Goal: Task Accomplishment & Management: Manage account settings

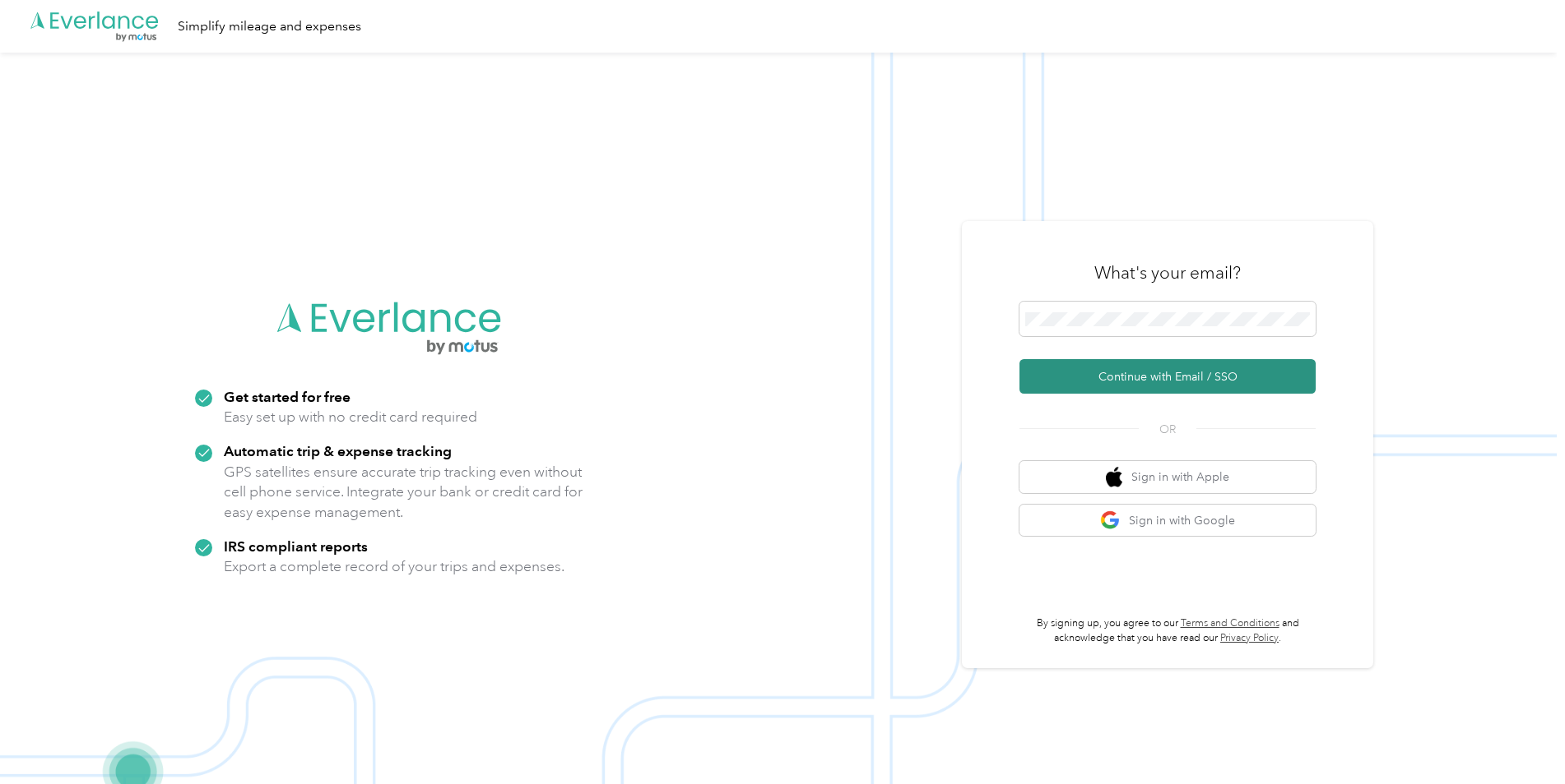
click at [1125, 379] on button "Continue with Email / SSO" at bounding box center [1167, 377] width 296 height 35
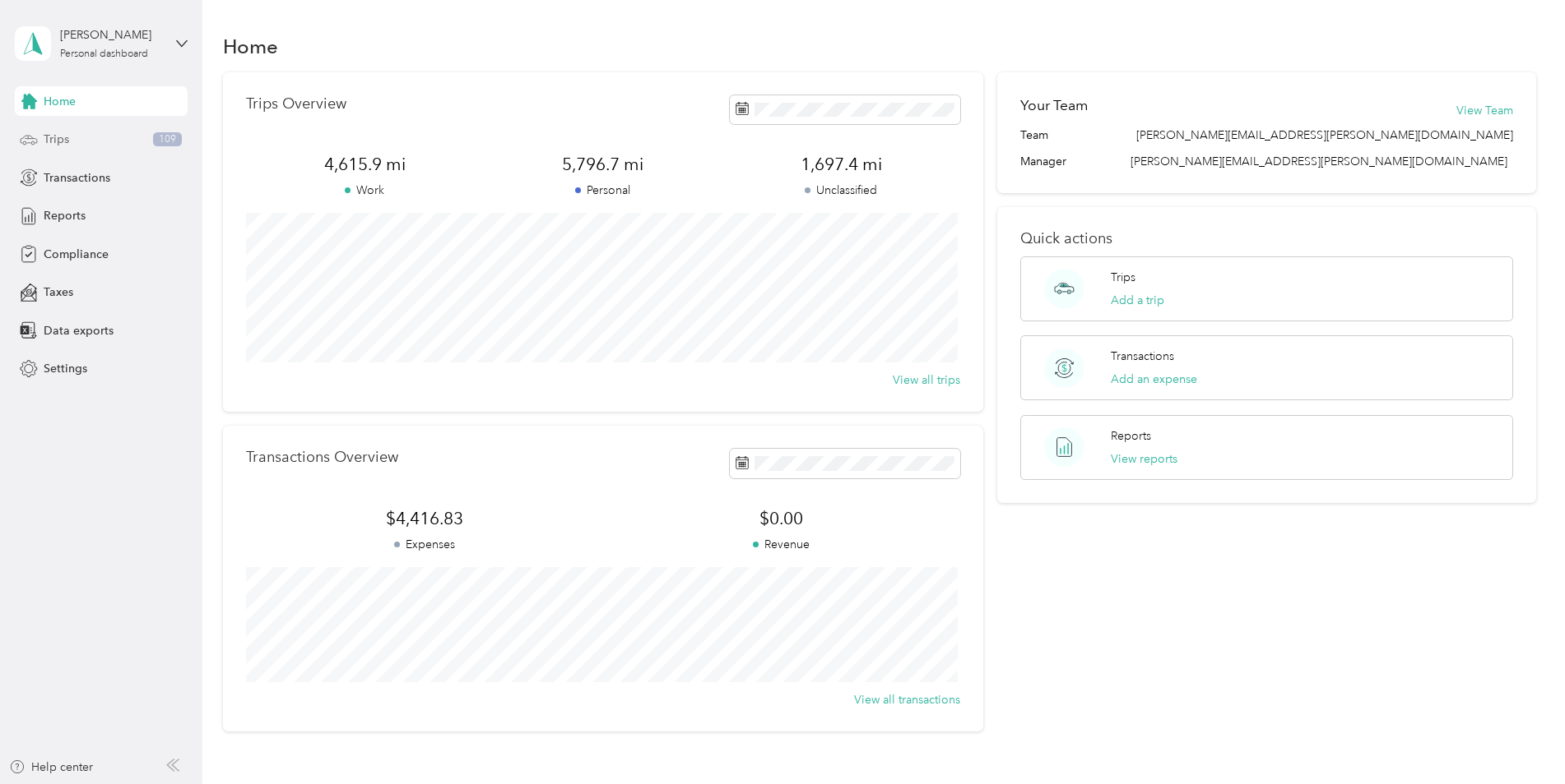
click at [54, 144] on span "Trips" at bounding box center [56, 139] width 26 height 17
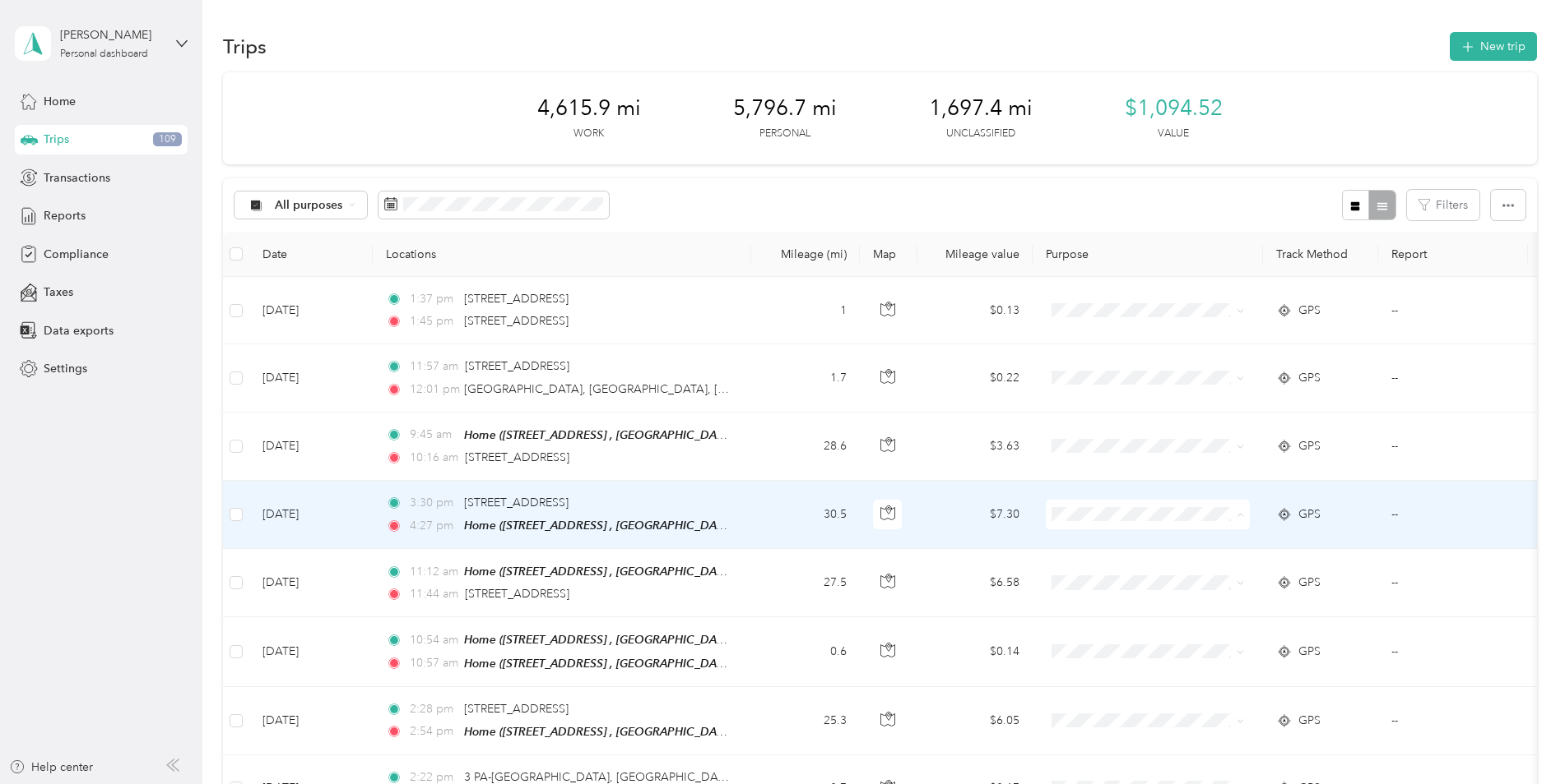
click at [1134, 548] on li "Convergint Technologies" at bounding box center [1148, 544] width 204 height 29
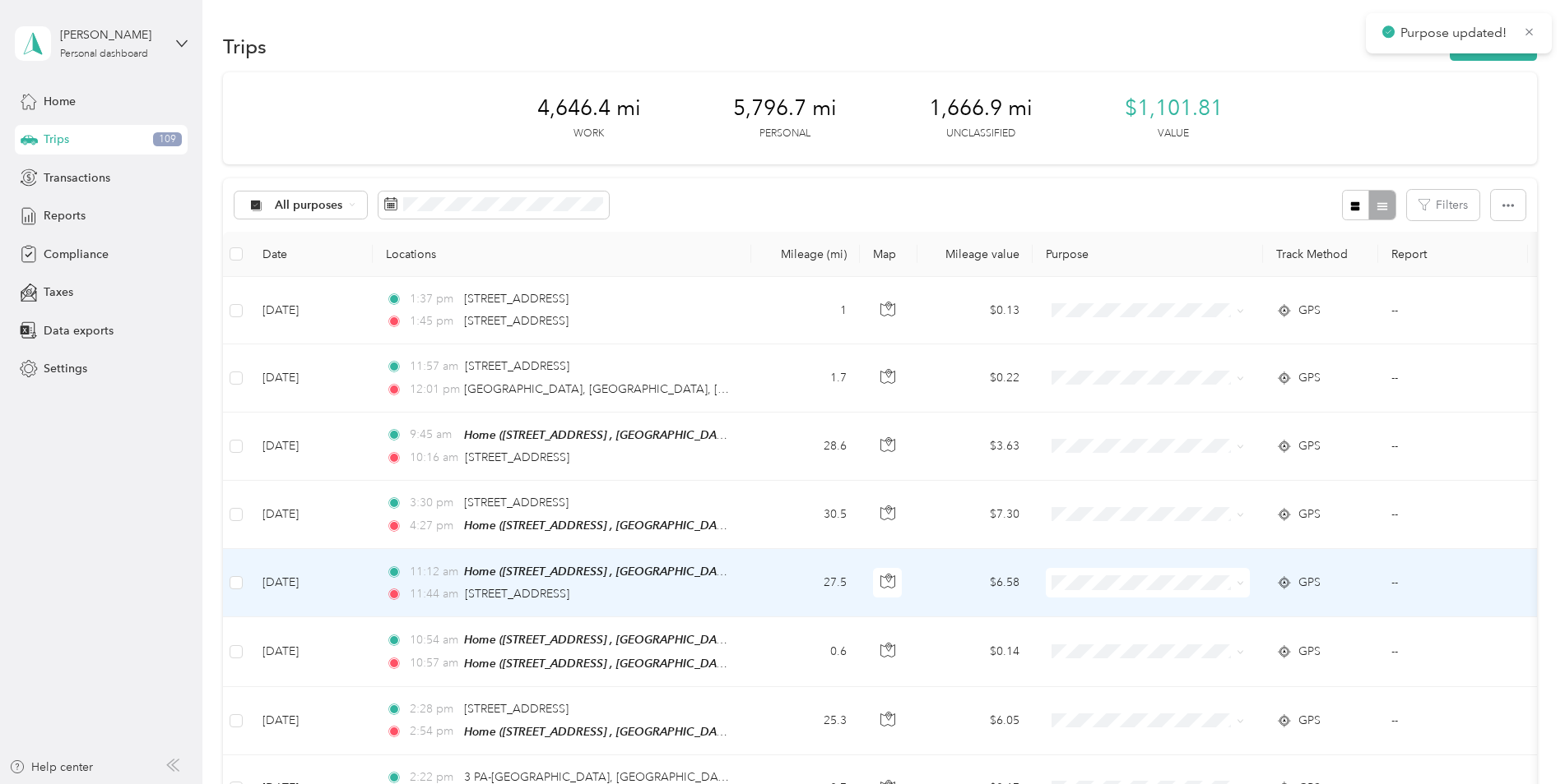
click at [1122, 612] on li "Convergint Technologies" at bounding box center [1148, 607] width 204 height 29
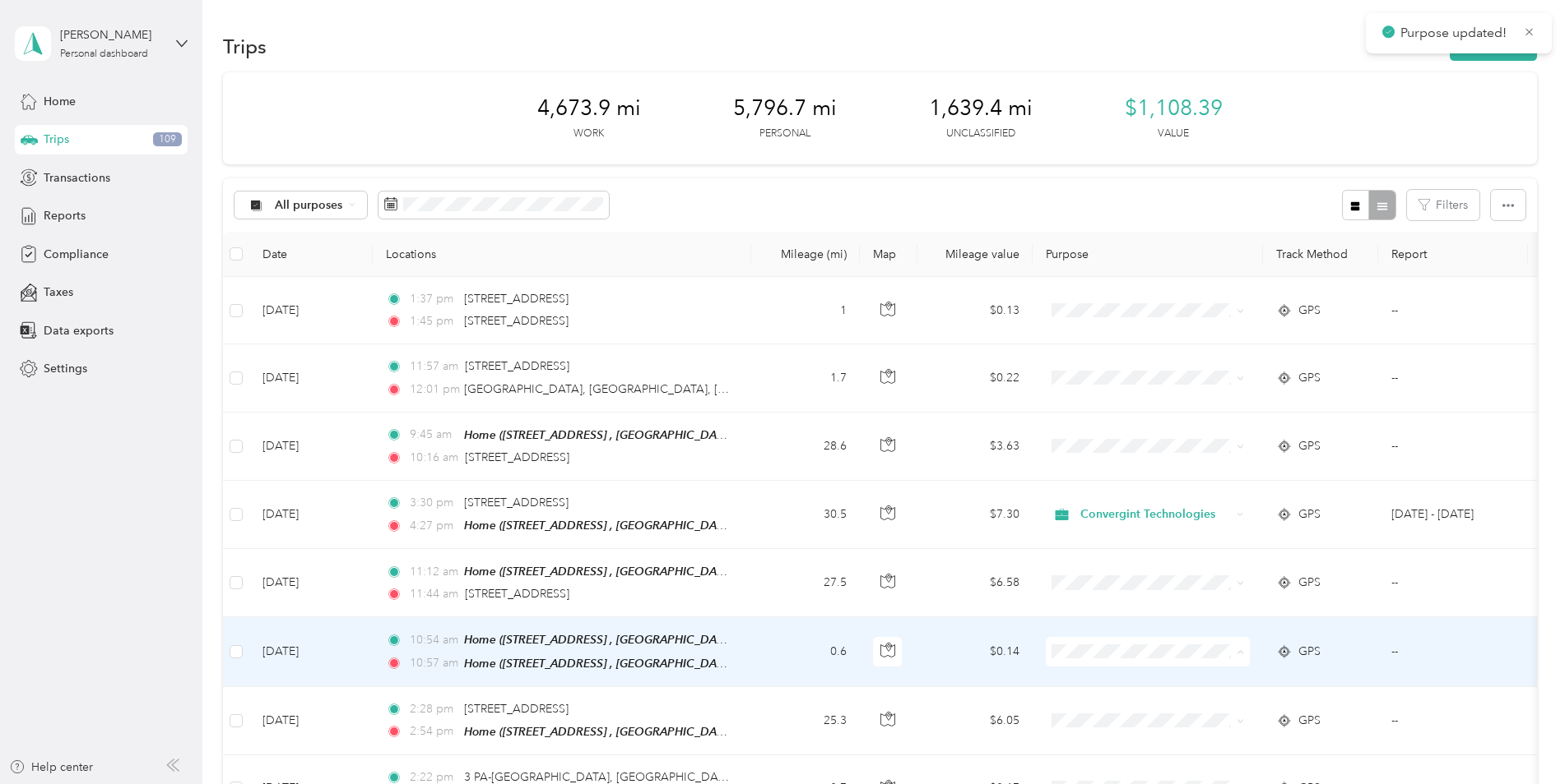
click at [1125, 711] on li "Personal" at bounding box center [1148, 708] width 204 height 29
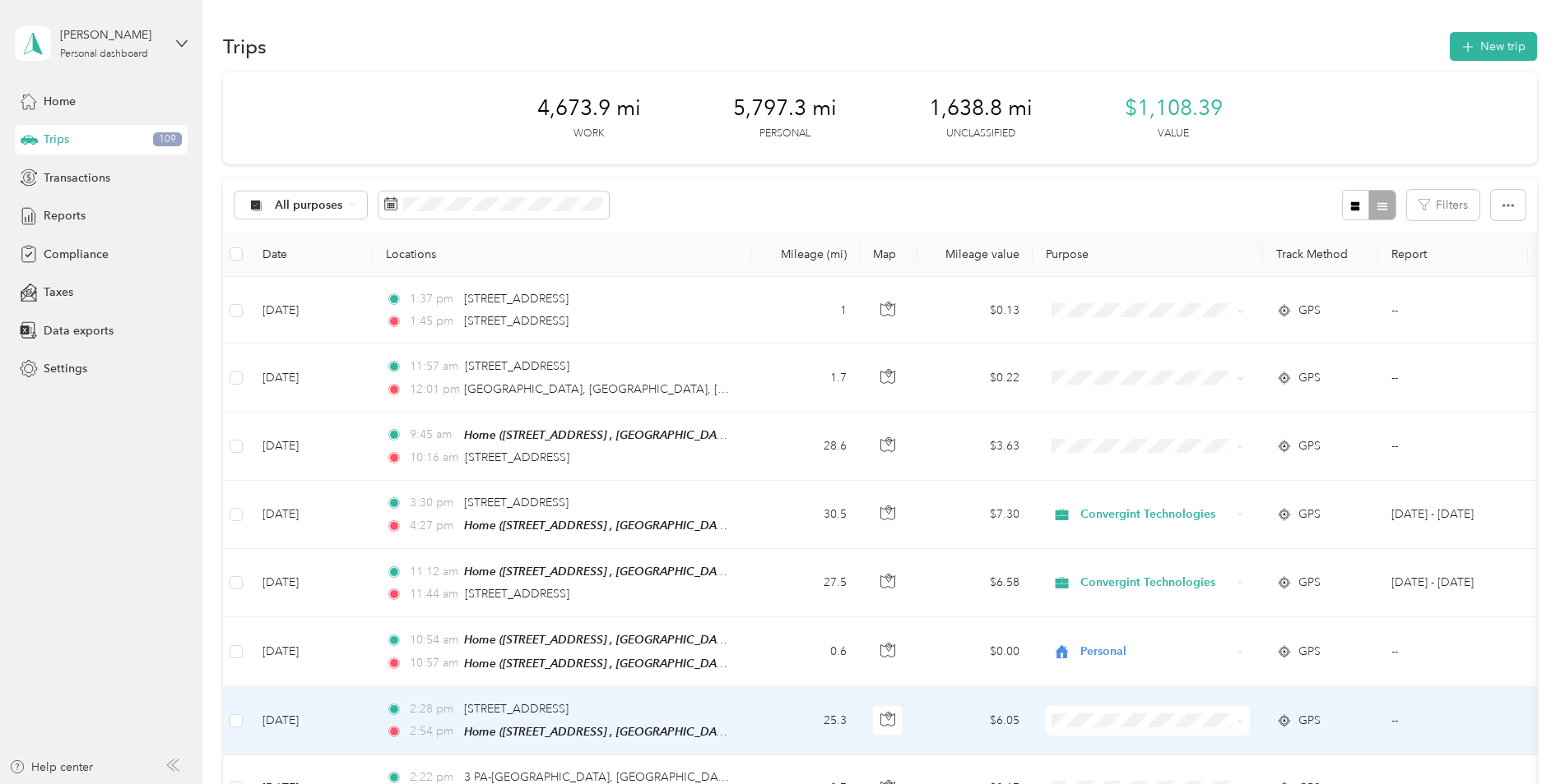
click at [1107, 664] on ol "Convergint Technologies Personal" at bounding box center [1148, 668] width 204 height 58
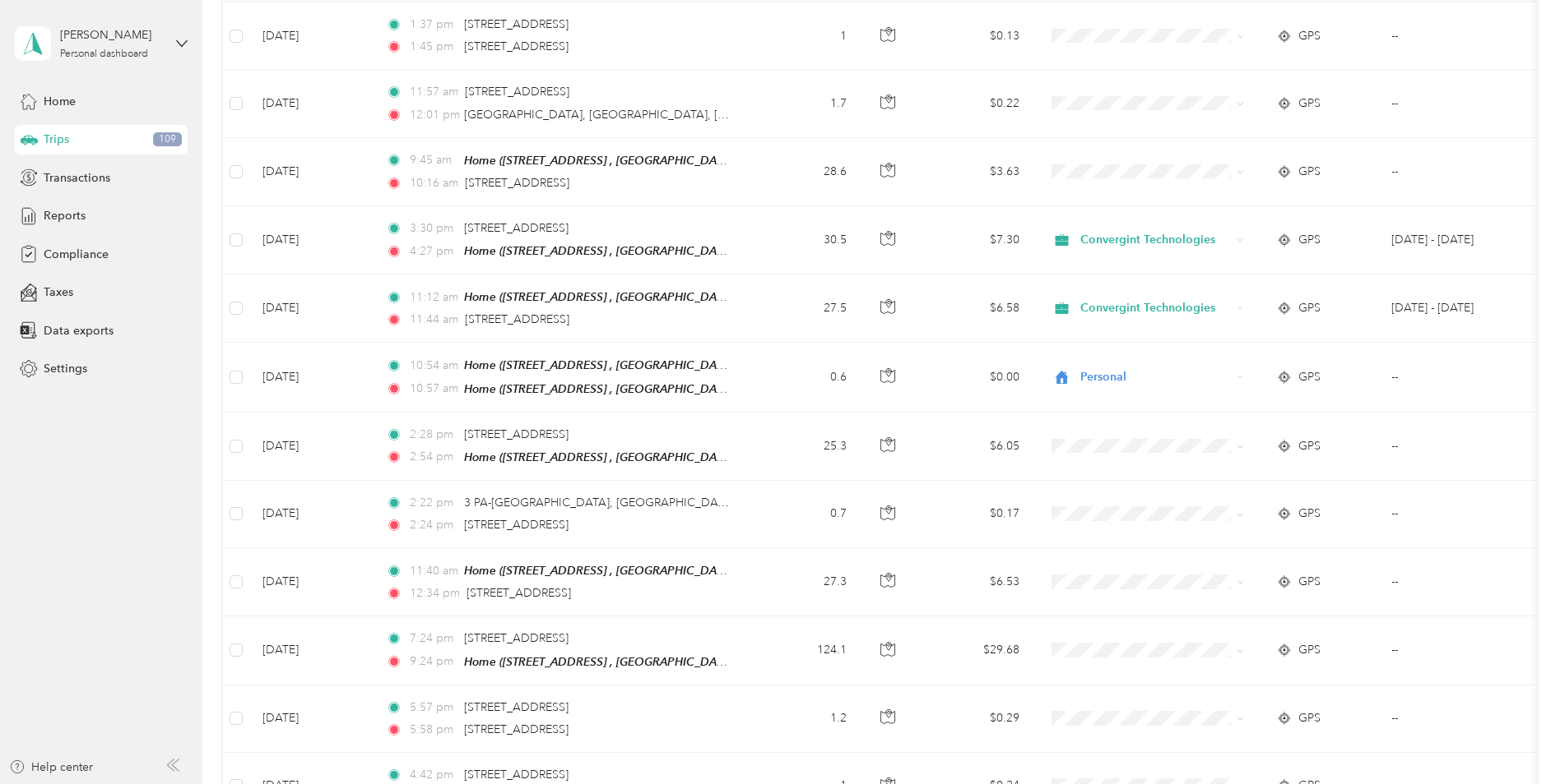
scroll to position [324, 0]
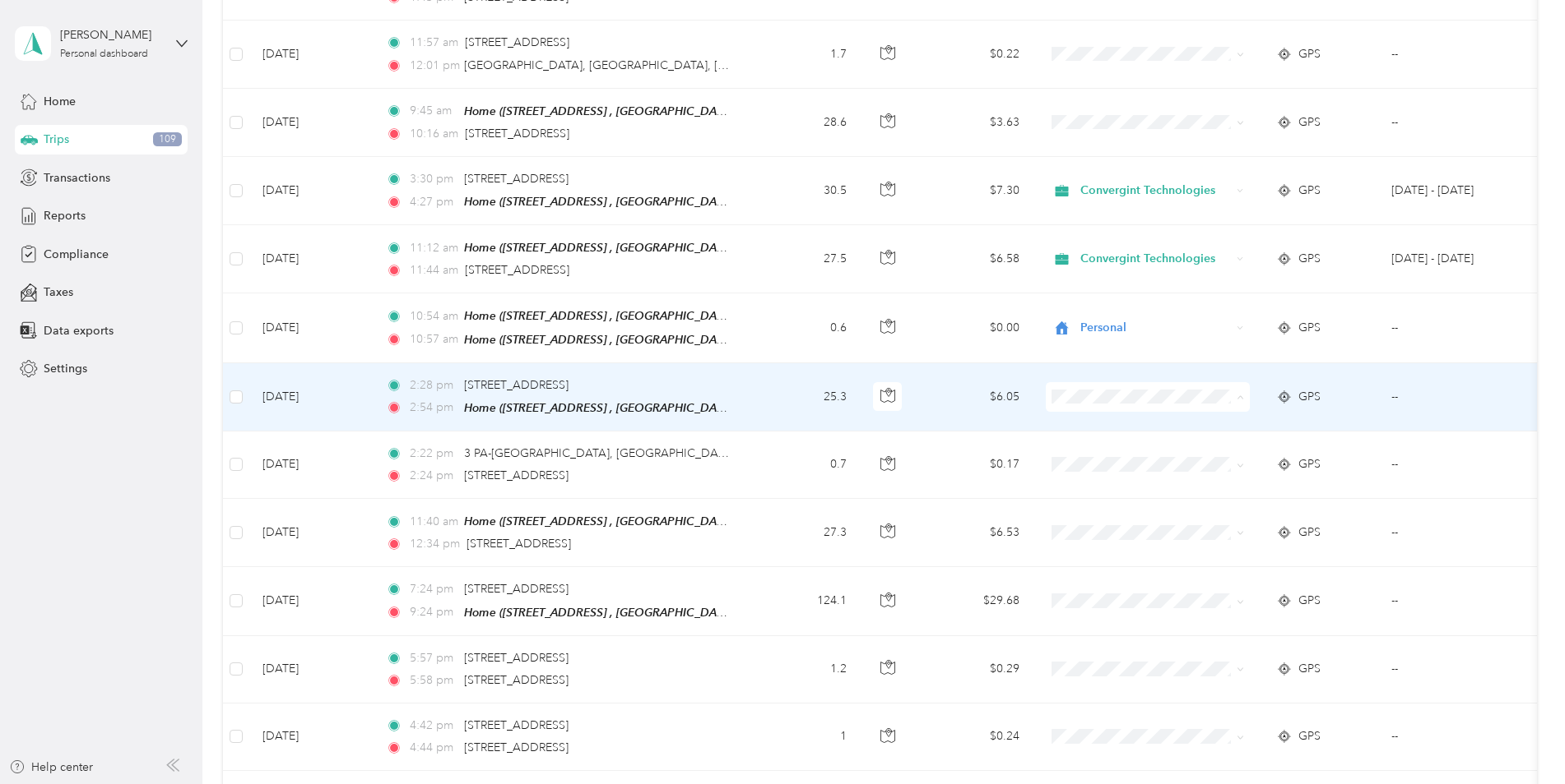
click at [1096, 455] on li "Personal" at bounding box center [1148, 452] width 204 height 29
click at [1111, 418] on span "Convergint Technologies" at bounding box center [1162, 423] width 152 height 17
click at [1114, 395] on span "Personal" at bounding box center [1155, 397] width 151 height 18
click at [1114, 429] on ol "Convergint Technologies Personal" at bounding box center [1148, 437] width 204 height 58
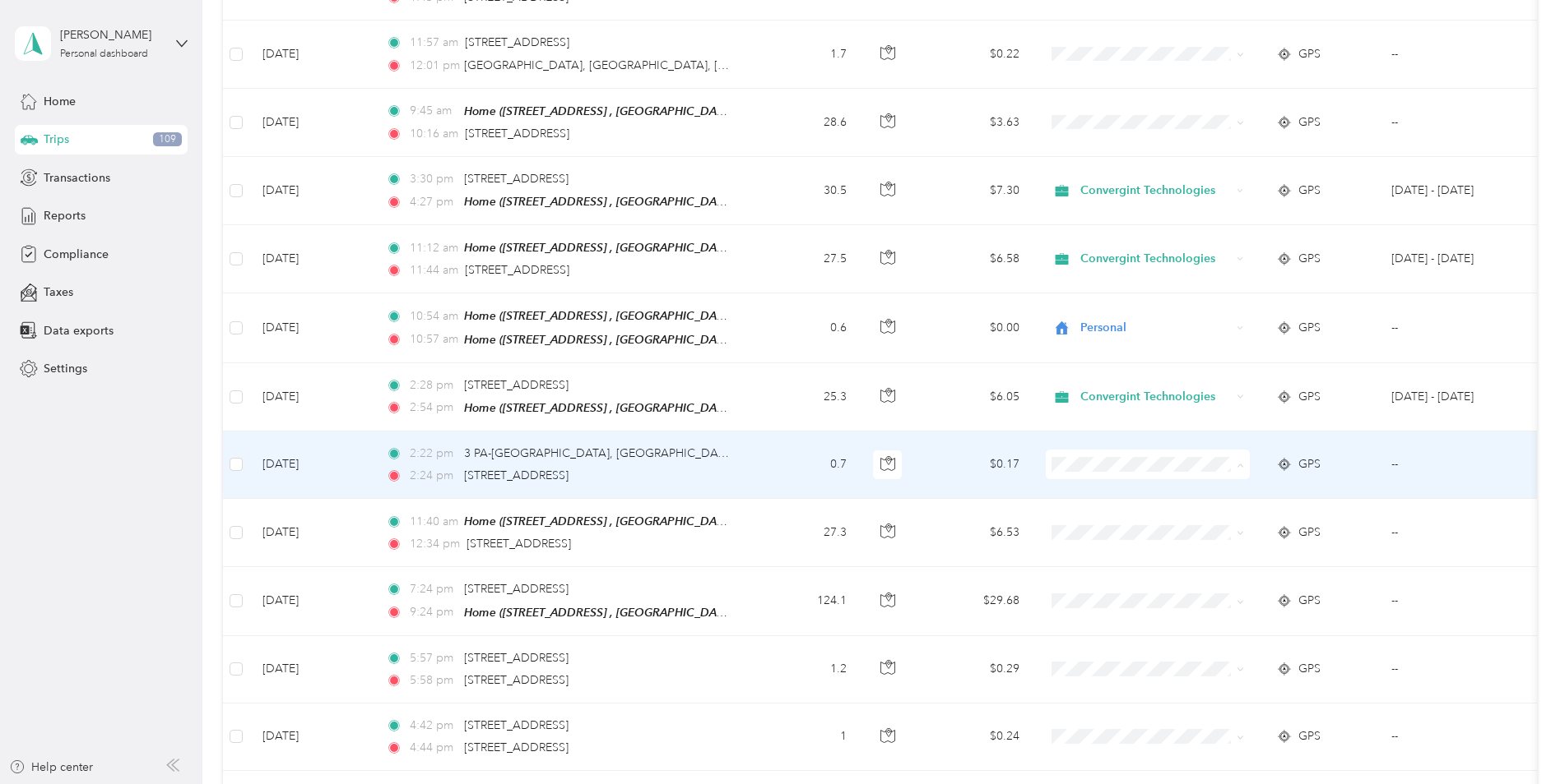
click at [1110, 487] on span "Convergint Technologies" at bounding box center [1162, 490] width 152 height 17
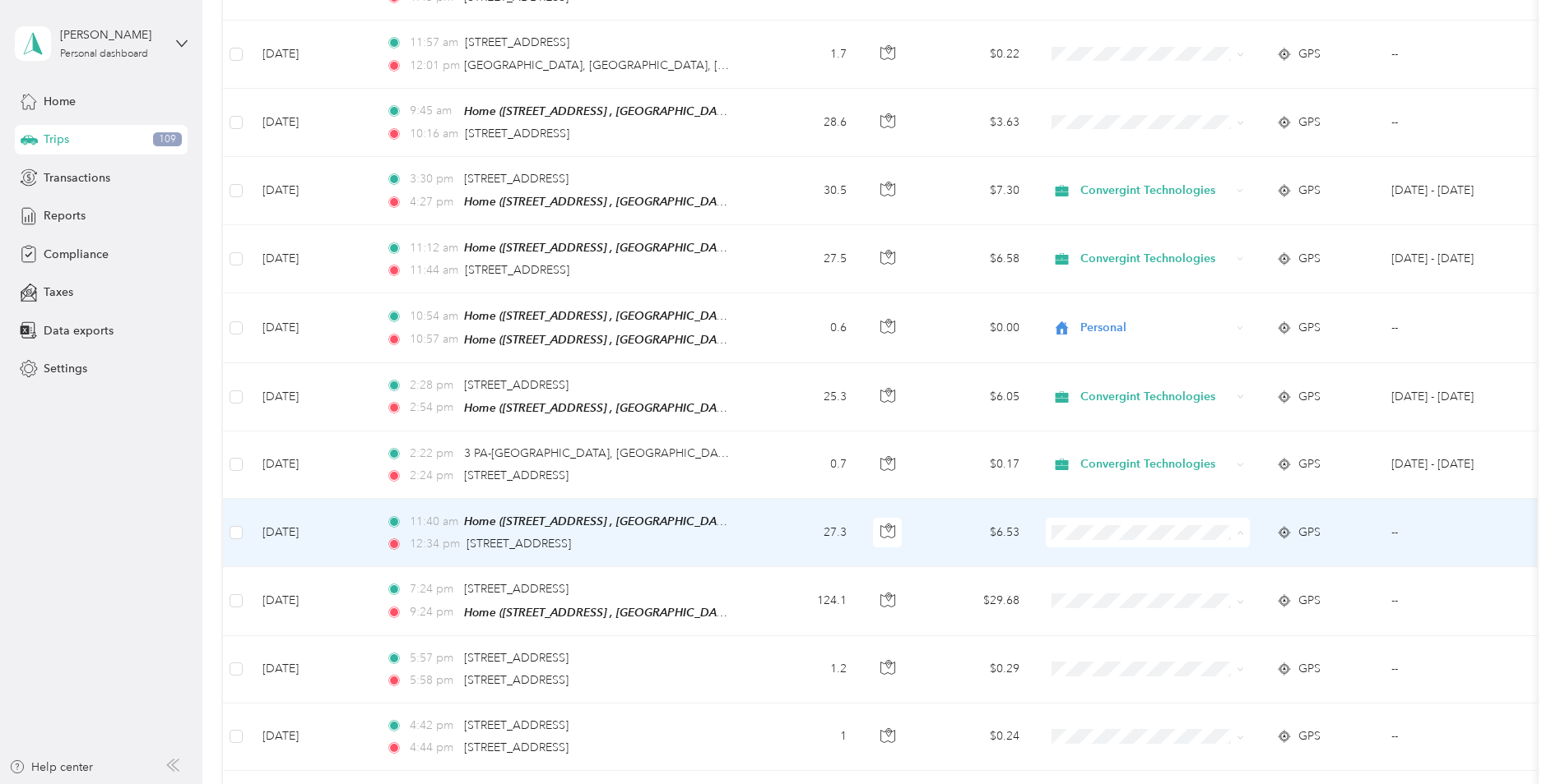
click at [1104, 563] on ol "Convergint Technologies Personal" at bounding box center [1148, 573] width 204 height 58
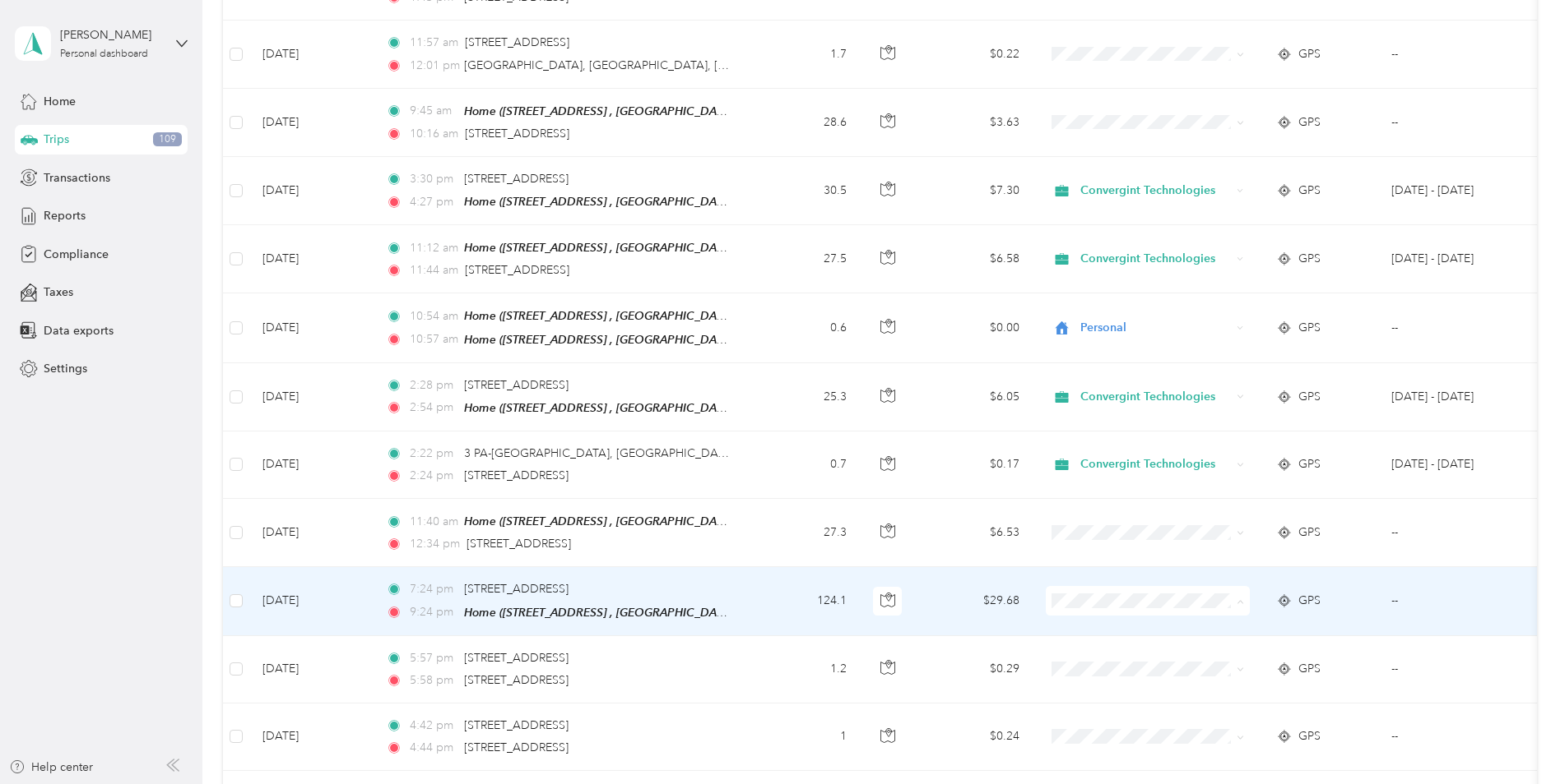
click at [1106, 657] on li "Personal" at bounding box center [1148, 655] width 204 height 29
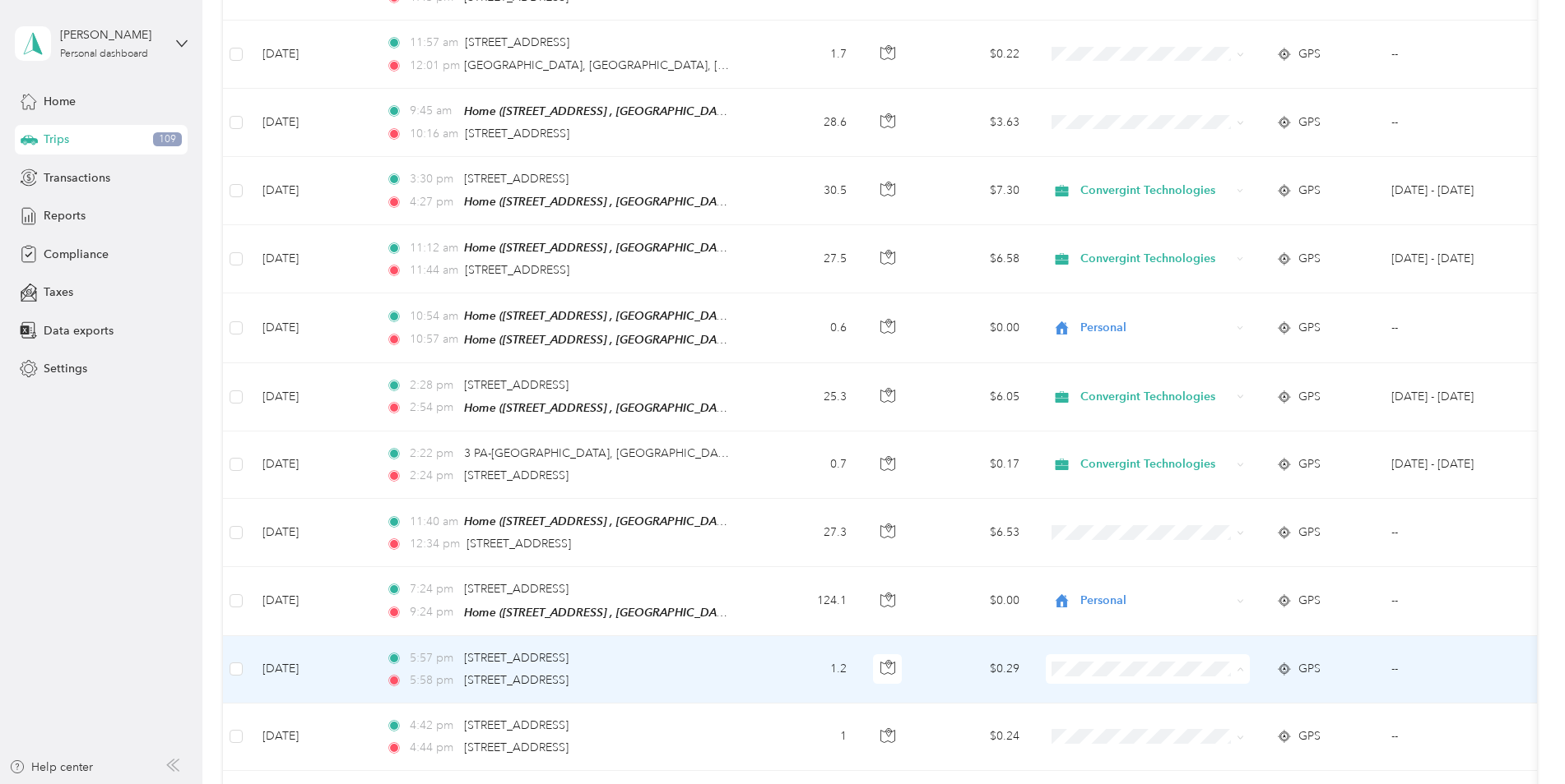
click at [1103, 688] on span "Convergint Technologies" at bounding box center [1162, 694] width 152 height 17
click at [1123, 665] on span "Convergint Technologies" at bounding box center [1155, 669] width 151 height 18
click at [1122, 719] on span "Personal" at bounding box center [1164, 723] width 156 height 17
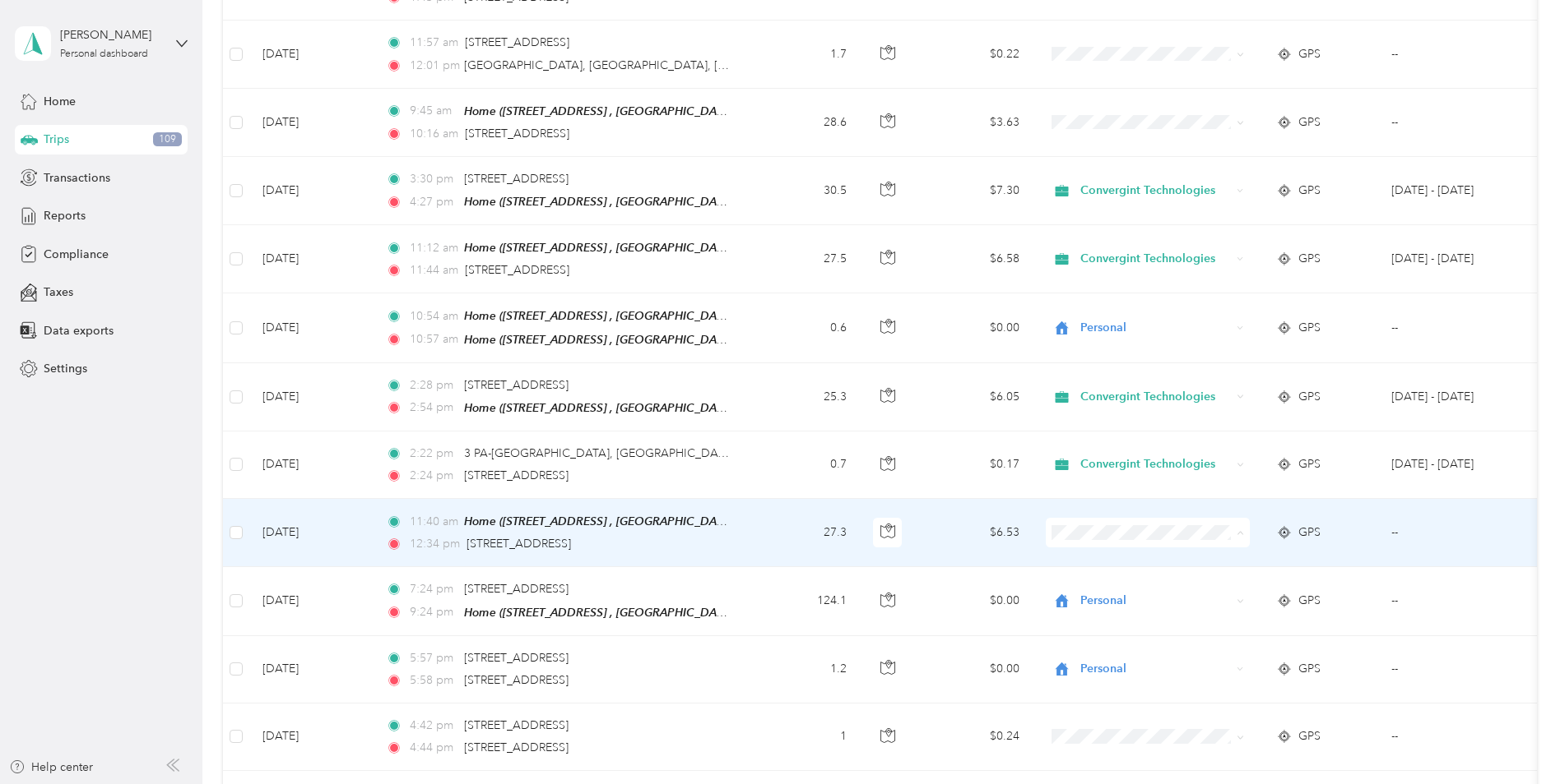
click at [1092, 559] on li "Convergint Technologies" at bounding box center [1148, 558] width 204 height 29
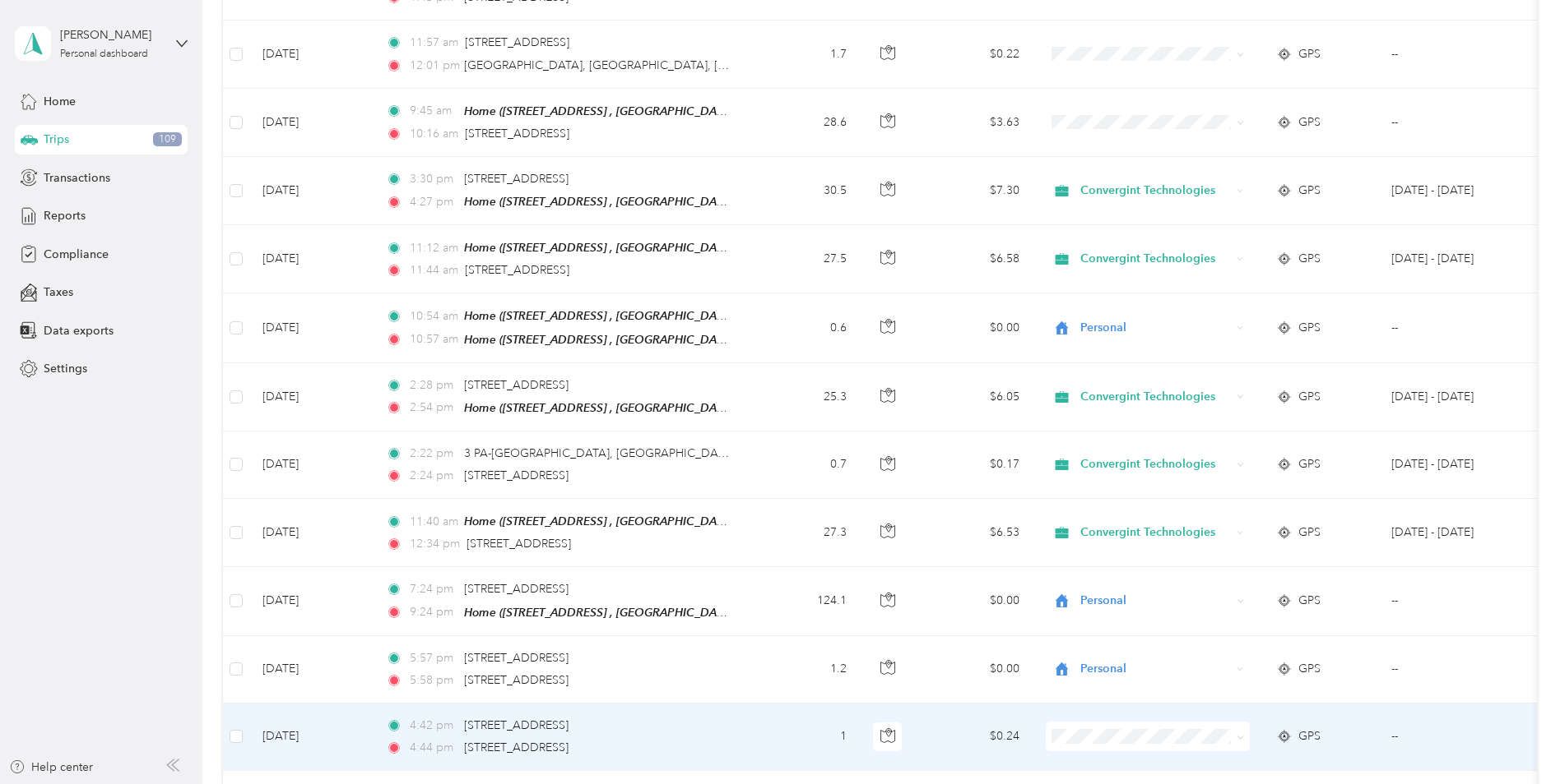
click at [1097, 705] on body "[PERSON_NAME] Personal dashboard Home Trips 109 Transactions Reports Compliance…" at bounding box center [778, 392] width 1556 height 784
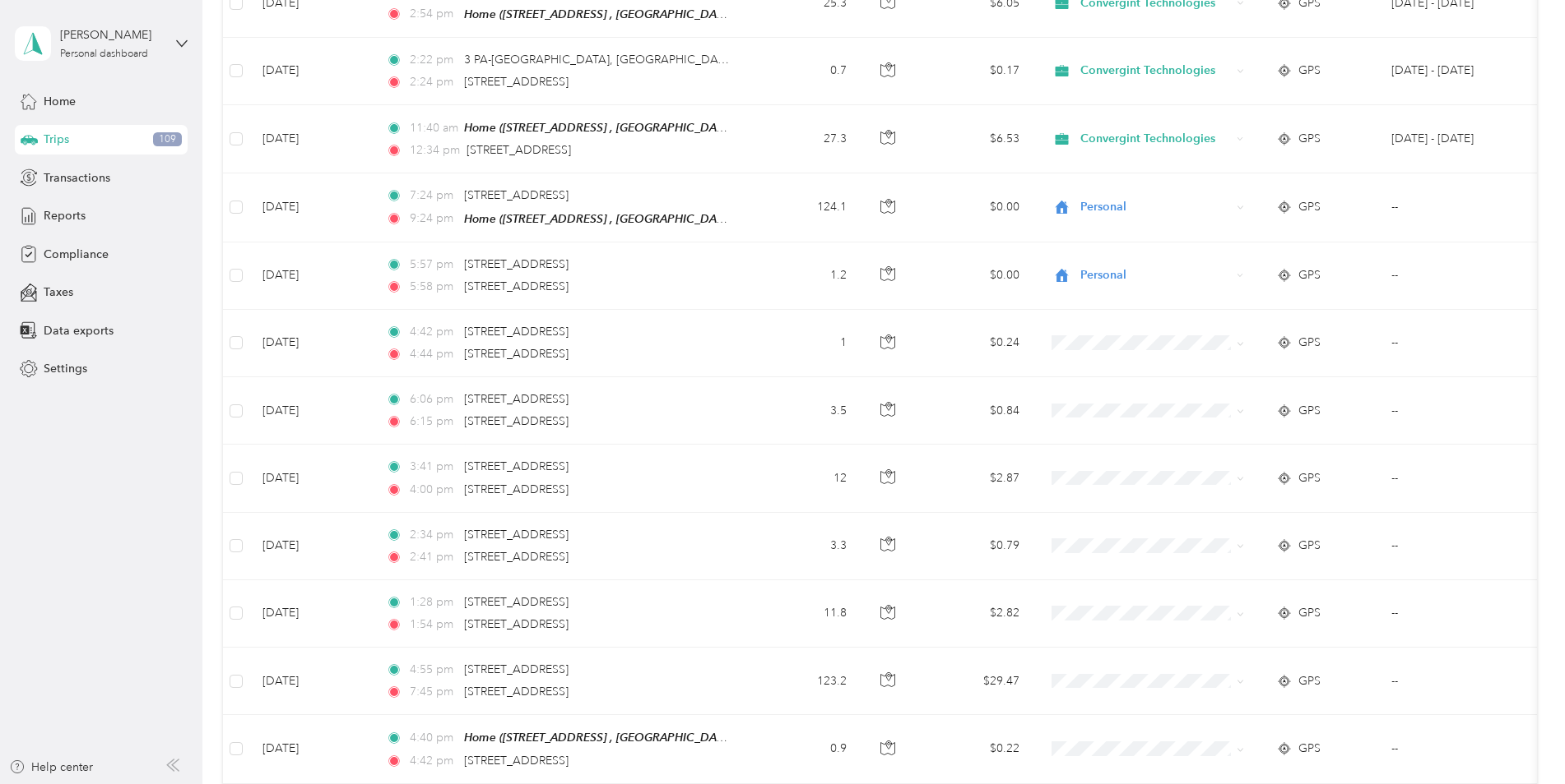
scroll to position [763, 0]
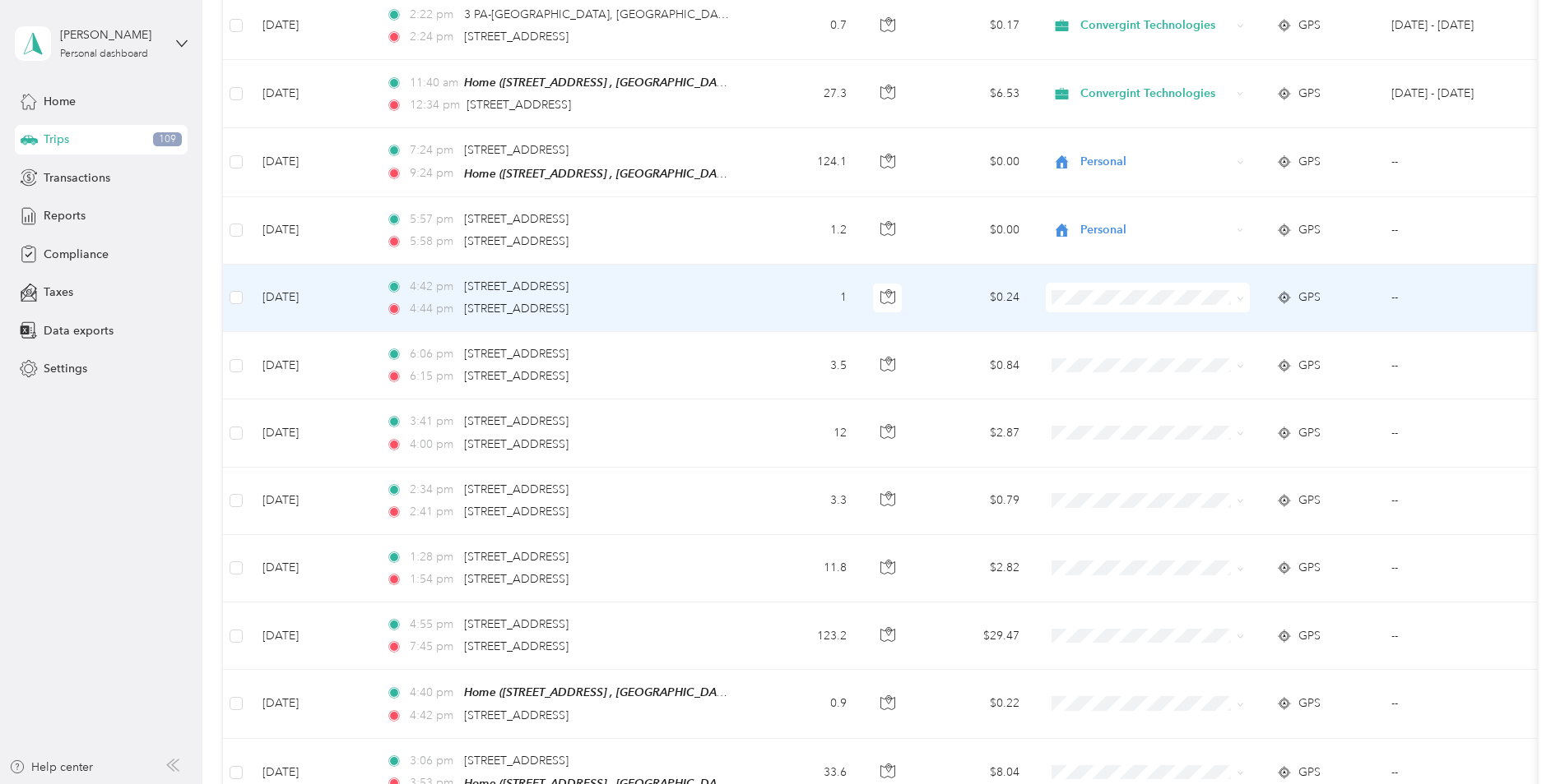
click at [1089, 359] on body "[PERSON_NAME] Personal dashboard Home Trips 109 Transactions Reports Compliance…" at bounding box center [778, 392] width 1556 height 784
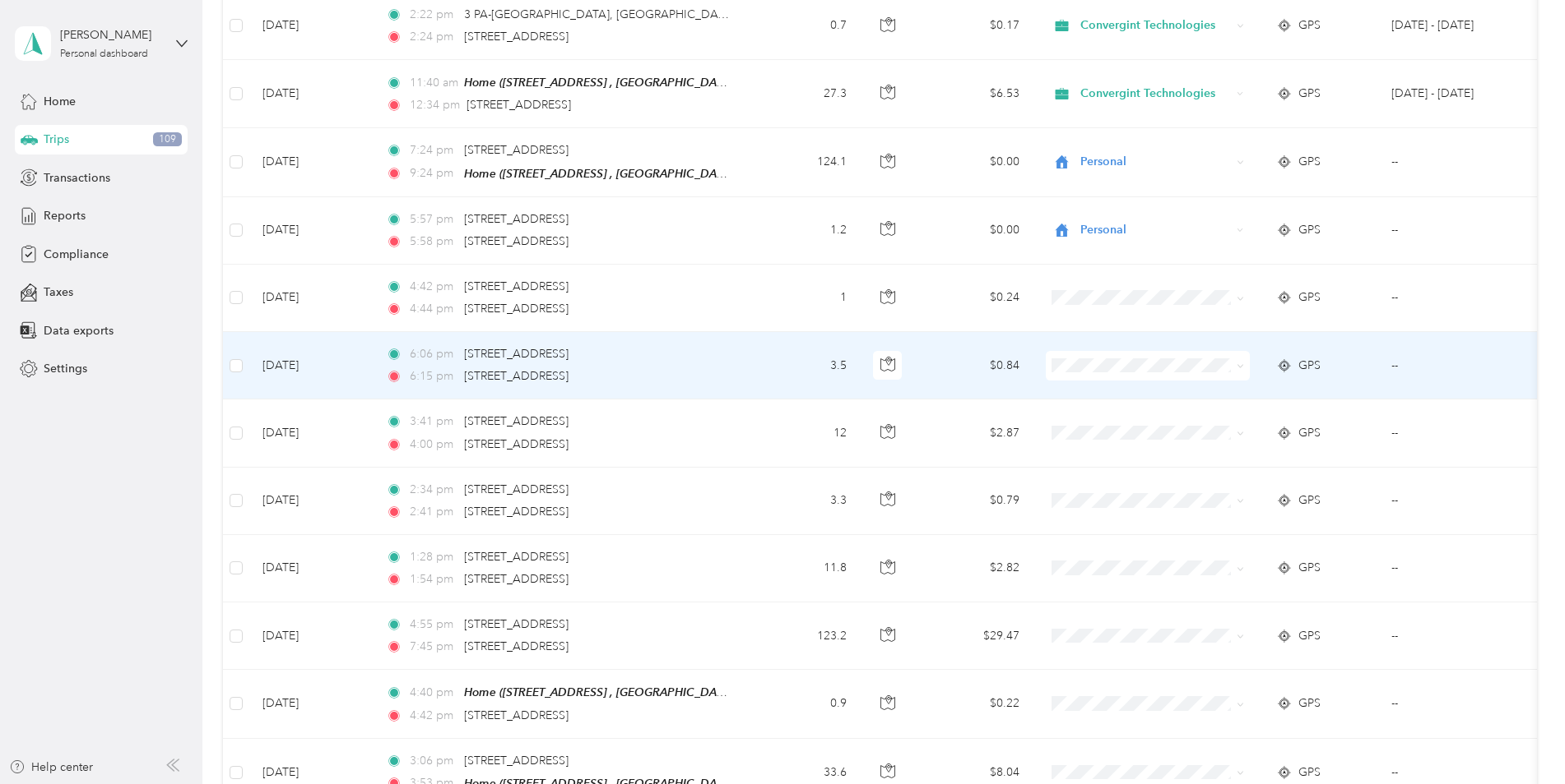
click at [1092, 421] on li "Personal" at bounding box center [1148, 414] width 204 height 29
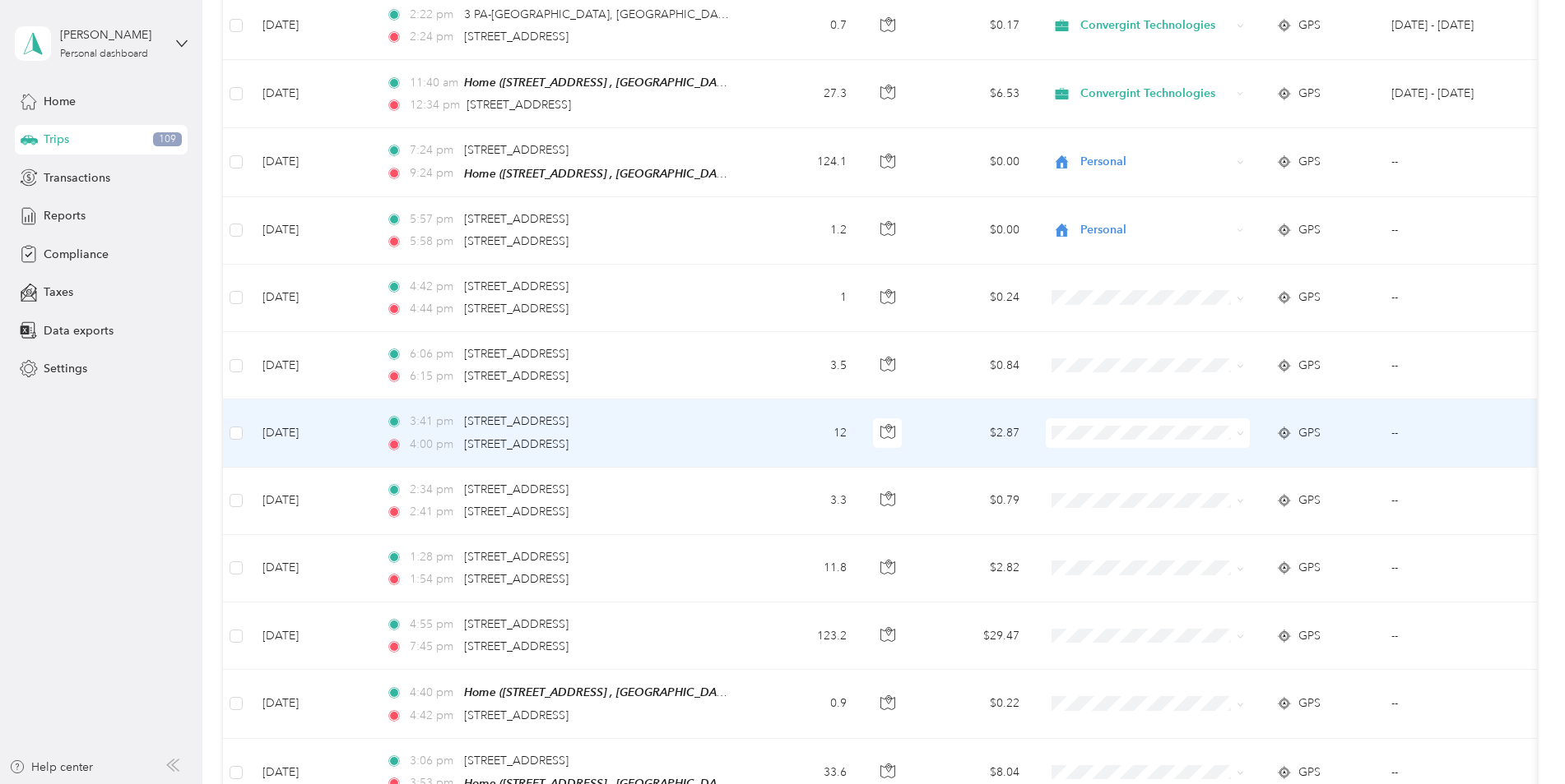
click at [1092, 491] on li "Personal" at bounding box center [1148, 478] width 204 height 29
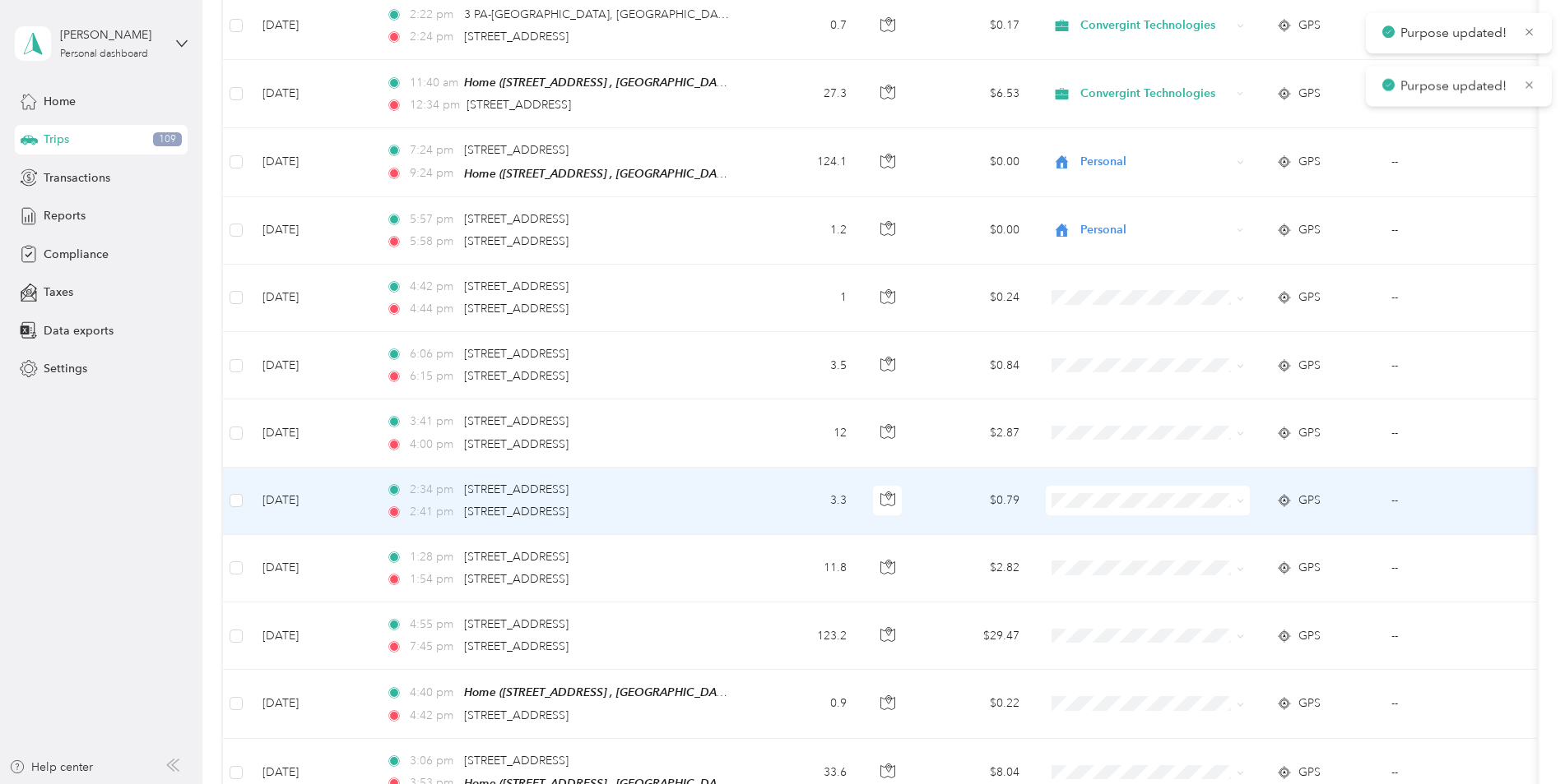
click at [1094, 547] on span "Personal" at bounding box center [1162, 553] width 152 height 17
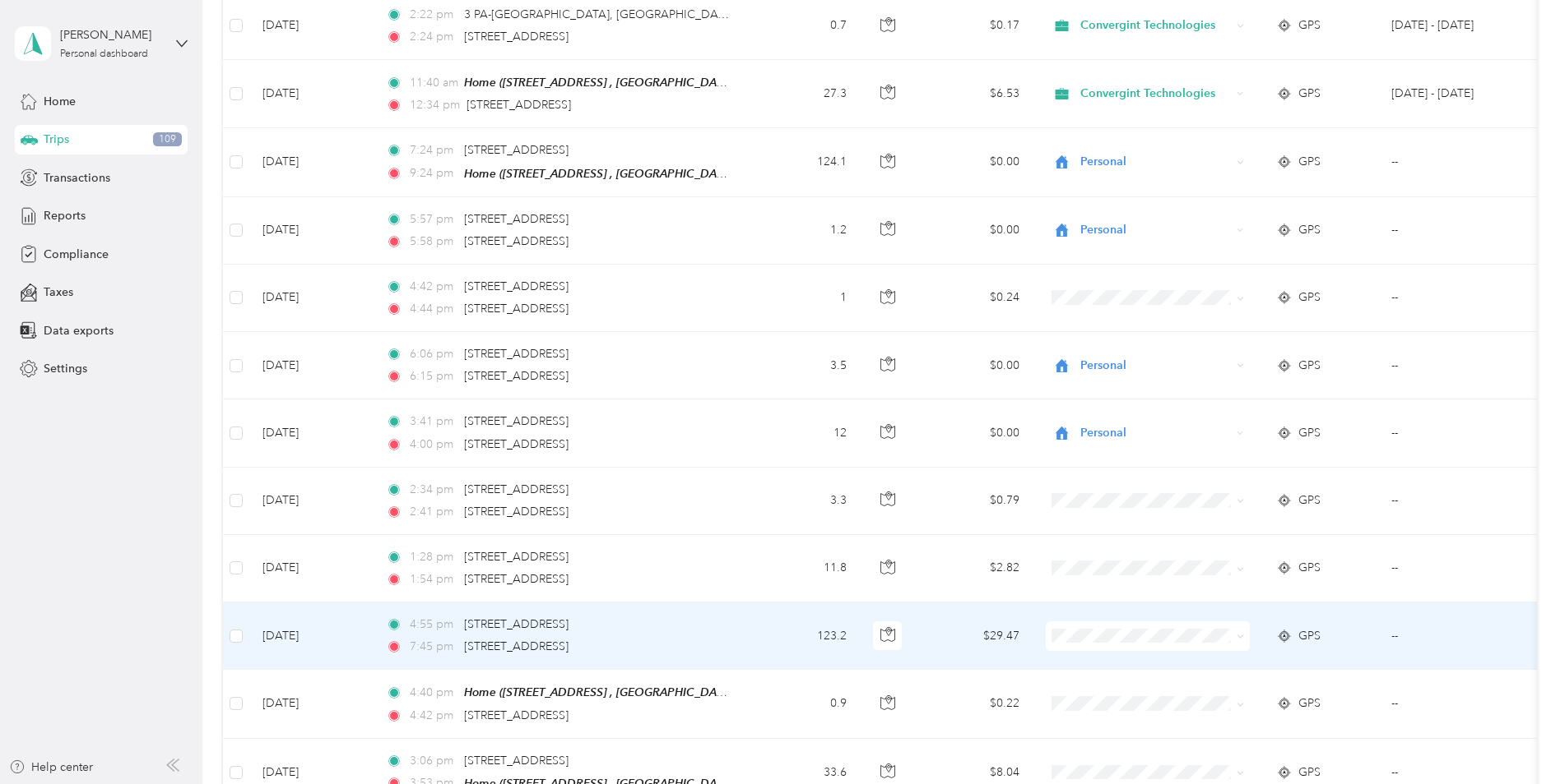
click at [1097, 687] on span "Personal" at bounding box center [1162, 690] width 152 height 17
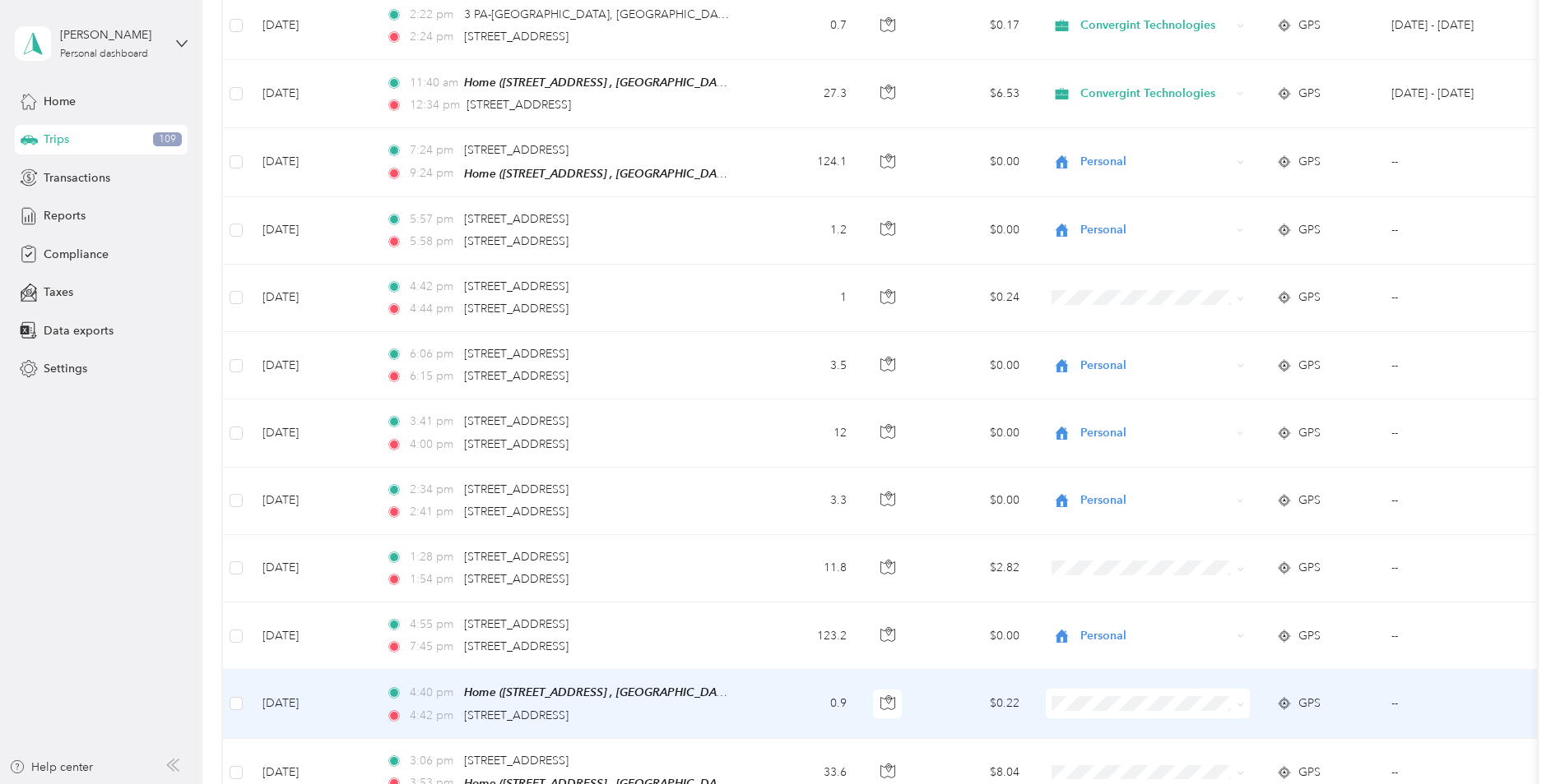
click at [1107, 756] on li "Personal" at bounding box center [1148, 749] width 204 height 29
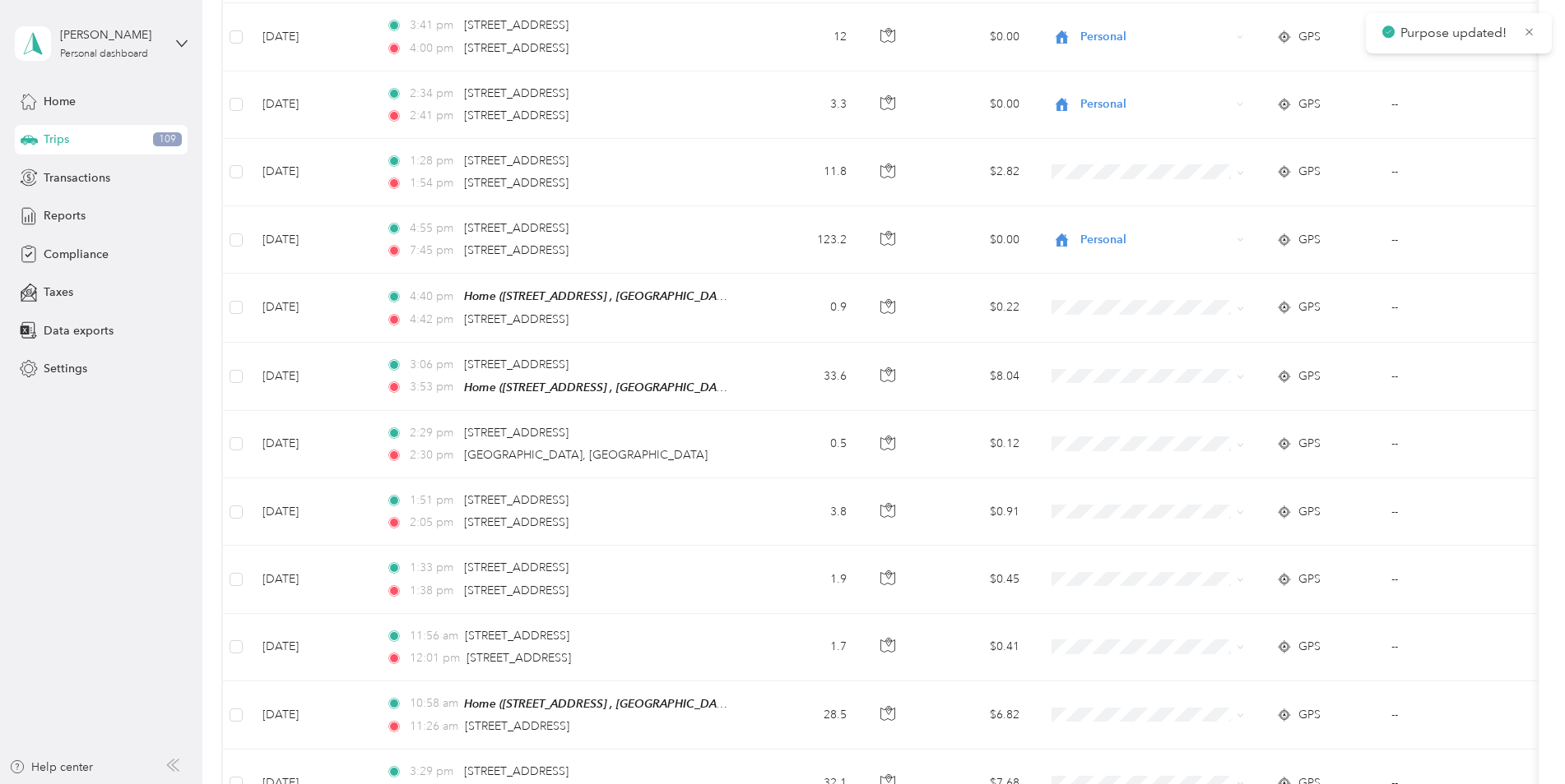
scroll to position [1204, 0]
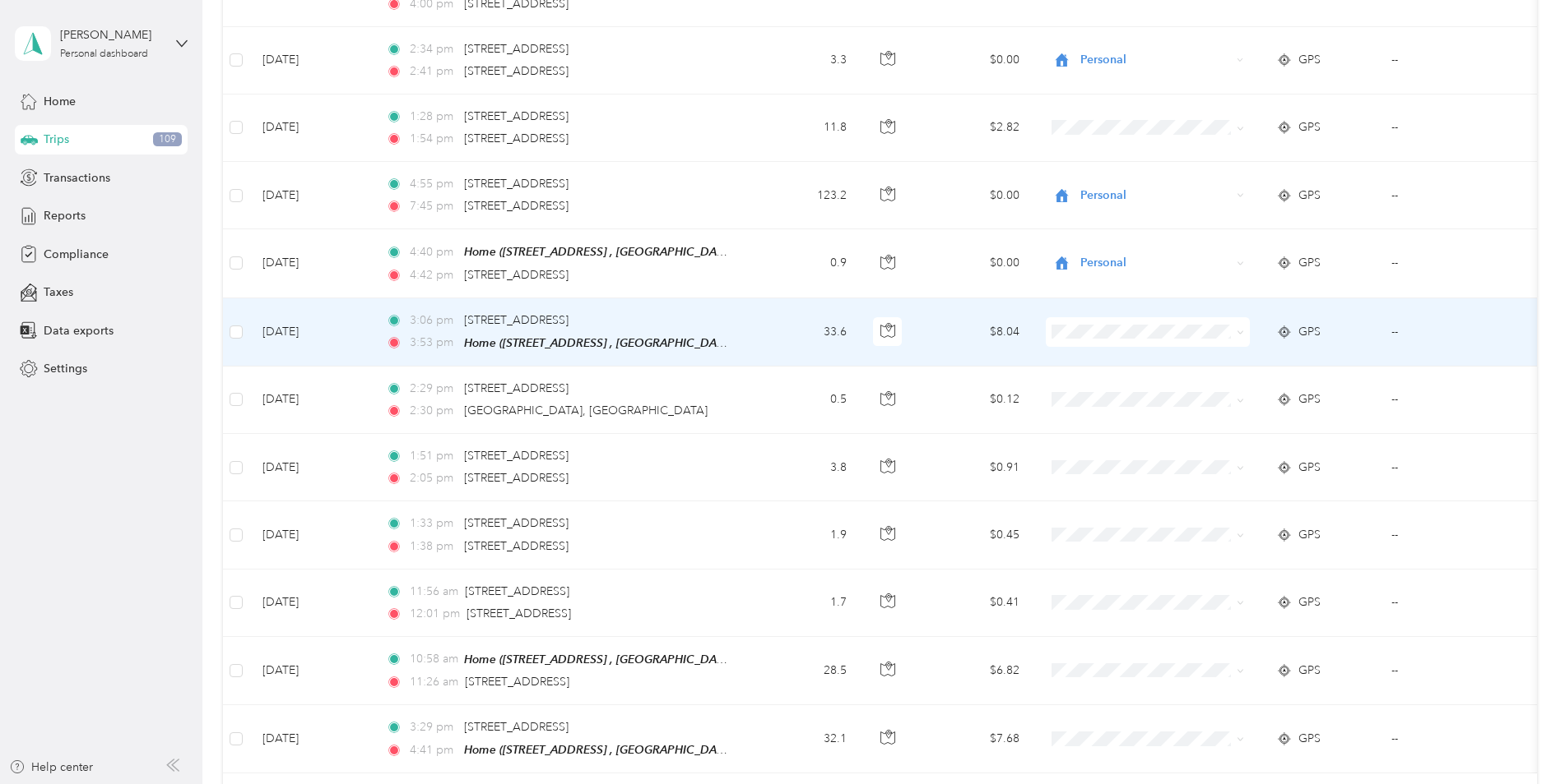
click at [1115, 356] on li "Convergint Technologies" at bounding box center [1148, 351] width 204 height 29
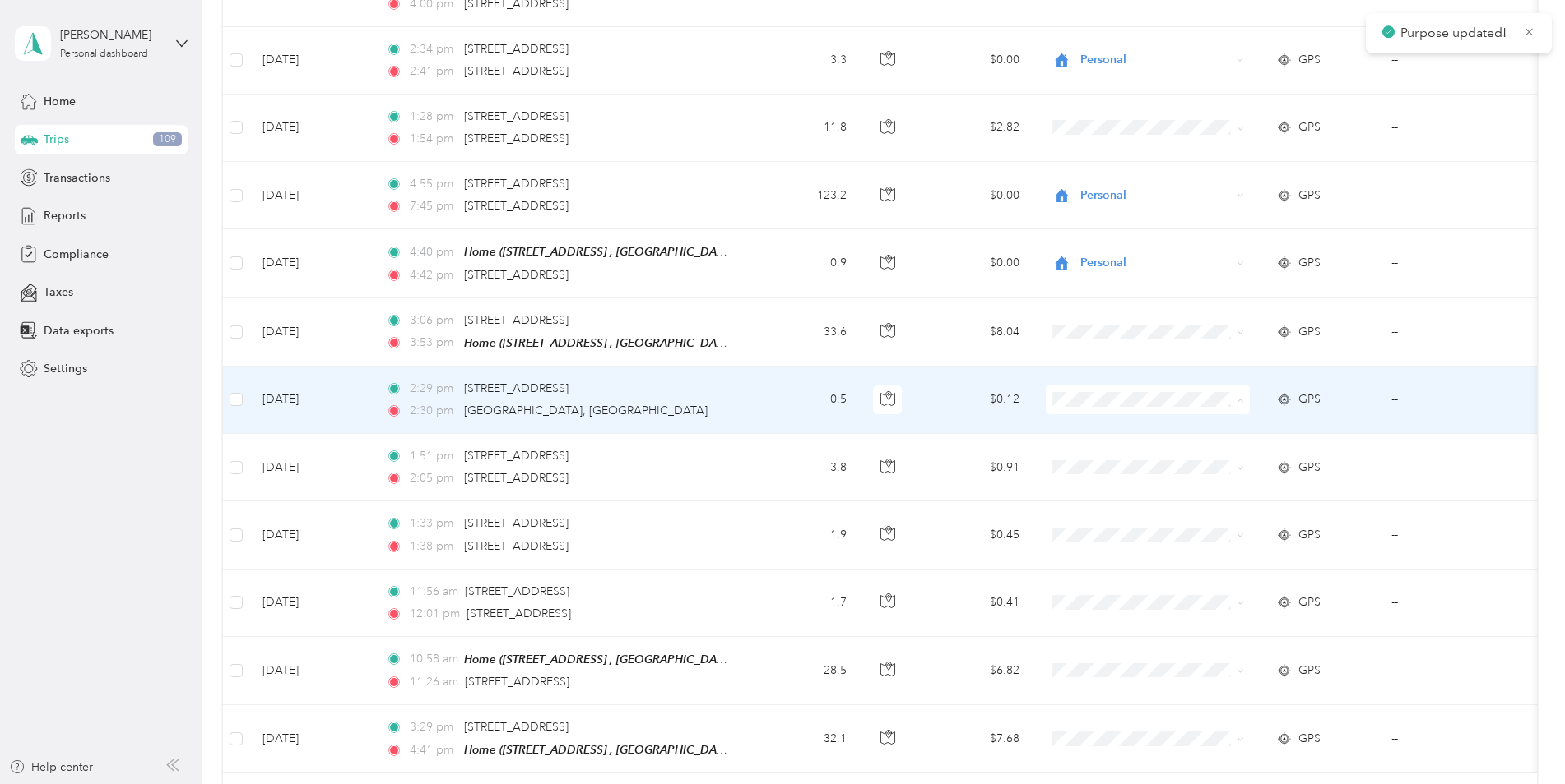
click at [1102, 454] on li "Personal" at bounding box center [1148, 451] width 204 height 29
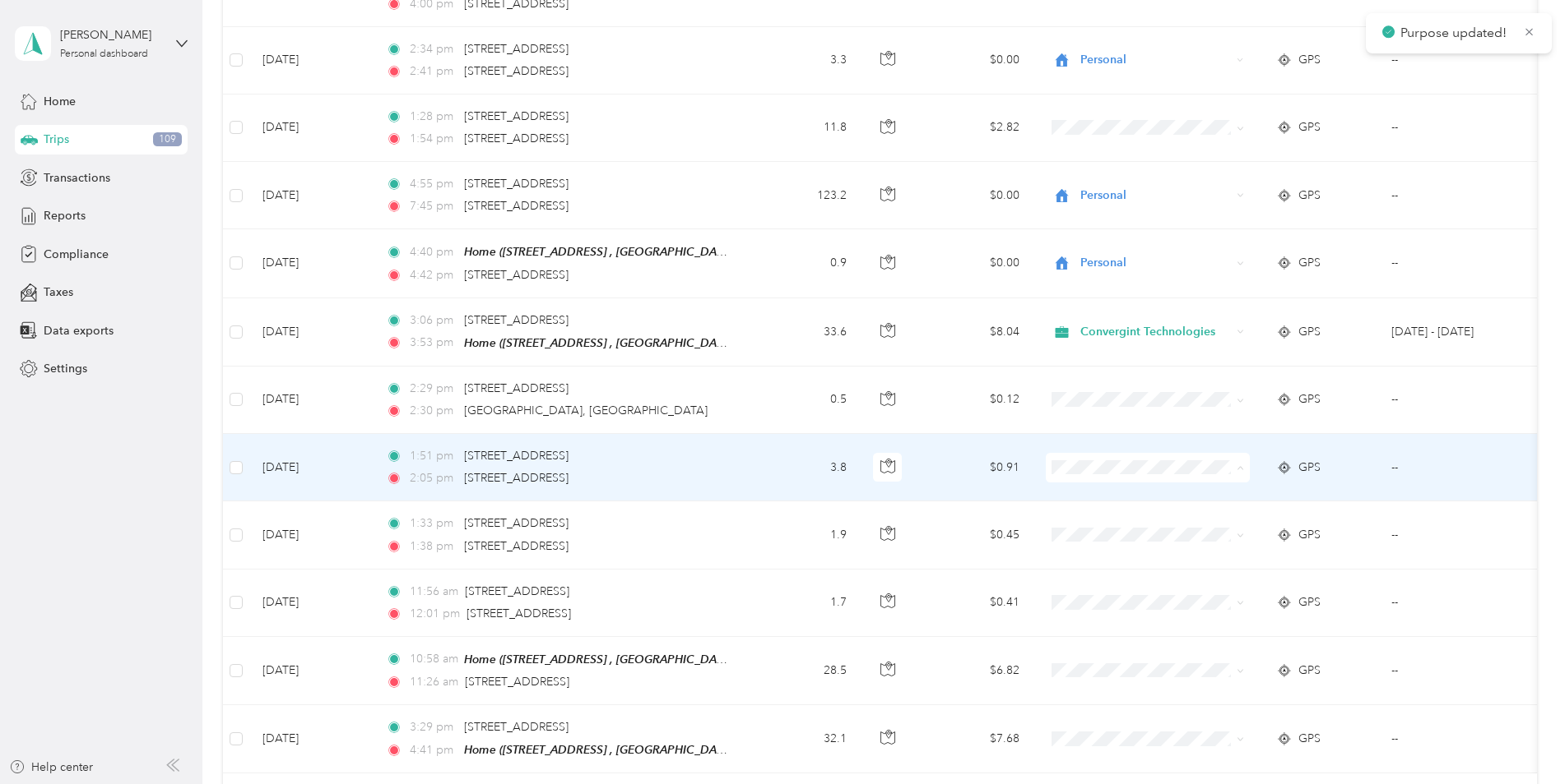
click at [1100, 524] on li "Personal" at bounding box center [1148, 519] width 204 height 29
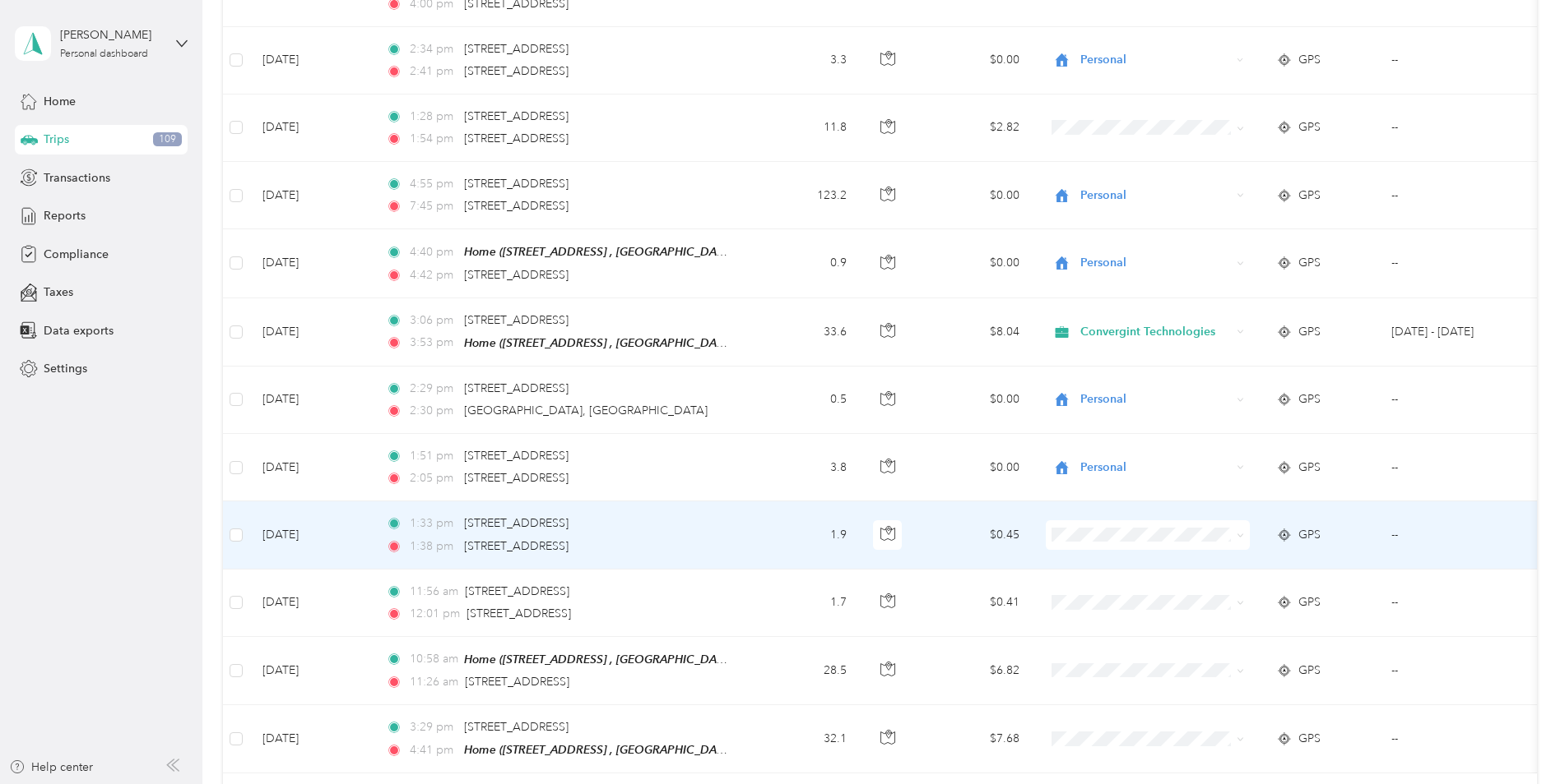
click at [1094, 588] on li "Personal" at bounding box center [1148, 580] width 204 height 29
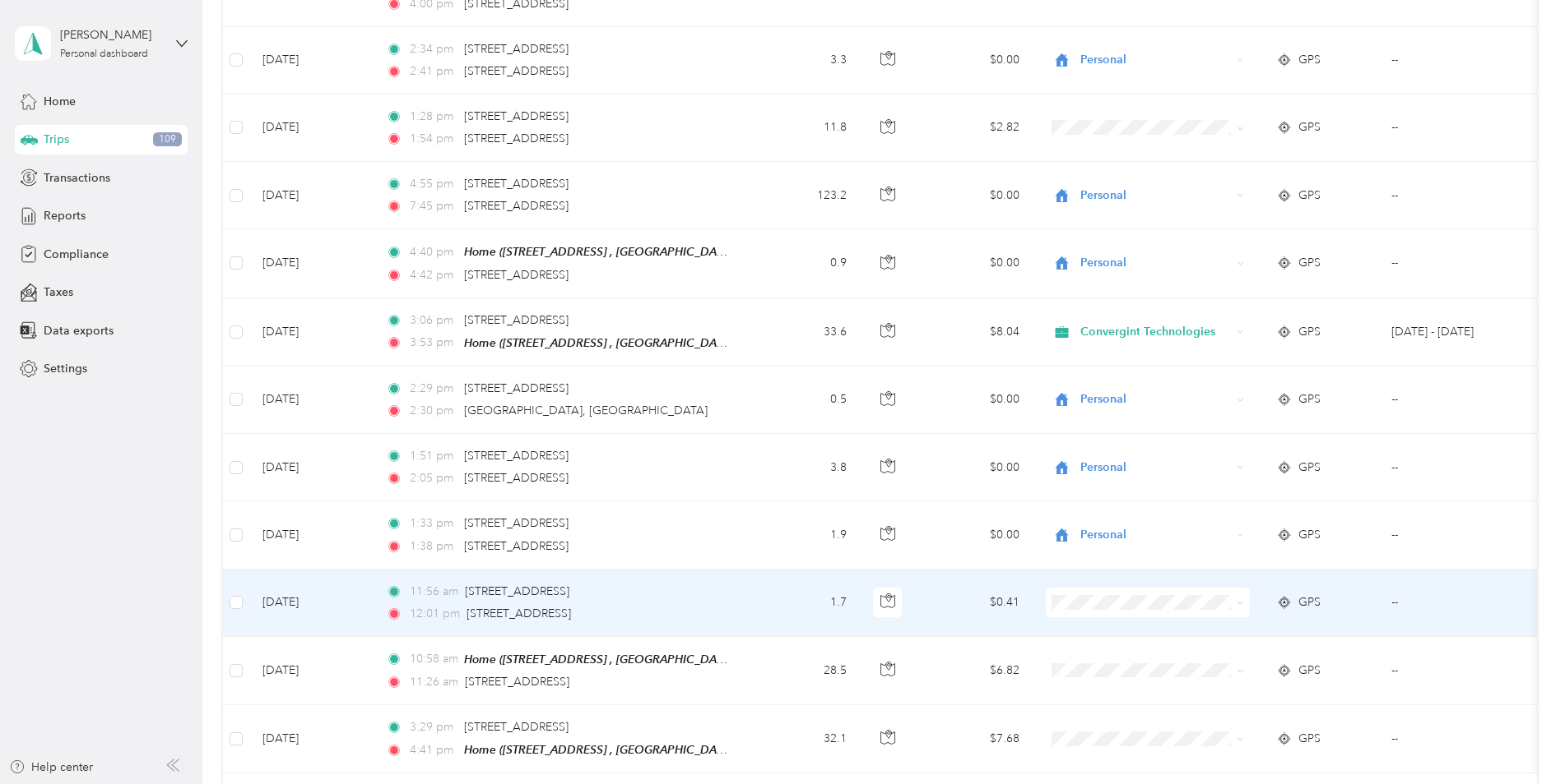
click at [1090, 653] on li "Personal" at bounding box center [1148, 654] width 204 height 29
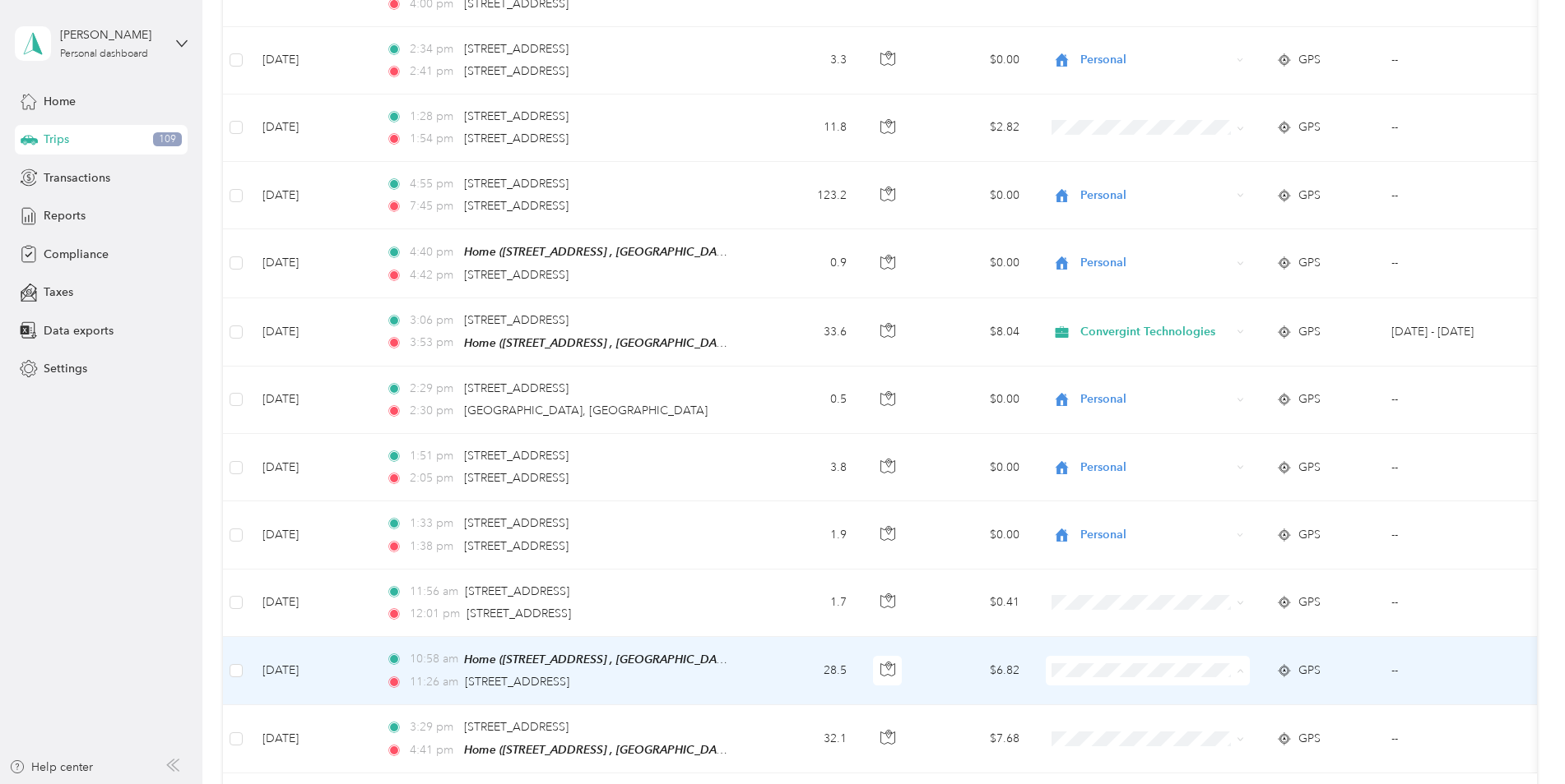
click at [1095, 698] on li "Convergint Technologies" at bounding box center [1148, 693] width 204 height 29
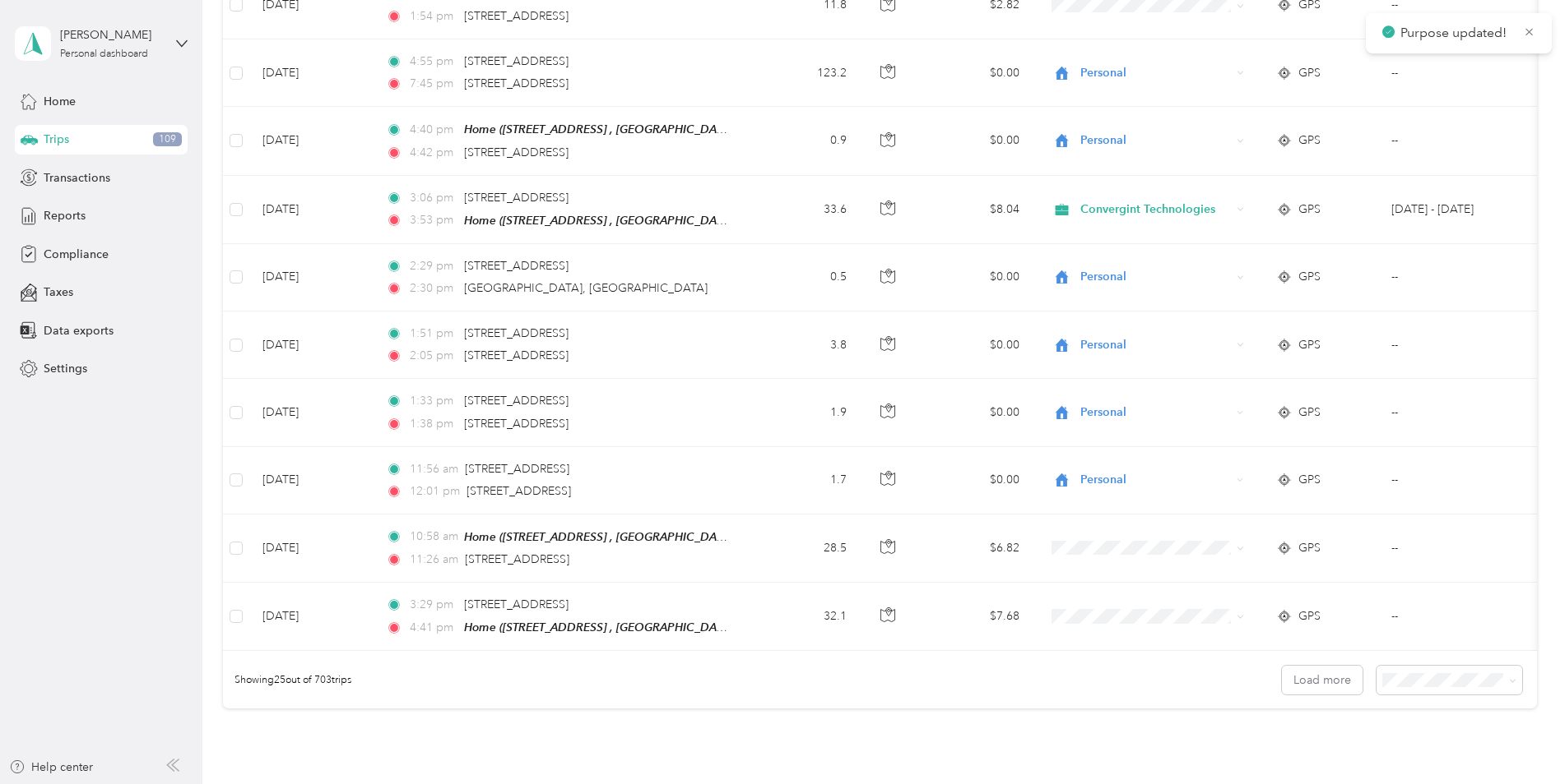
scroll to position [1444, 0]
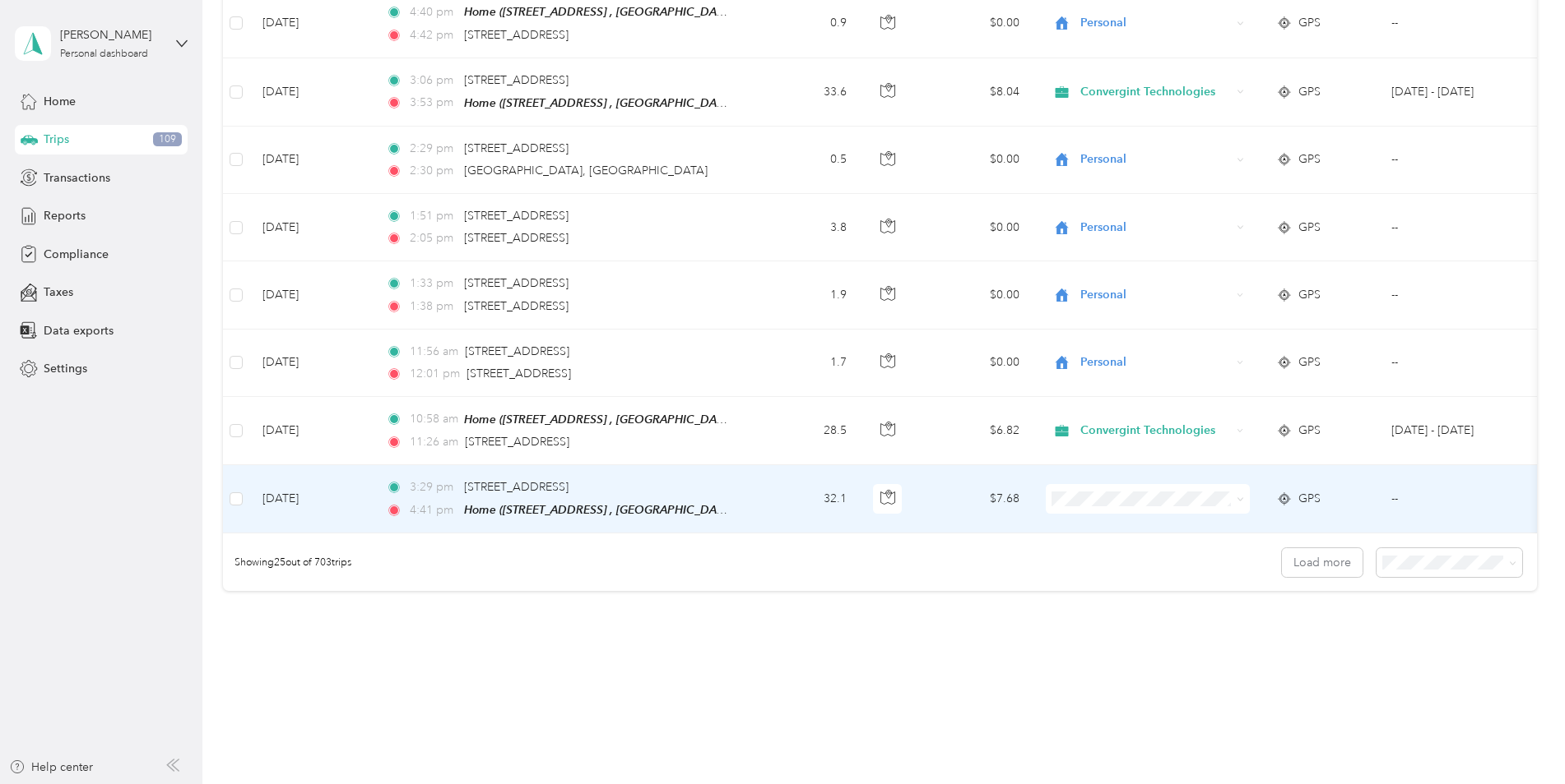
click at [1117, 519] on span "Convergint Technologies" at bounding box center [1162, 520] width 152 height 17
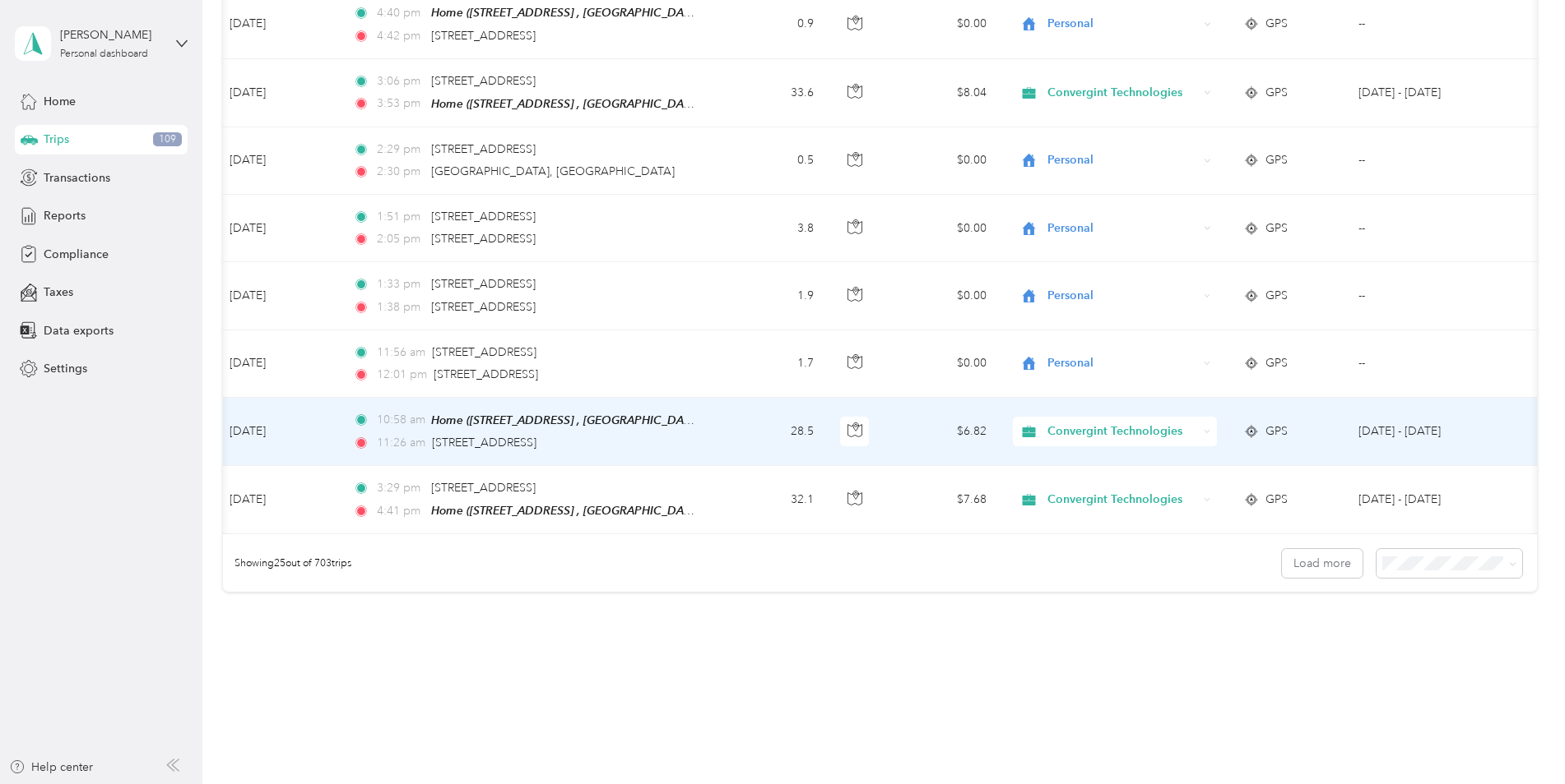
scroll to position [1481, 0]
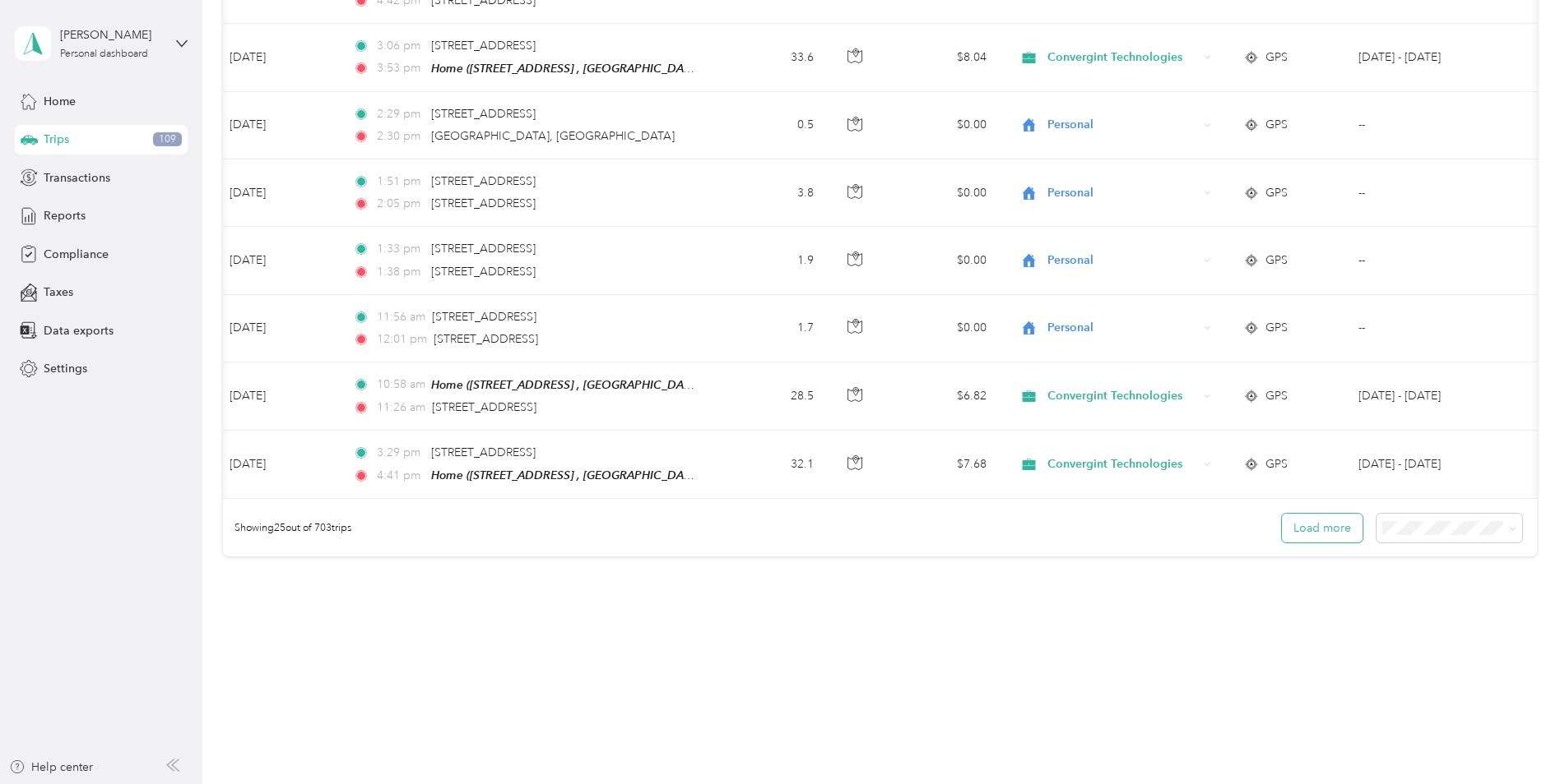
click at [1322, 530] on button "Load more" at bounding box center [1322, 528] width 81 height 29
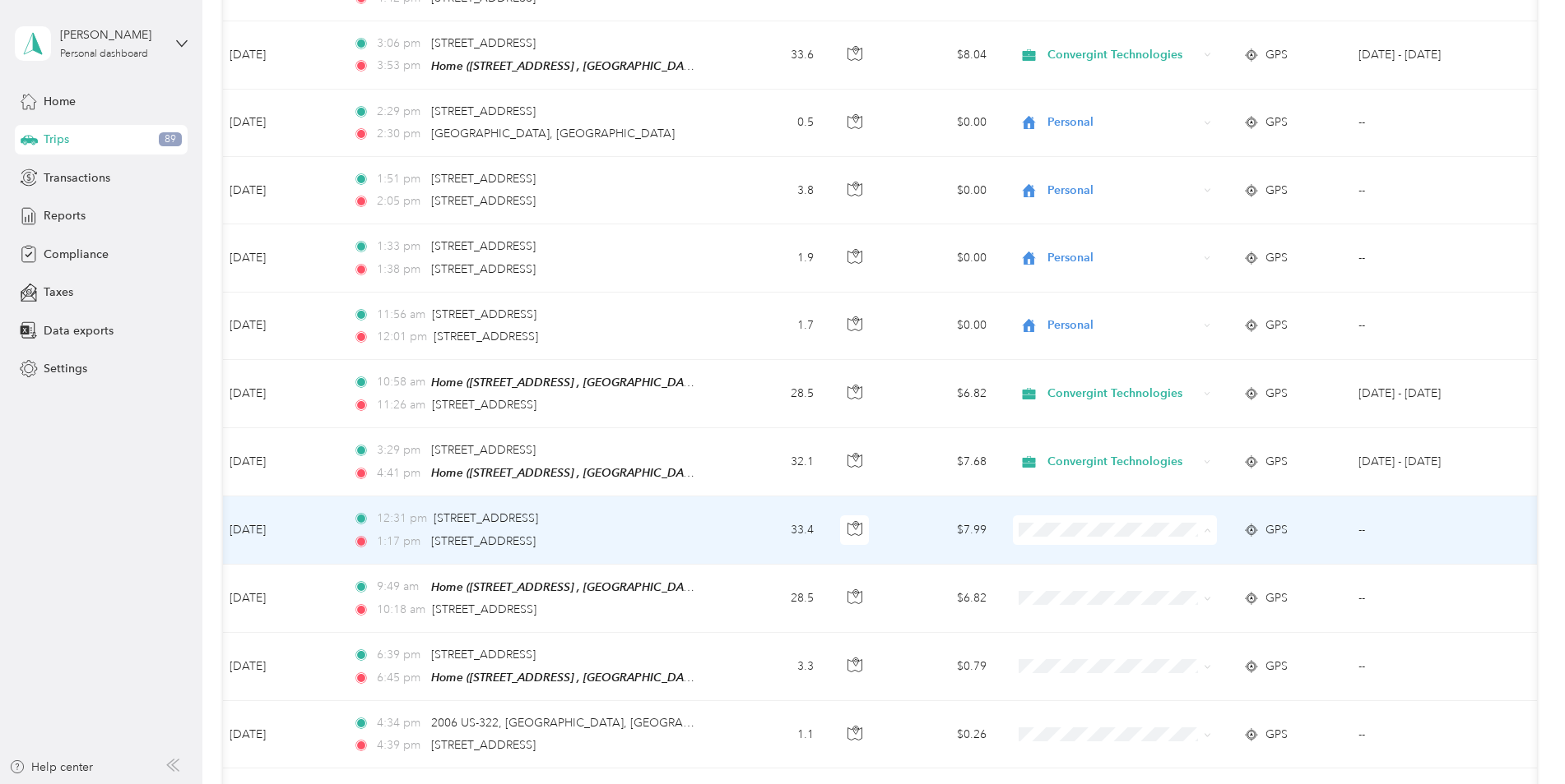
click at [1103, 561] on ol "Convergint Technologies Personal" at bounding box center [1114, 566] width 204 height 58
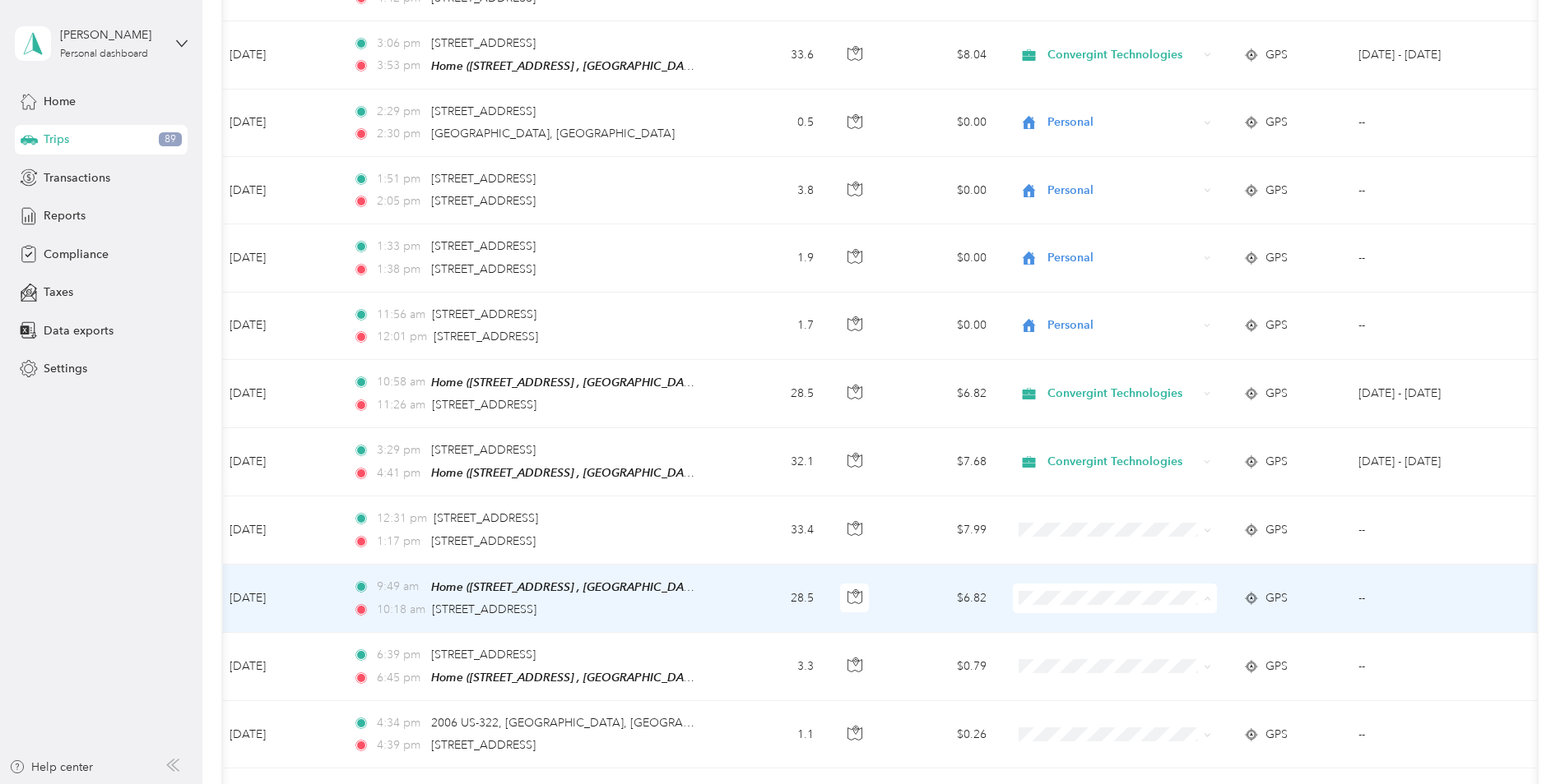
click at [1077, 624] on li "Convergint Technologies" at bounding box center [1114, 619] width 204 height 29
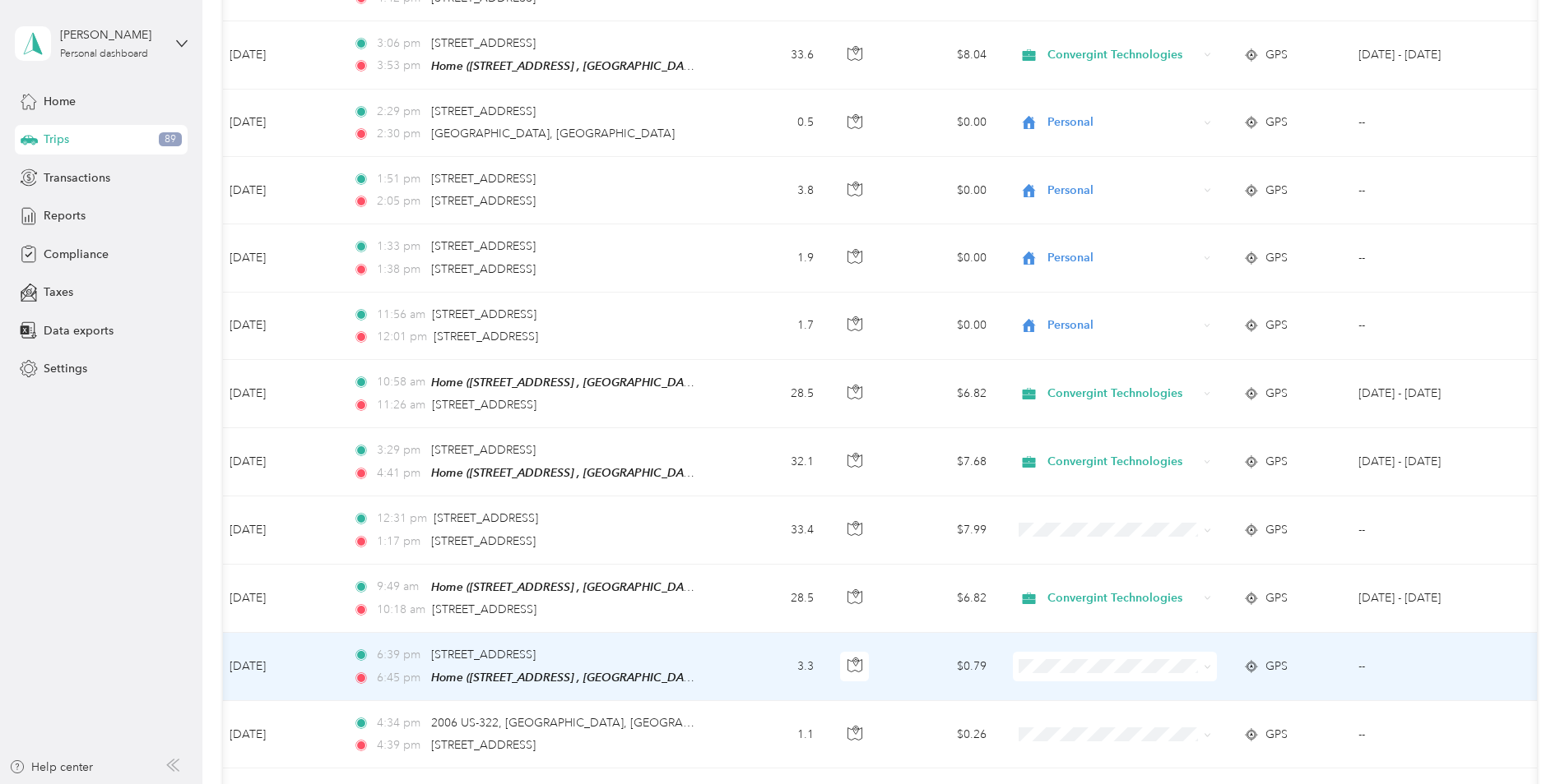
click at [1071, 716] on li "Personal" at bounding box center [1114, 709] width 204 height 29
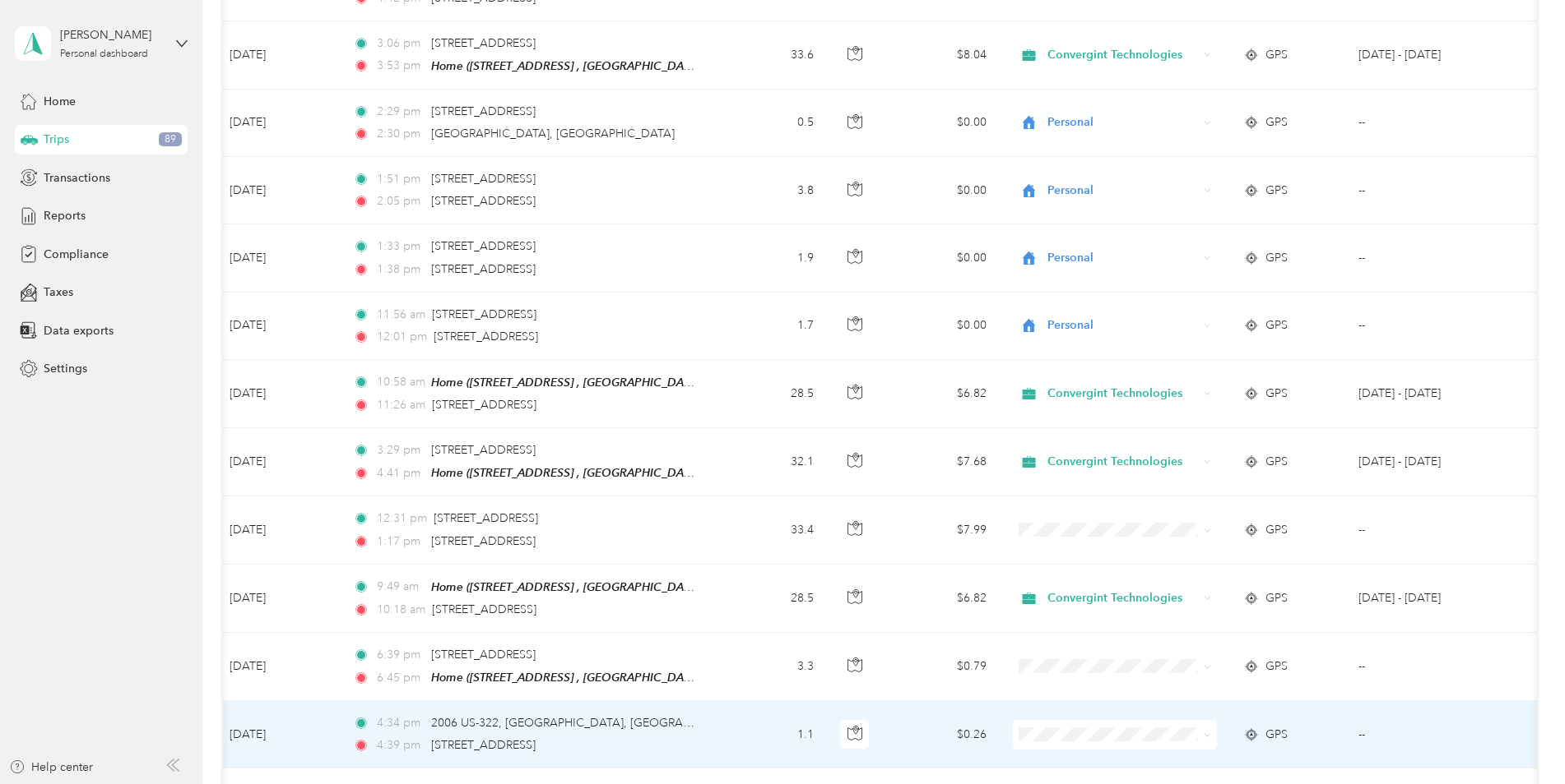
click at [1075, 693] on span "Personal" at bounding box center [1129, 693] width 152 height 17
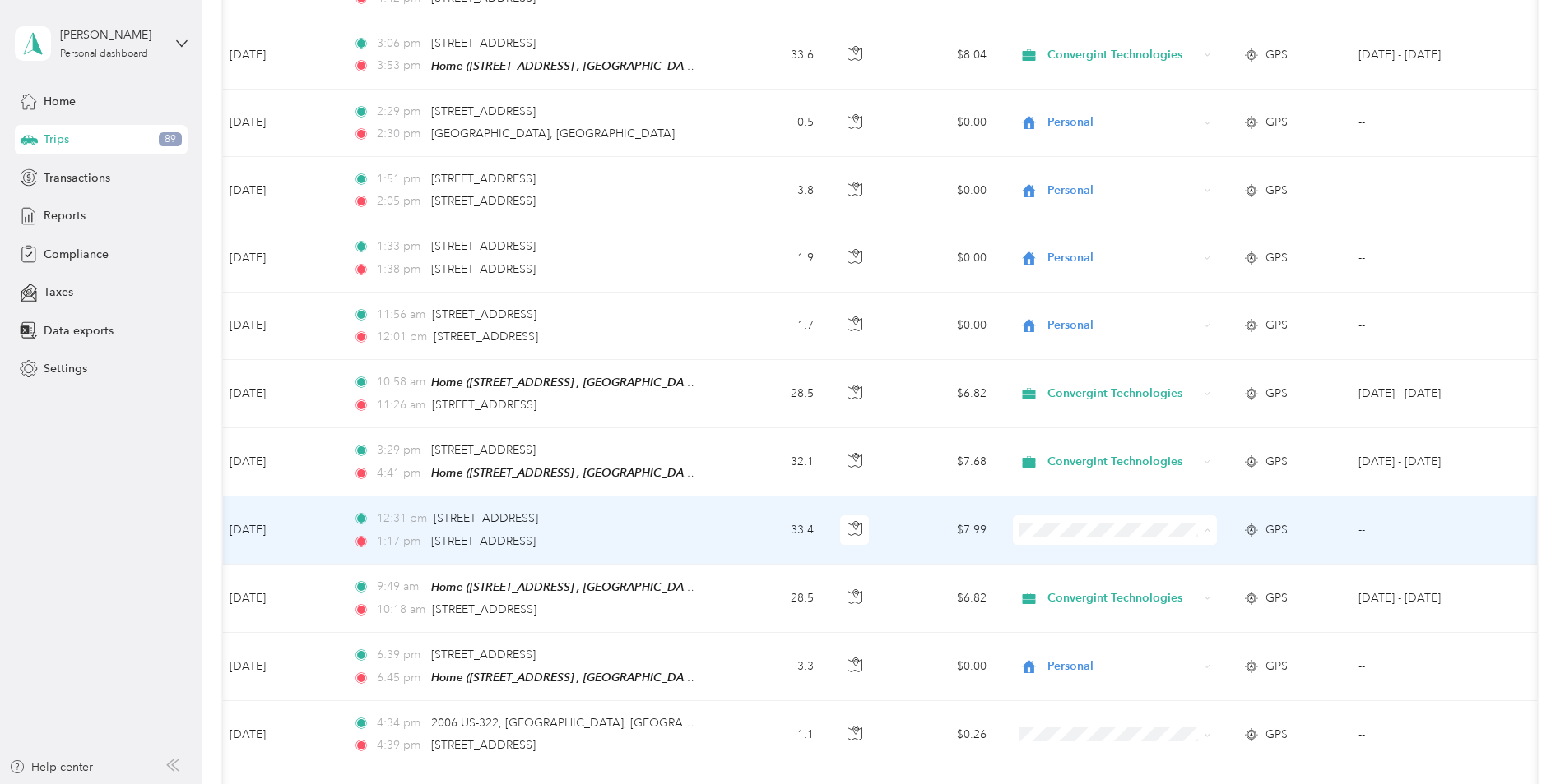
click at [1055, 544] on span "Convergint Technologies" at bounding box center [1129, 551] width 152 height 17
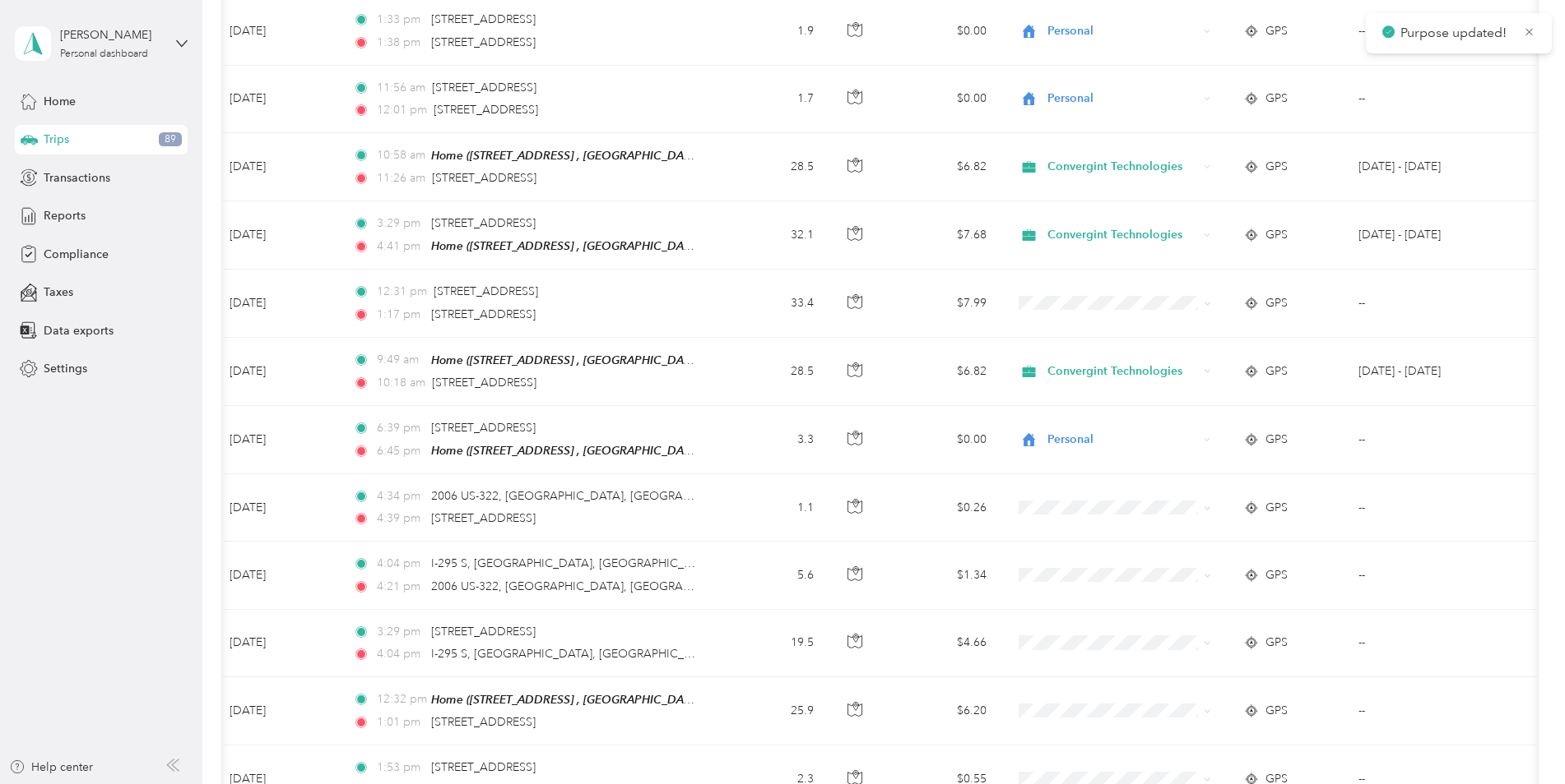
scroll to position [1729, 0]
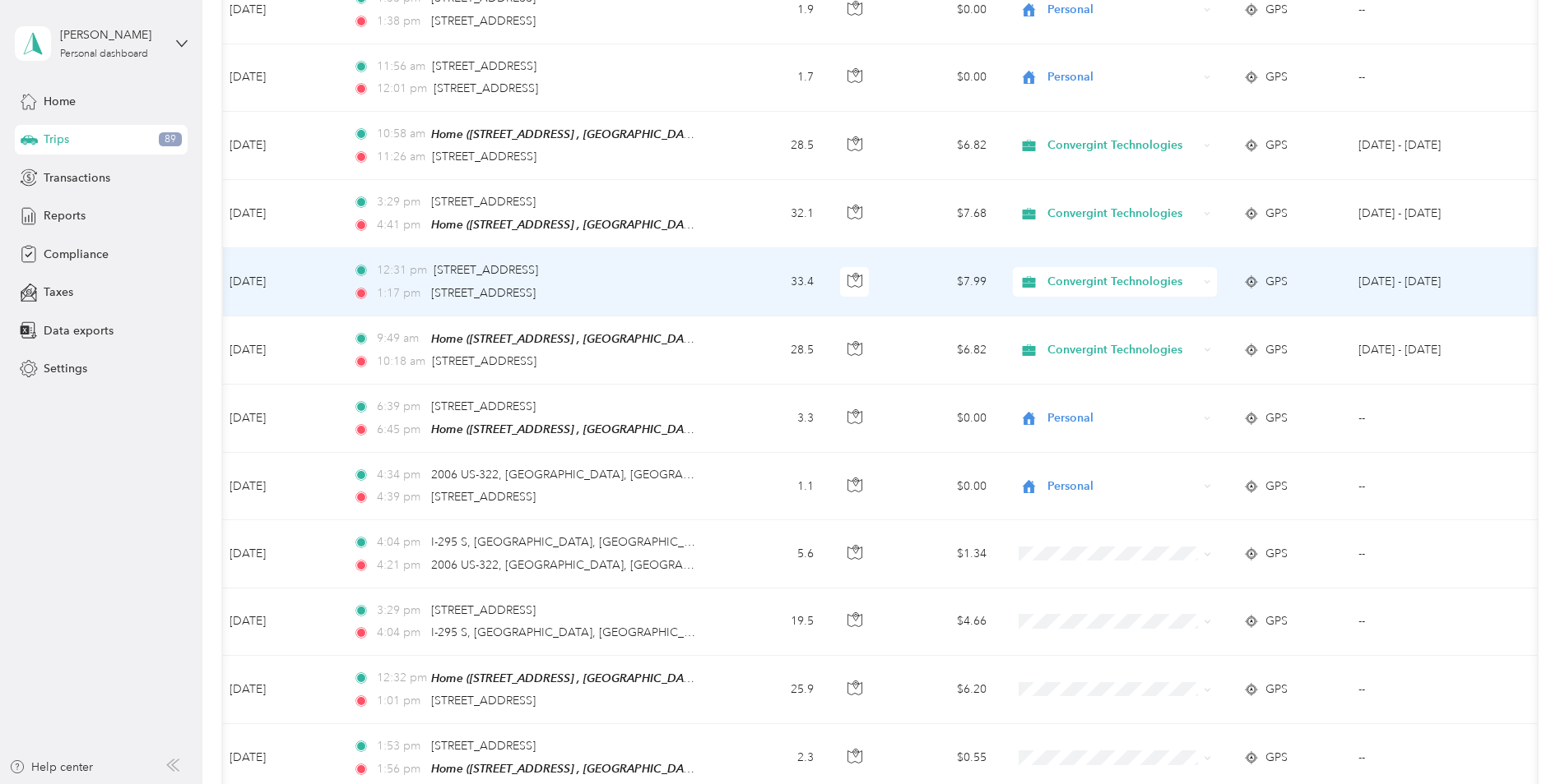
click at [1064, 304] on li "Convergint Technologies" at bounding box center [1116, 302] width 208 height 29
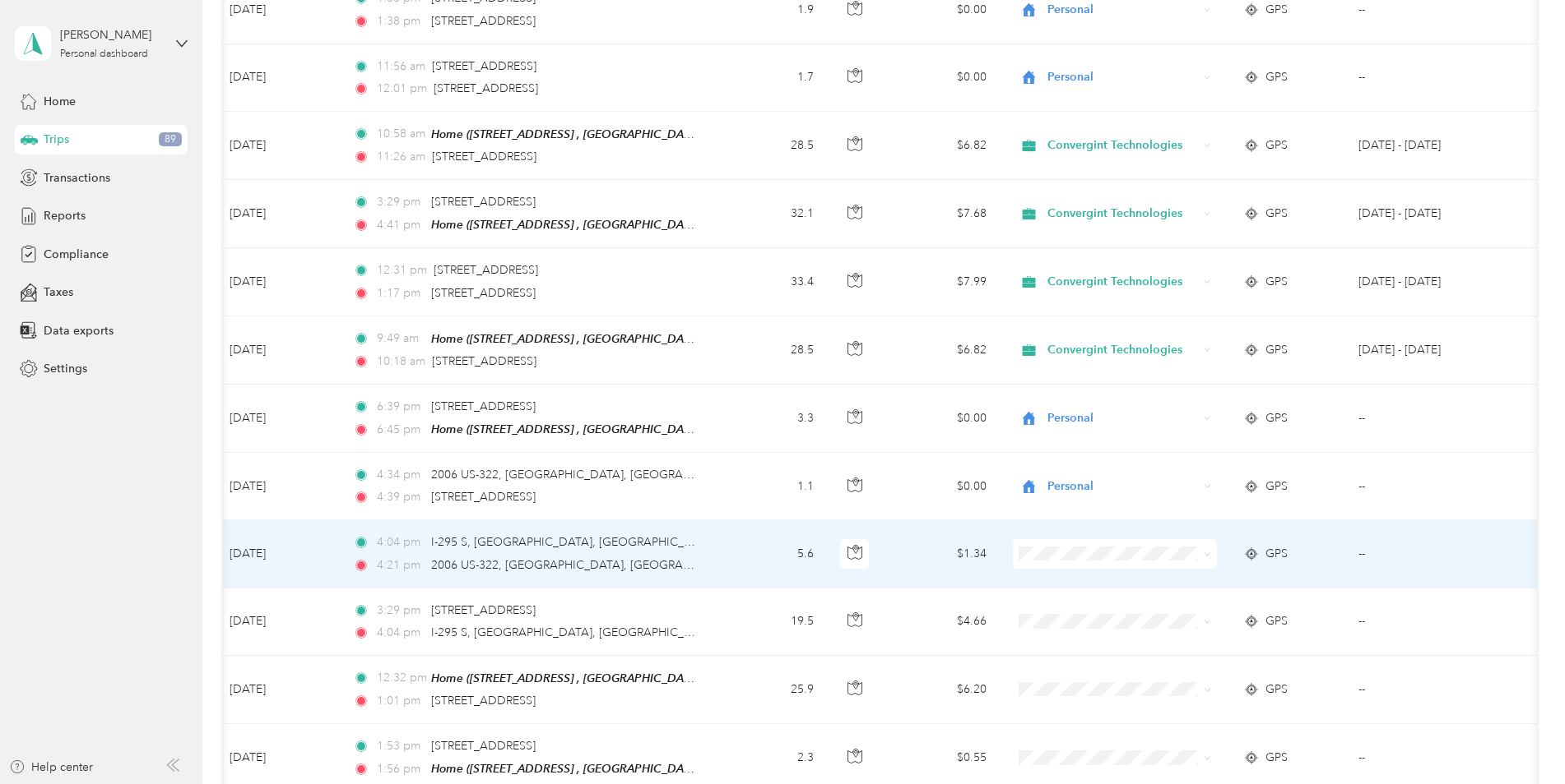
click at [1083, 605] on li "Personal" at bounding box center [1114, 593] width 204 height 29
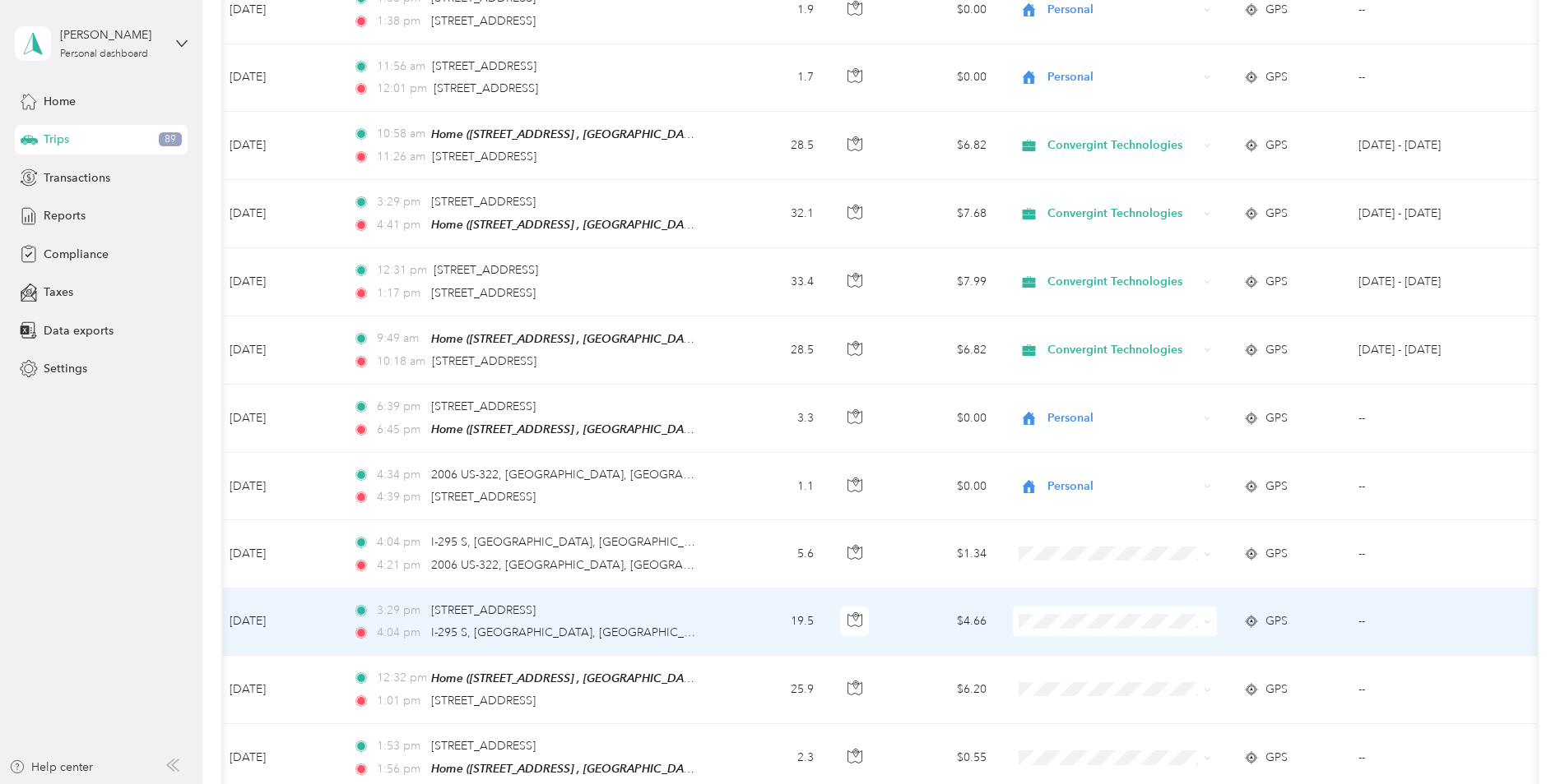
click at [1084, 645] on li "Convergint Technologies" at bounding box center [1114, 634] width 204 height 29
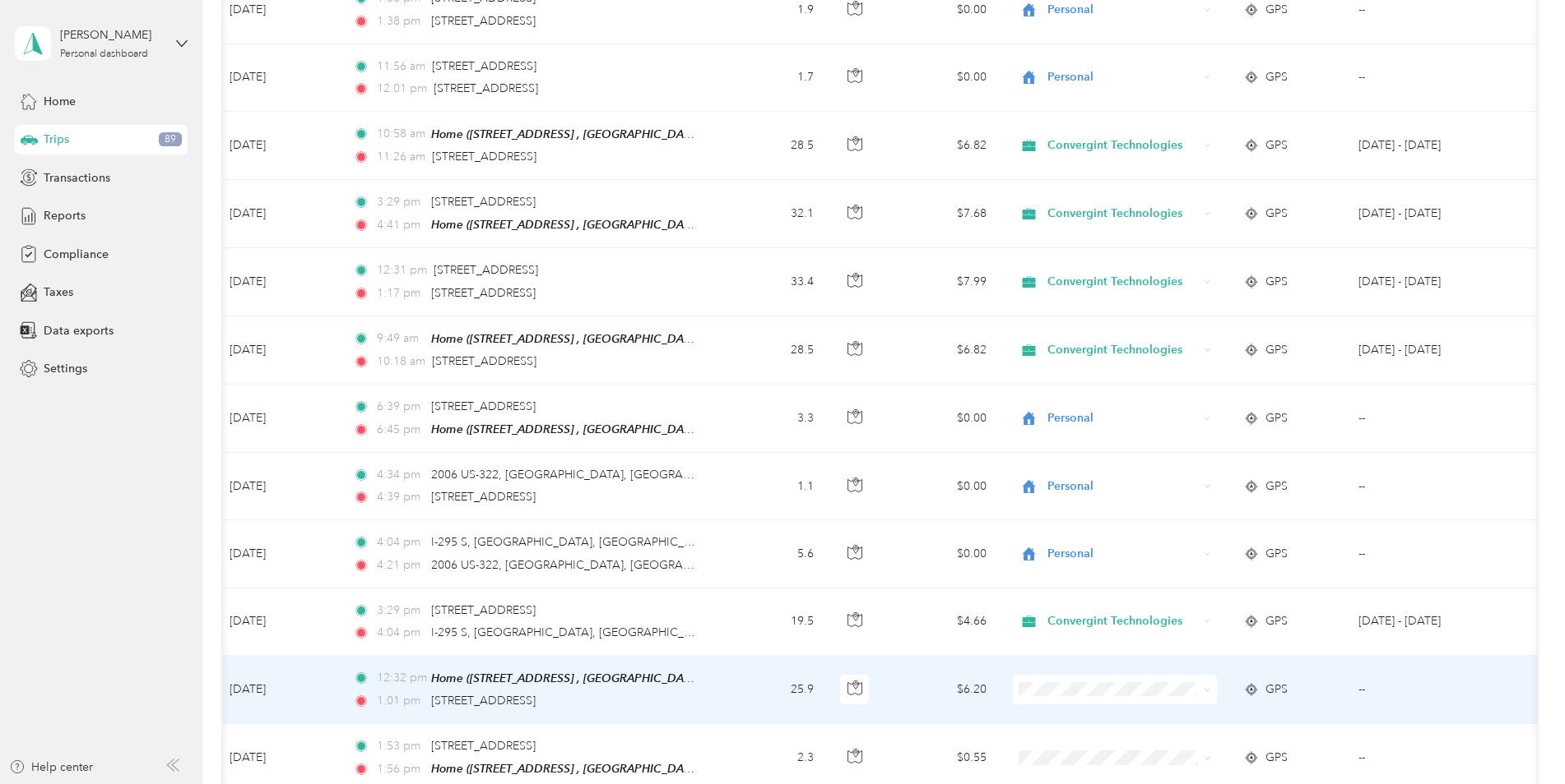
click at [1081, 707] on span "Convergint Technologies" at bounding box center [1129, 706] width 152 height 17
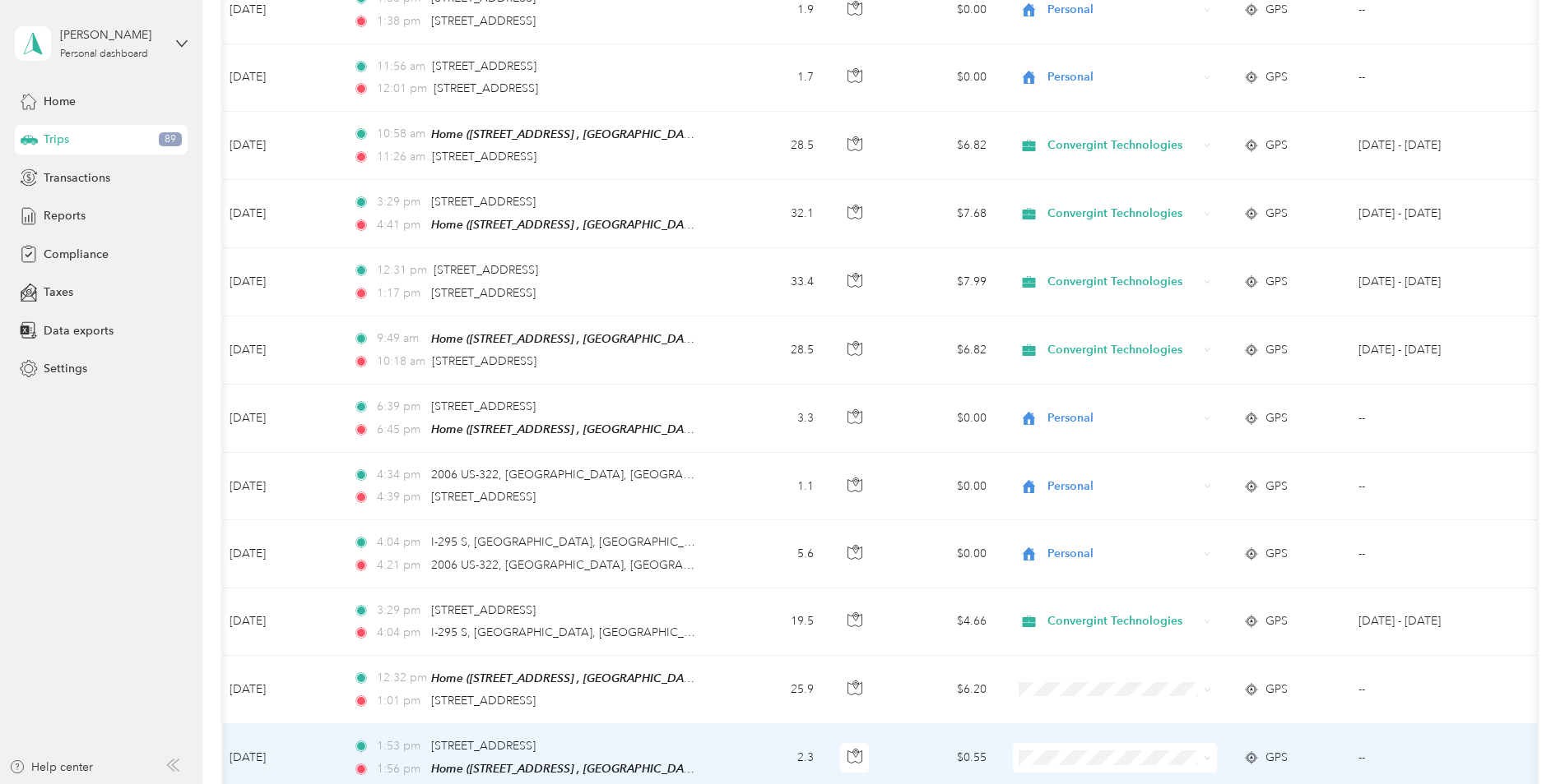
click at [1084, 717] on li "Personal" at bounding box center [1114, 715] width 204 height 29
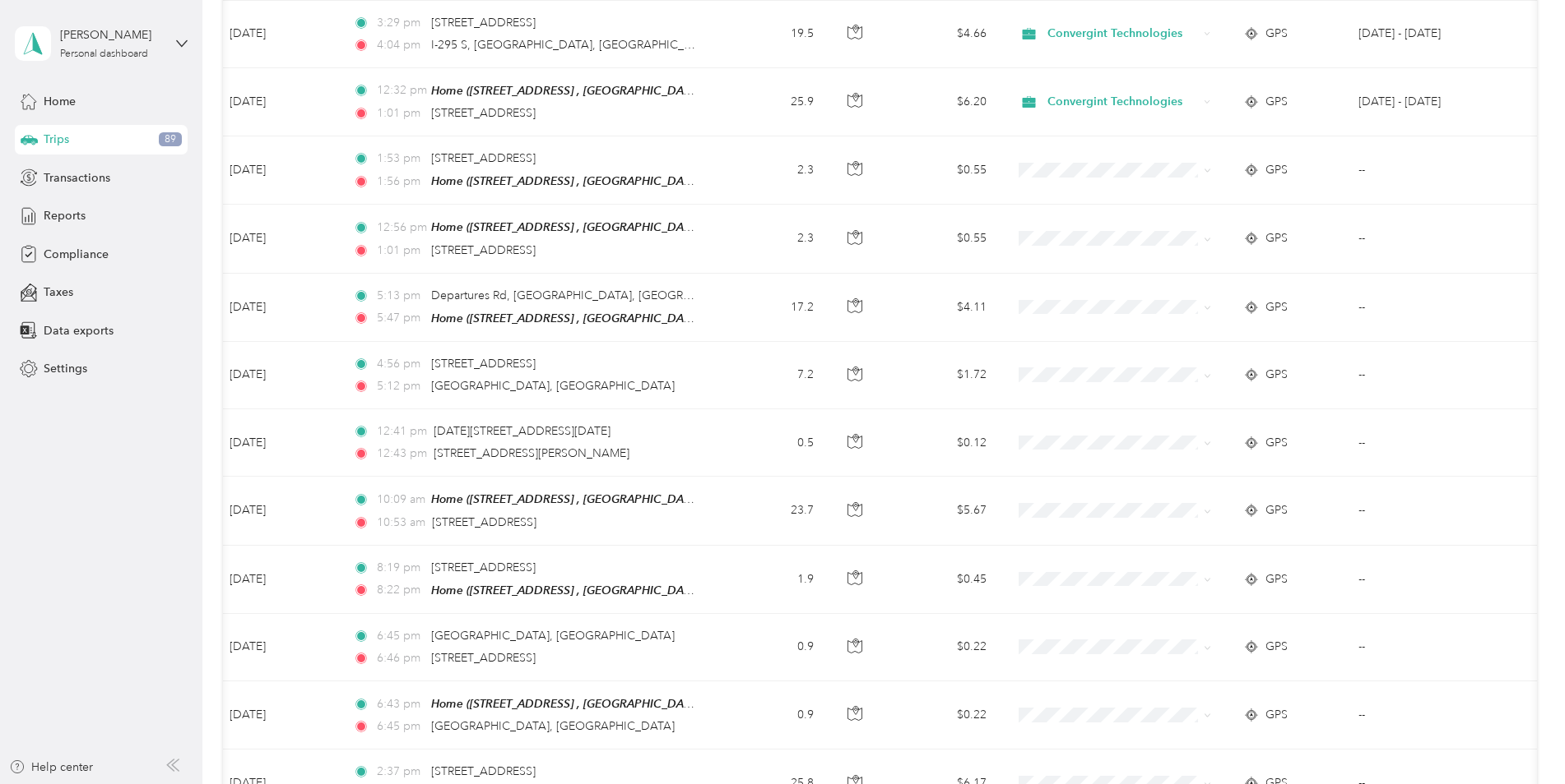
scroll to position [2343, 0]
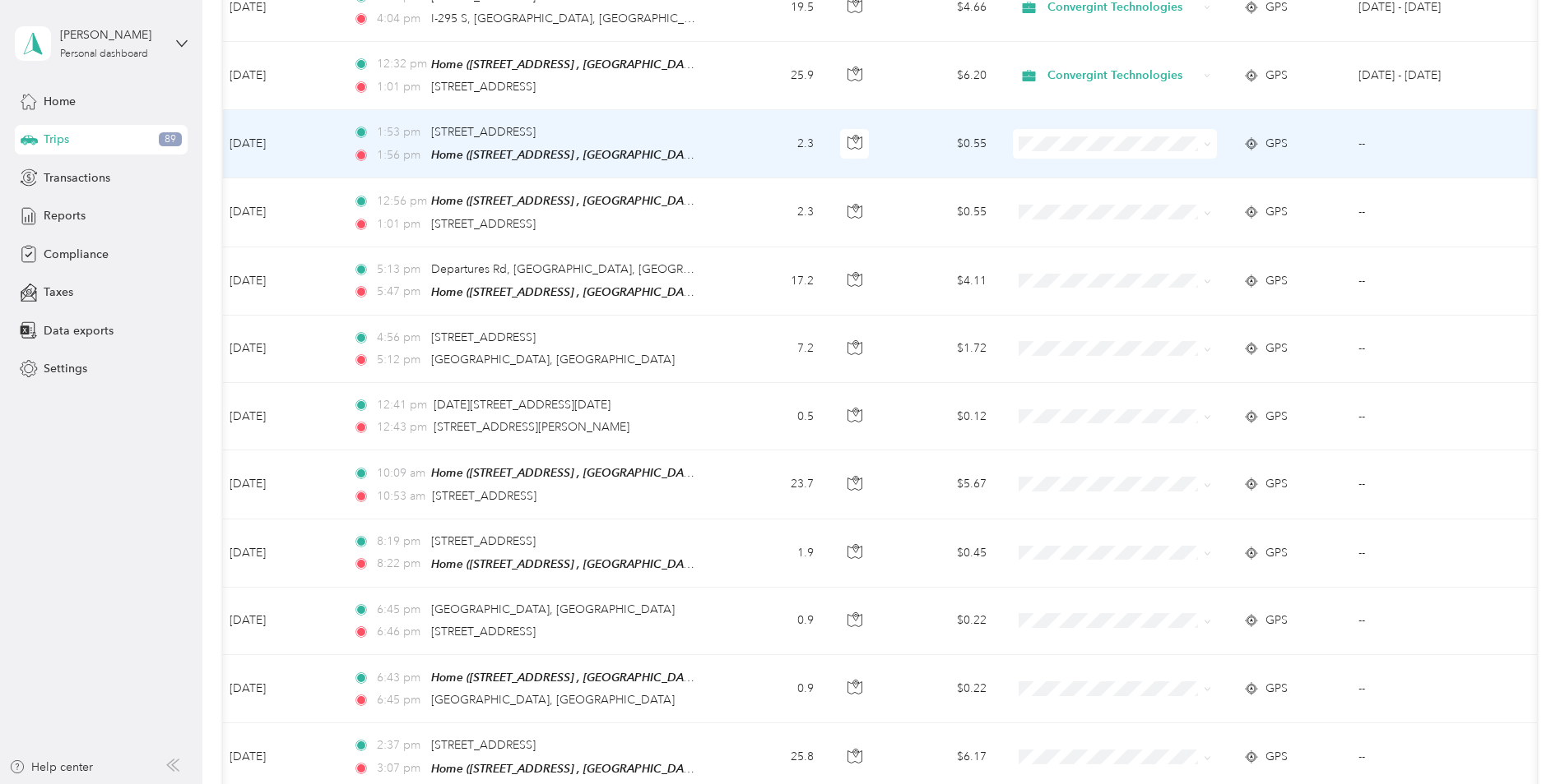
click at [1051, 194] on li "Personal" at bounding box center [1114, 190] width 204 height 29
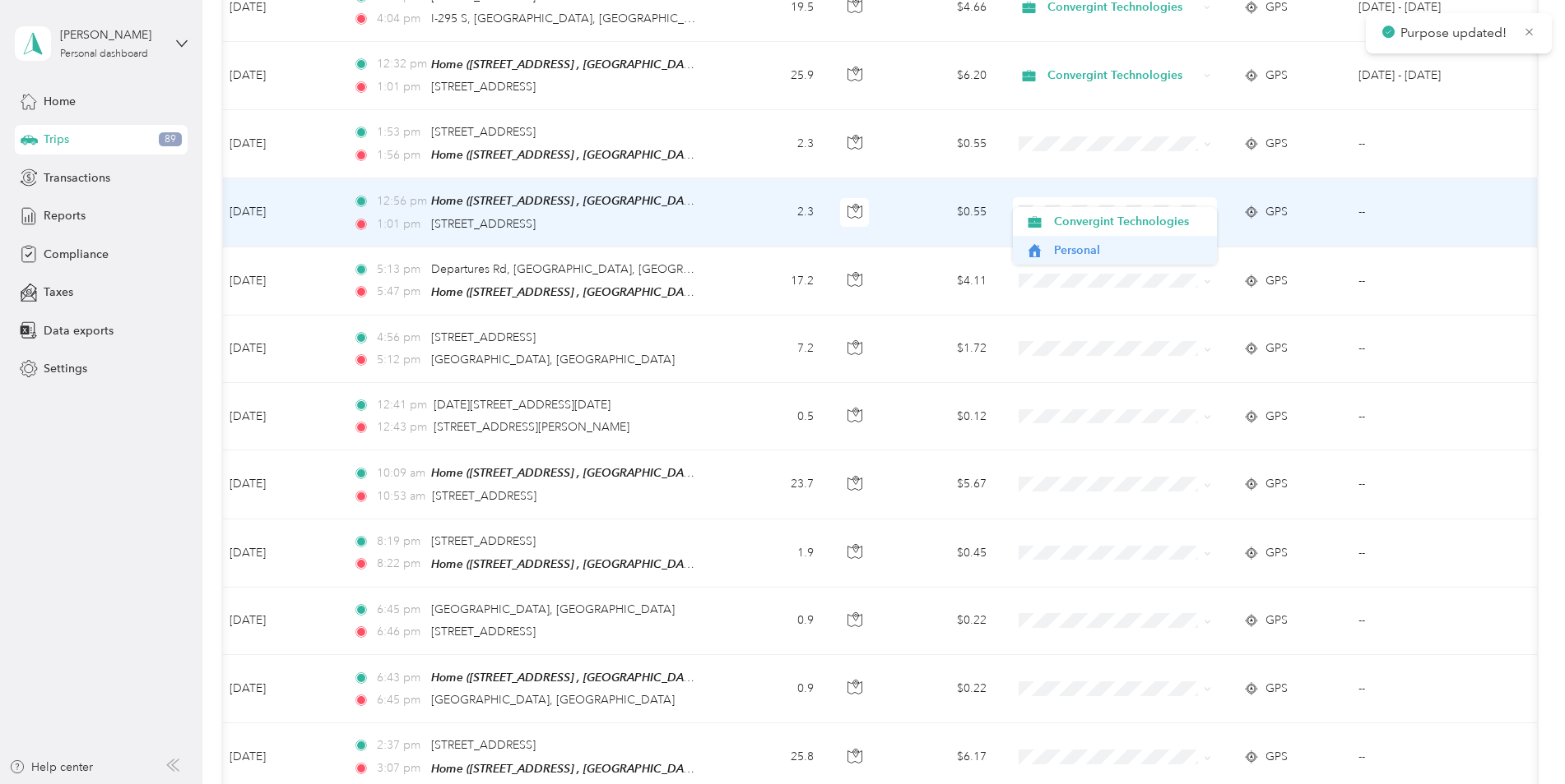
click at [1056, 255] on span "Personal" at bounding box center [1129, 251] width 152 height 17
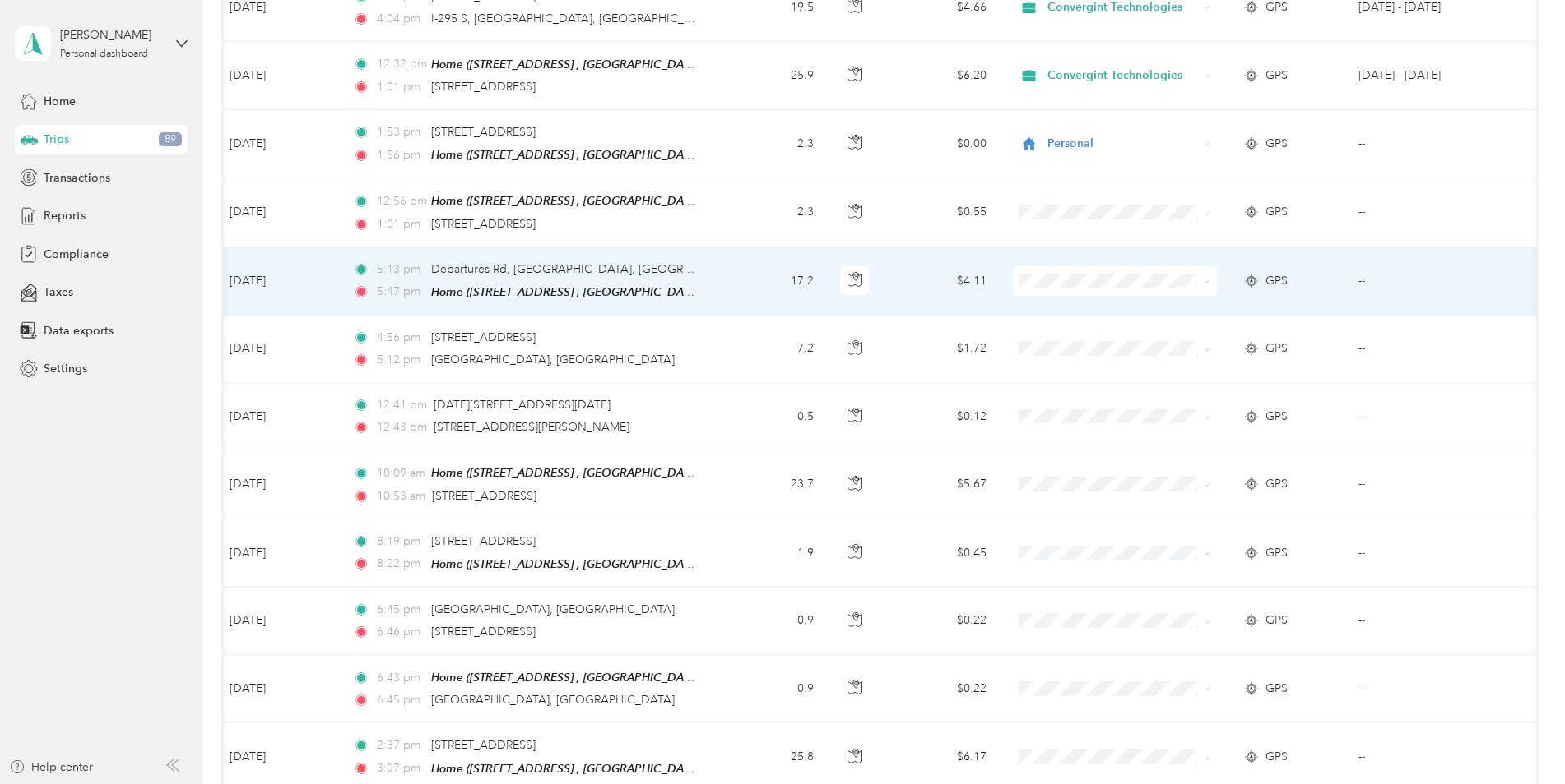
click at [1063, 329] on li "Personal" at bounding box center [1114, 317] width 204 height 29
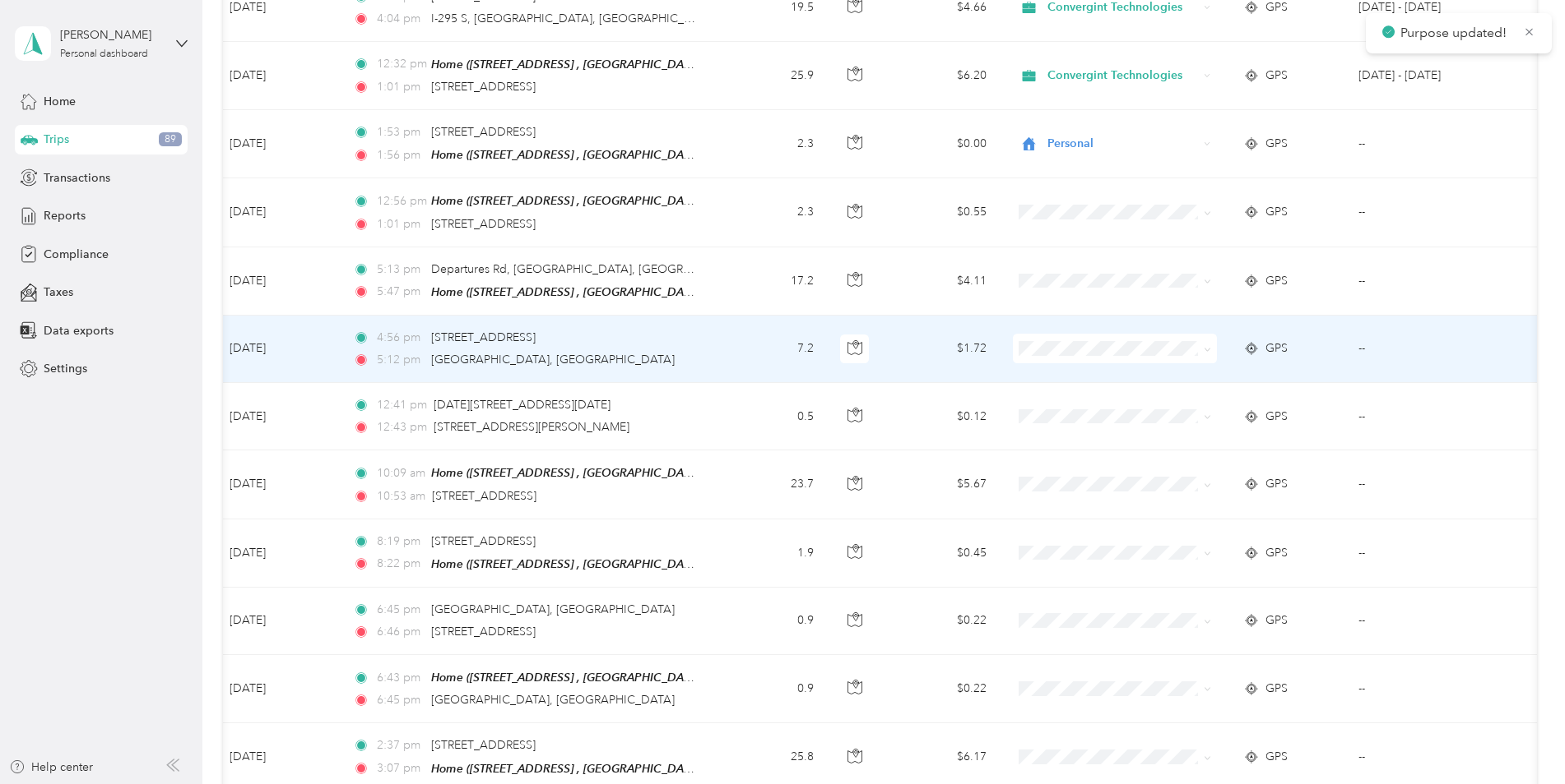
click at [1069, 396] on li "Personal" at bounding box center [1114, 390] width 204 height 29
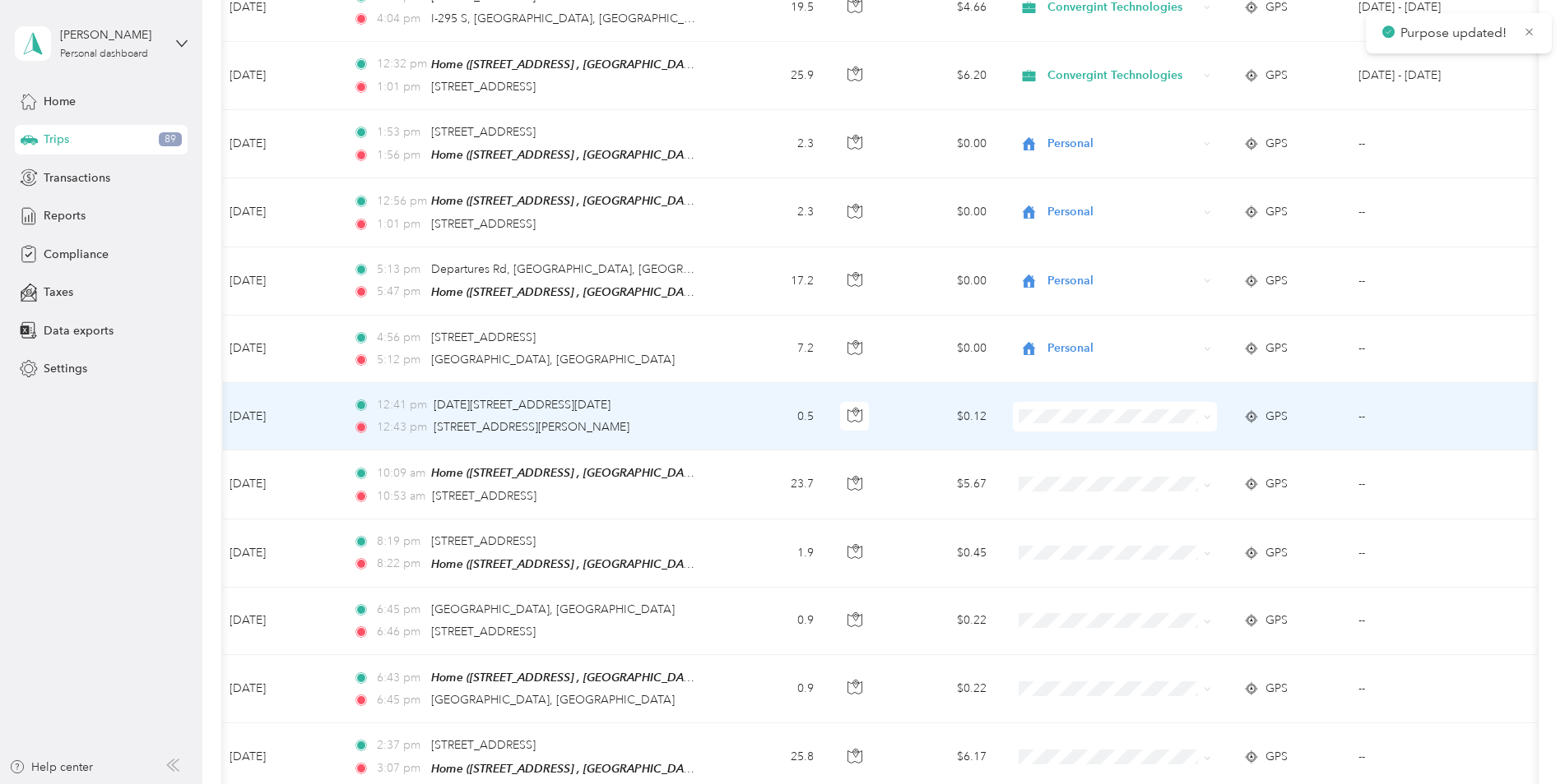
click at [1075, 462] on li "Personal" at bounding box center [1114, 461] width 204 height 29
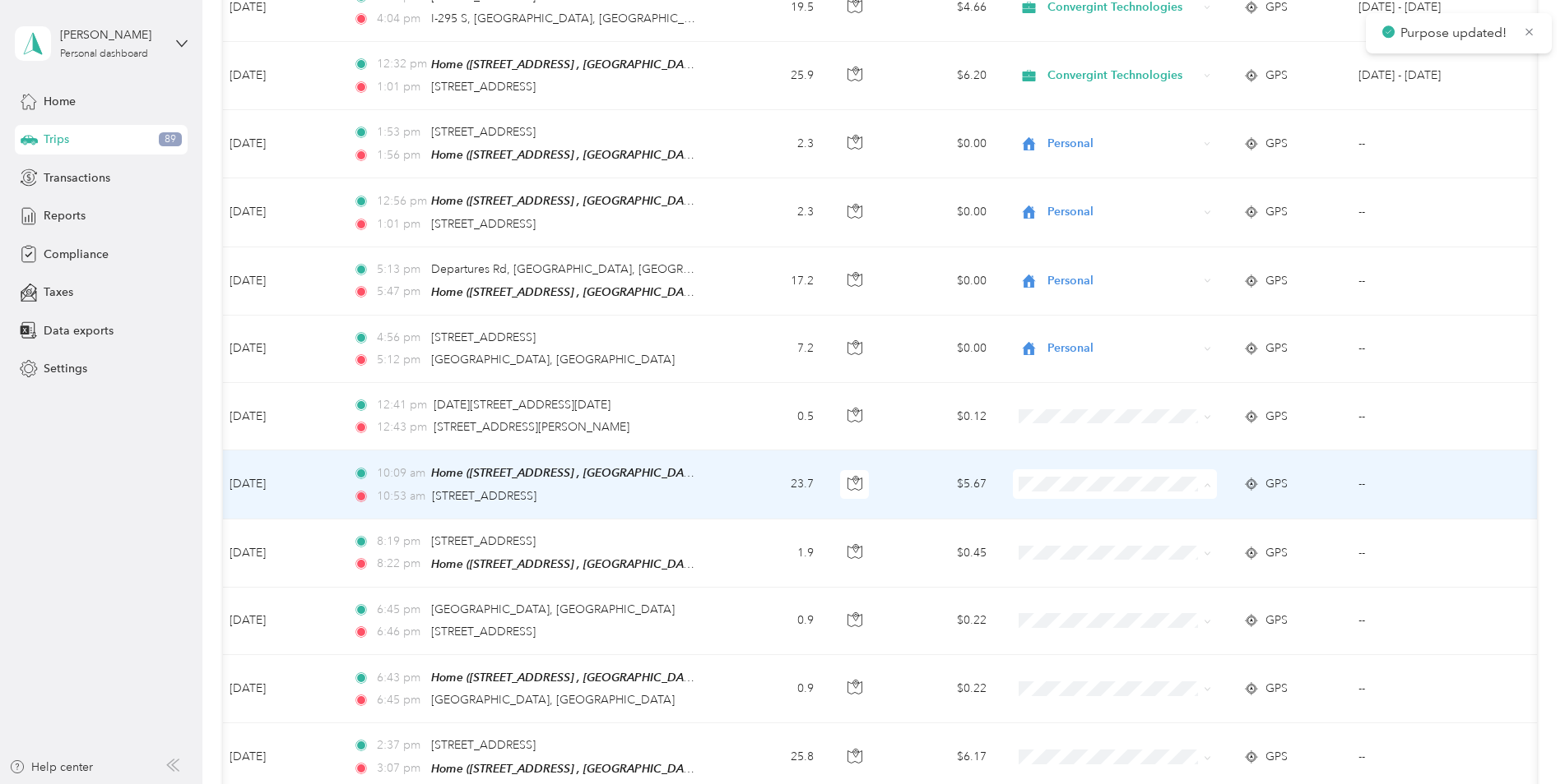
click at [1075, 521] on span "Personal" at bounding box center [1129, 529] width 152 height 17
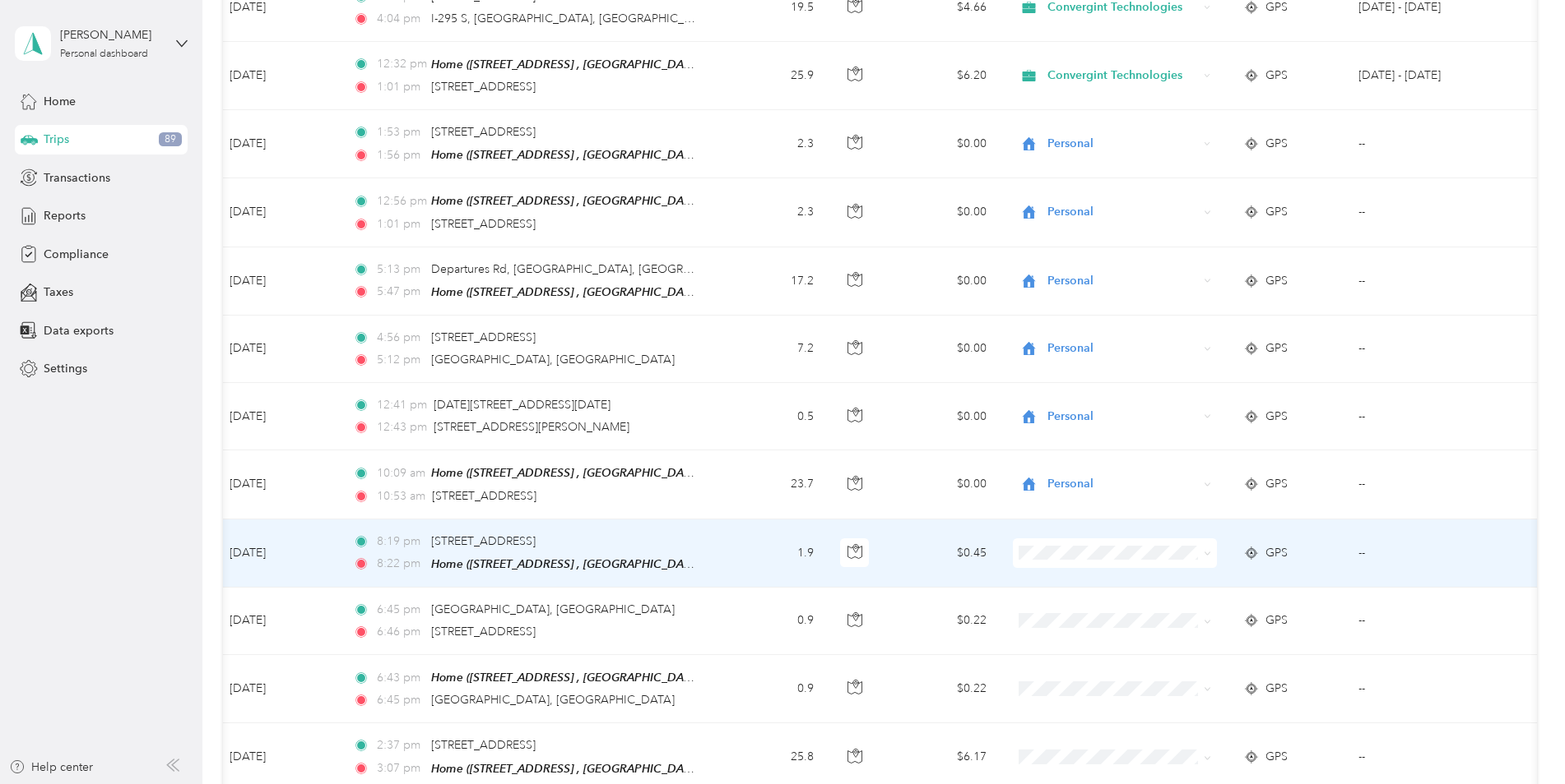
click at [1063, 590] on span "Personal" at bounding box center [1129, 597] width 152 height 17
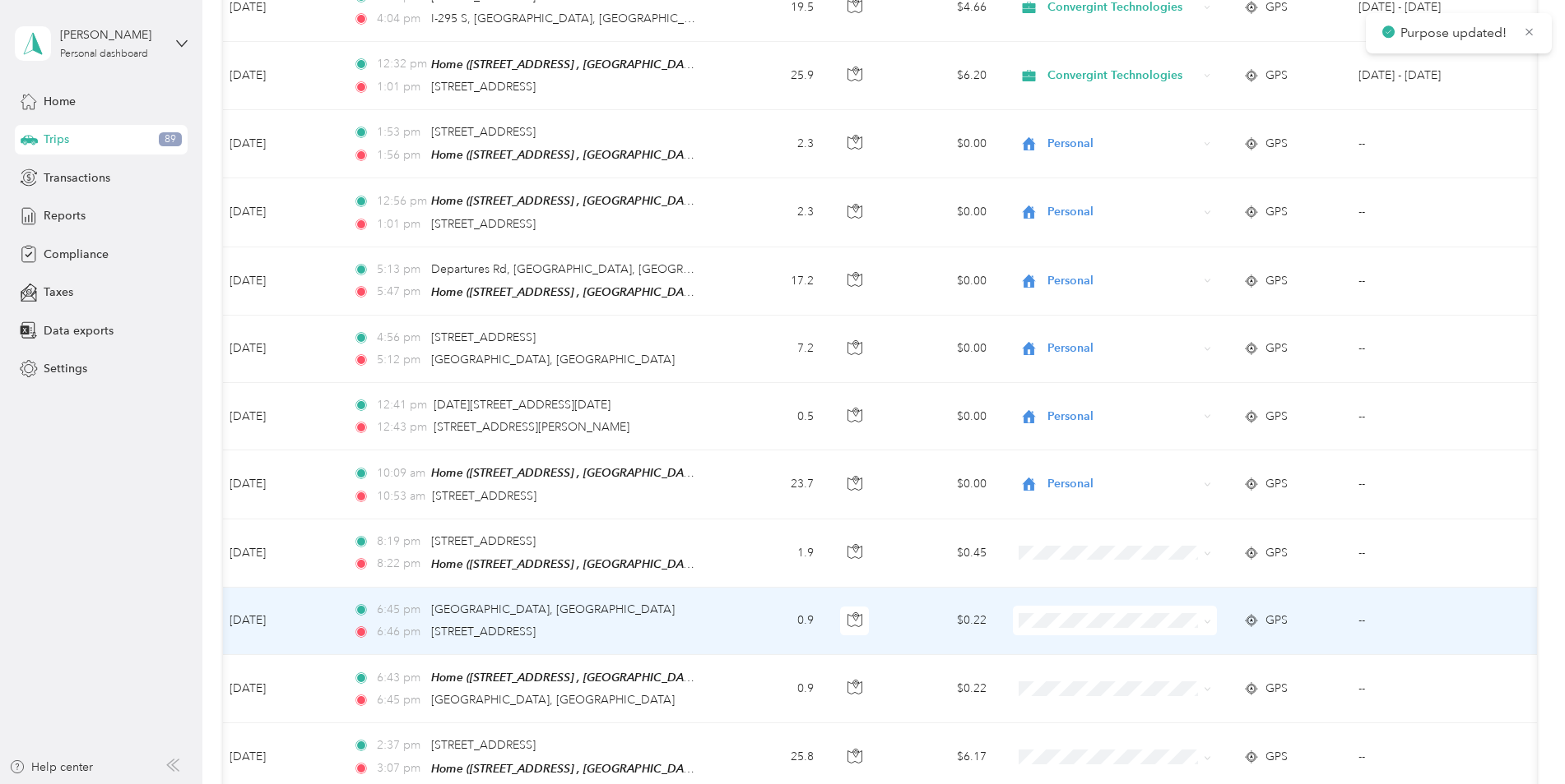
click at [1065, 662] on span "Personal" at bounding box center [1129, 655] width 152 height 17
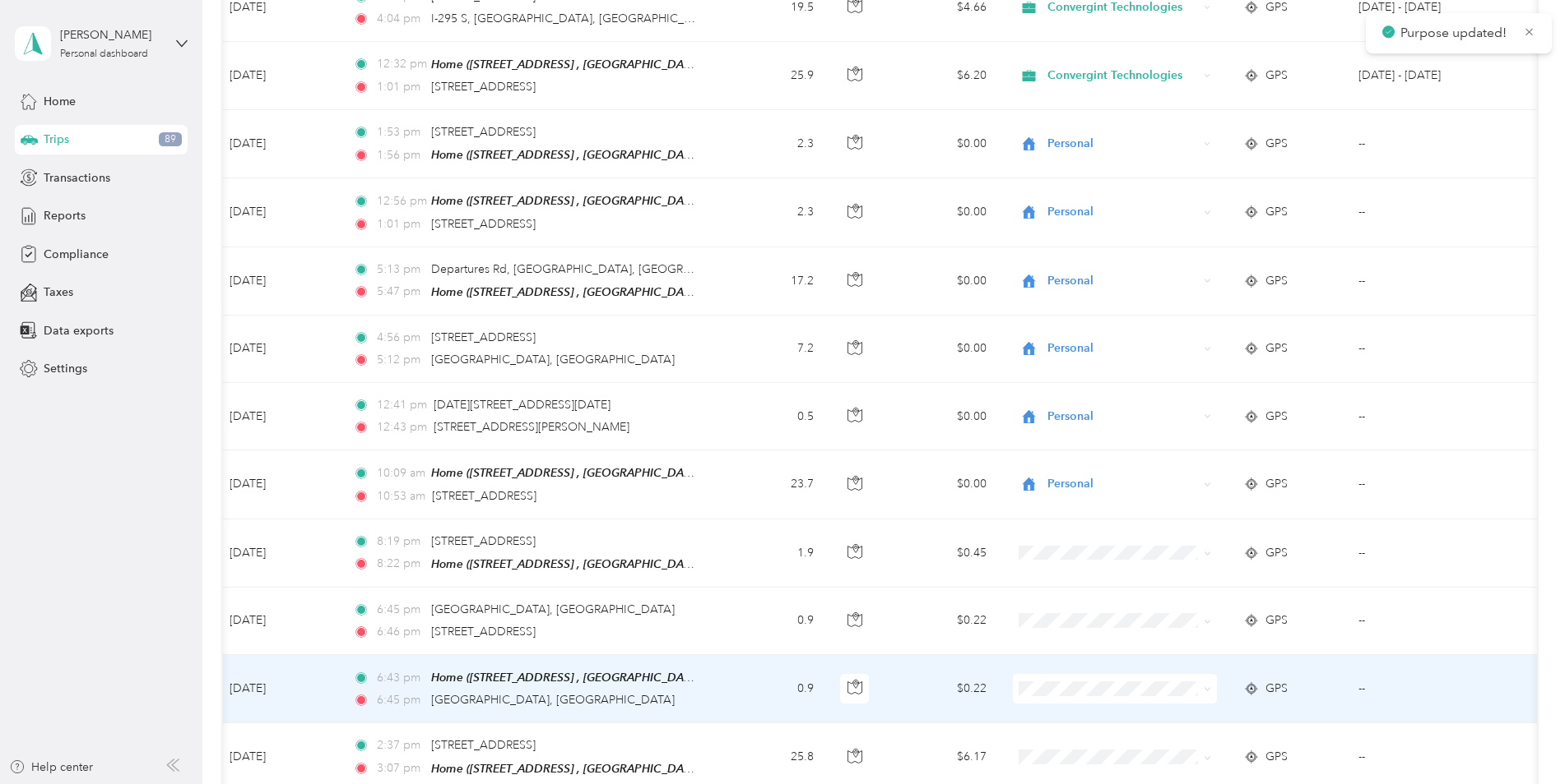
click at [1063, 729] on span "Personal" at bounding box center [1129, 731] width 152 height 17
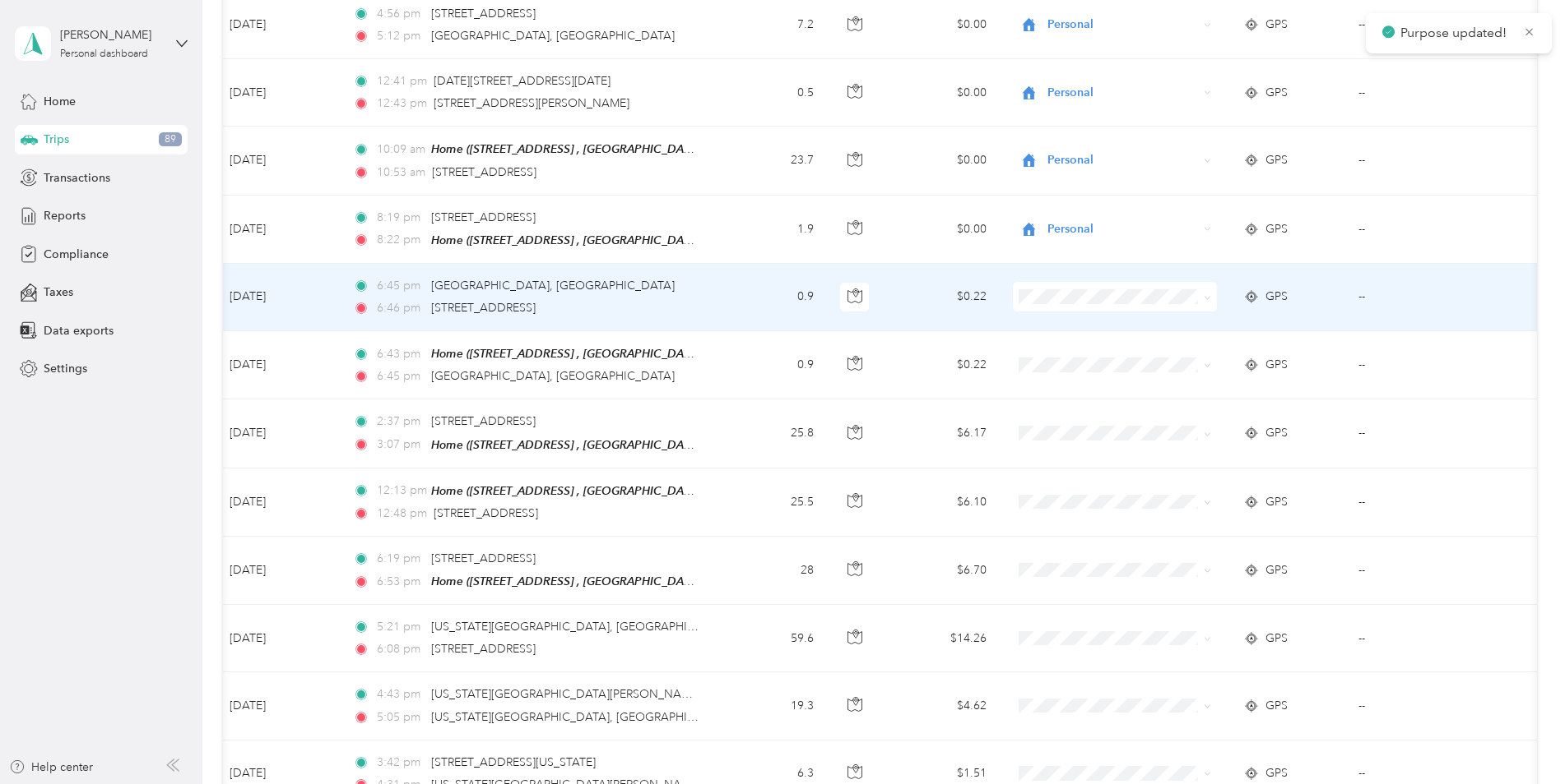
scroll to position [2672, 0]
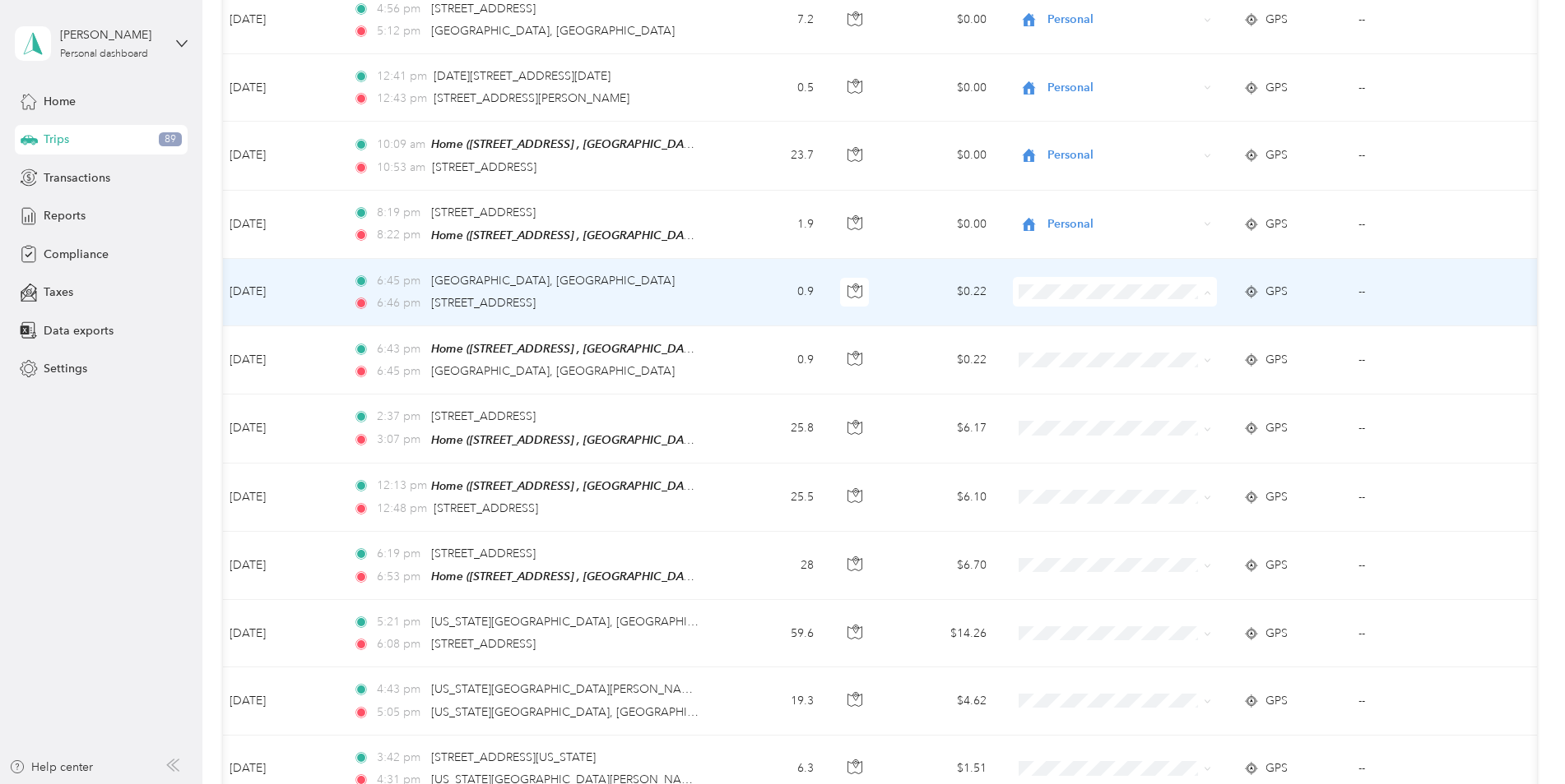
click at [1076, 335] on li "Personal" at bounding box center [1114, 335] width 204 height 29
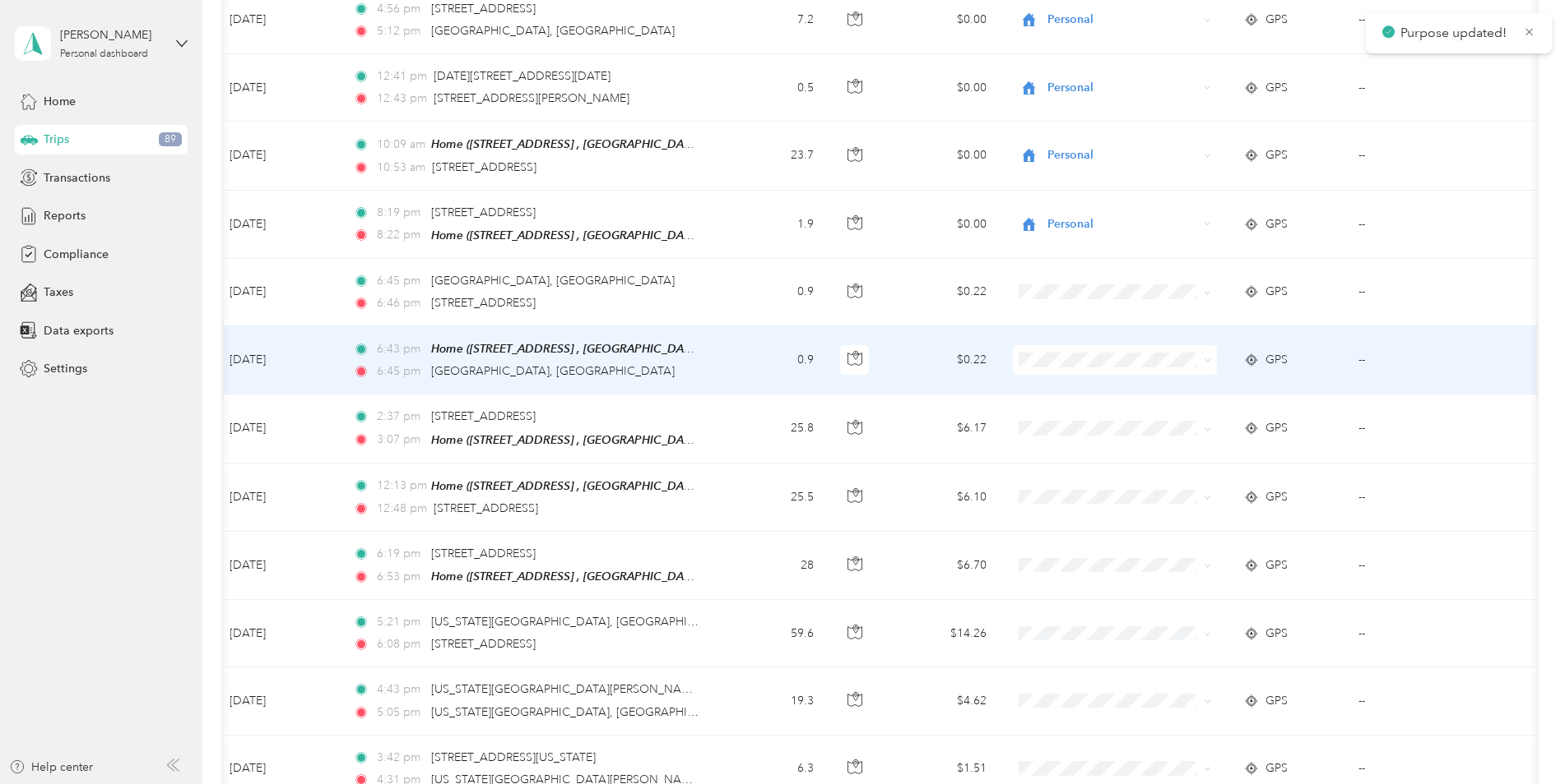
click at [1063, 407] on li "Personal" at bounding box center [1114, 396] width 204 height 29
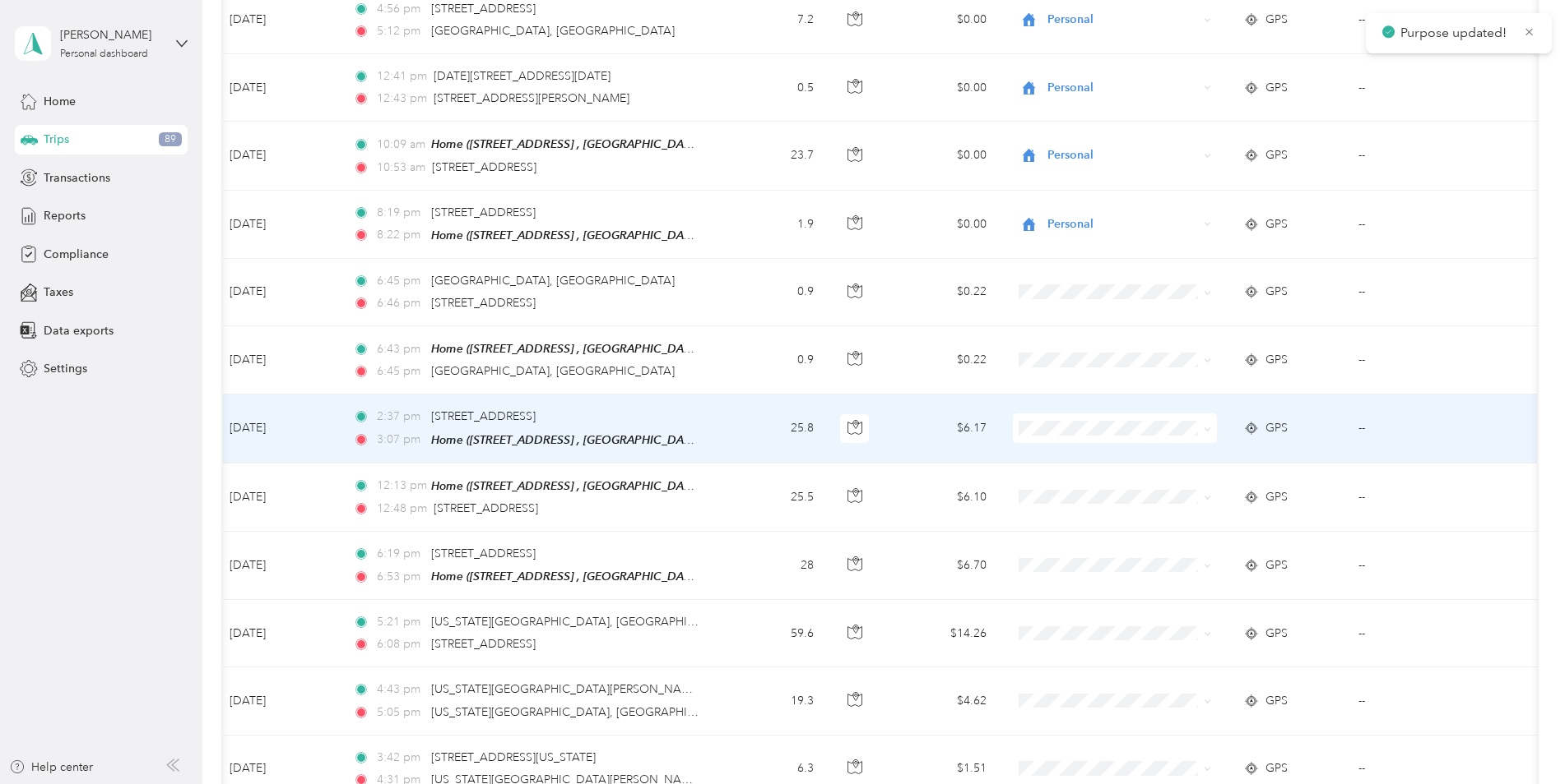
click at [1062, 471] on li "Personal" at bounding box center [1114, 471] width 204 height 29
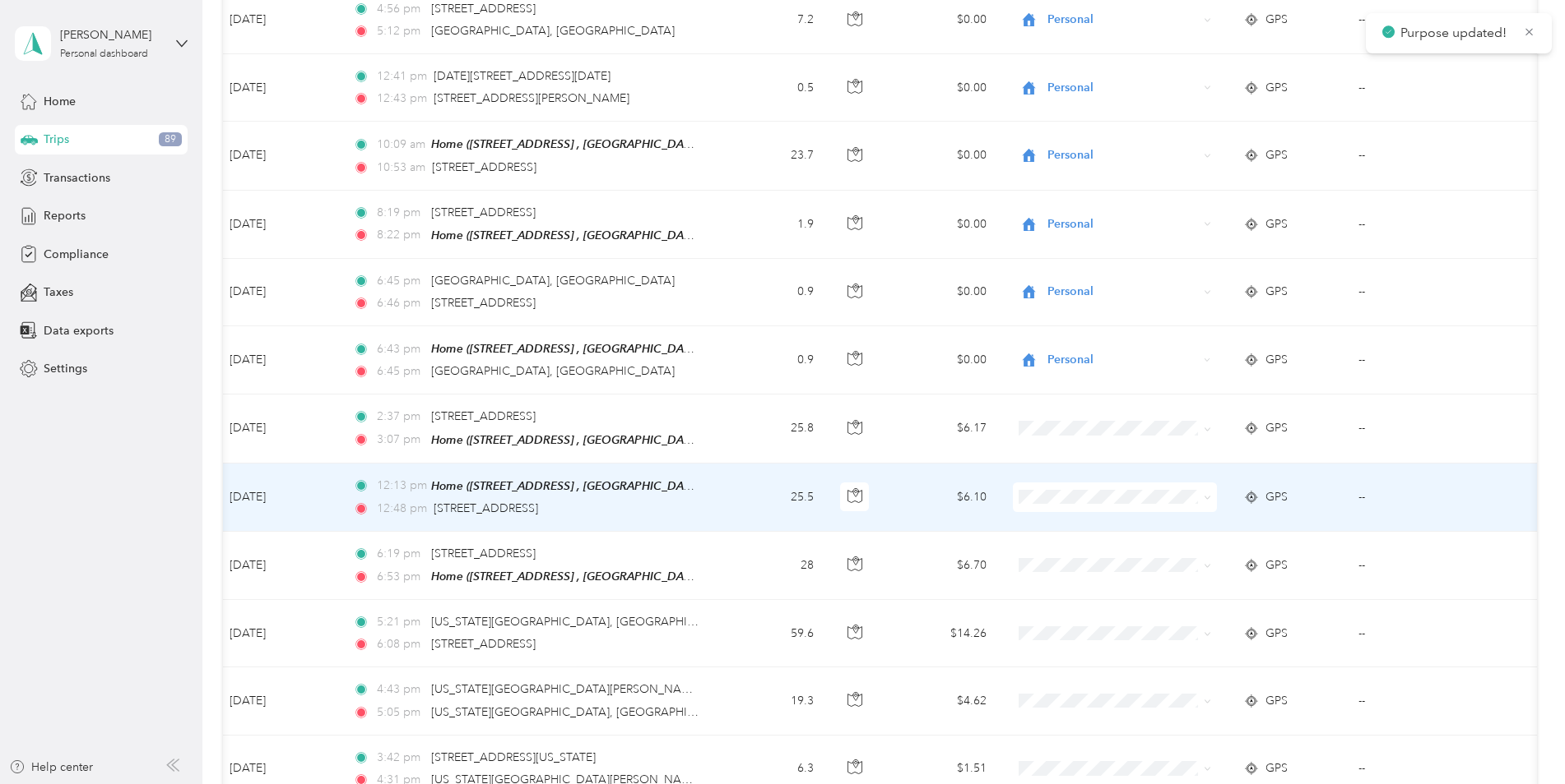
click at [1061, 538] on span "Personal" at bounding box center [1129, 529] width 152 height 17
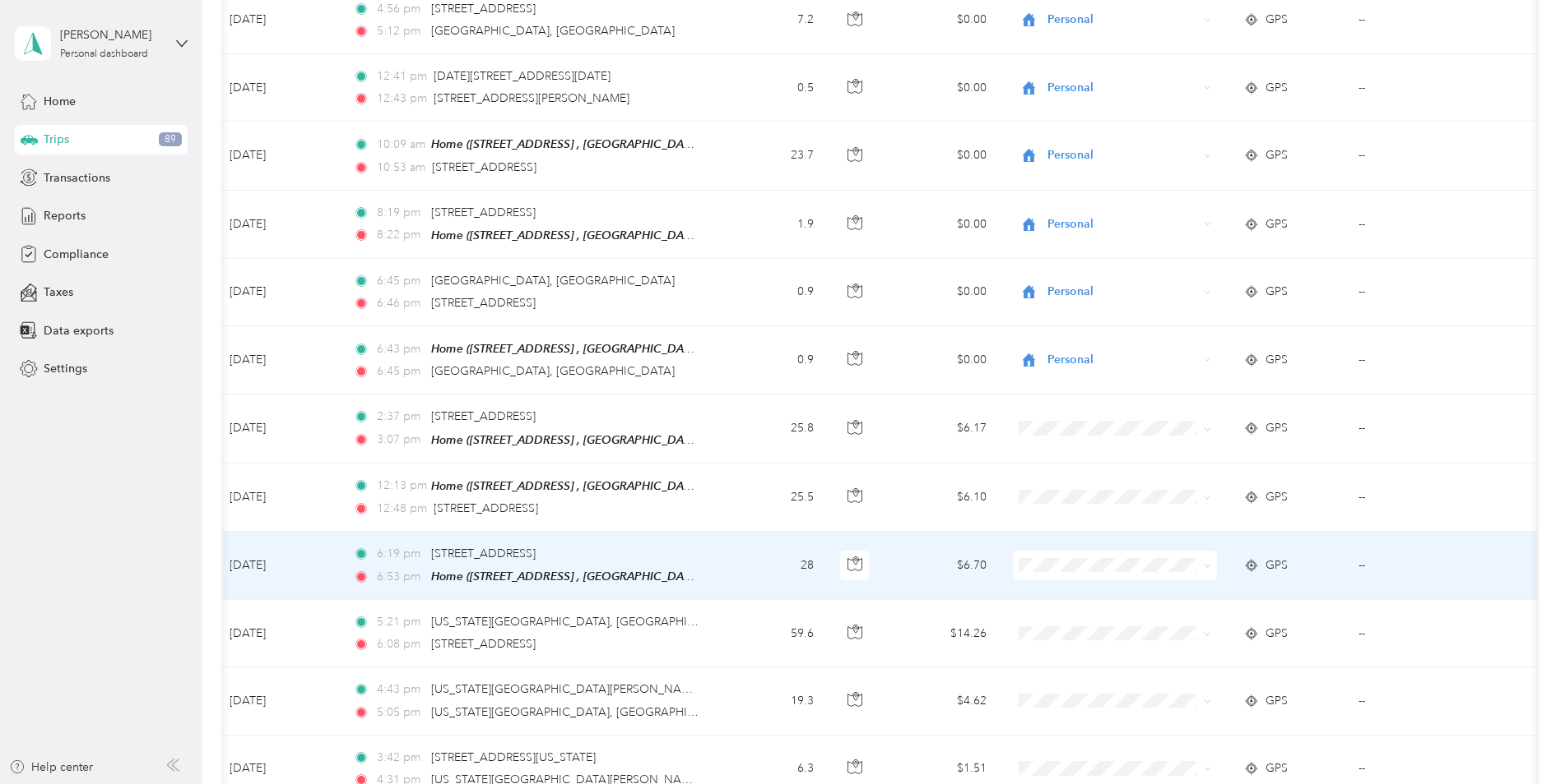
click at [1056, 580] on li "Convergint Technologies" at bounding box center [1114, 569] width 204 height 29
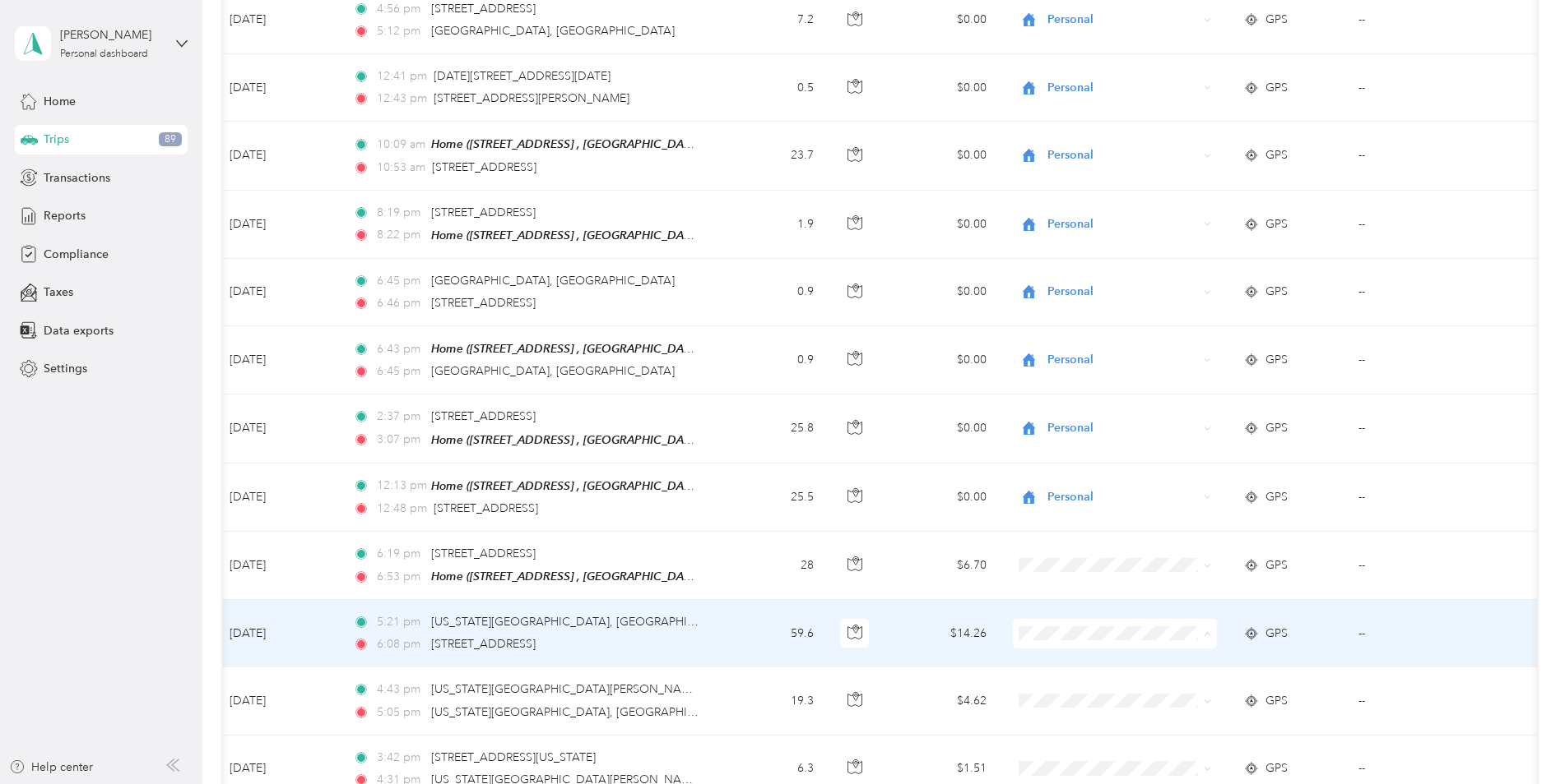
click at [1079, 645] on li "Convergint Technologies" at bounding box center [1114, 645] width 204 height 29
click at [1077, 625] on span "Convergint Technologies" at bounding box center [1122, 633] width 151 height 18
click at [1079, 674] on li "Personal" at bounding box center [1116, 667] width 208 height 29
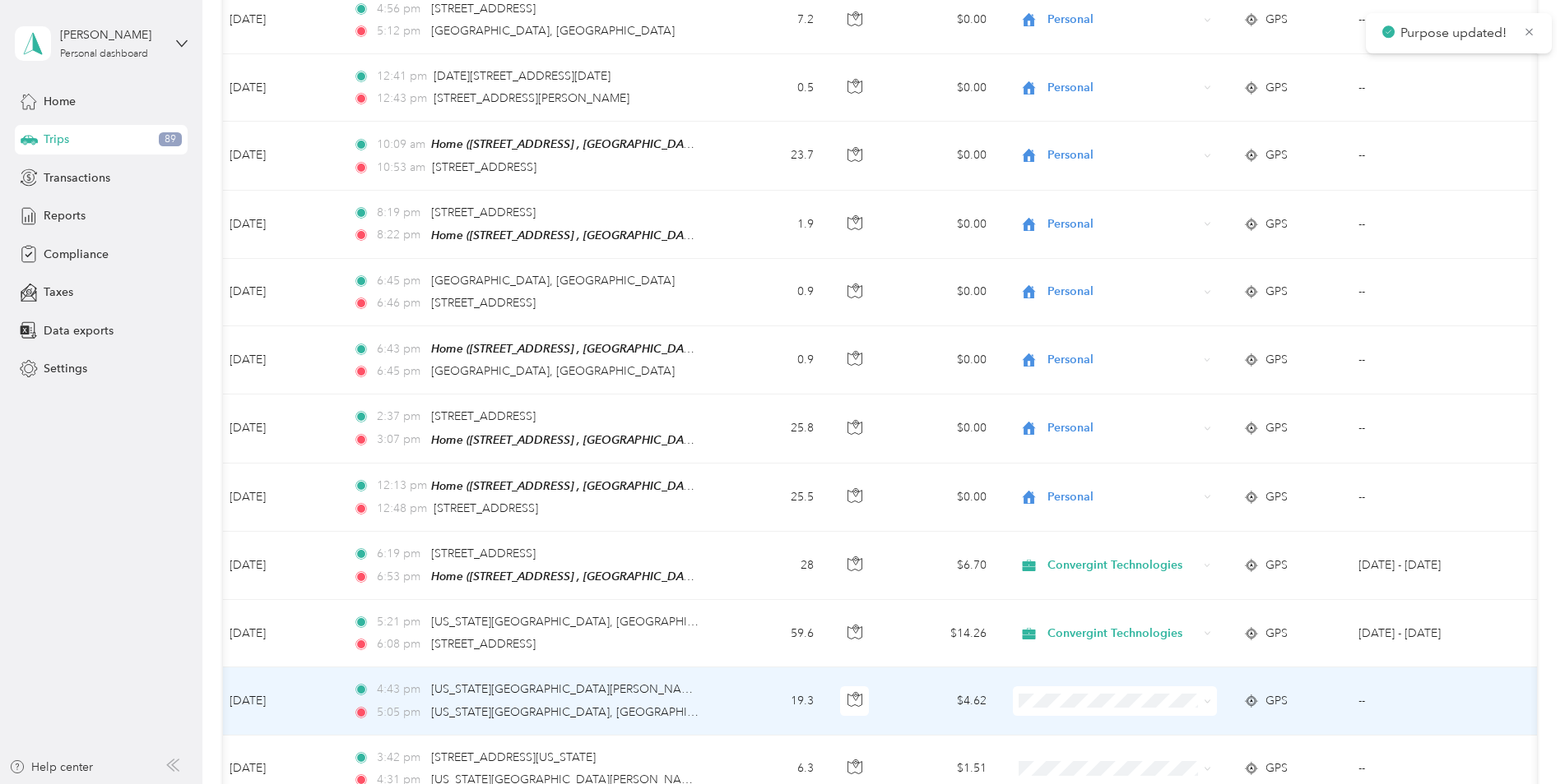
click at [1071, 735] on span "Personal" at bounding box center [1129, 740] width 152 height 17
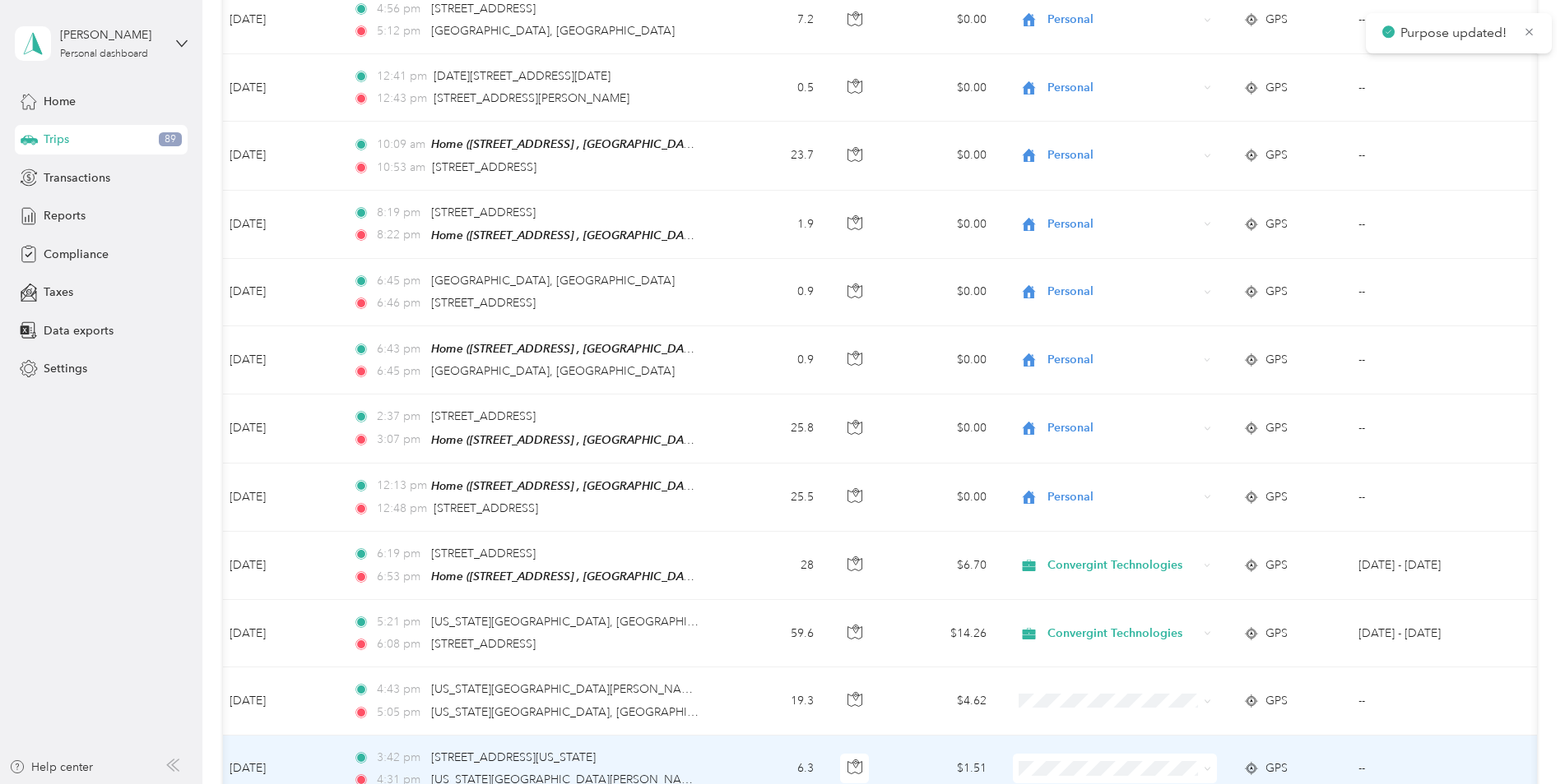
click at [1071, 723] on li "Personal" at bounding box center [1114, 718] width 204 height 29
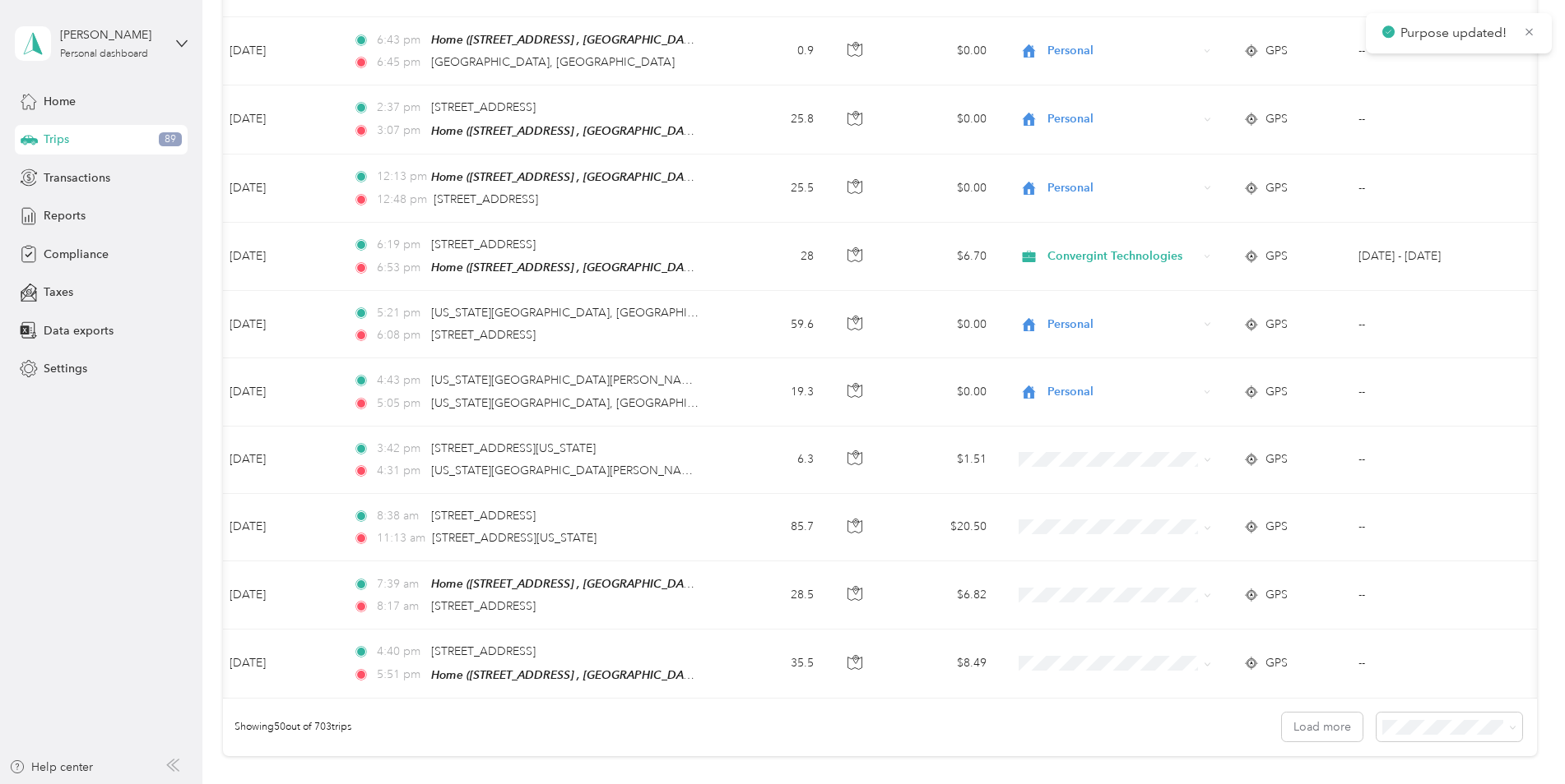
scroll to position [3007, 0]
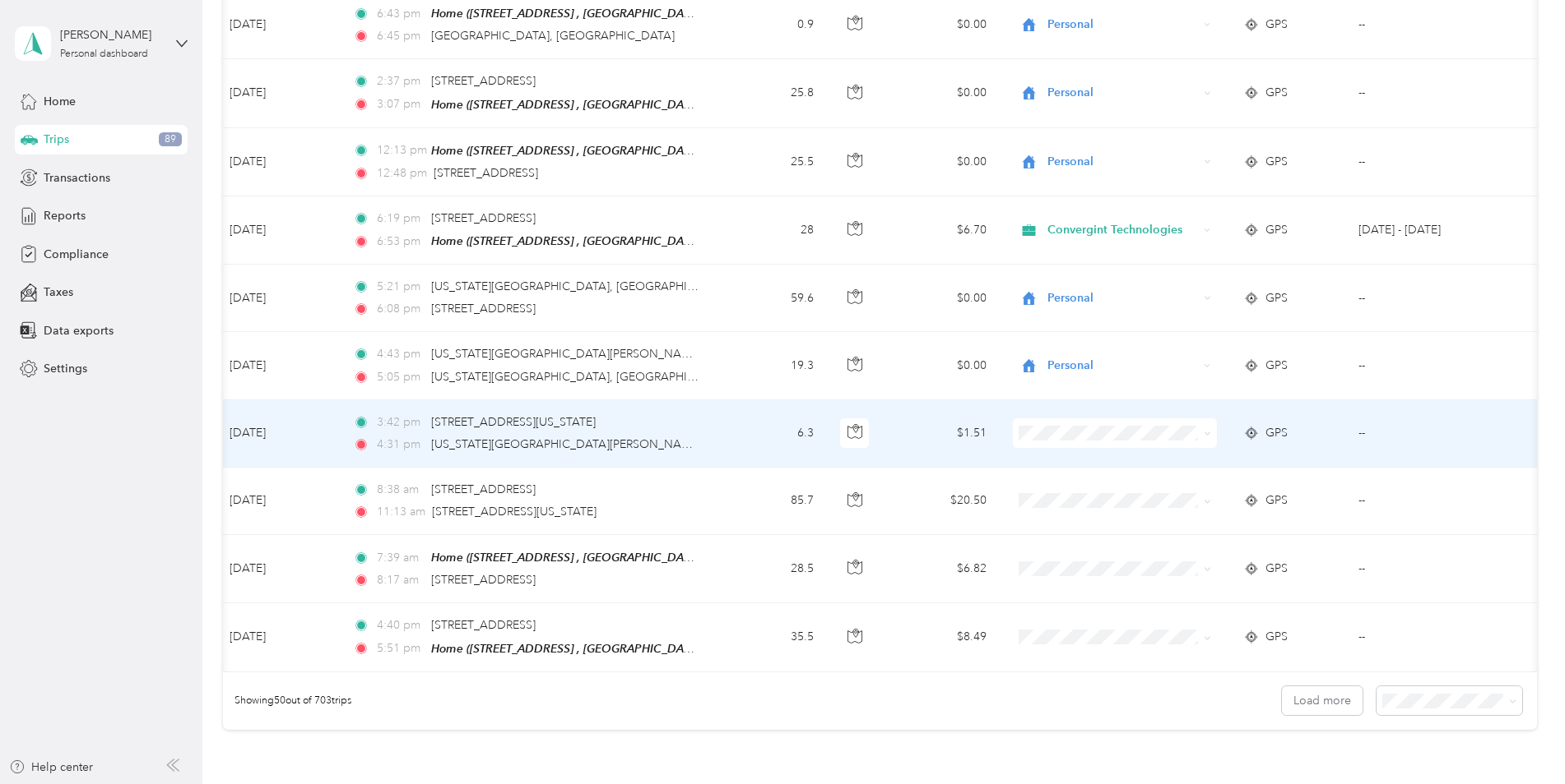
click at [1065, 470] on span "Personal" at bounding box center [1129, 465] width 152 height 17
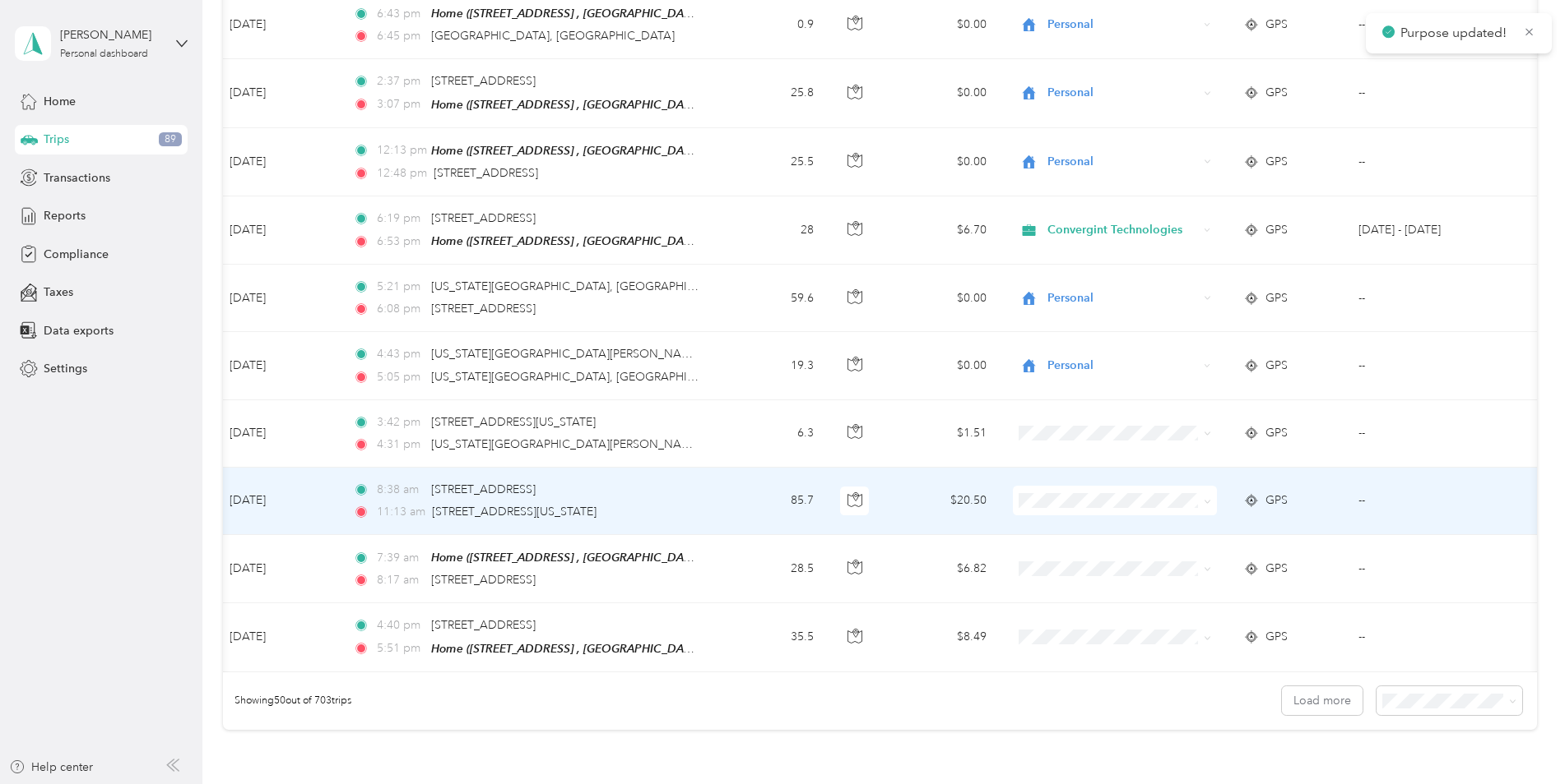
click at [1072, 538] on span "Personal" at bounding box center [1129, 541] width 152 height 17
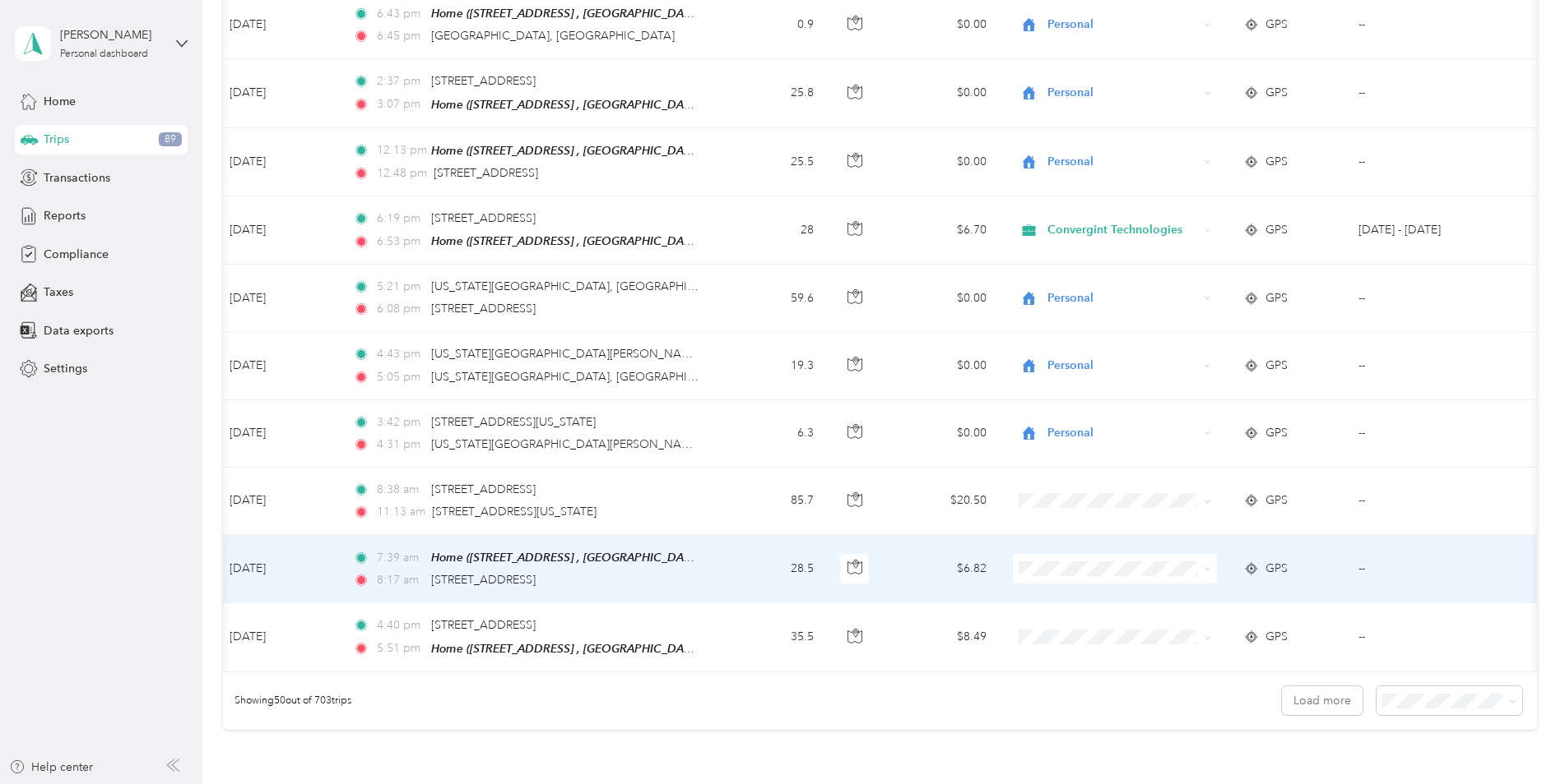
click at [1097, 577] on span "Convergint Technologies" at bounding box center [1129, 574] width 152 height 17
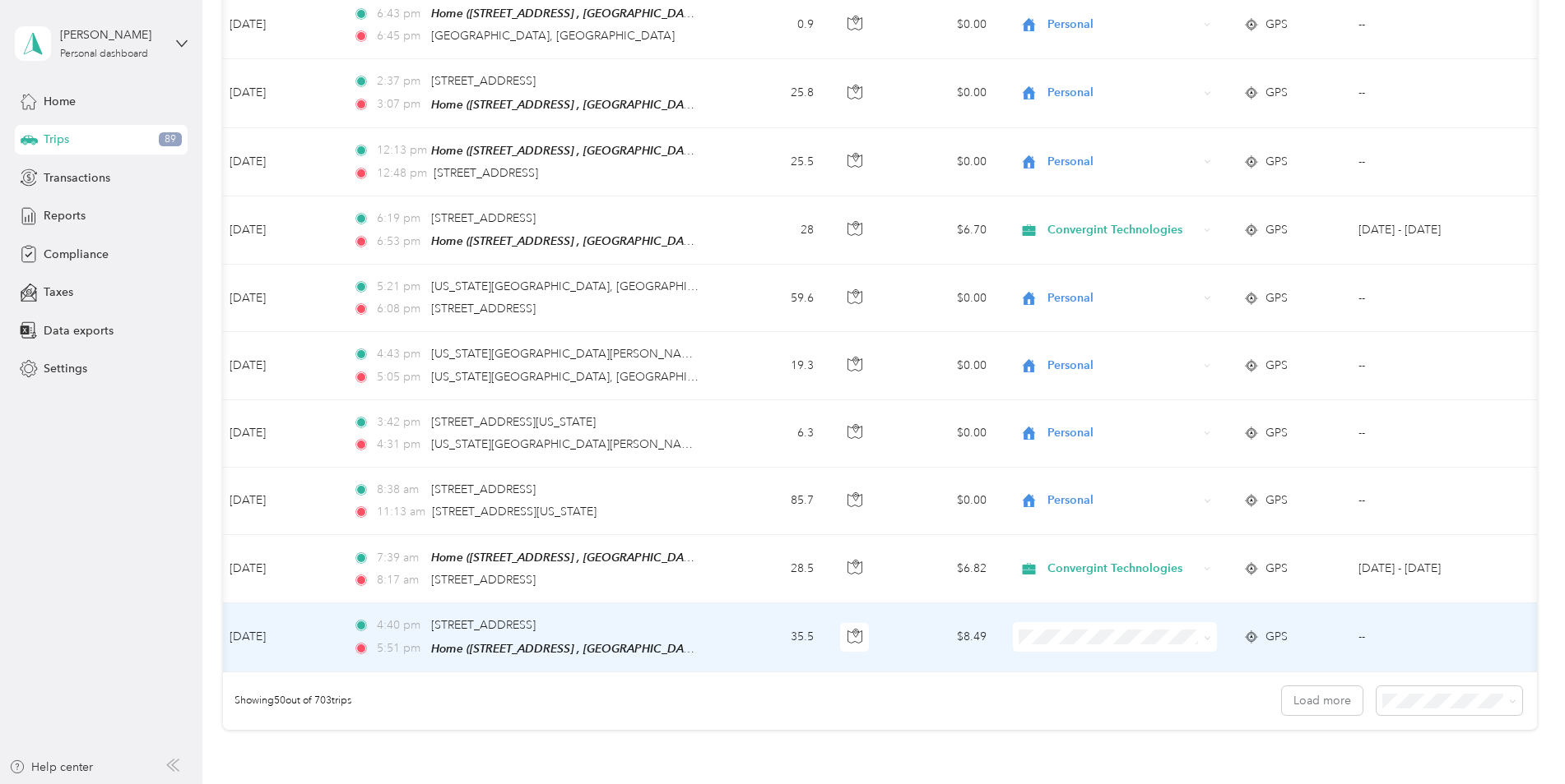
click at [1069, 626] on span at bounding box center [1114, 637] width 204 height 30
click at [1100, 647] on span "Convergint Technologies" at bounding box center [1129, 646] width 152 height 17
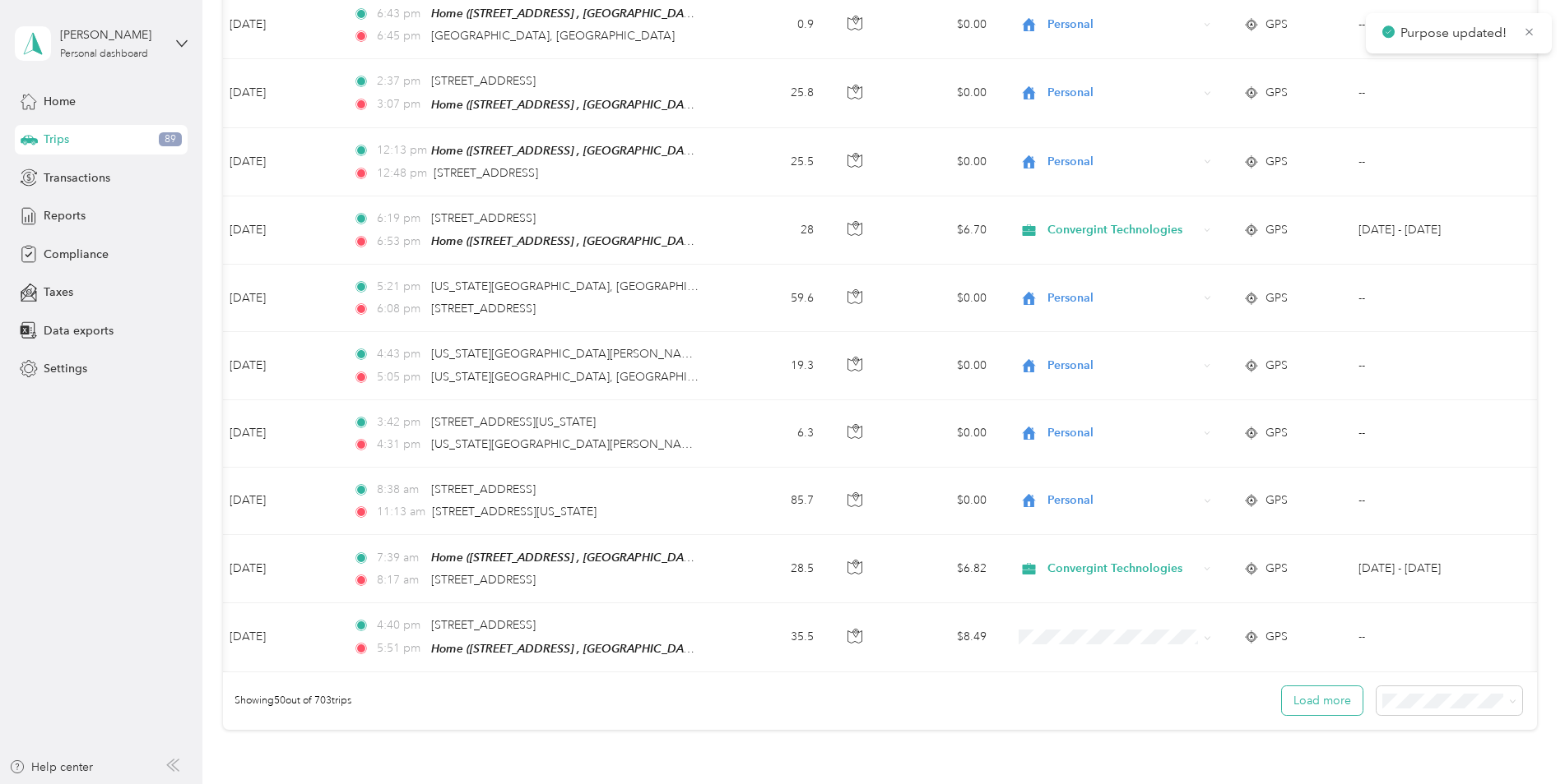
click at [1322, 693] on button "Load more" at bounding box center [1322, 701] width 81 height 29
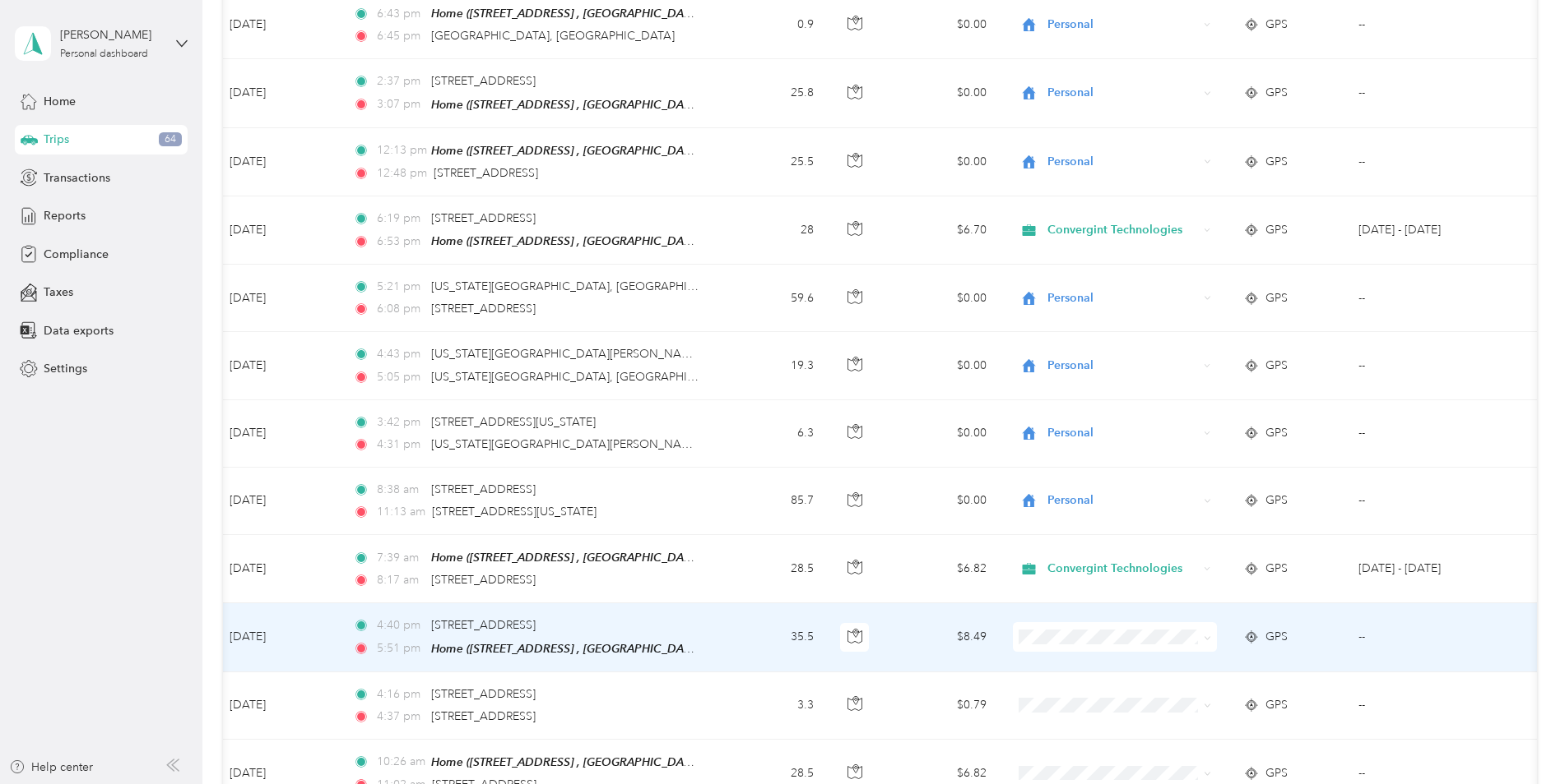
click at [1081, 649] on li "Convergint Technologies" at bounding box center [1114, 648] width 204 height 29
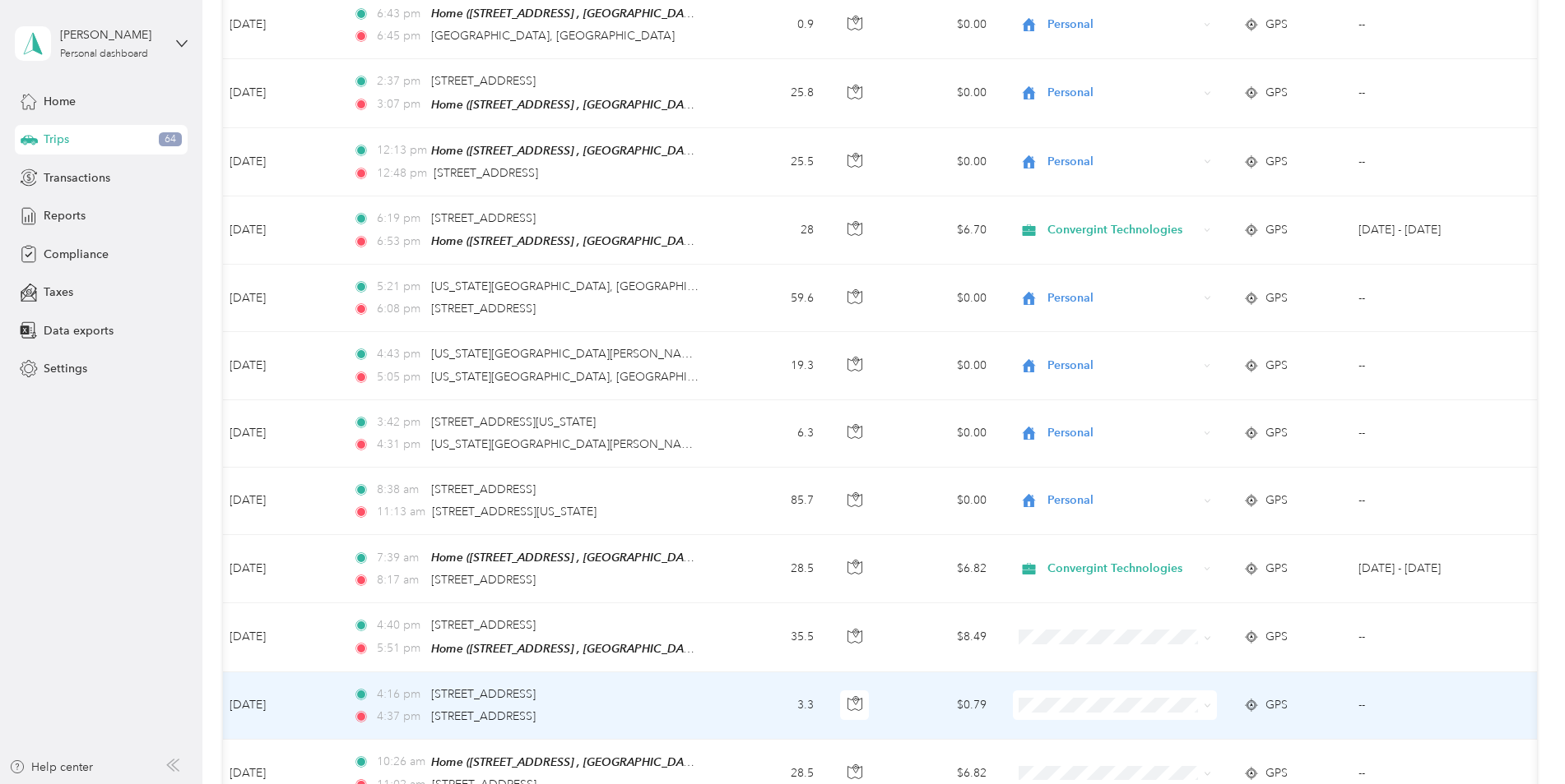
click at [1093, 750] on body "[PERSON_NAME] Personal dashboard Home Trips 64 Transactions Reports Compliance …" at bounding box center [778, 392] width 1556 height 784
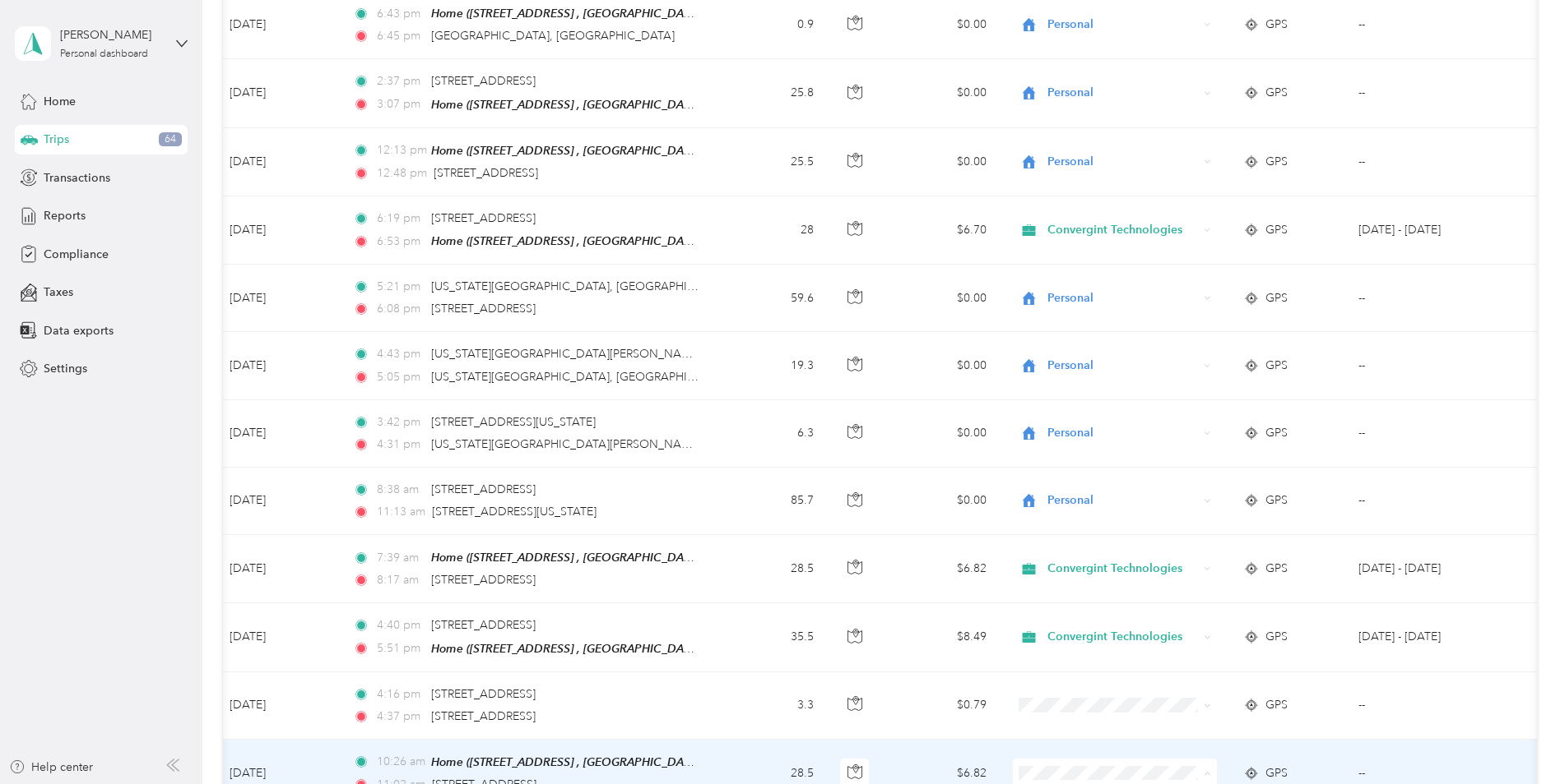
click at [1092, 692] on li "Convergint Technologies" at bounding box center [1114, 692] width 204 height 29
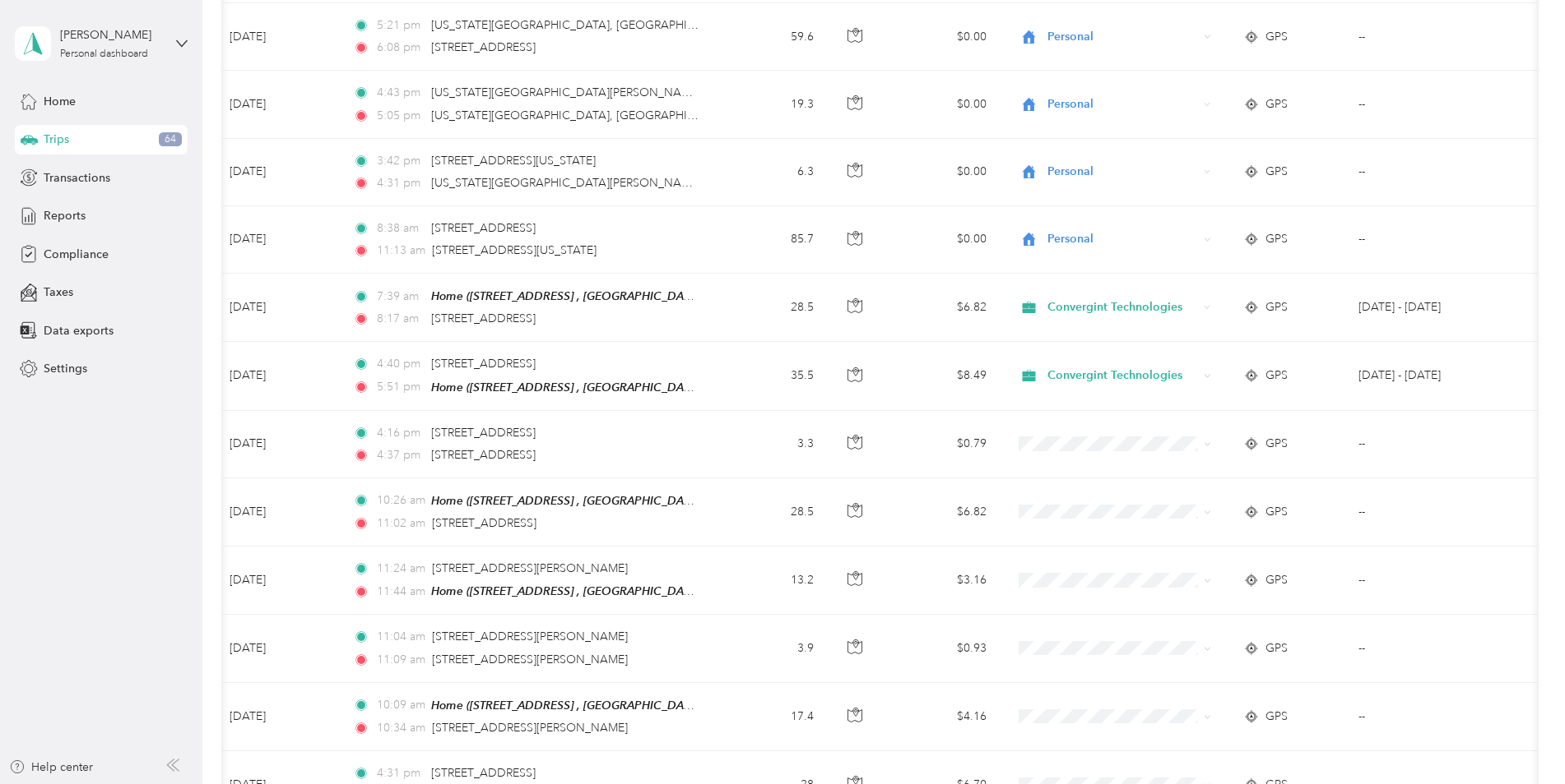
scroll to position [3294, 0]
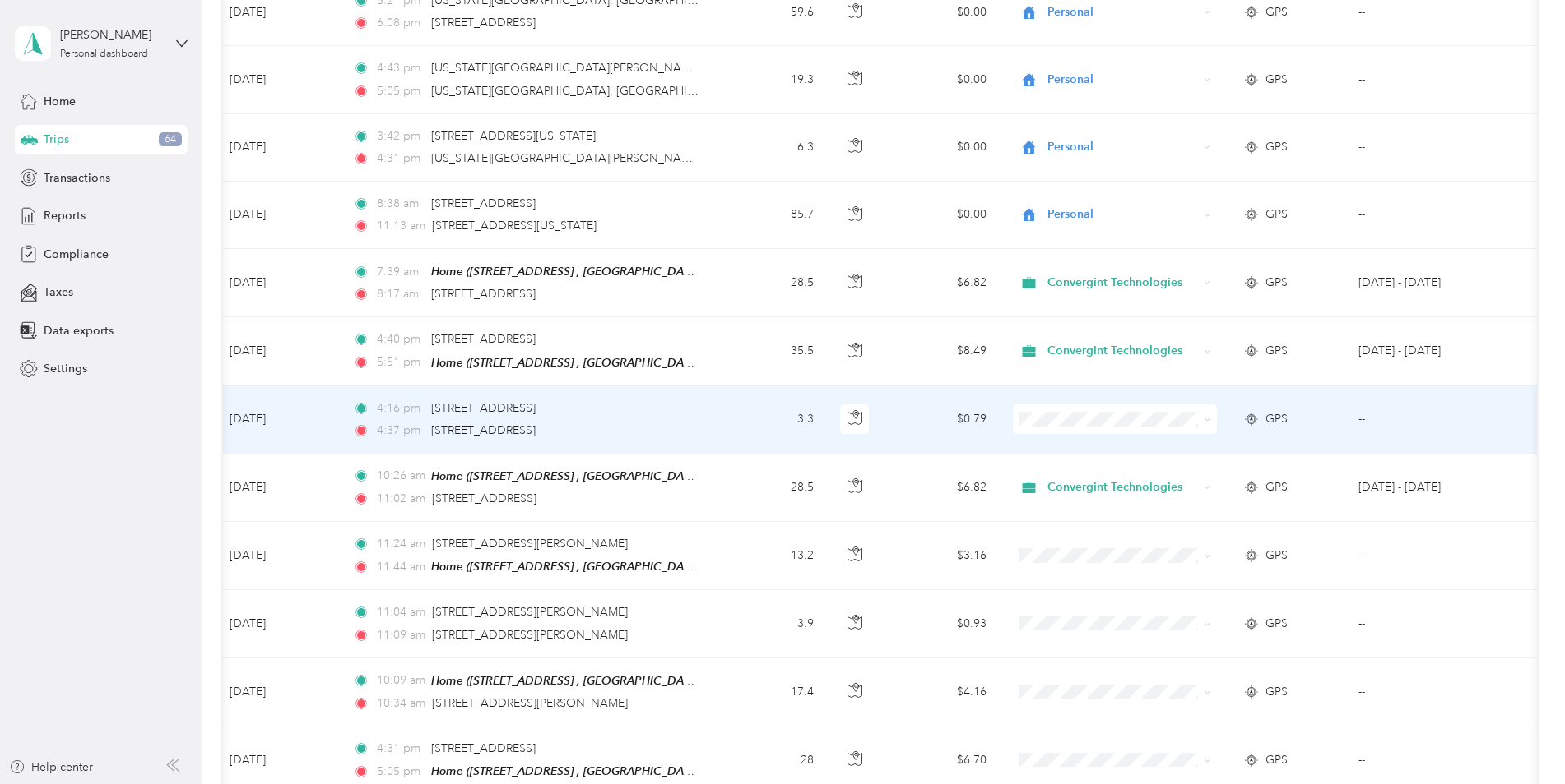
click at [1081, 458] on li "Personal" at bounding box center [1114, 455] width 204 height 29
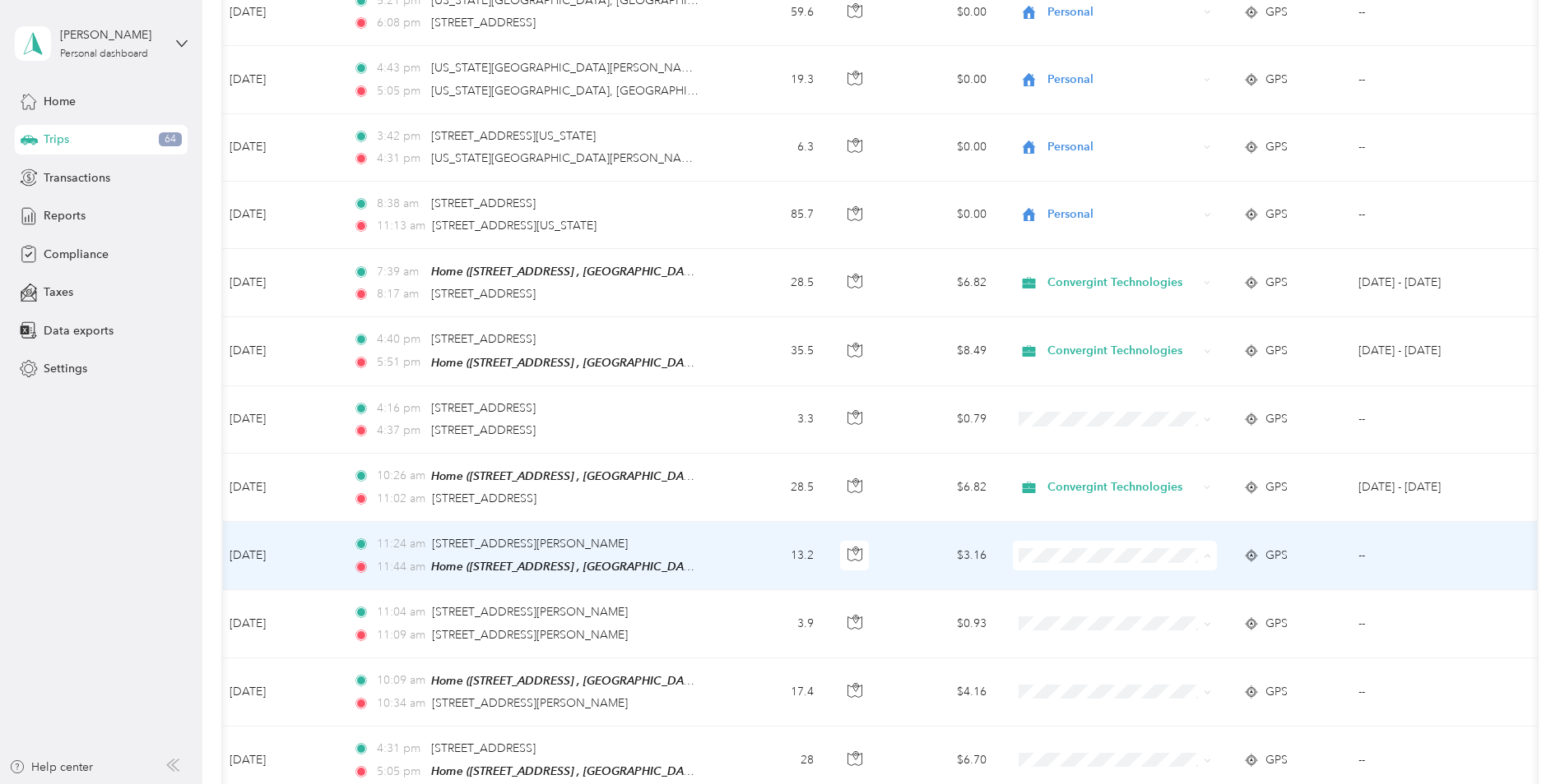
click at [1049, 593] on span "Personal" at bounding box center [1114, 593] width 181 height 17
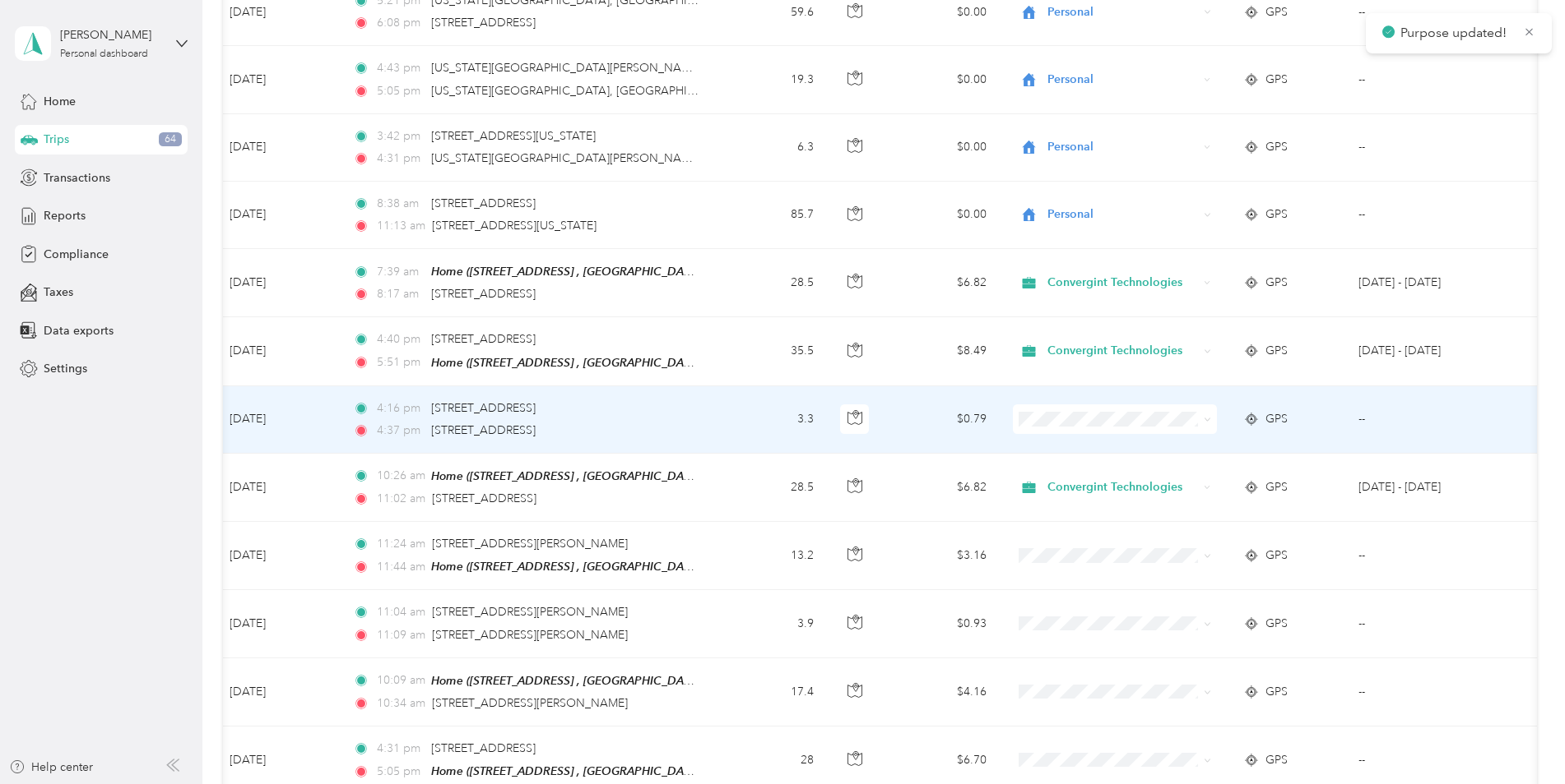
click at [1074, 456] on span "Personal" at bounding box center [1129, 457] width 152 height 17
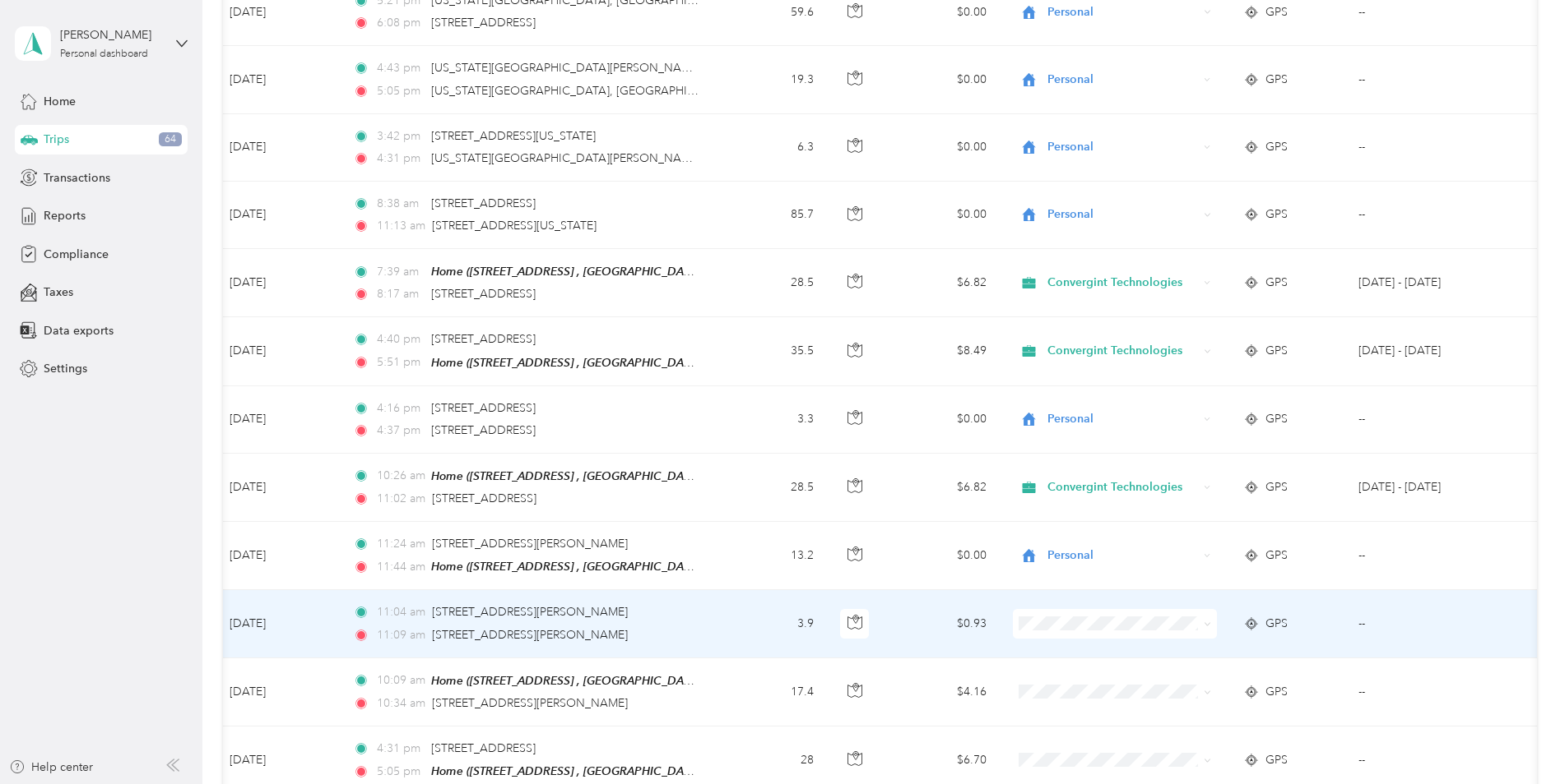
click at [1075, 658] on span "Personal" at bounding box center [1129, 651] width 152 height 17
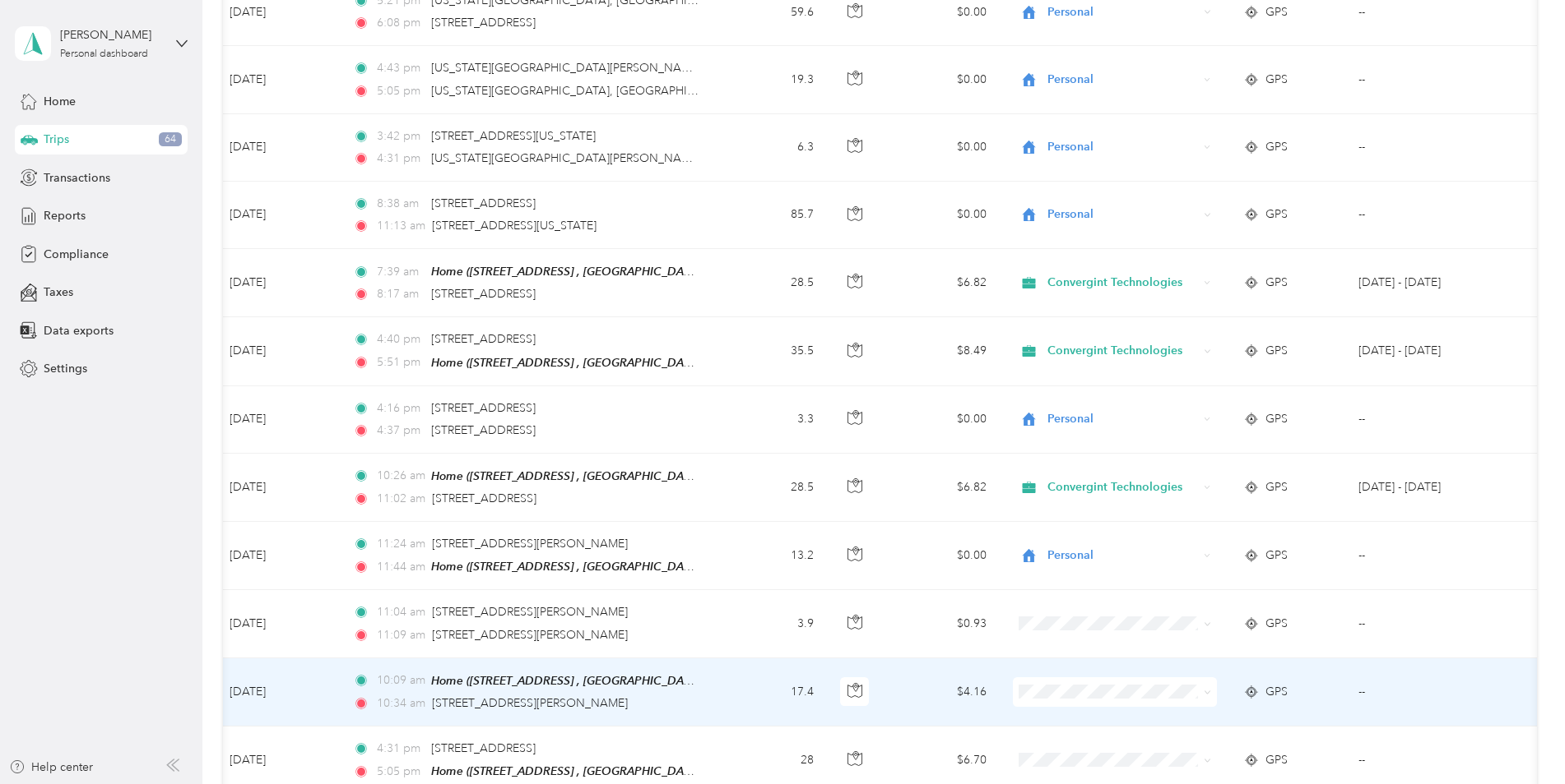
click at [1075, 731] on li "Personal" at bounding box center [1114, 727] width 204 height 29
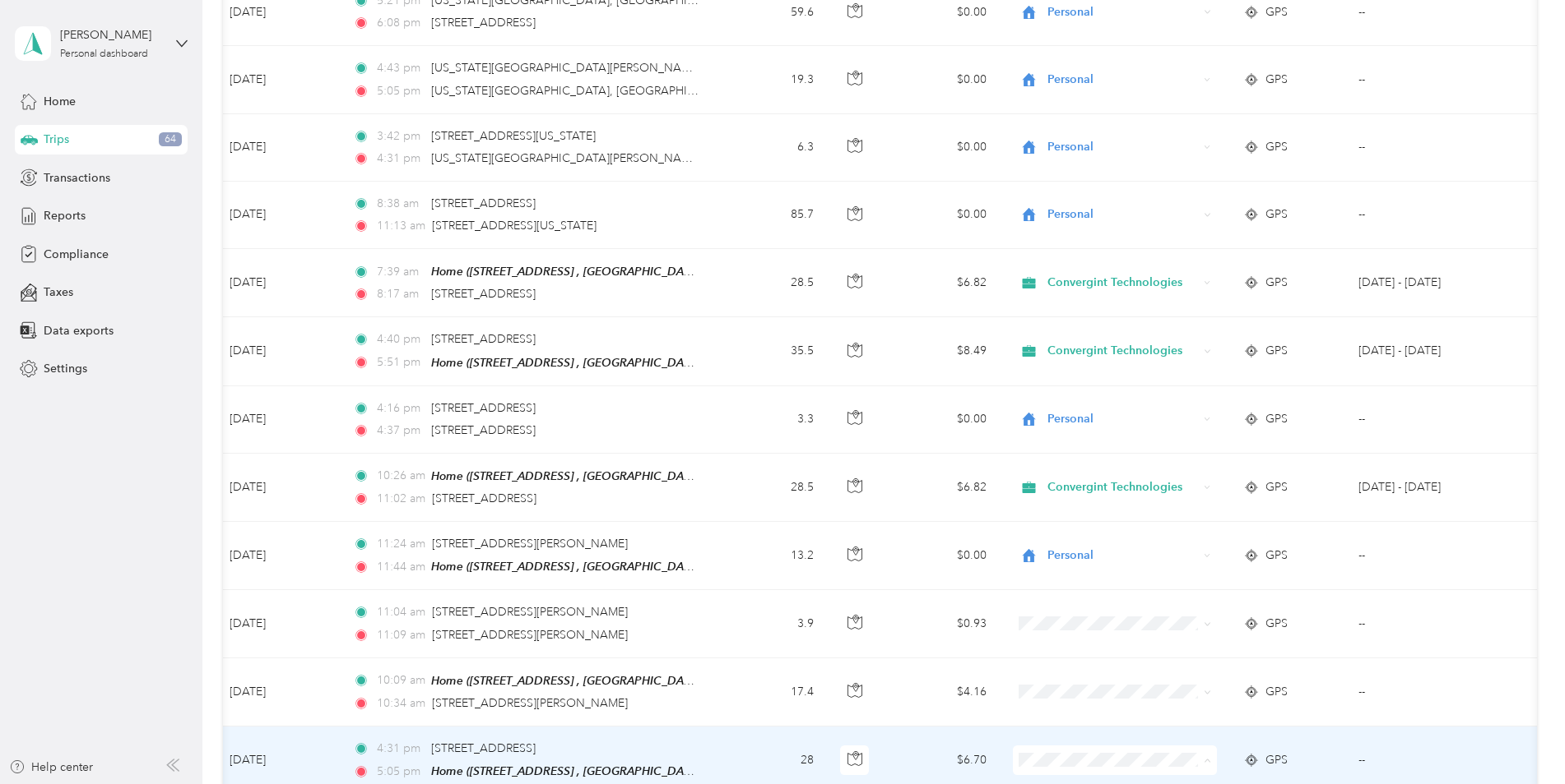
click at [1079, 674] on span "Convergint Technologies" at bounding box center [1129, 676] width 152 height 17
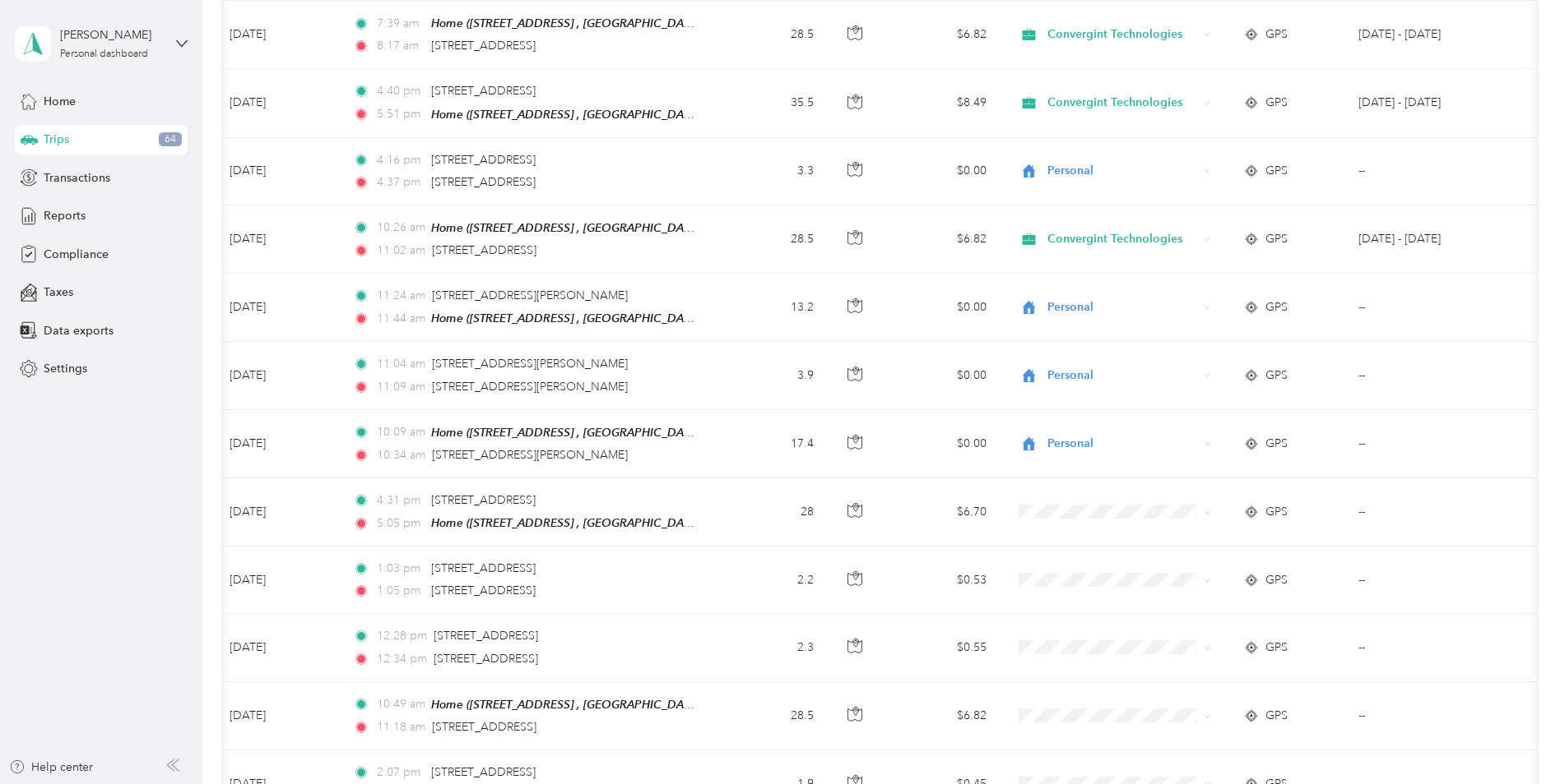
scroll to position [3554, 0]
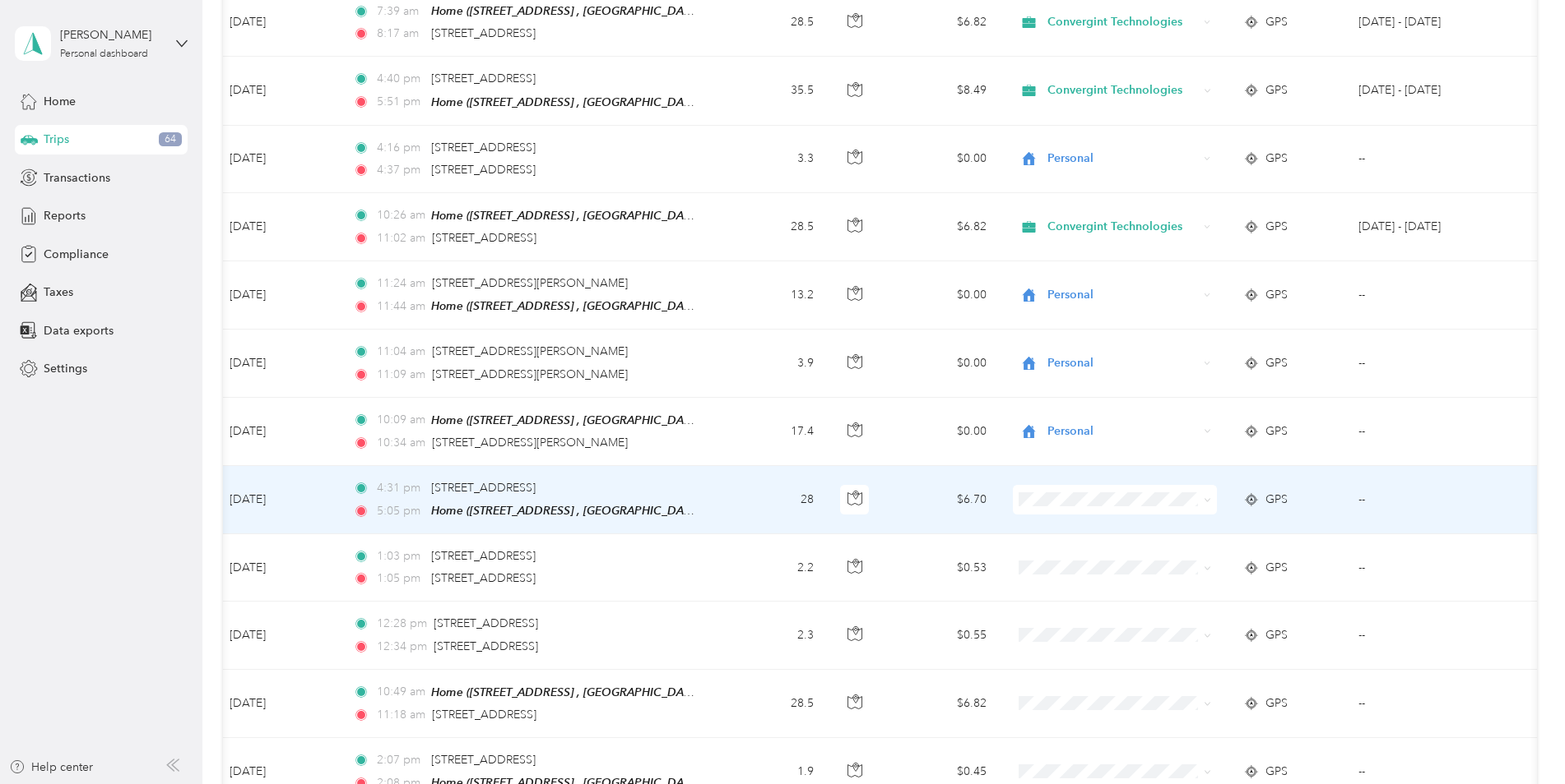
click at [1057, 510] on li "Convergint Technologies" at bounding box center [1114, 502] width 204 height 29
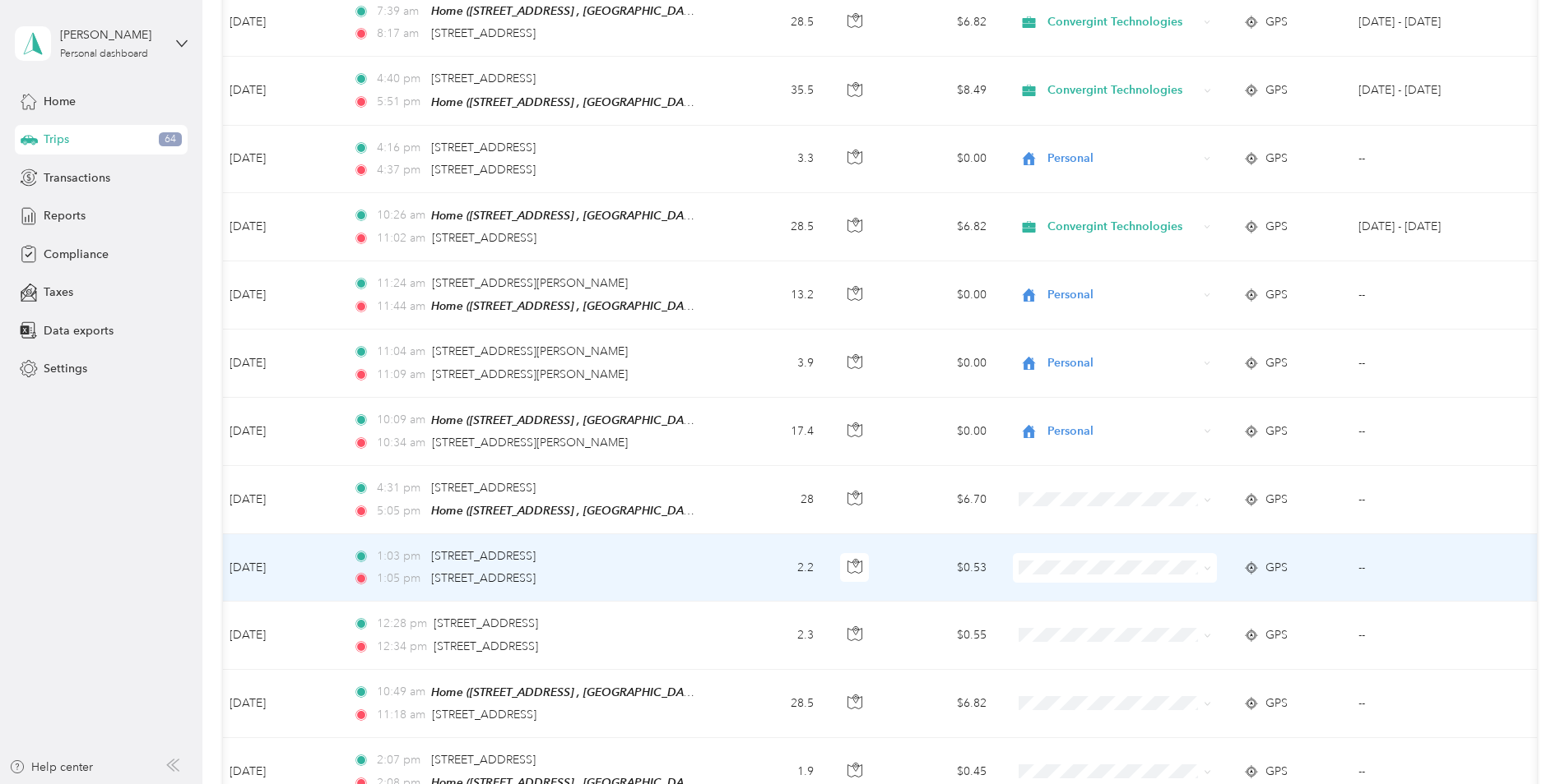
click at [1065, 606] on li "Personal" at bounding box center [1114, 600] width 204 height 29
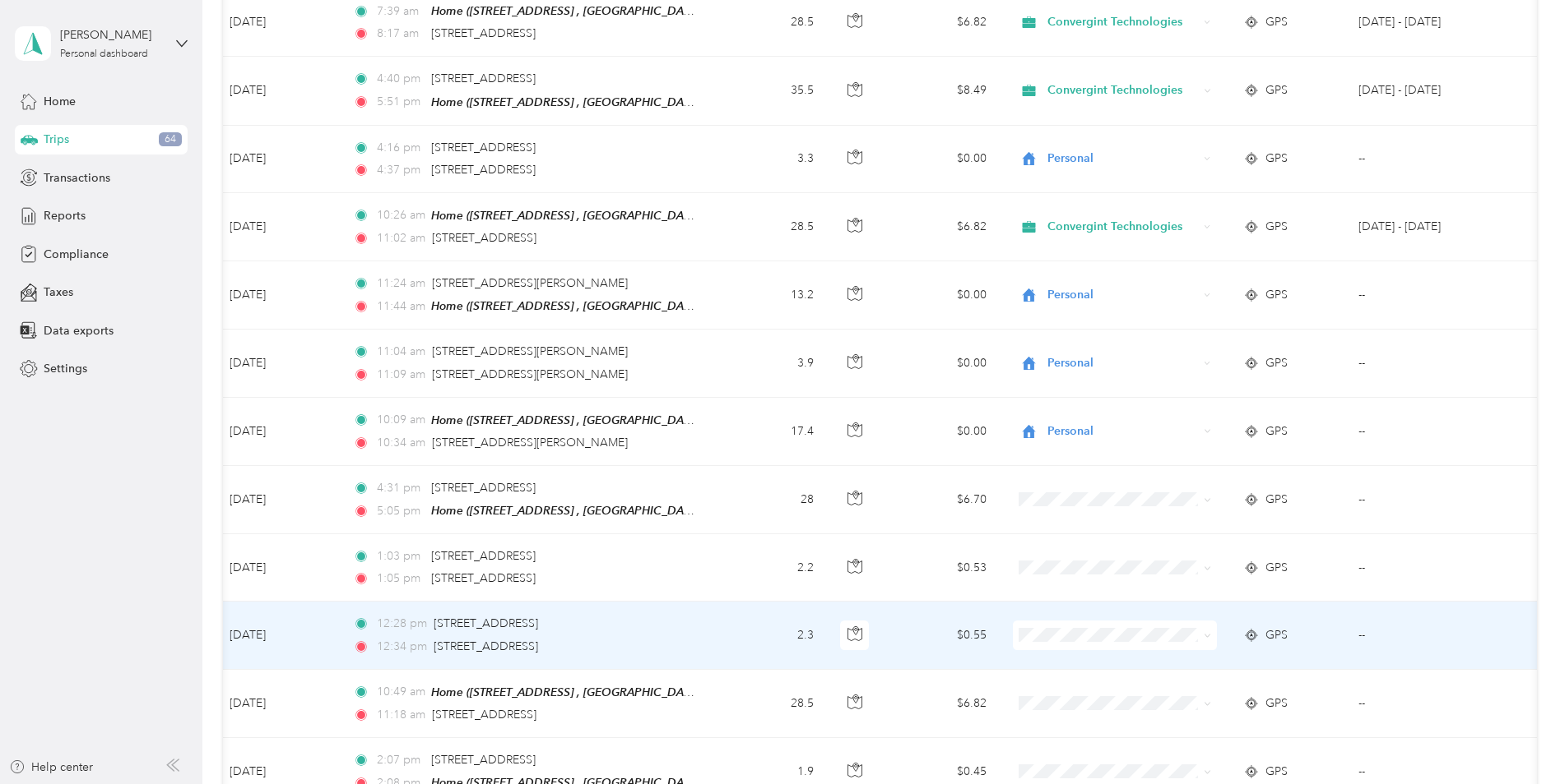
click at [1069, 677] on body "Purpose updated! [PERSON_NAME] Personal dashboard Home Trips 64 Transactions Re…" at bounding box center [778, 392] width 1556 height 784
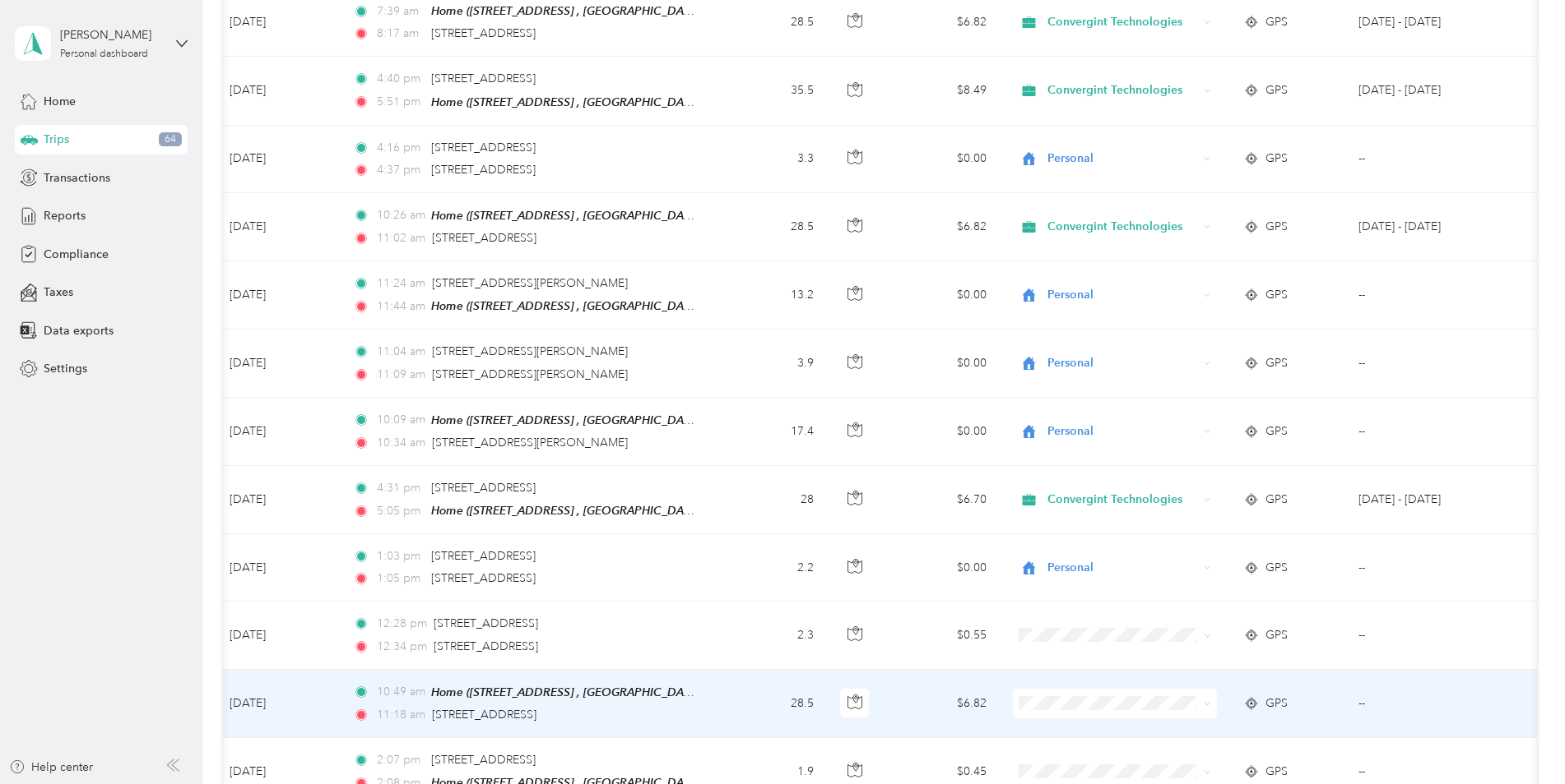
click at [1066, 701] on span "Convergint Technologies" at bounding box center [1129, 701] width 152 height 17
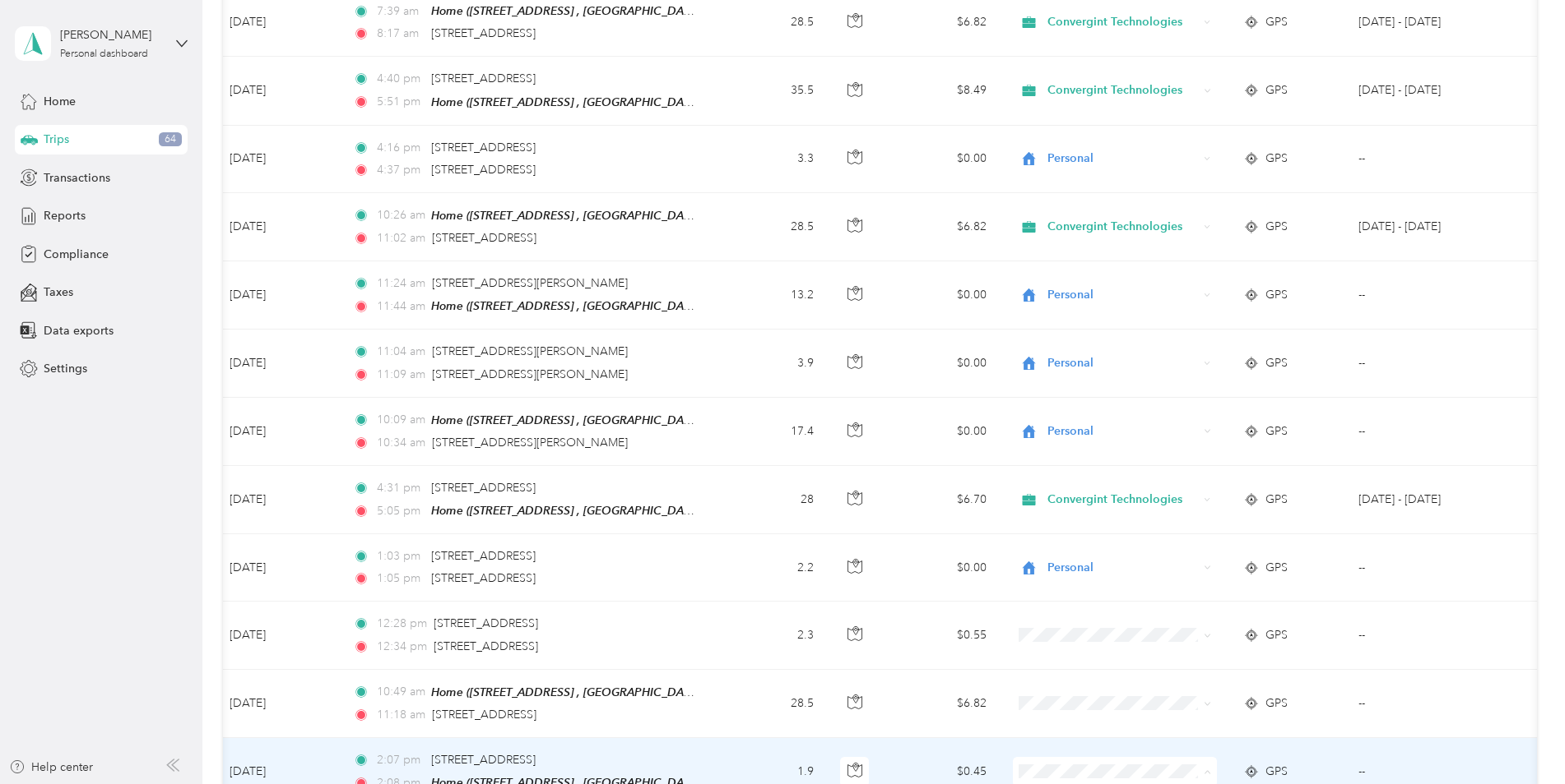
click at [1066, 716] on span "Personal" at bounding box center [1129, 715] width 152 height 17
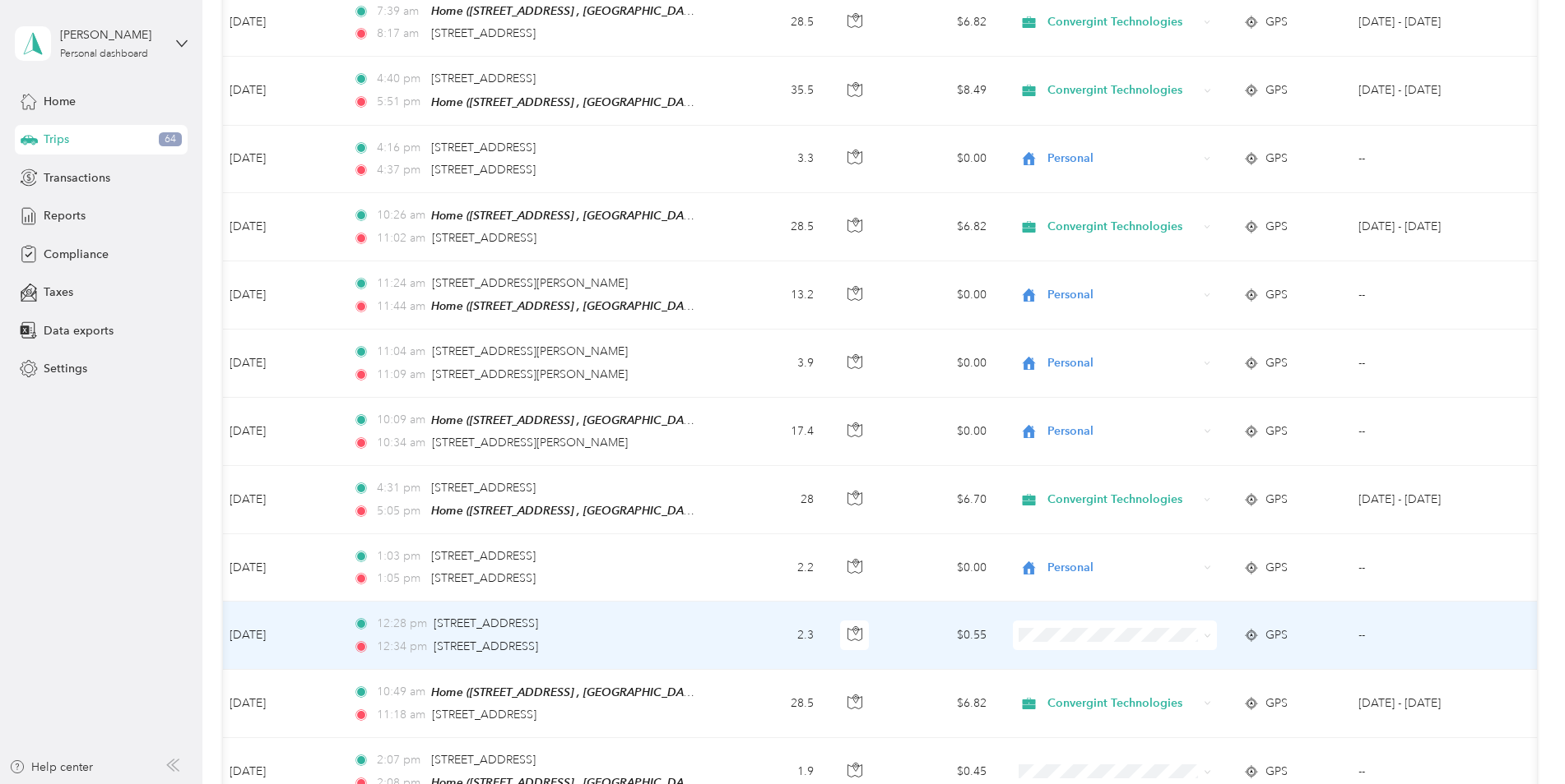
click at [1061, 671] on li "Personal" at bounding box center [1114, 662] width 204 height 29
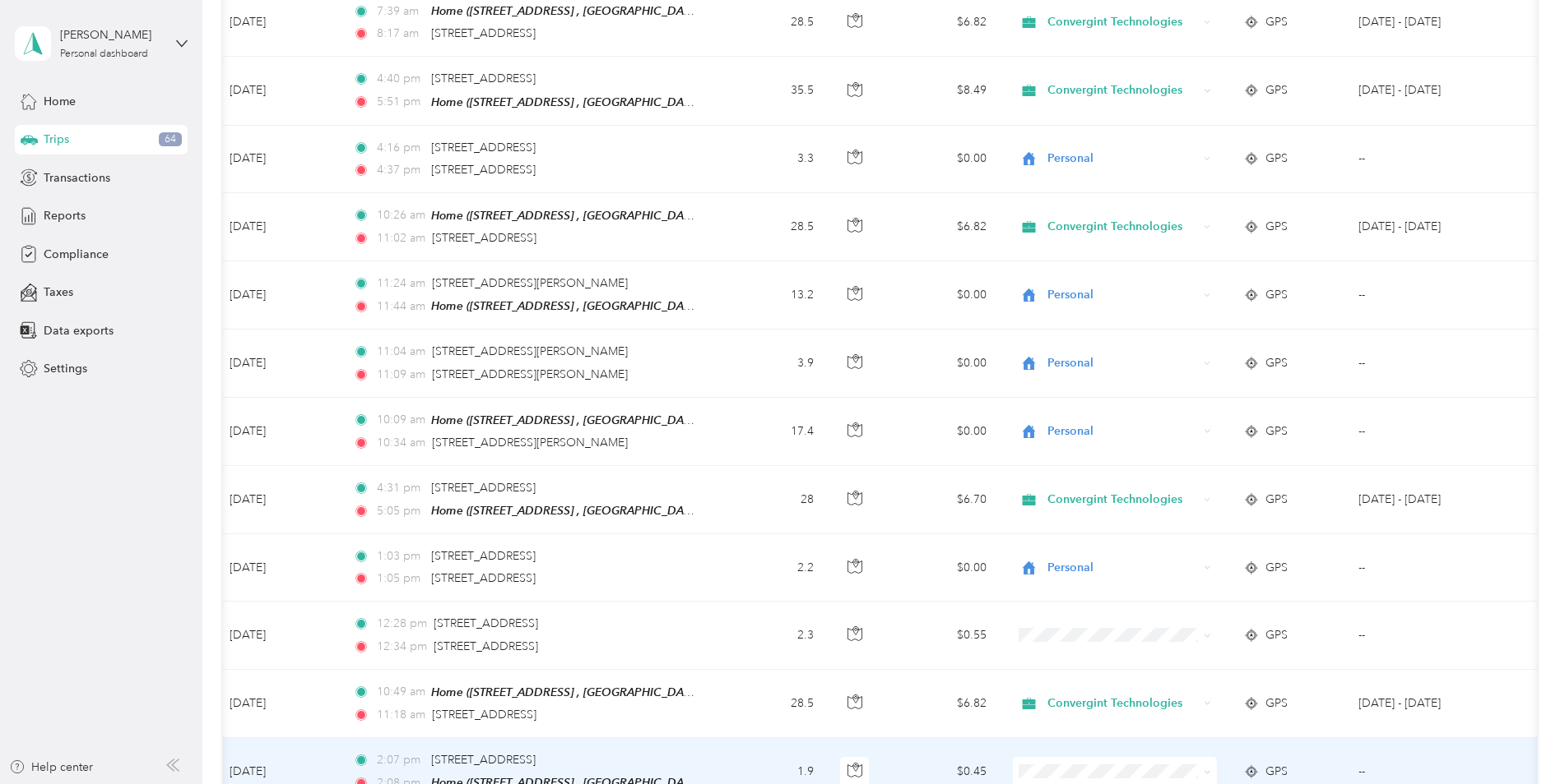
click at [1068, 715] on li "Personal" at bounding box center [1114, 712] width 204 height 29
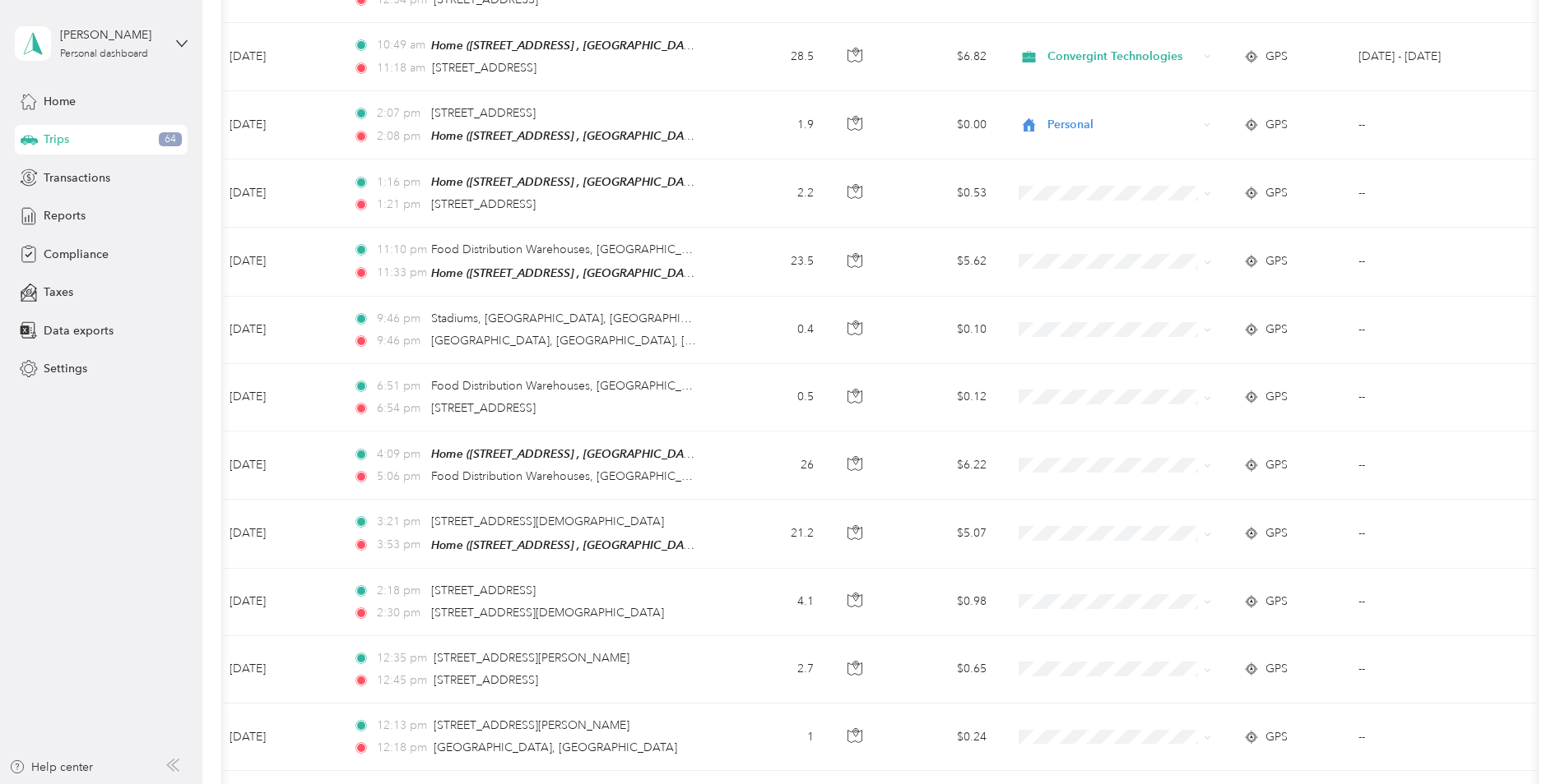
scroll to position [4238, 0]
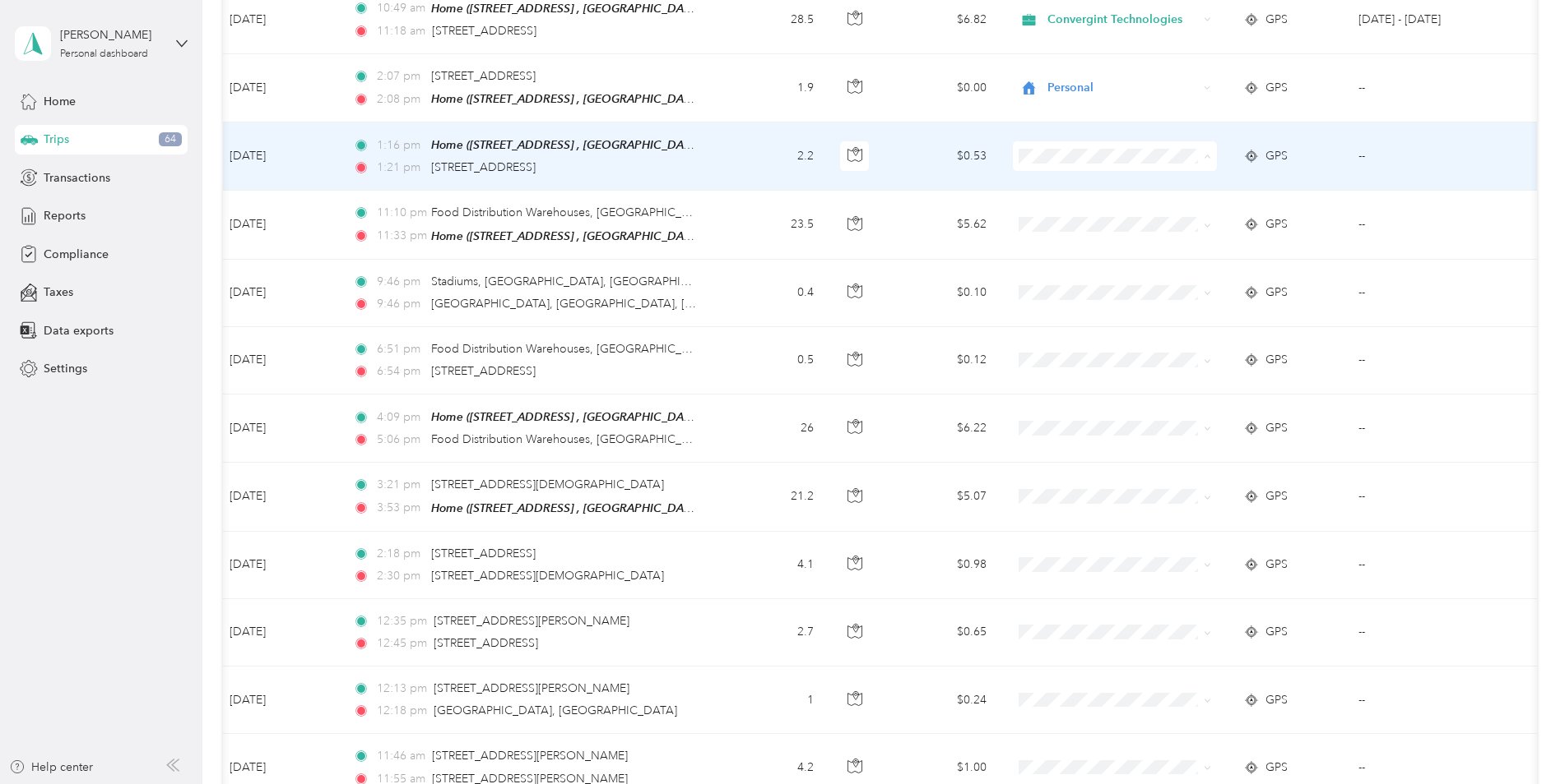
click at [1082, 187] on span "Personal" at bounding box center [1129, 189] width 152 height 17
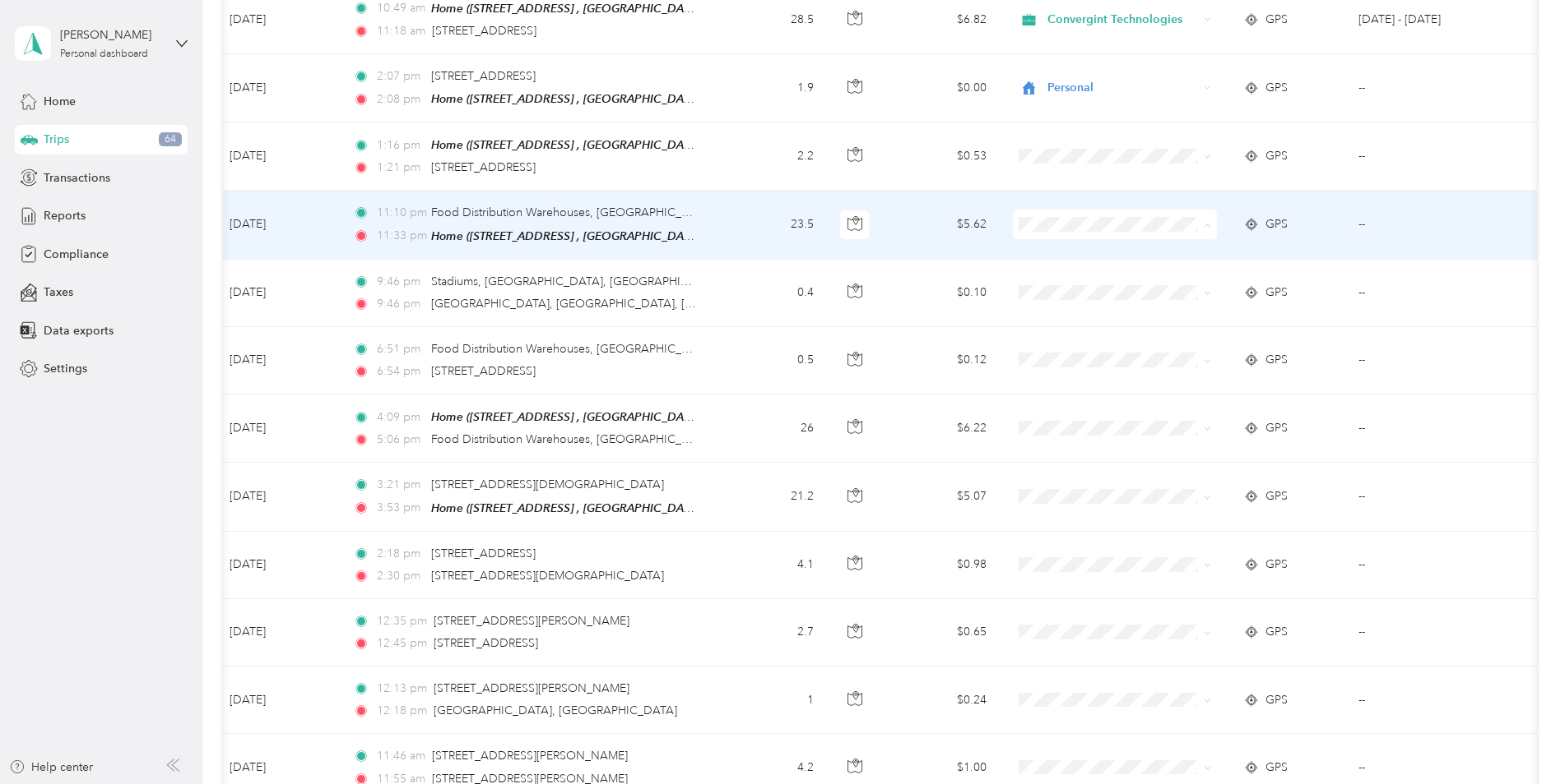
click at [1119, 257] on li "Personal" at bounding box center [1114, 257] width 204 height 29
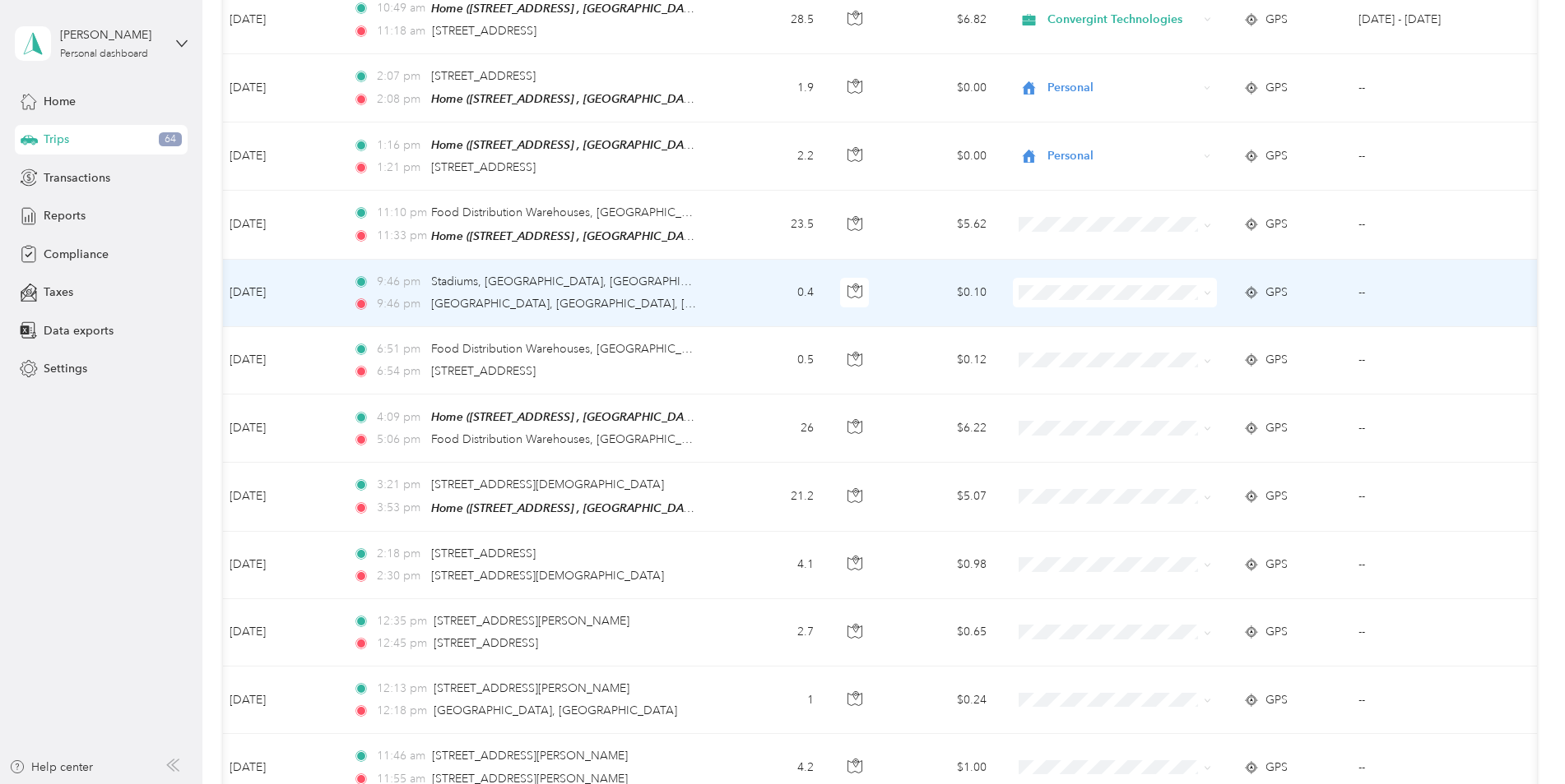
click at [1073, 328] on li "Personal" at bounding box center [1114, 321] width 204 height 29
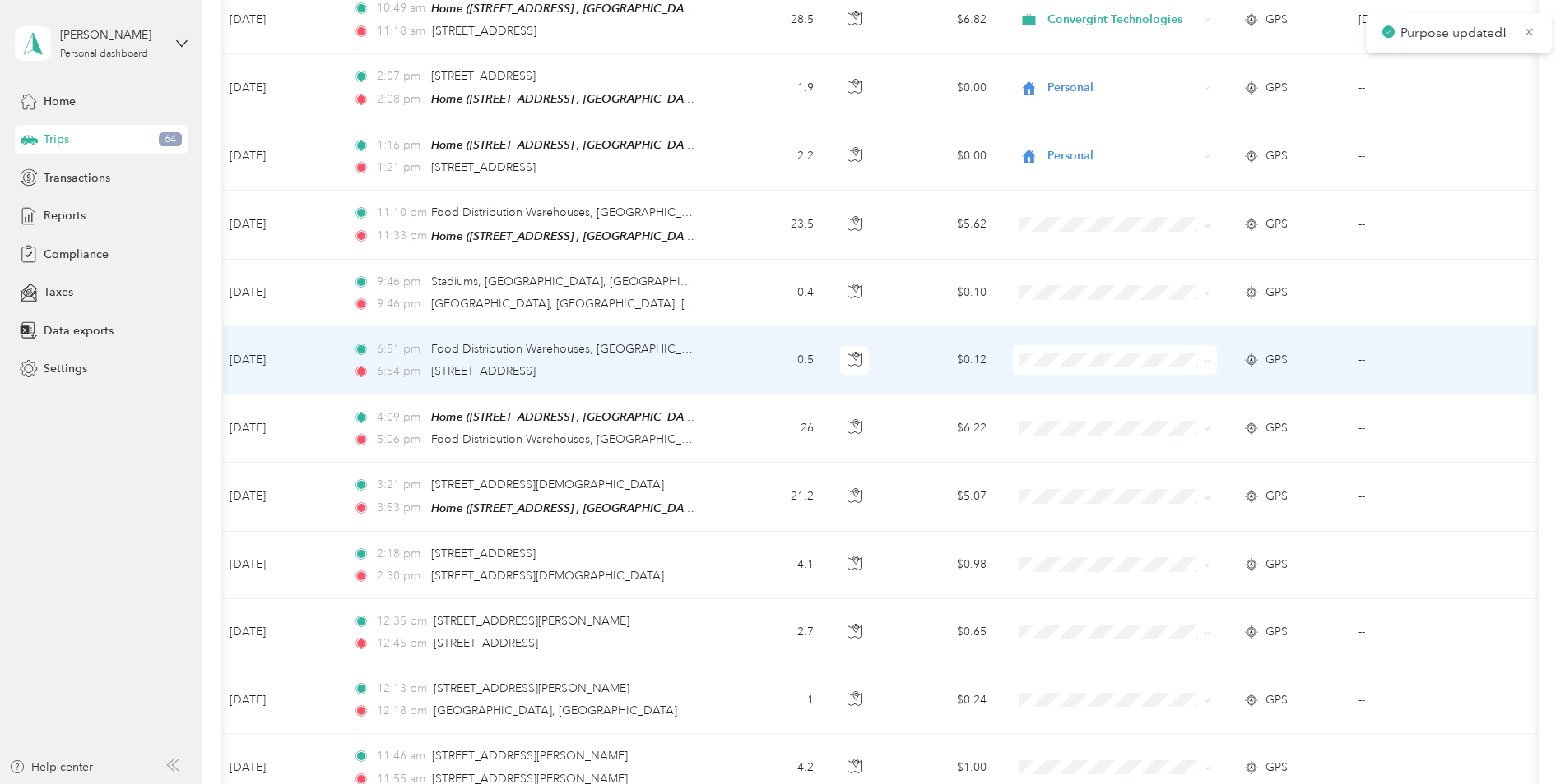
click at [1075, 388] on span "Personal" at bounding box center [1129, 384] width 152 height 17
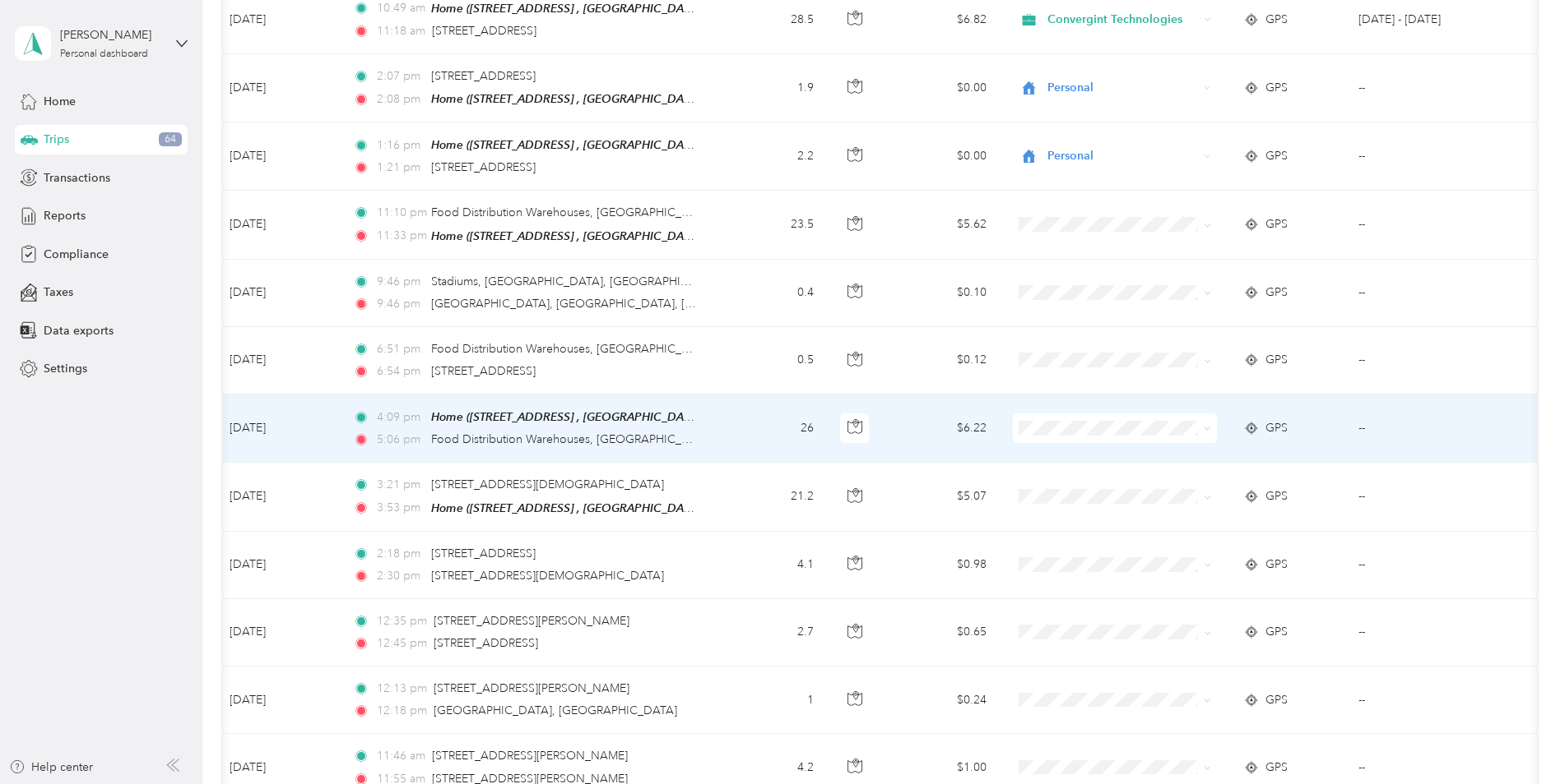
click at [1079, 464] on li "Personal" at bounding box center [1114, 460] width 204 height 29
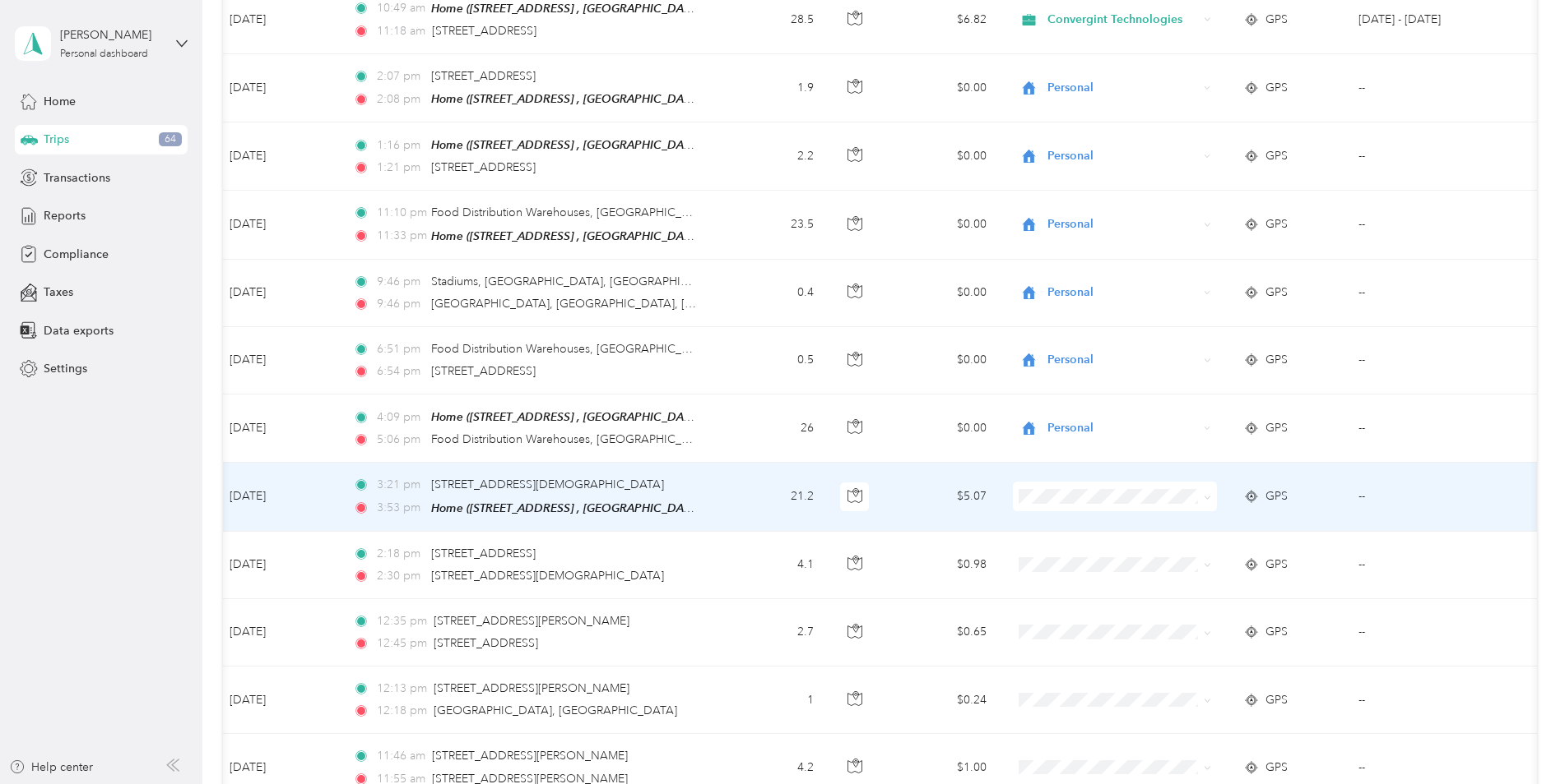
click at [1075, 494] on span "Convergint Technologies" at bounding box center [1129, 496] width 152 height 17
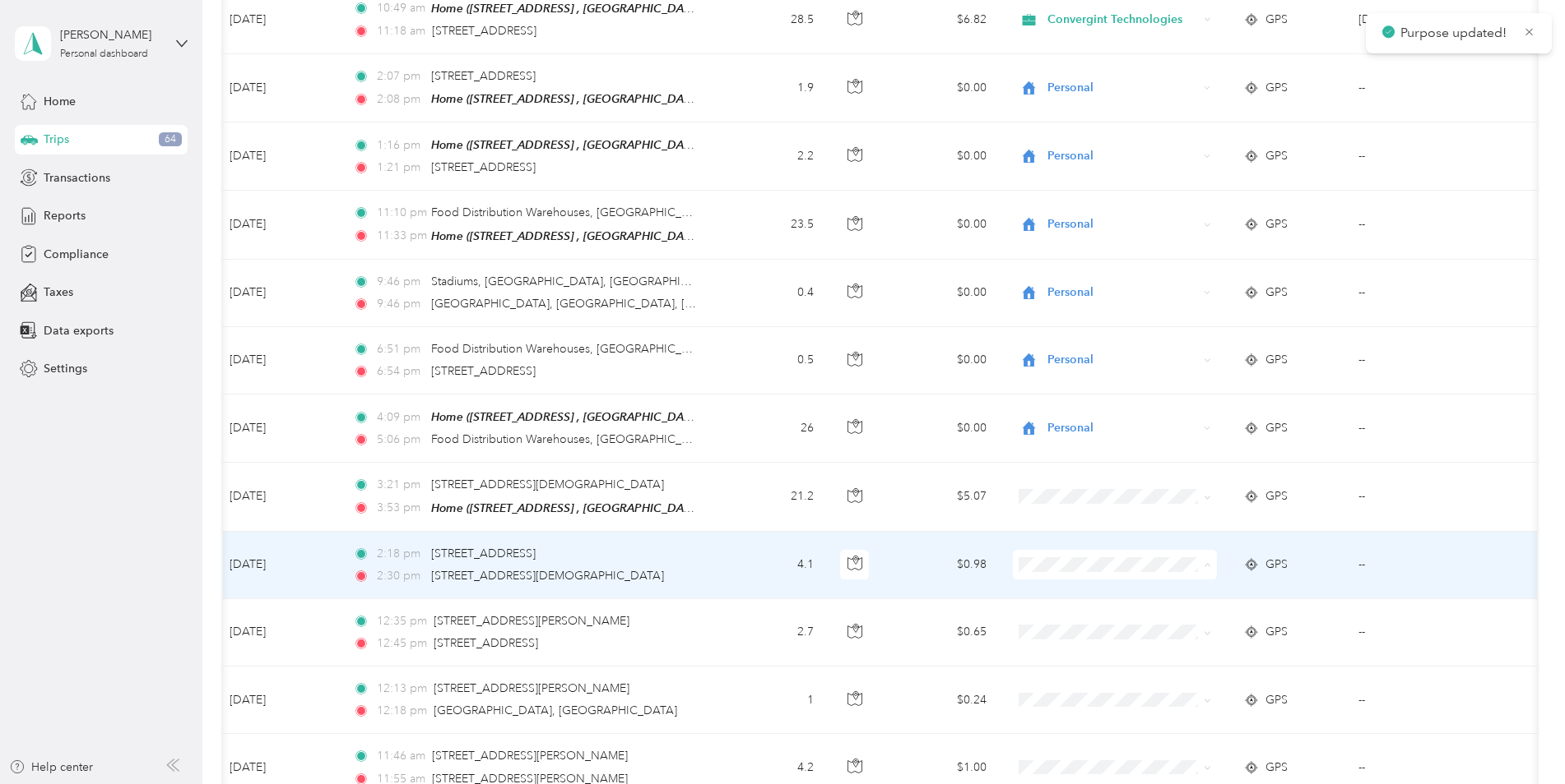
click at [1081, 564] on span "Convergint Technologies" at bounding box center [1129, 566] width 152 height 17
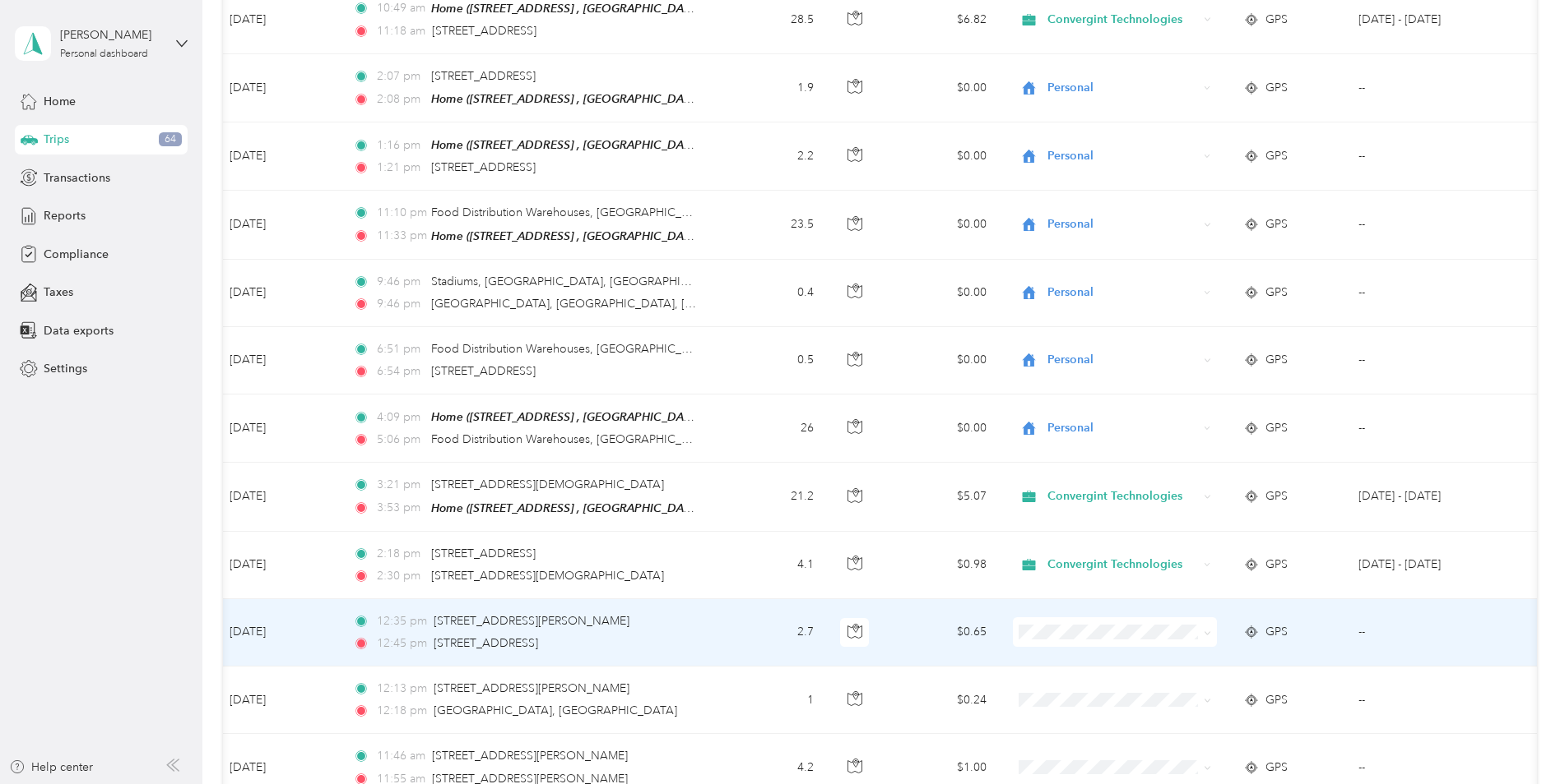
click at [1082, 635] on li "Convergint Technologies" at bounding box center [1114, 630] width 204 height 29
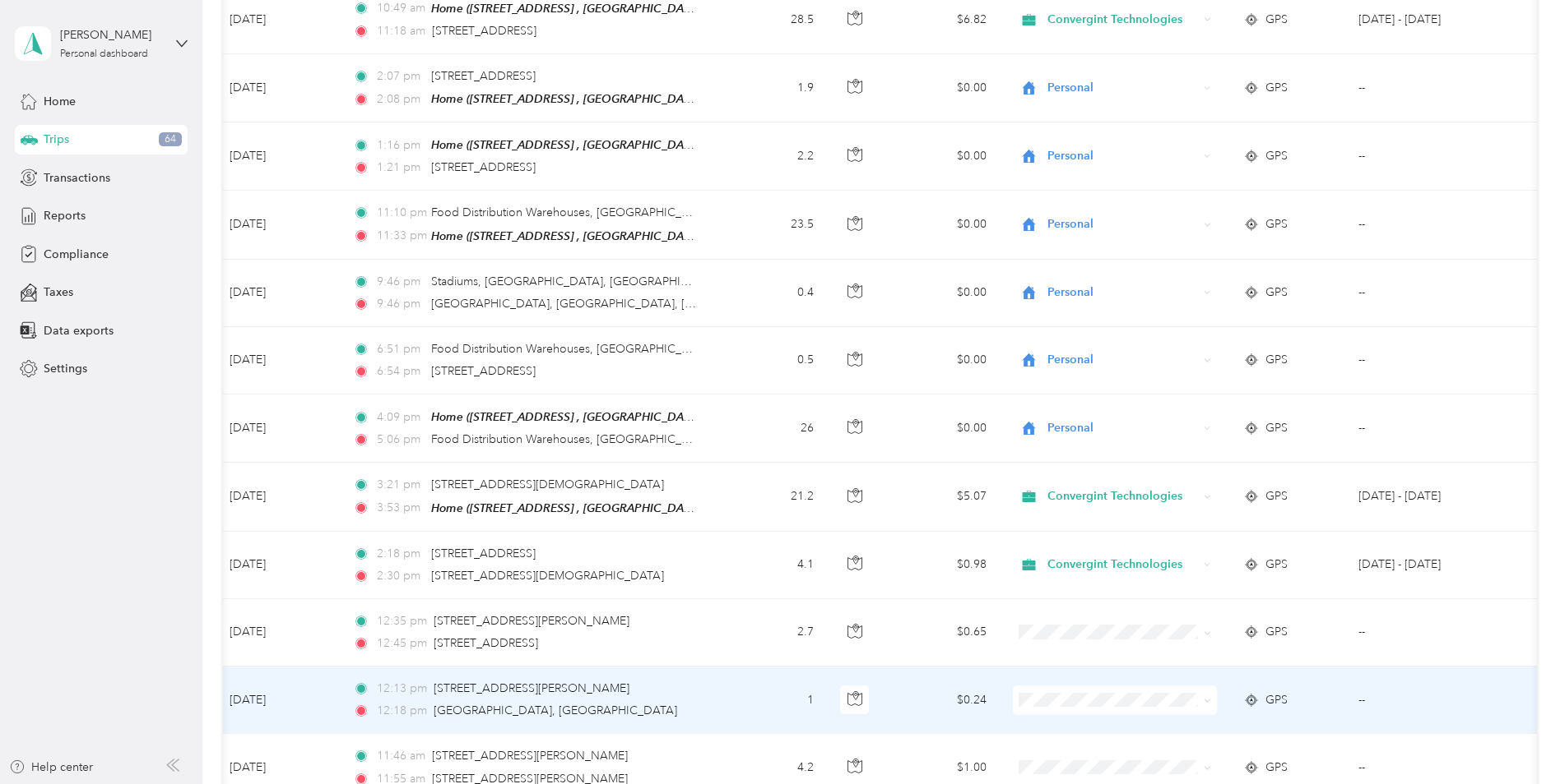
click at [1077, 703] on li "Convergint Technologies" at bounding box center [1114, 701] width 204 height 29
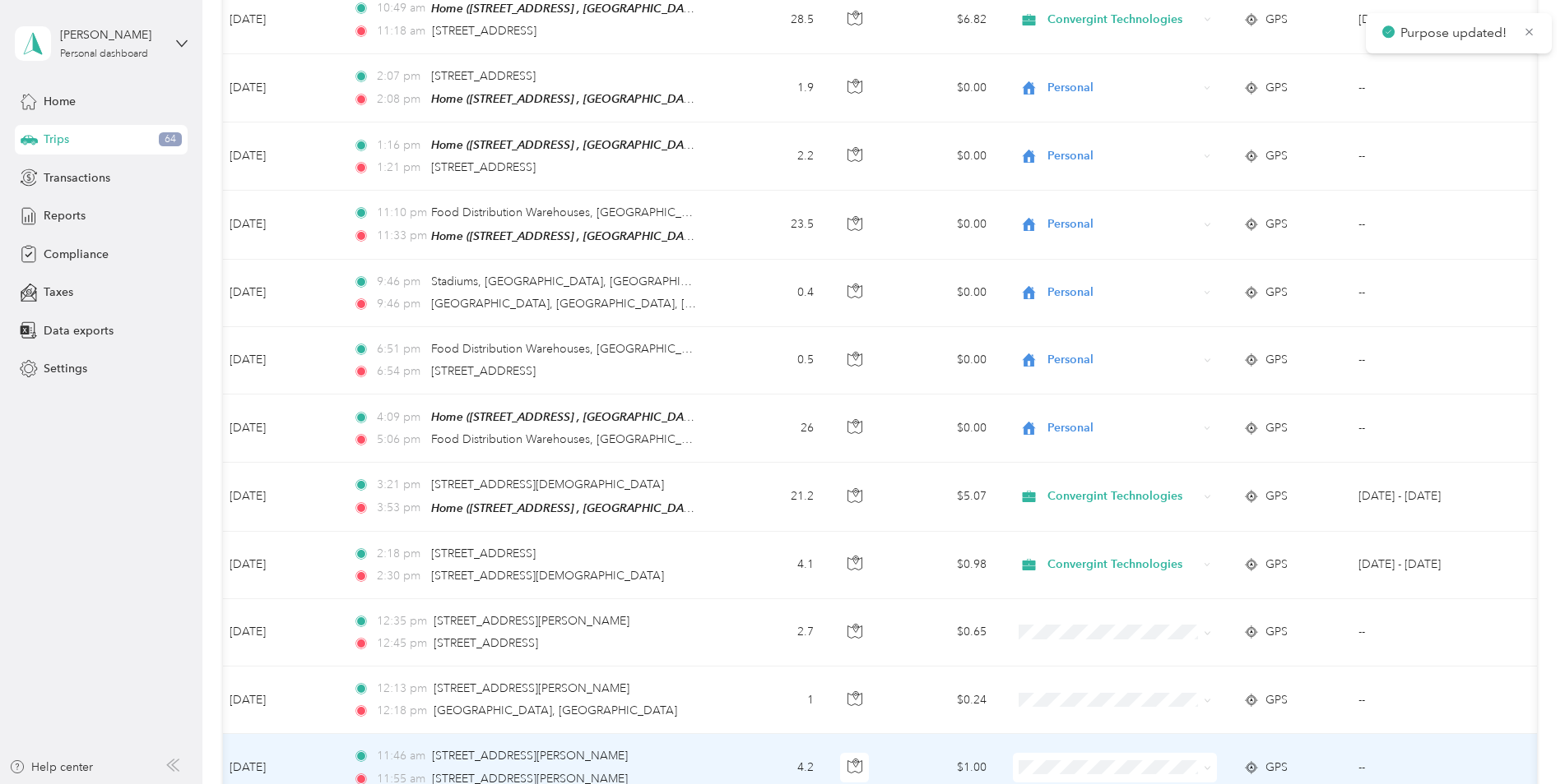
click at [1088, 676] on span "Convergint Technologies" at bounding box center [1129, 670] width 152 height 17
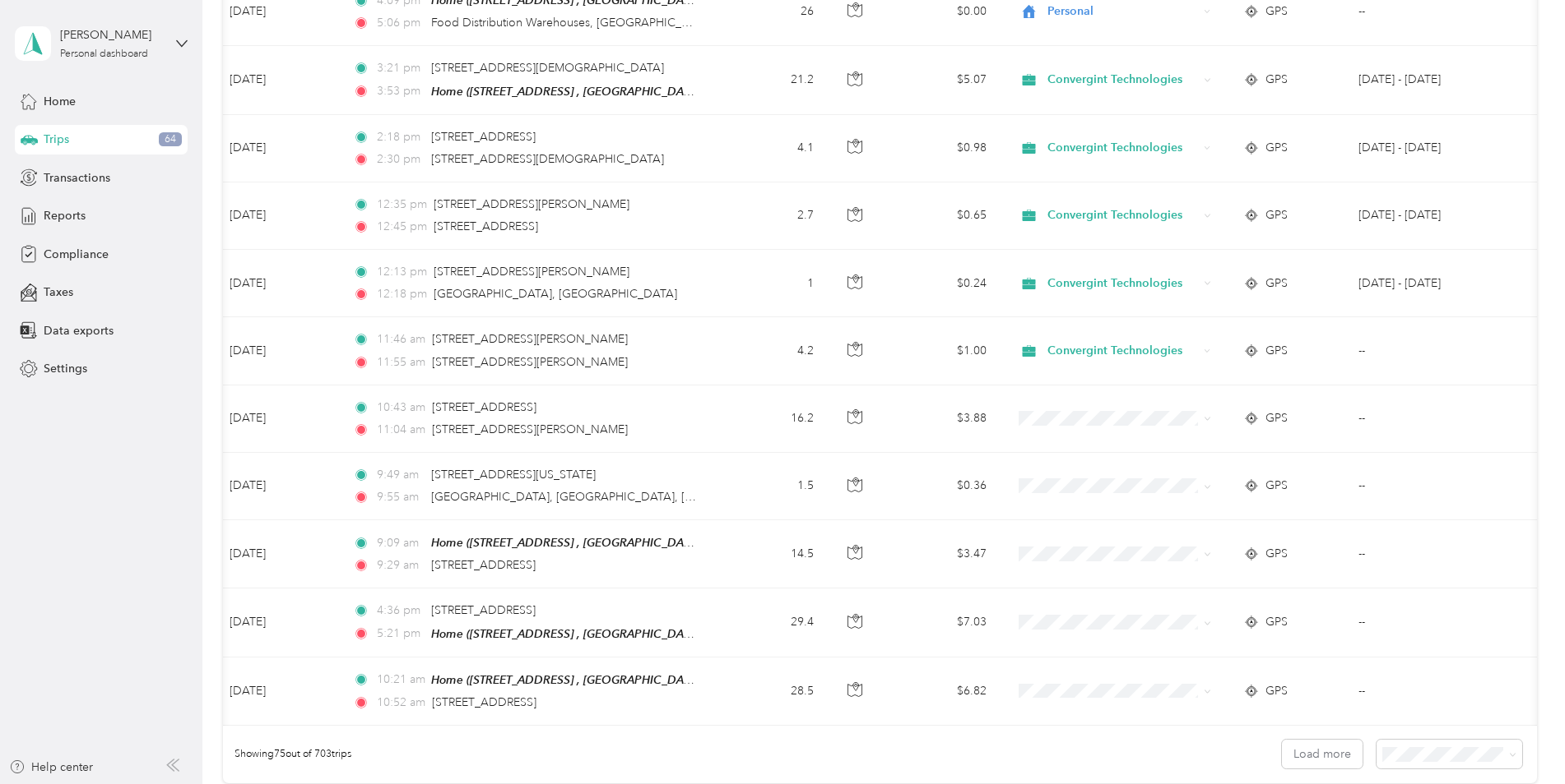
scroll to position [4686, 0]
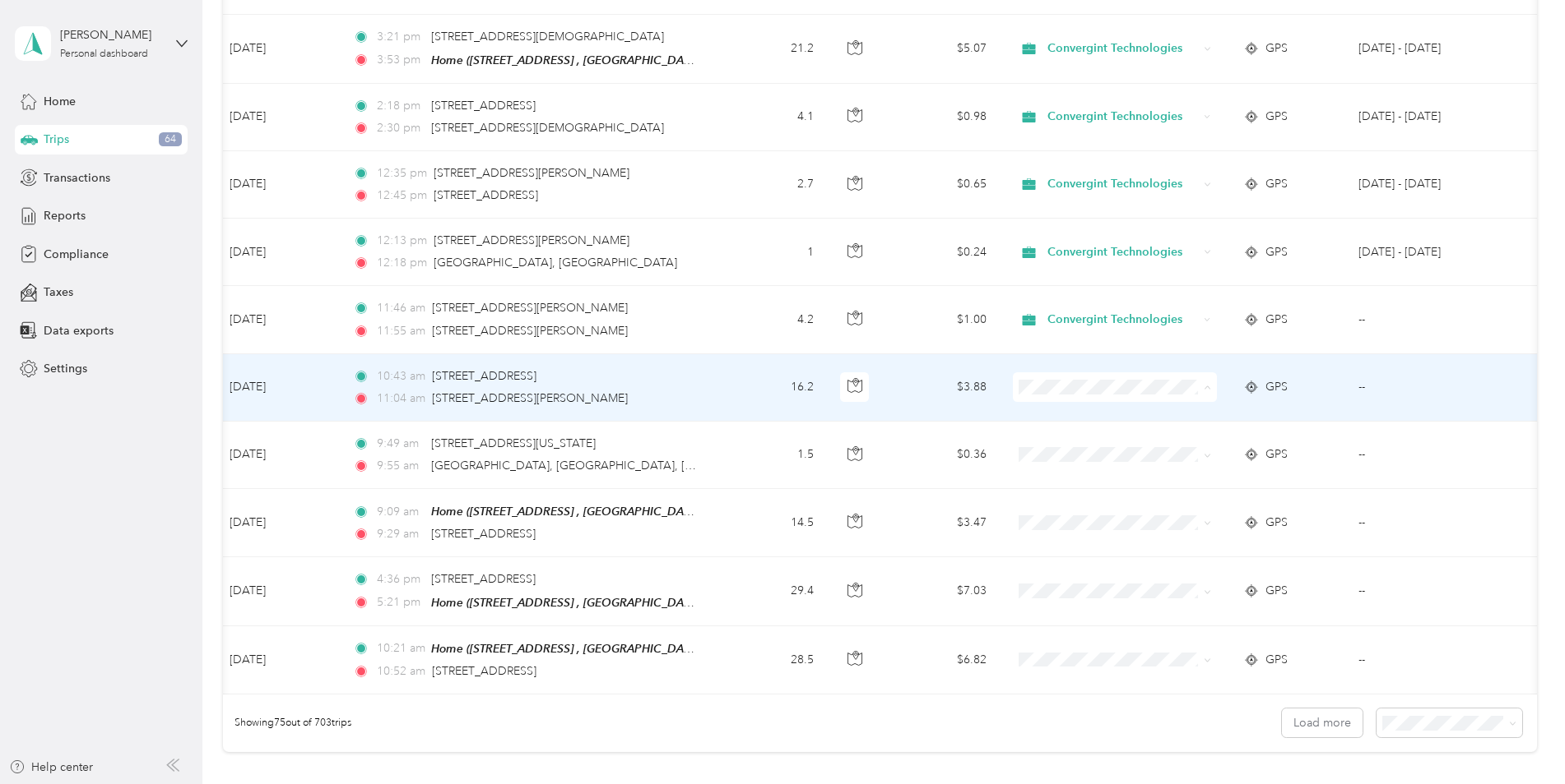
click at [1051, 385] on span "Convergint Technologies" at bounding box center [1114, 388] width 181 height 17
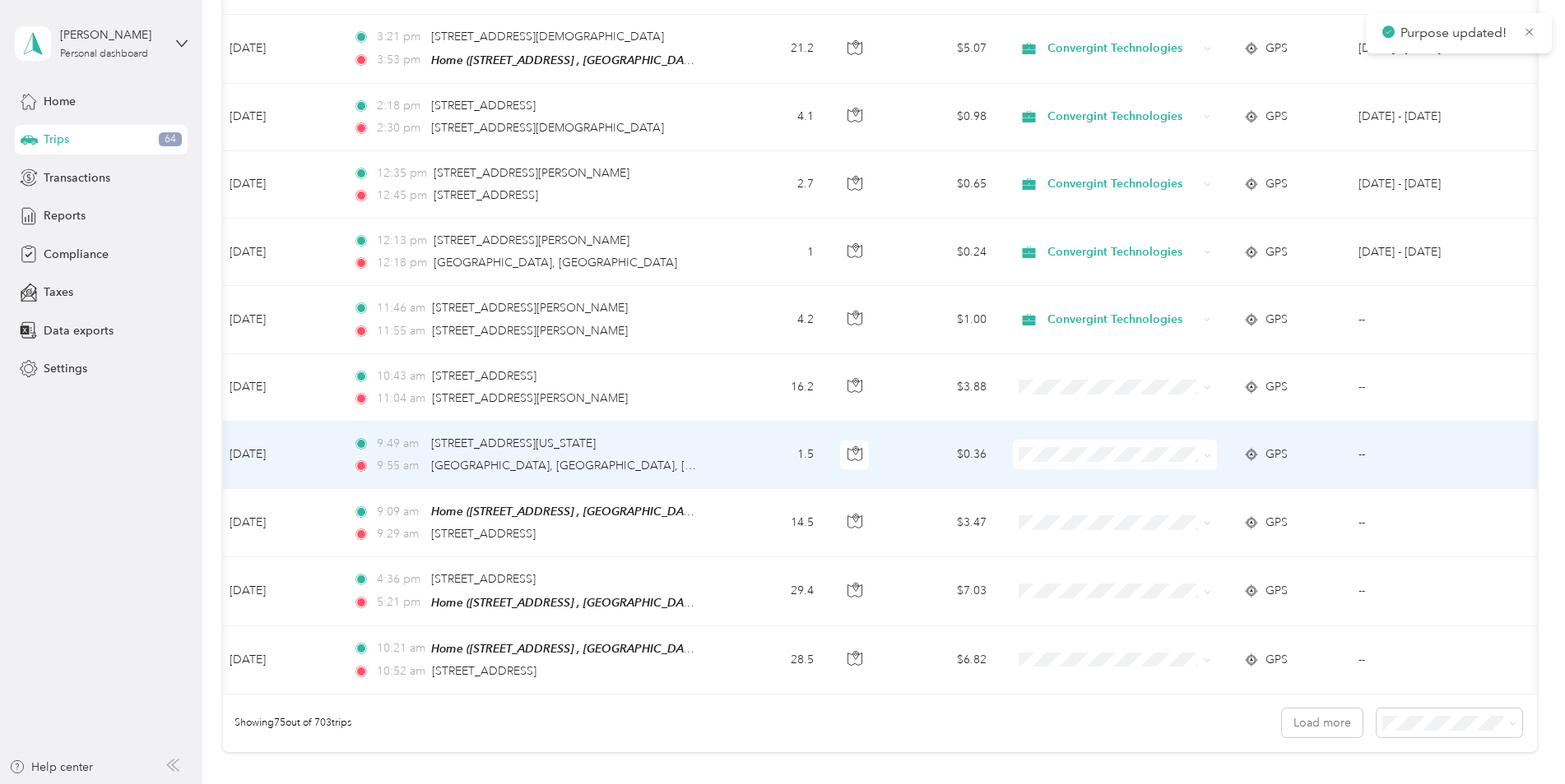
click at [1052, 457] on li "Convergint Technologies" at bounding box center [1114, 453] width 204 height 29
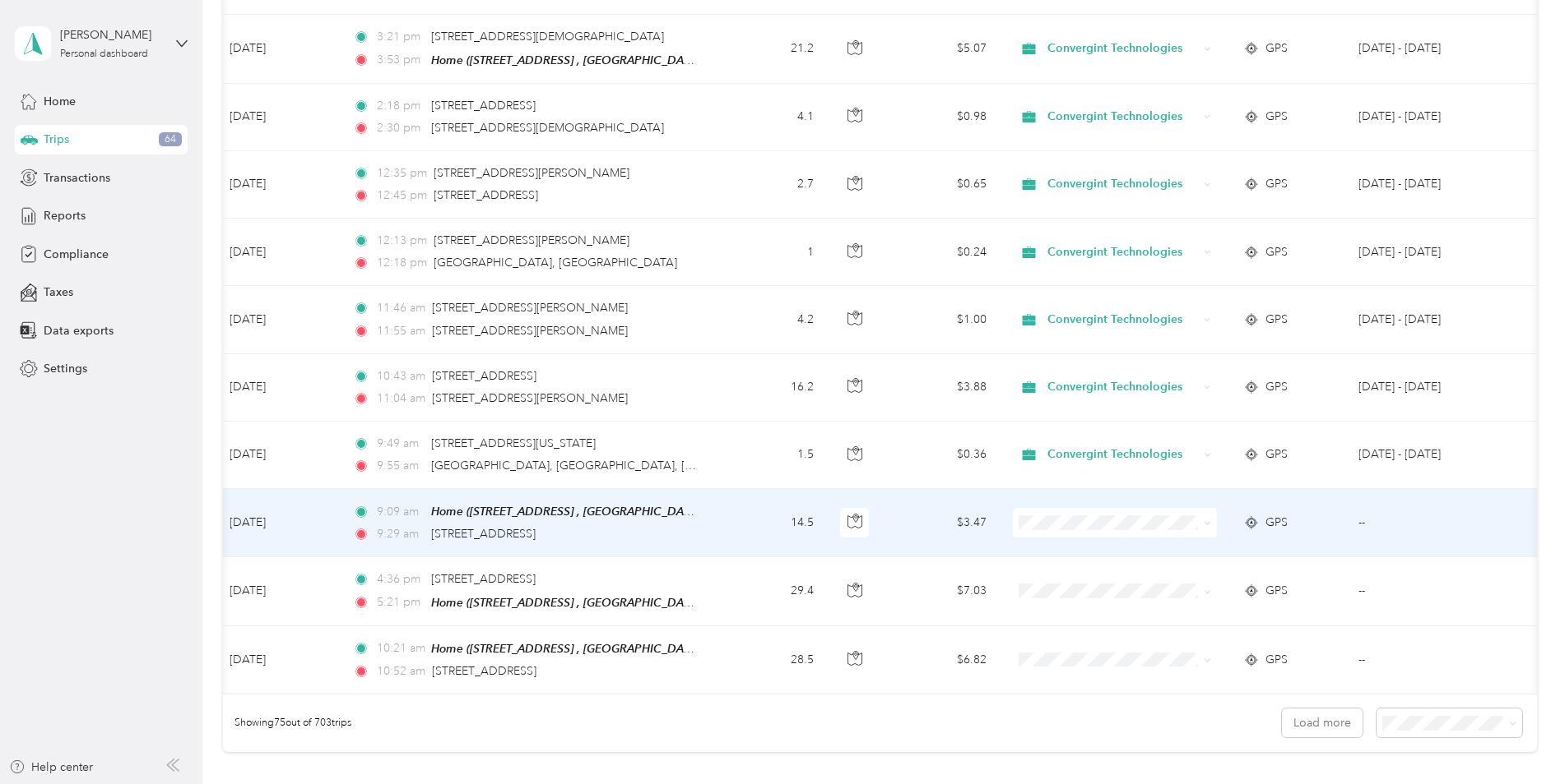
click at [1071, 524] on li "Convergint Technologies" at bounding box center [1114, 514] width 204 height 29
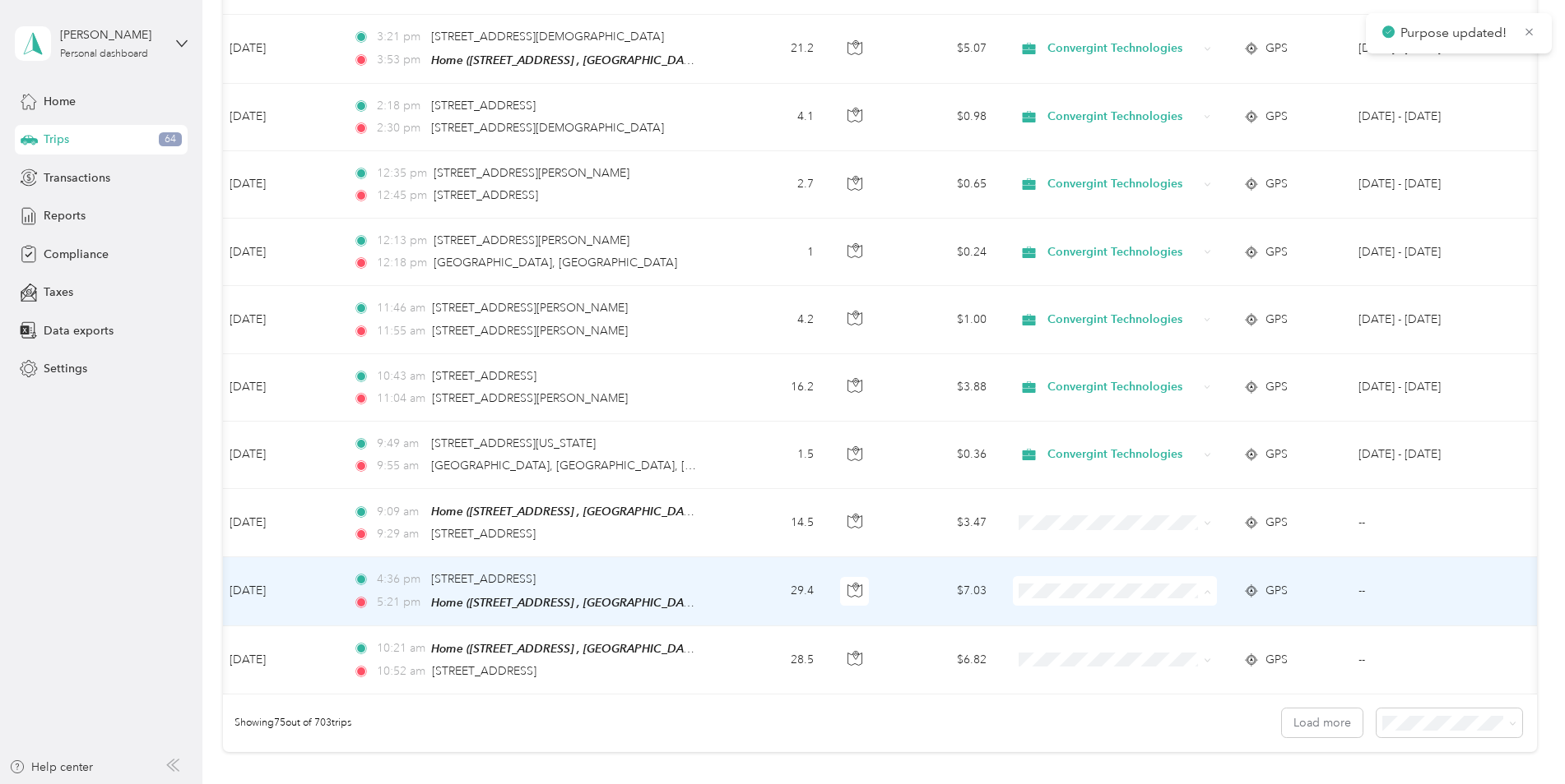
click at [1085, 595] on li "Convergint Technologies" at bounding box center [1114, 592] width 204 height 29
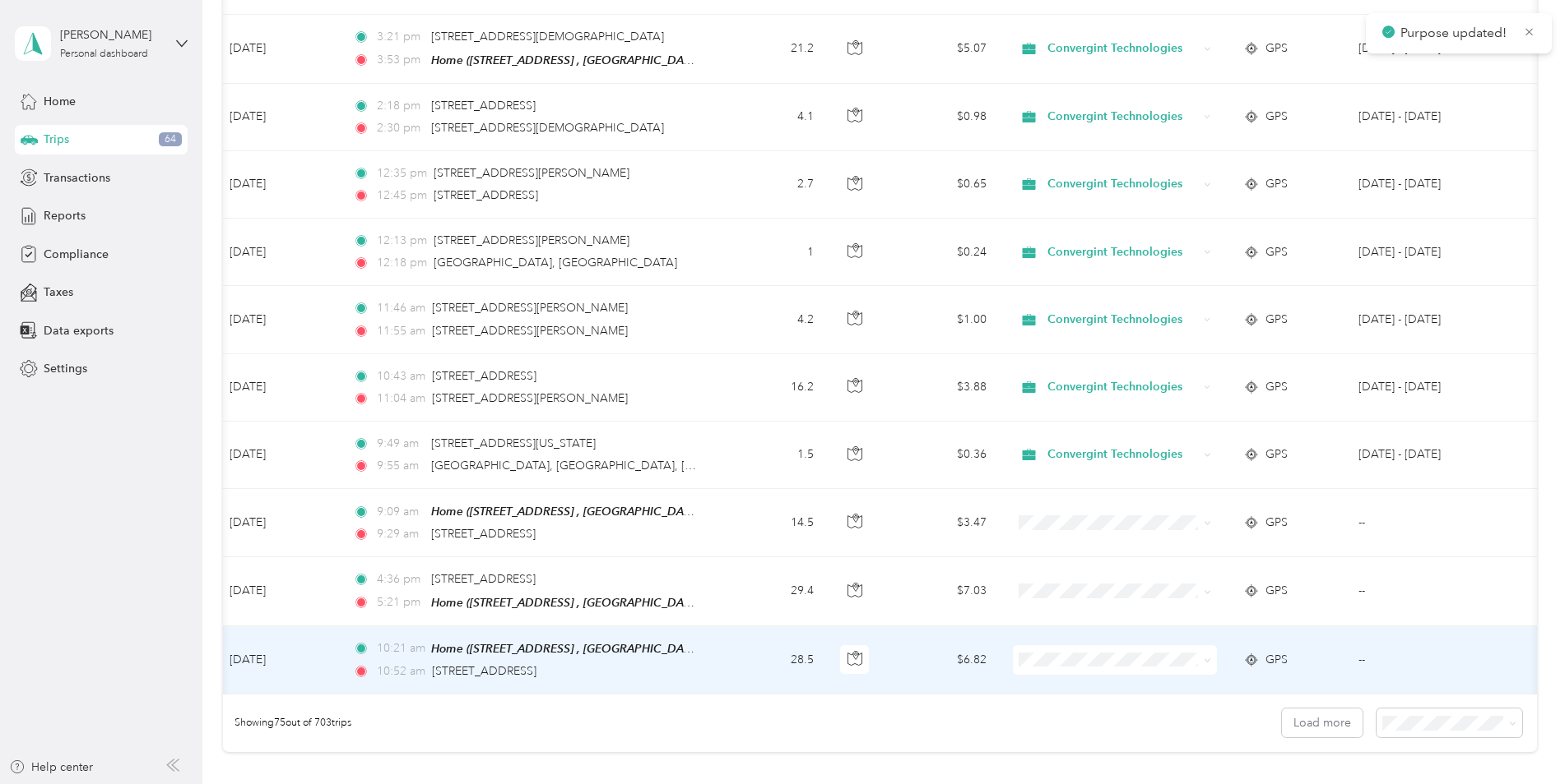
click at [1082, 660] on li "Convergint Technologies" at bounding box center [1114, 649] width 204 height 29
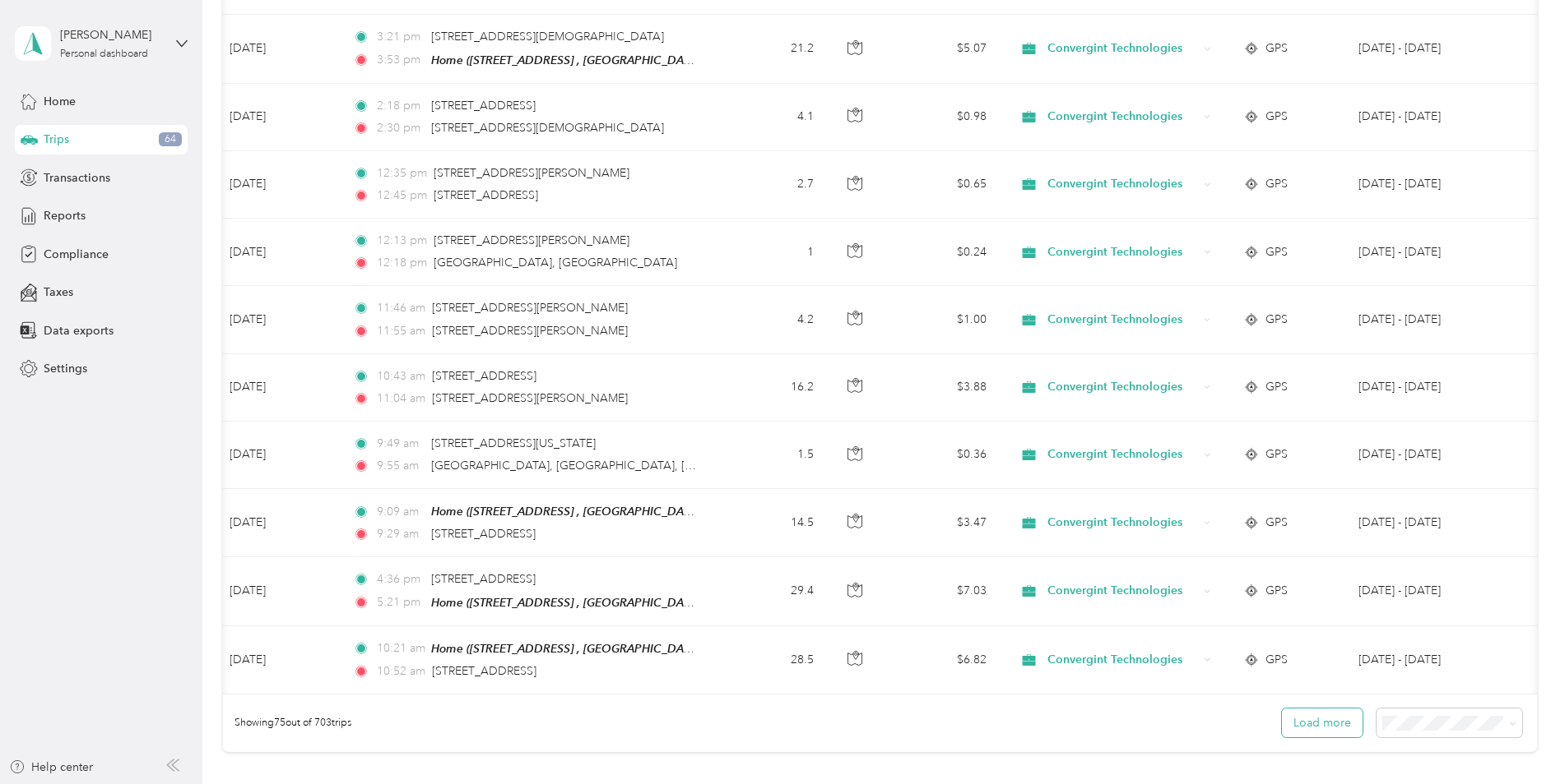
click at [1304, 709] on button "Load more" at bounding box center [1322, 723] width 81 height 29
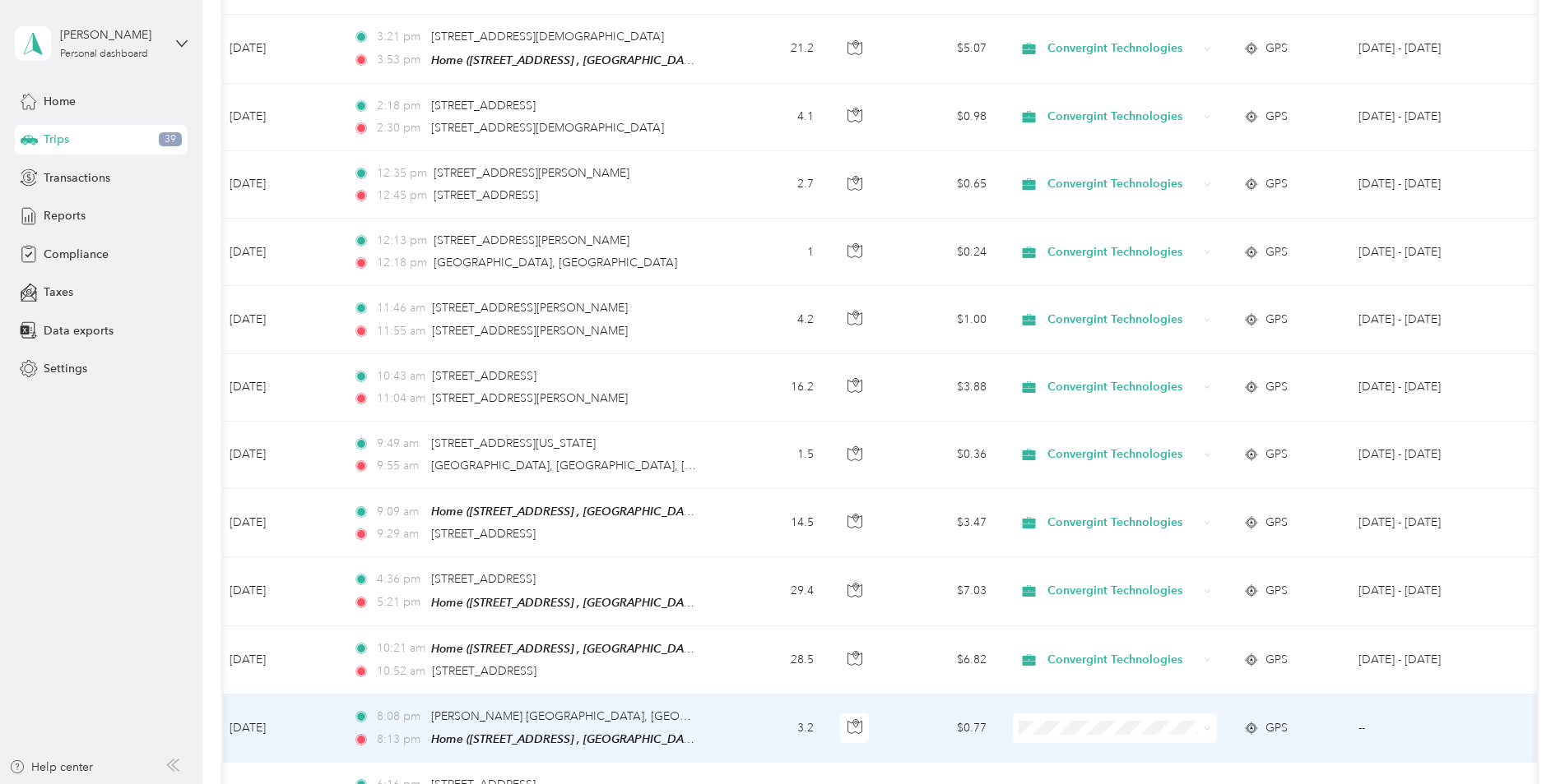
click at [1097, 756] on li "Personal" at bounding box center [1114, 754] width 204 height 29
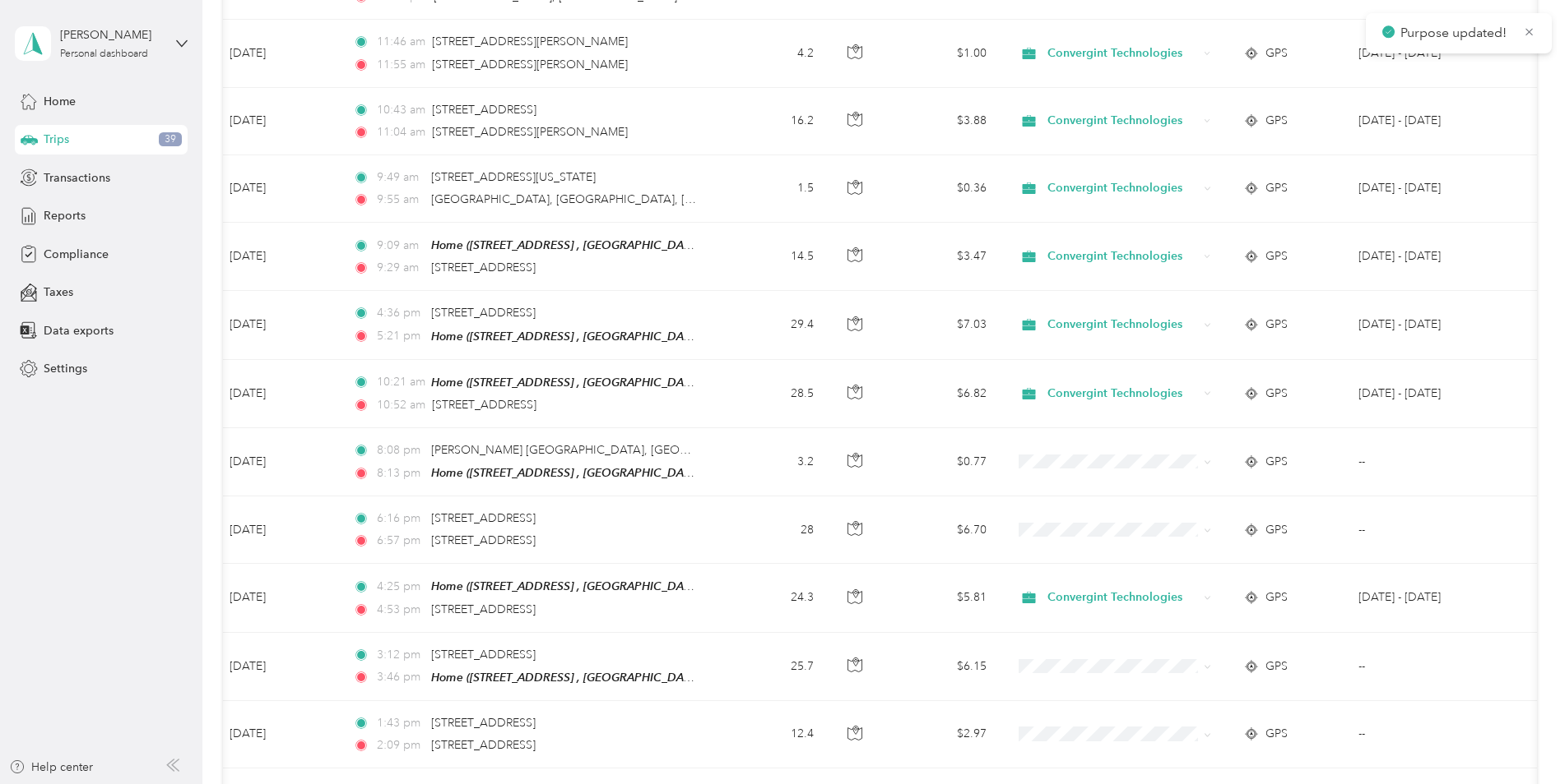
scroll to position [5016, 0]
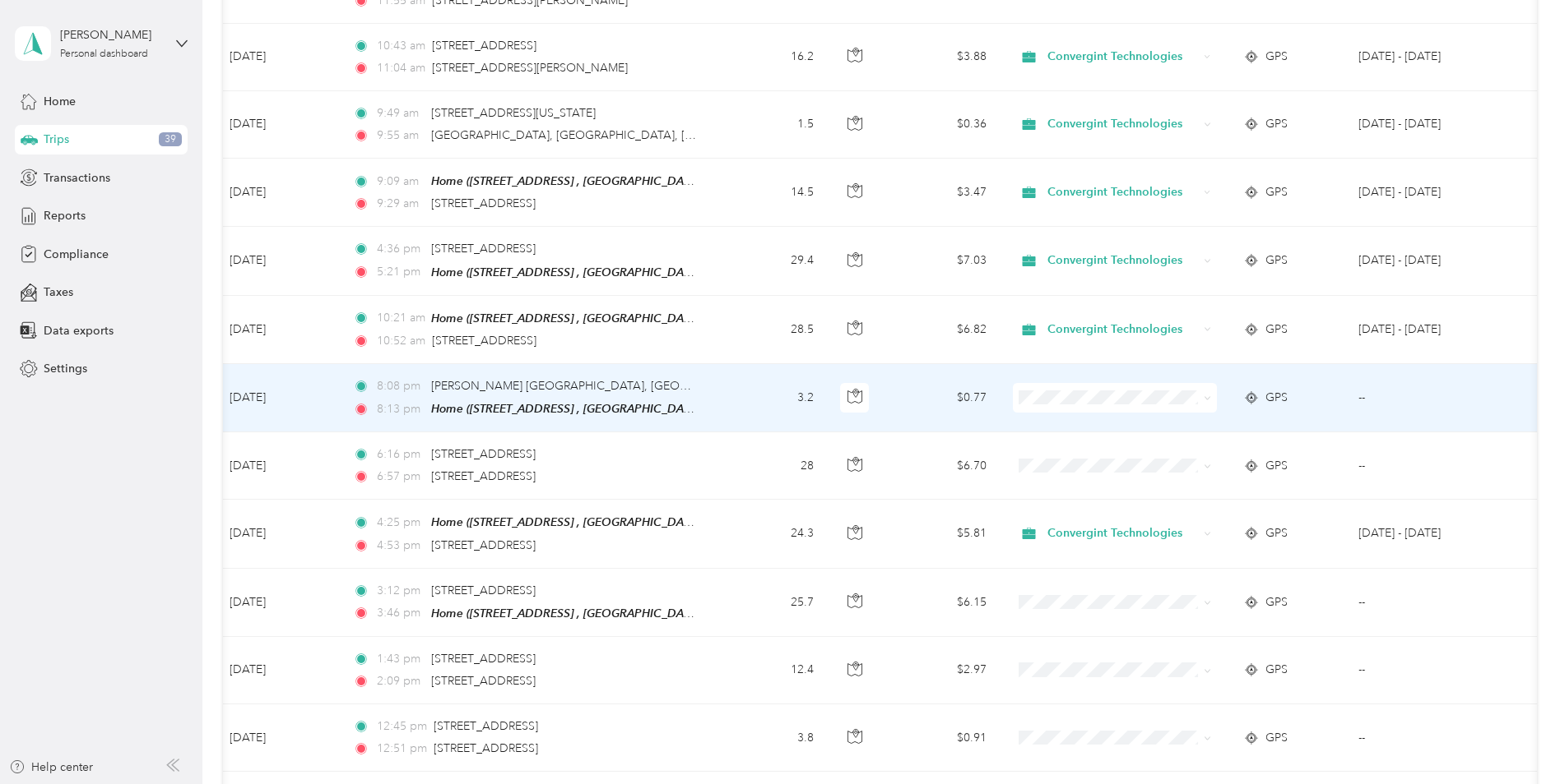
click at [1075, 423] on span "Personal" at bounding box center [1129, 419] width 152 height 17
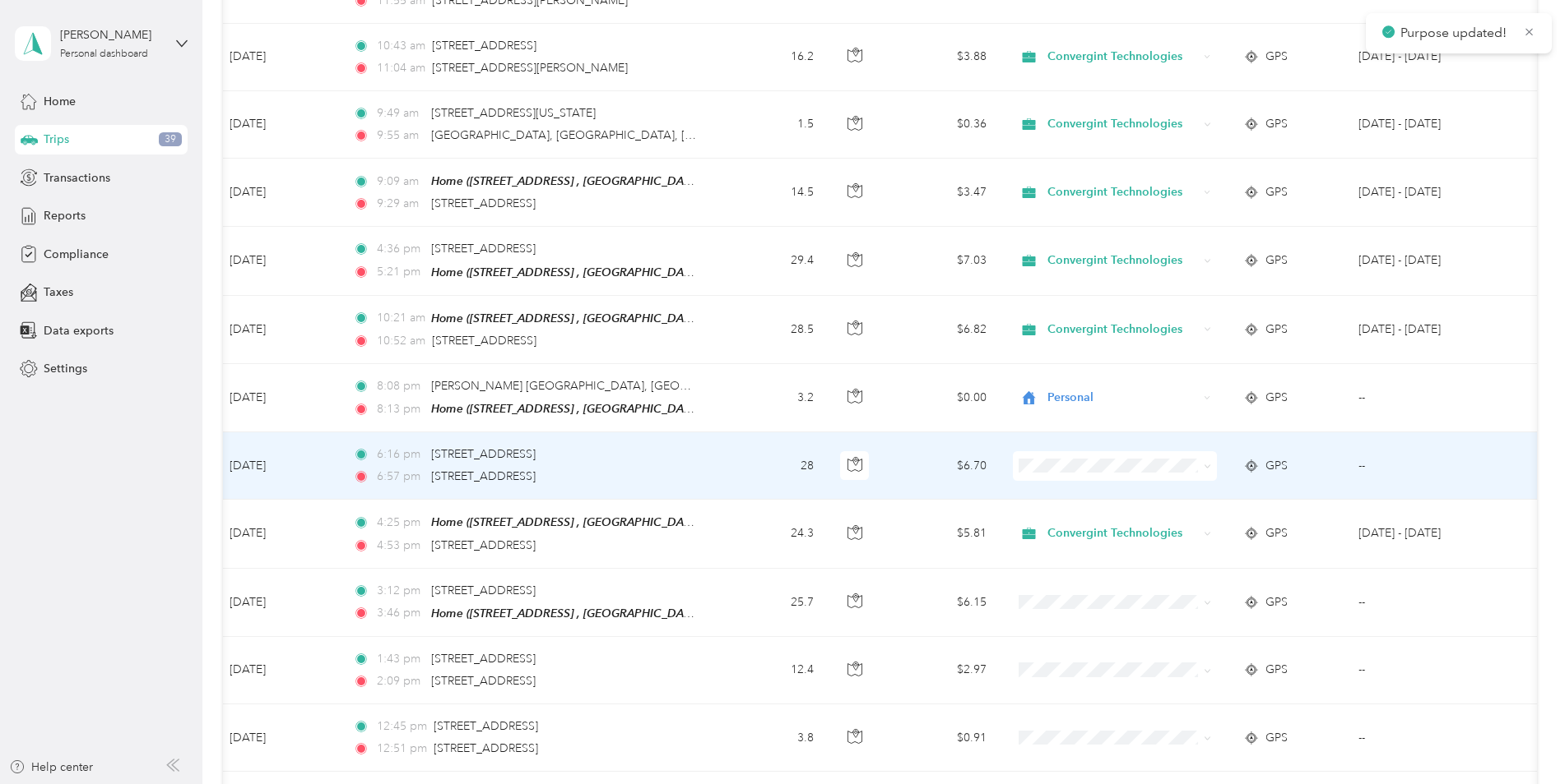
click at [1069, 491] on span "Personal" at bounding box center [1129, 492] width 152 height 17
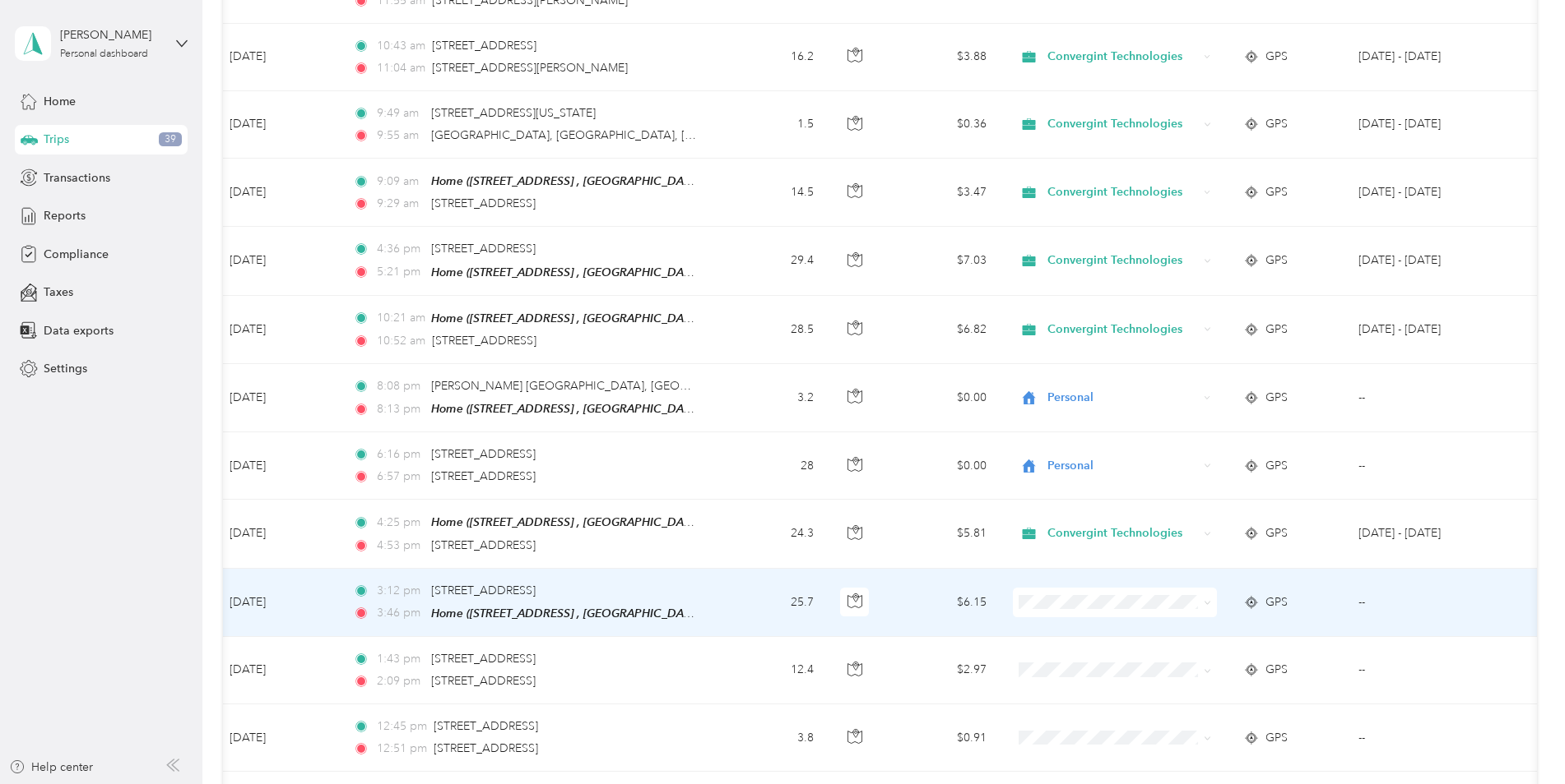
click at [1081, 596] on span "Convergint Technologies" at bounding box center [1129, 590] width 152 height 17
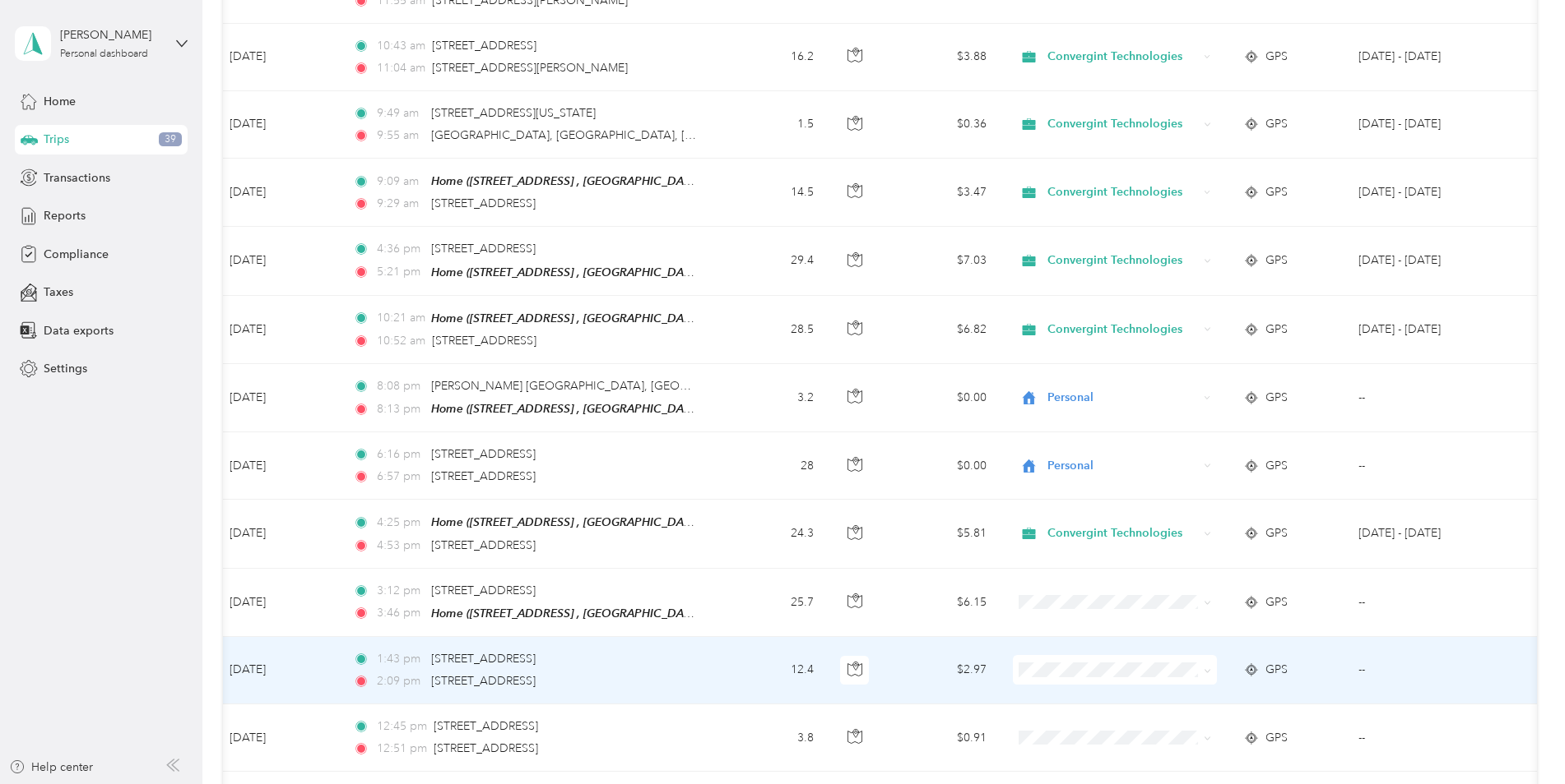
click at [1075, 671] on span "Convergint Technologies" at bounding box center [1129, 663] width 152 height 17
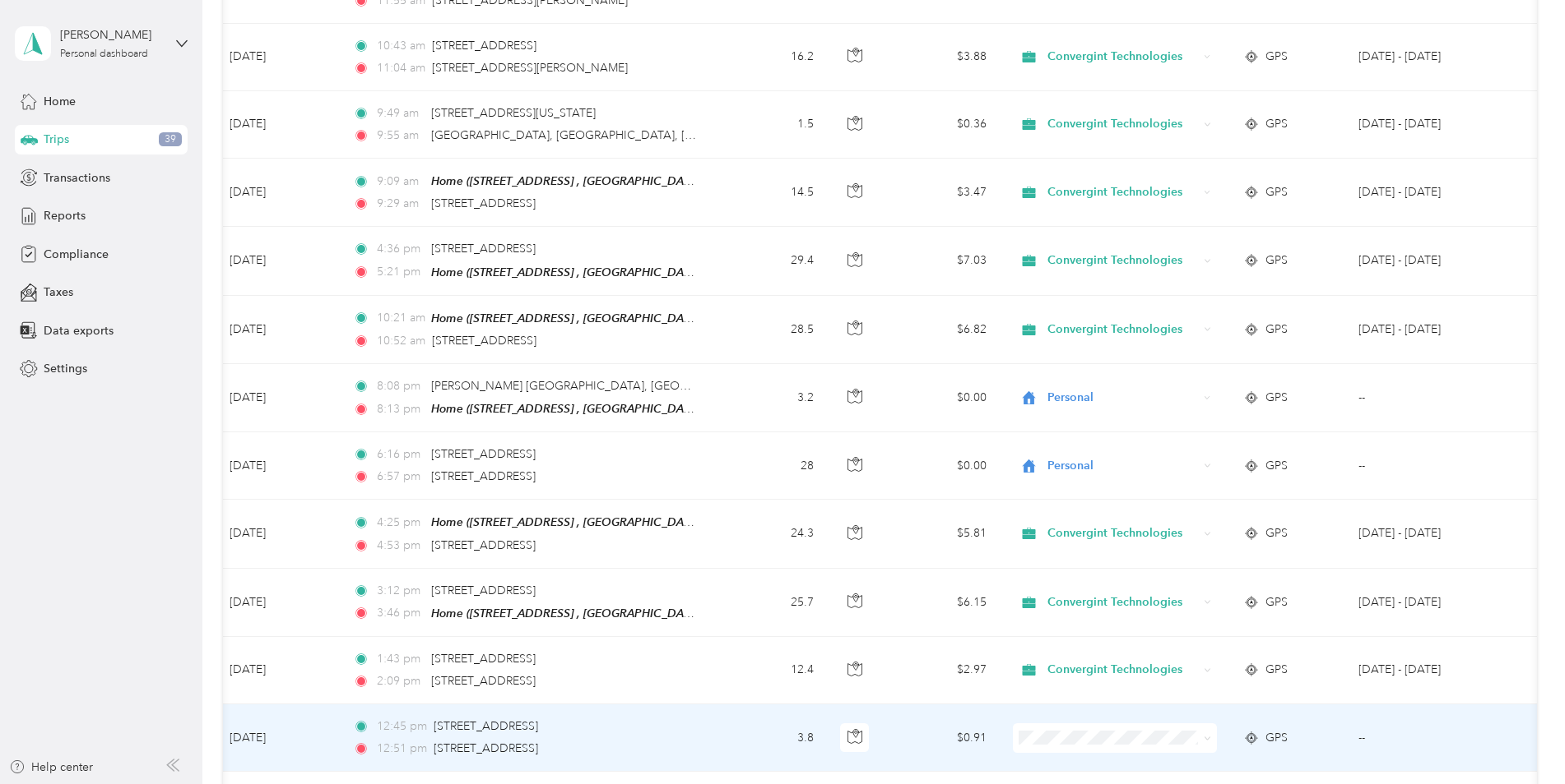
click at [1105, 756] on span "Personal" at bounding box center [1129, 763] width 152 height 17
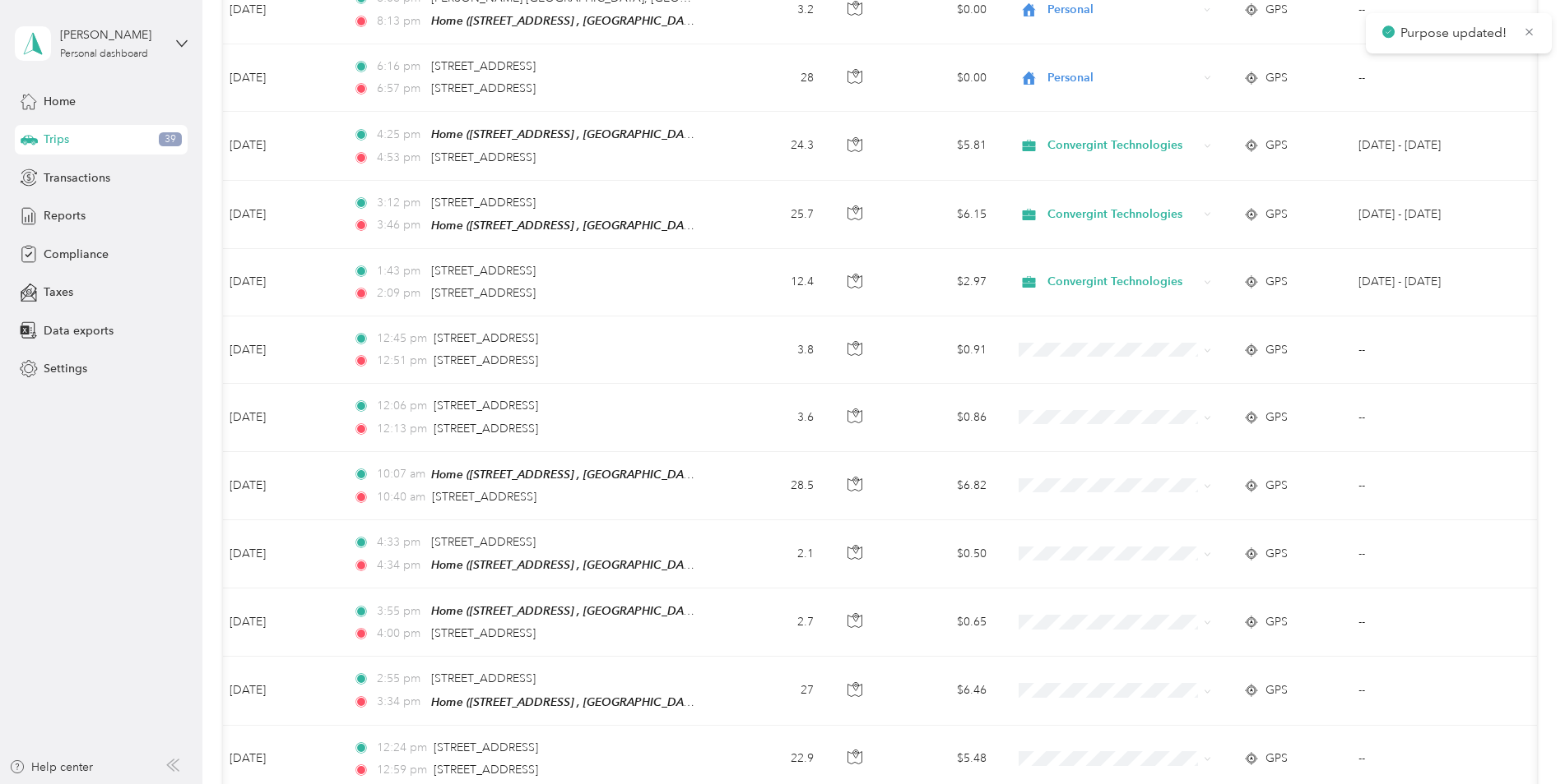
scroll to position [5550, 0]
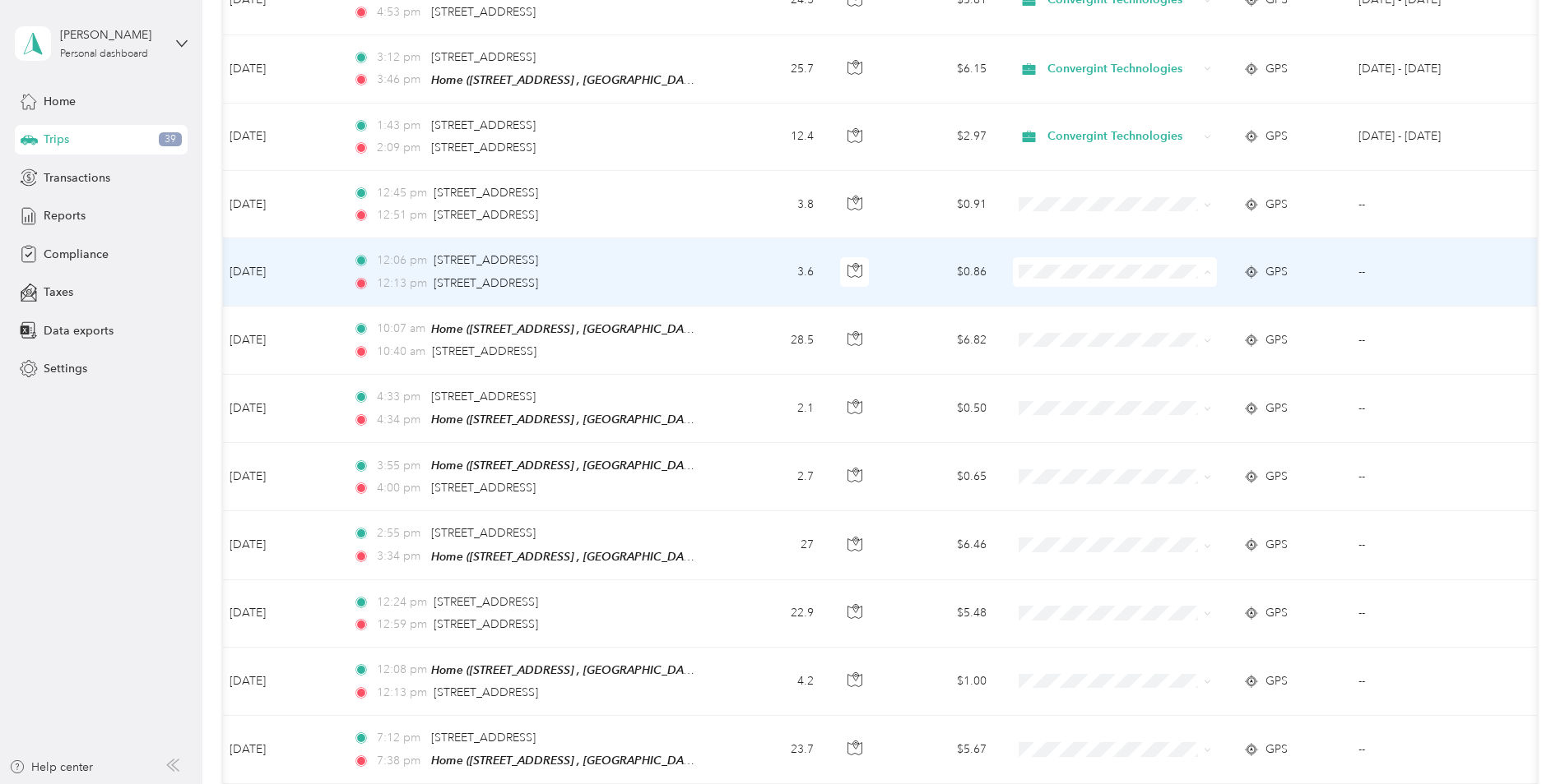
click at [1049, 293] on span "Personal" at bounding box center [1114, 297] width 181 height 17
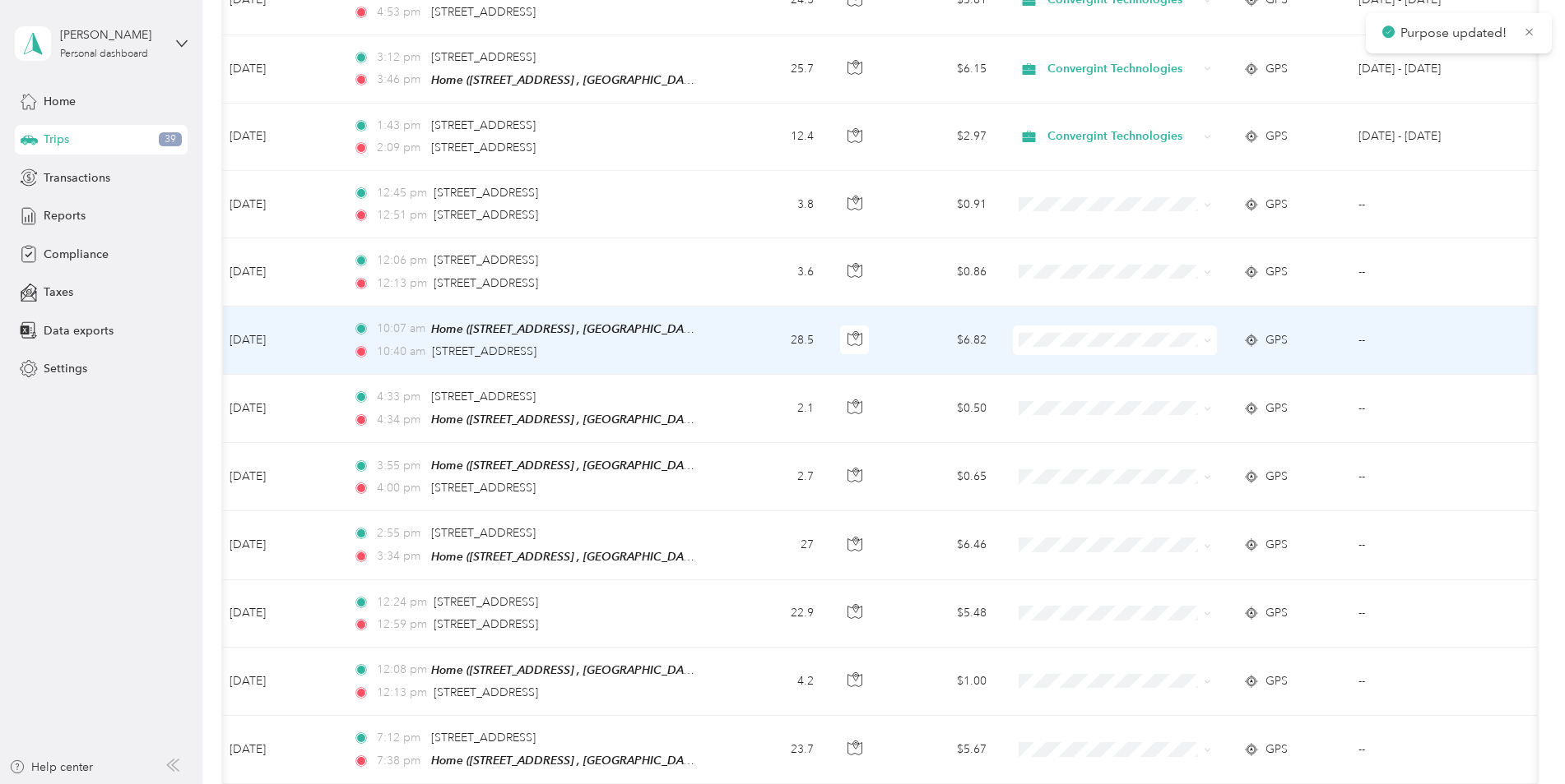
click at [1056, 326] on span at bounding box center [1114, 340] width 204 height 30
click at [1039, 362] on icon at bounding box center [1033, 357] width 20 height 13
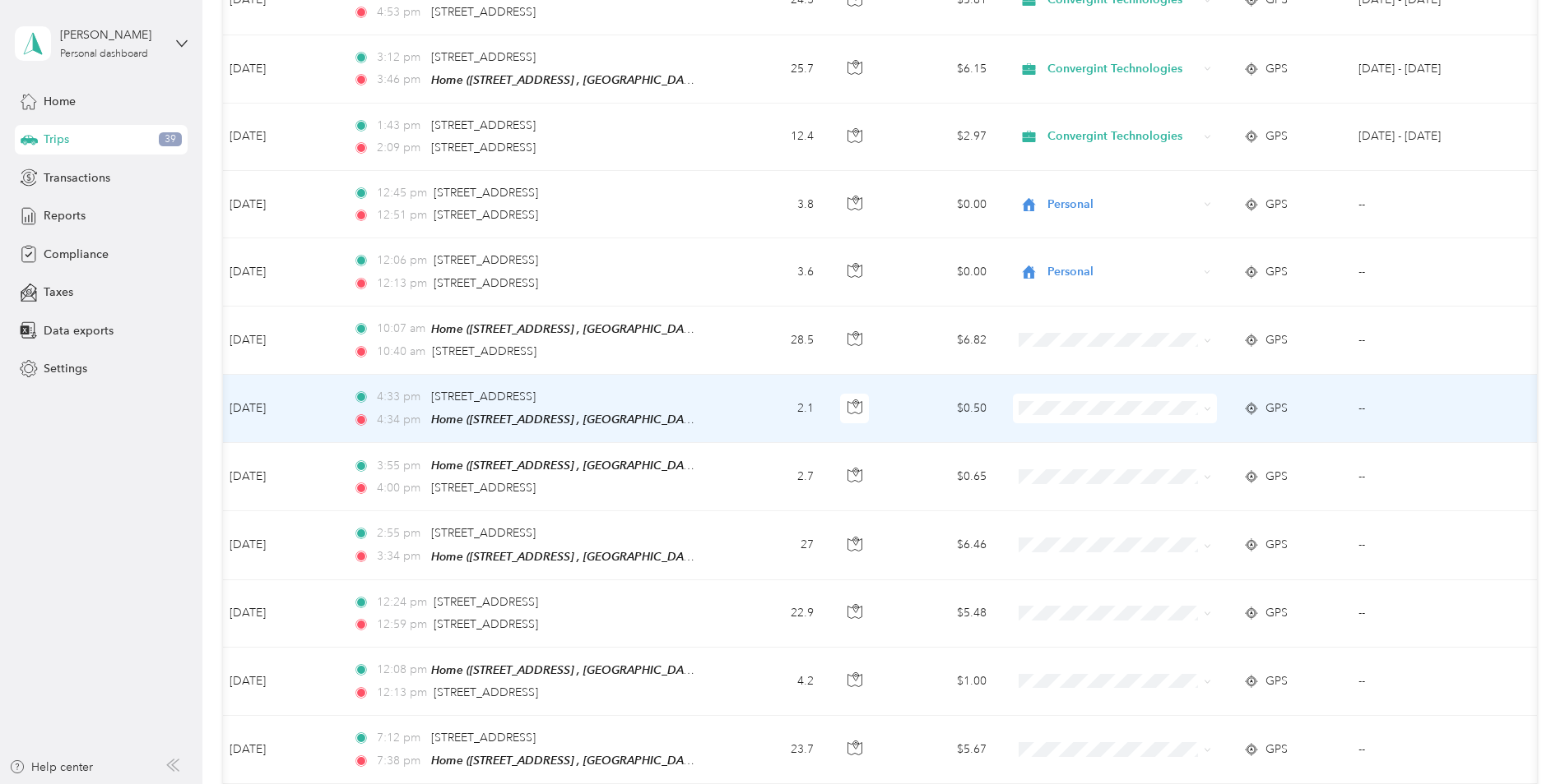
click at [1057, 438] on body "Purpose updated! [PERSON_NAME] Personal dashboard Home Trips 39 Transactions Re…" at bounding box center [778, 392] width 1556 height 784
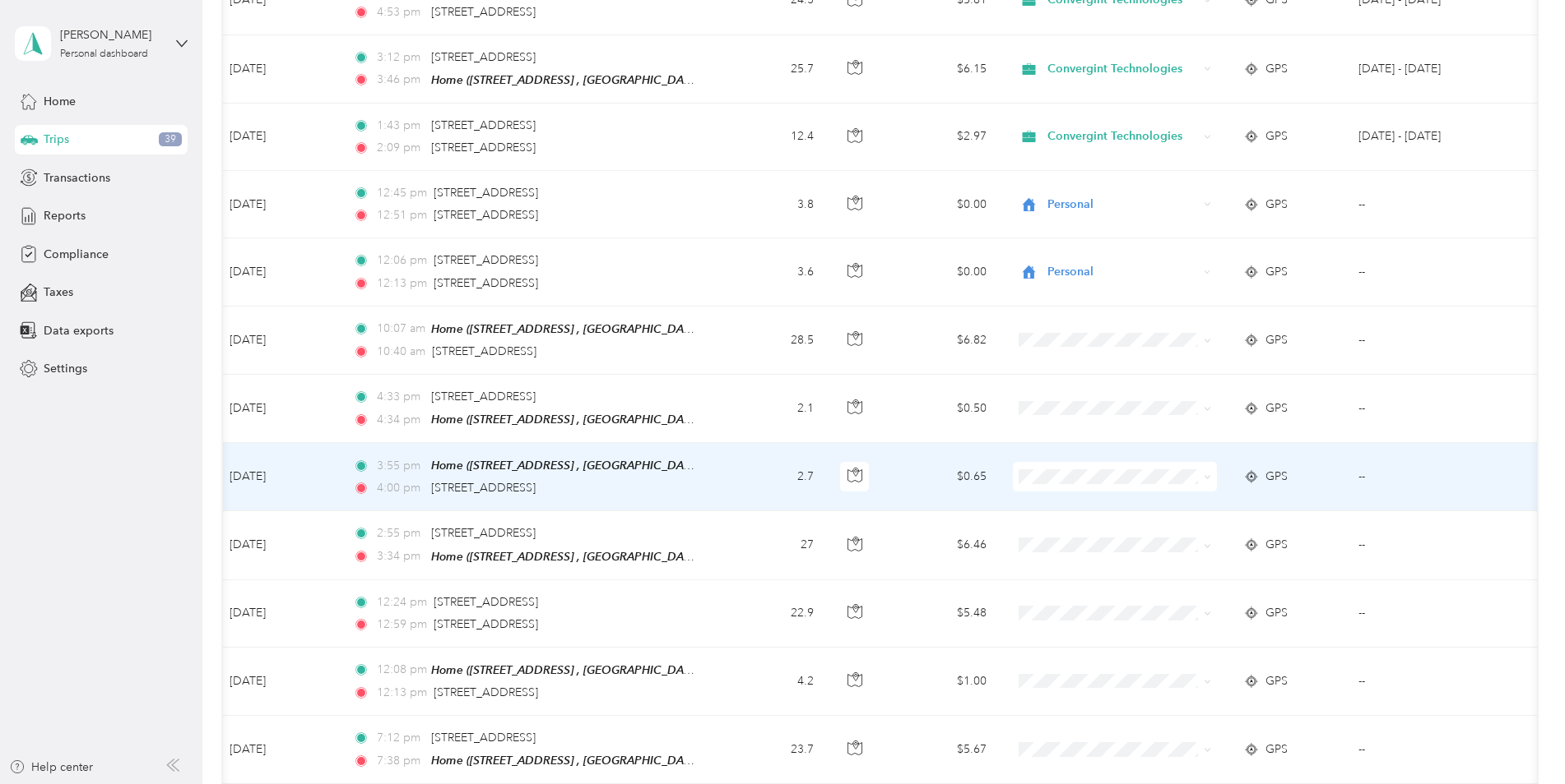
click at [1056, 503] on li "Personal" at bounding box center [1114, 498] width 204 height 29
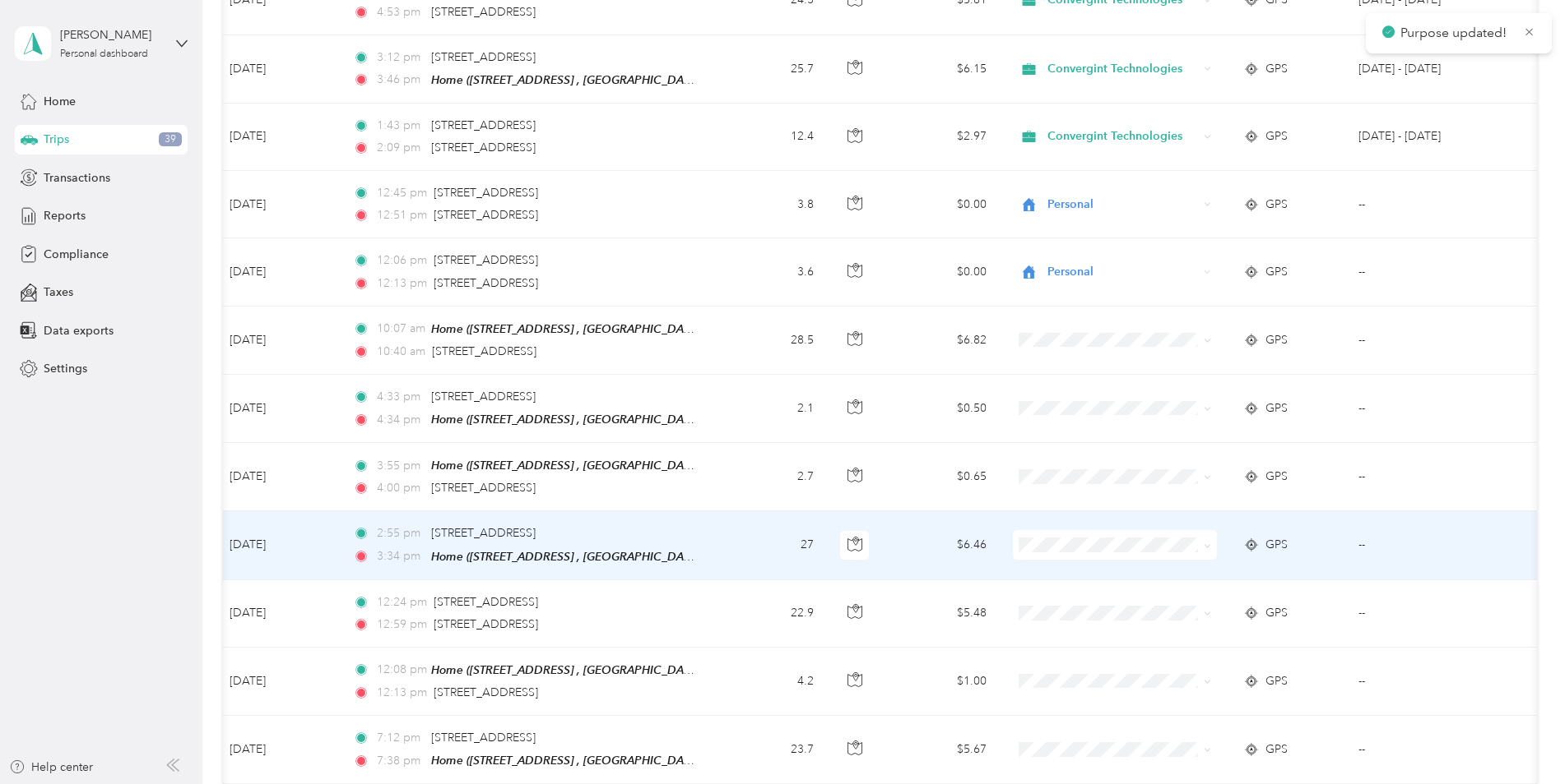
click at [1051, 567] on span "Personal" at bounding box center [1114, 558] width 181 height 17
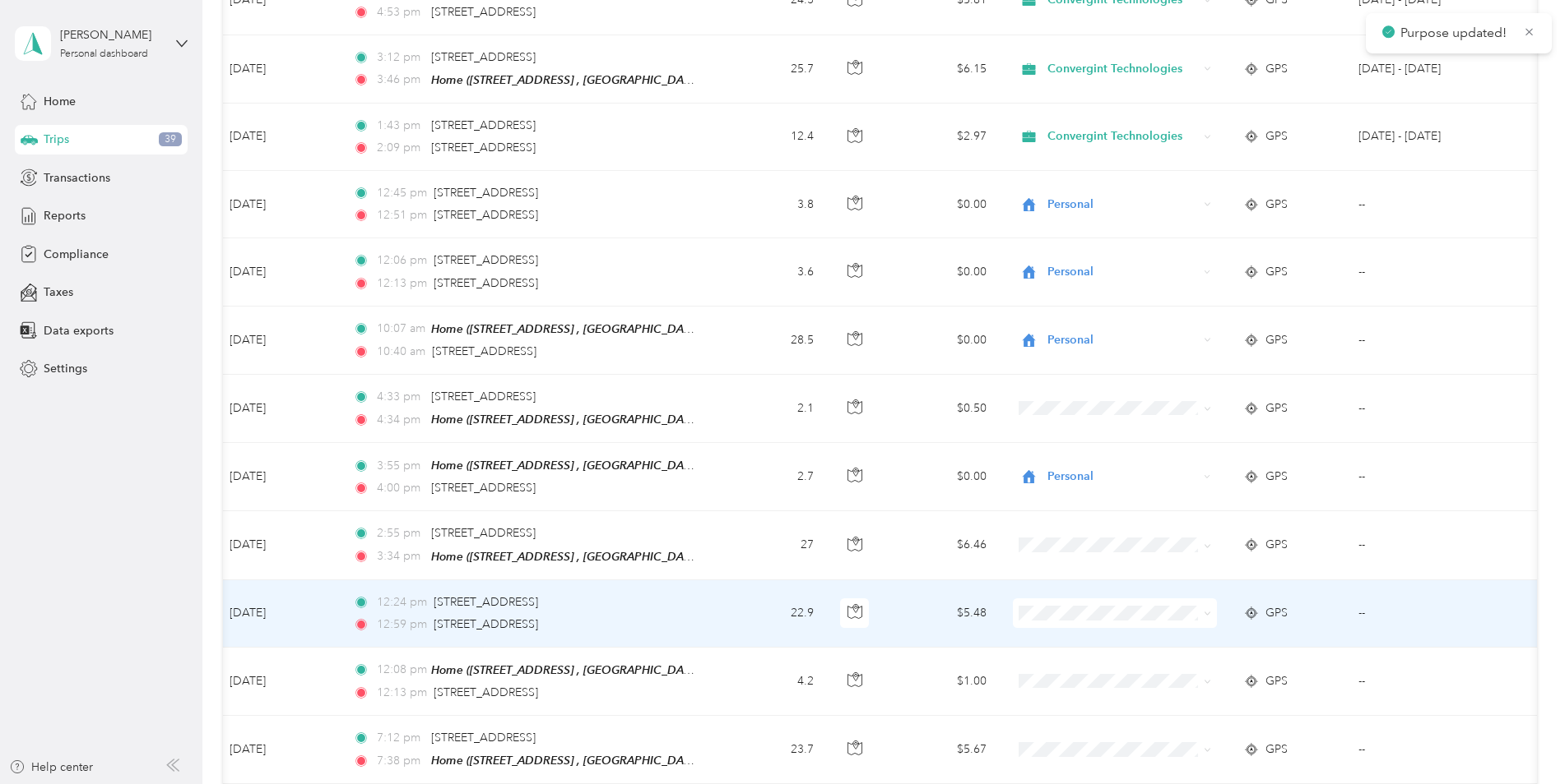
click at [1063, 634] on span "Personal" at bounding box center [1129, 626] width 152 height 17
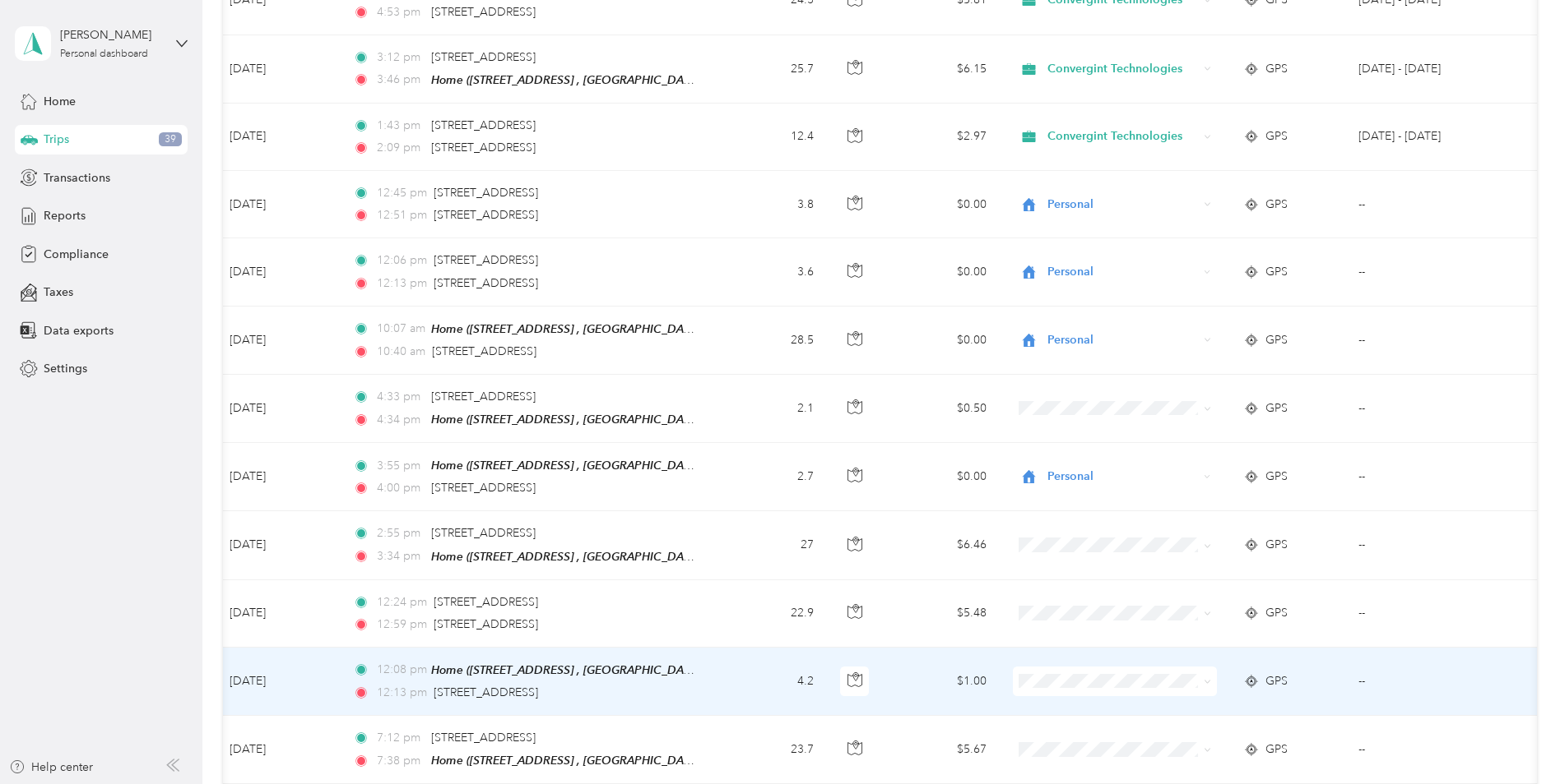
click at [1057, 704] on li "Personal" at bounding box center [1114, 698] width 204 height 29
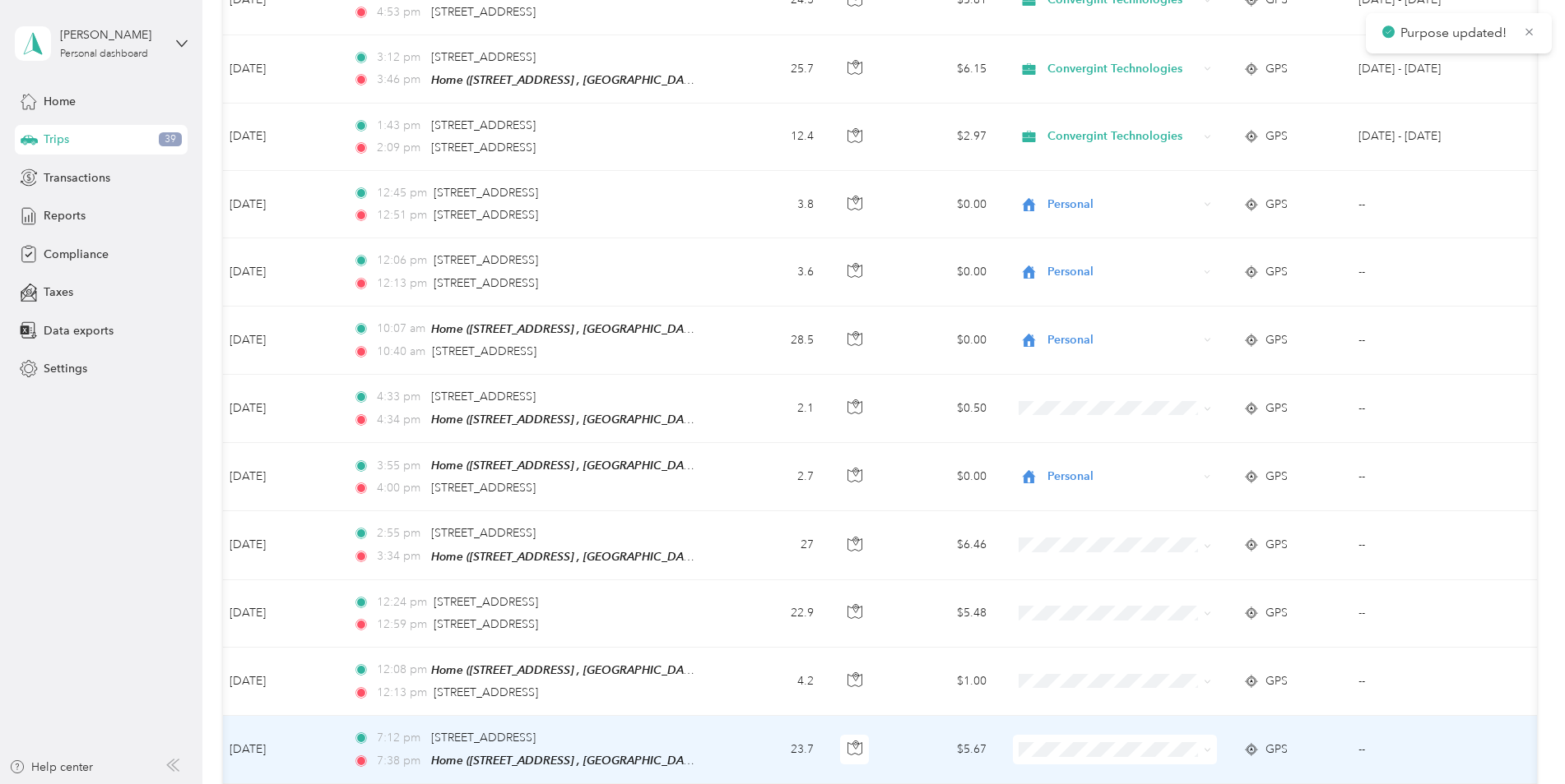
click at [1068, 688] on body "Purpose updated! [PERSON_NAME] Personal dashboard Home Trips 39 Transactions Re…" at bounding box center [778, 392] width 1556 height 784
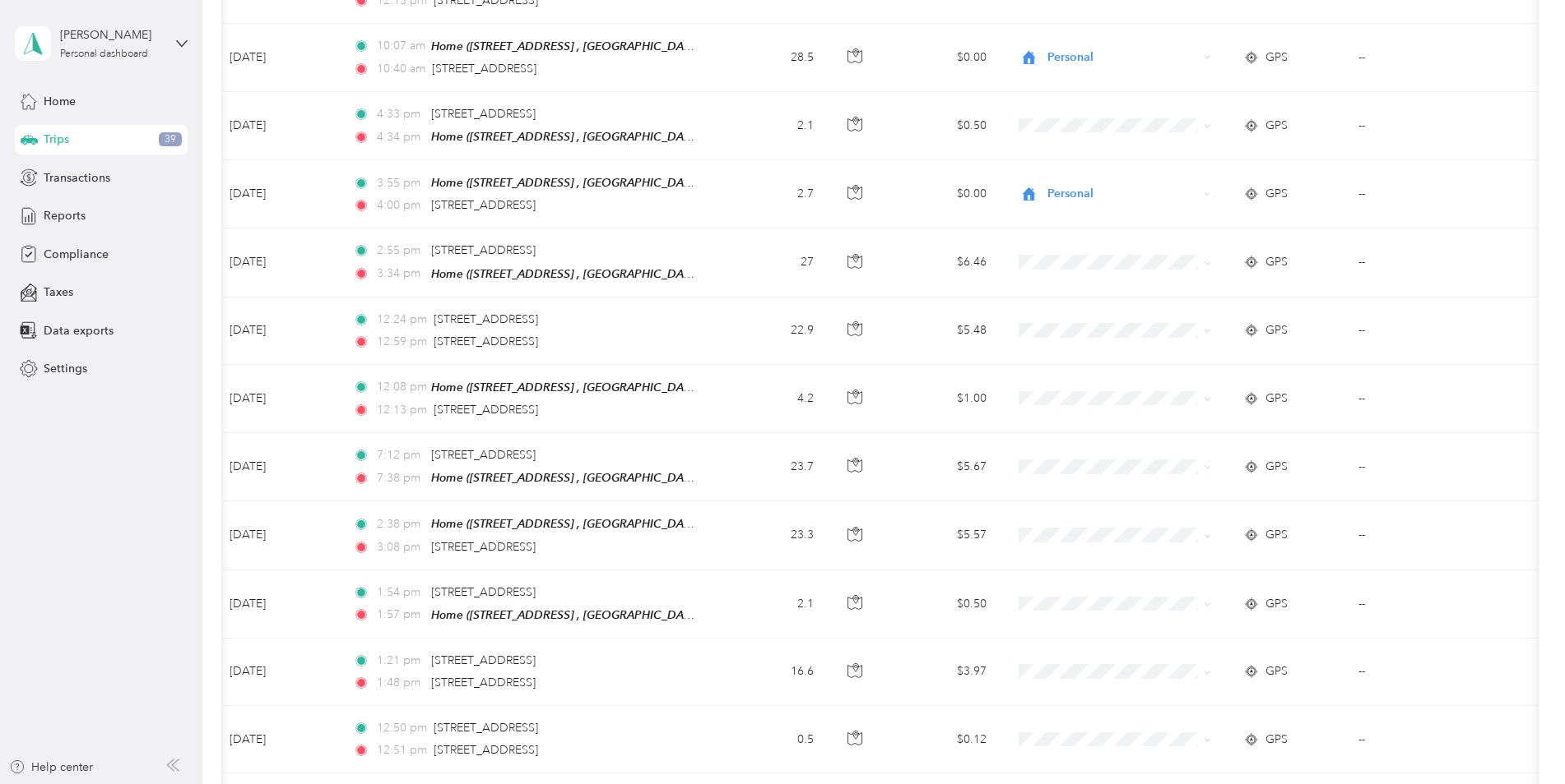
scroll to position [5849, 0]
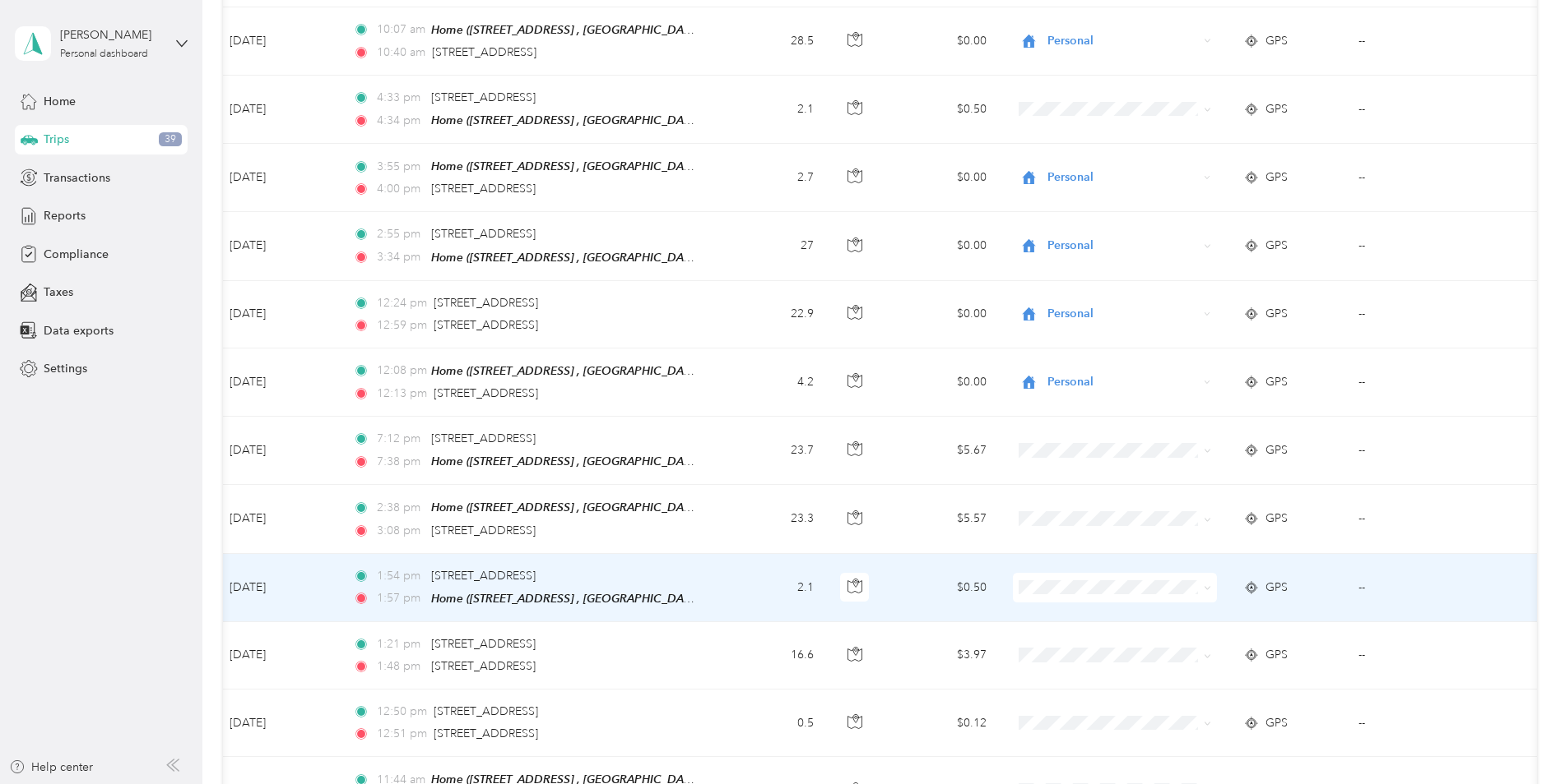
click at [1039, 608] on li "Personal" at bounding box center [1114, 598] width 204 height 29
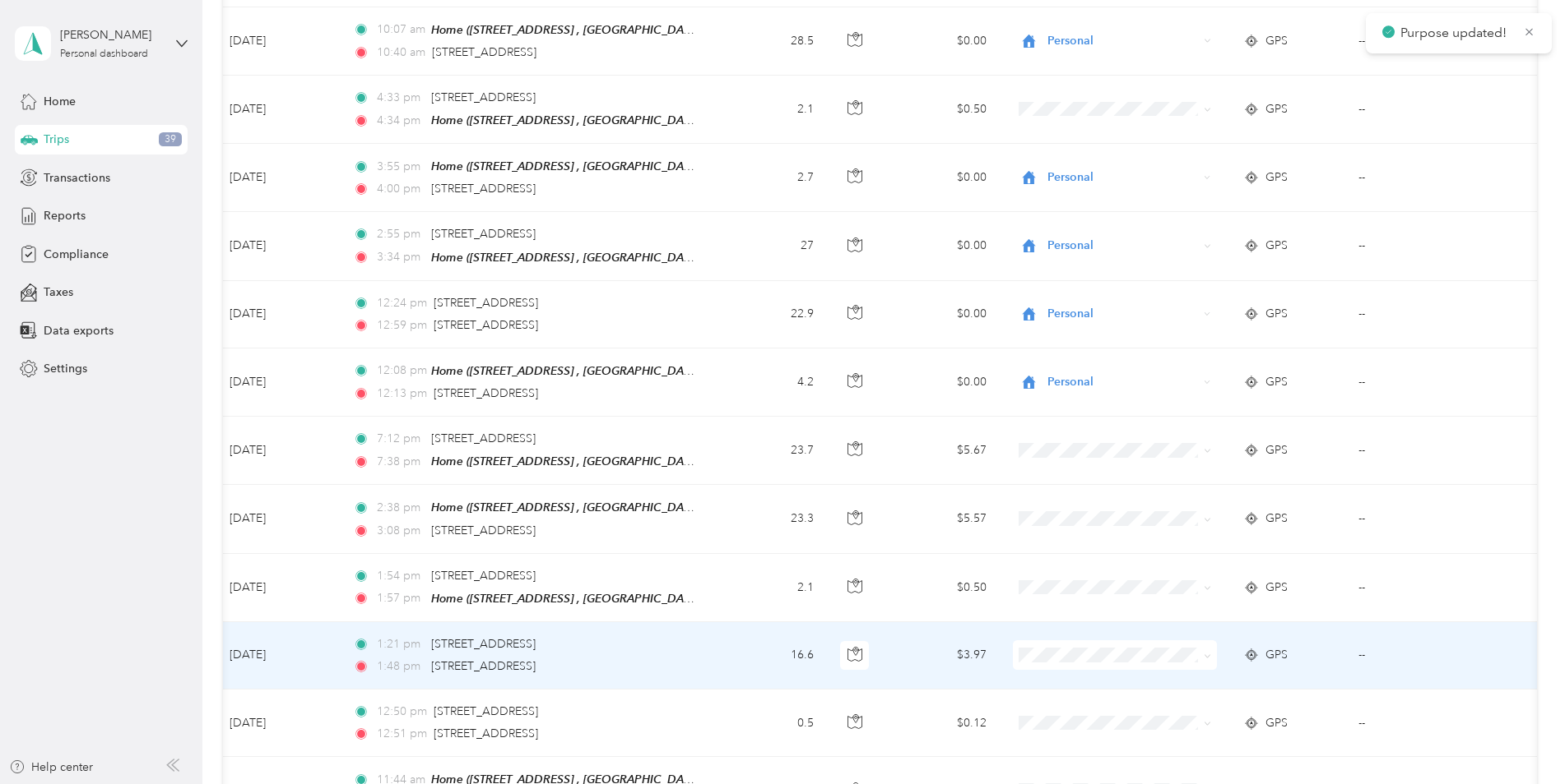
click at [1057, 674] on li "Personal" at bounding box center [1114, 670] width 204 height 29
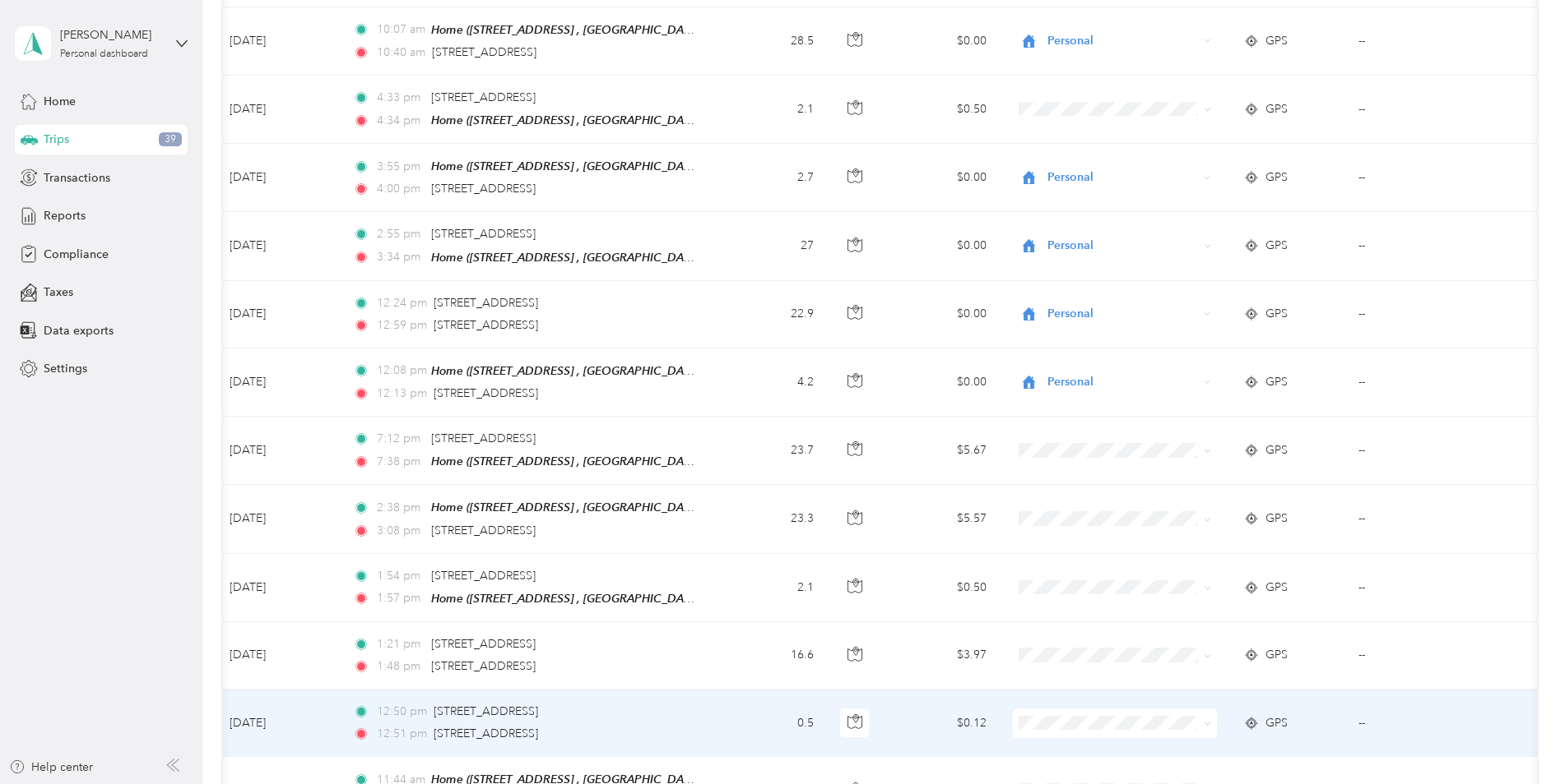
click at [1065, 746] on li "Personal" at bounding box center [1114, 733] width 204 height 29
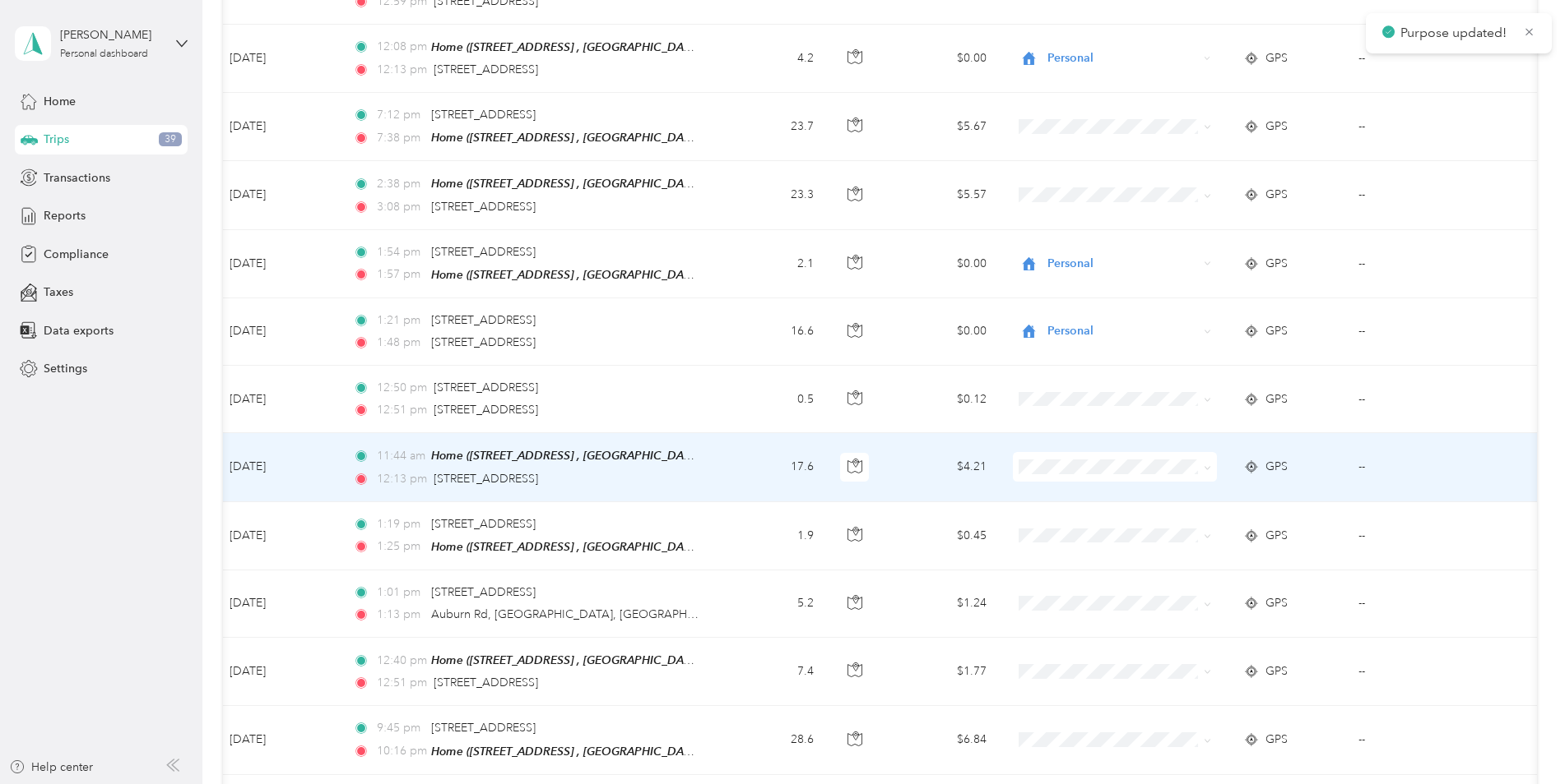
scroll to position [6179, 0]
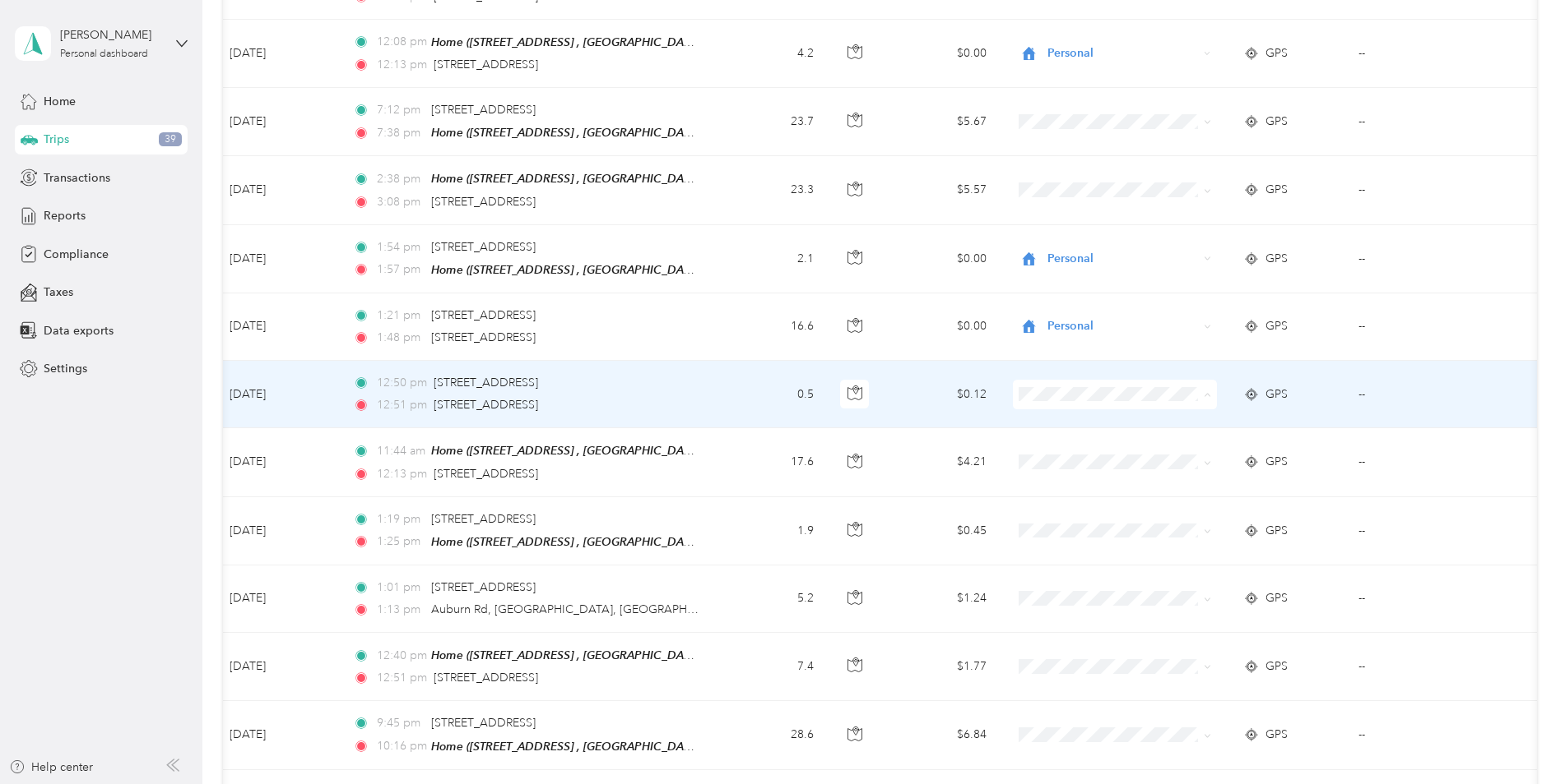
click at [1063, 416] on li "Personal" at bounding box center [1114, 413] width 204 height 29
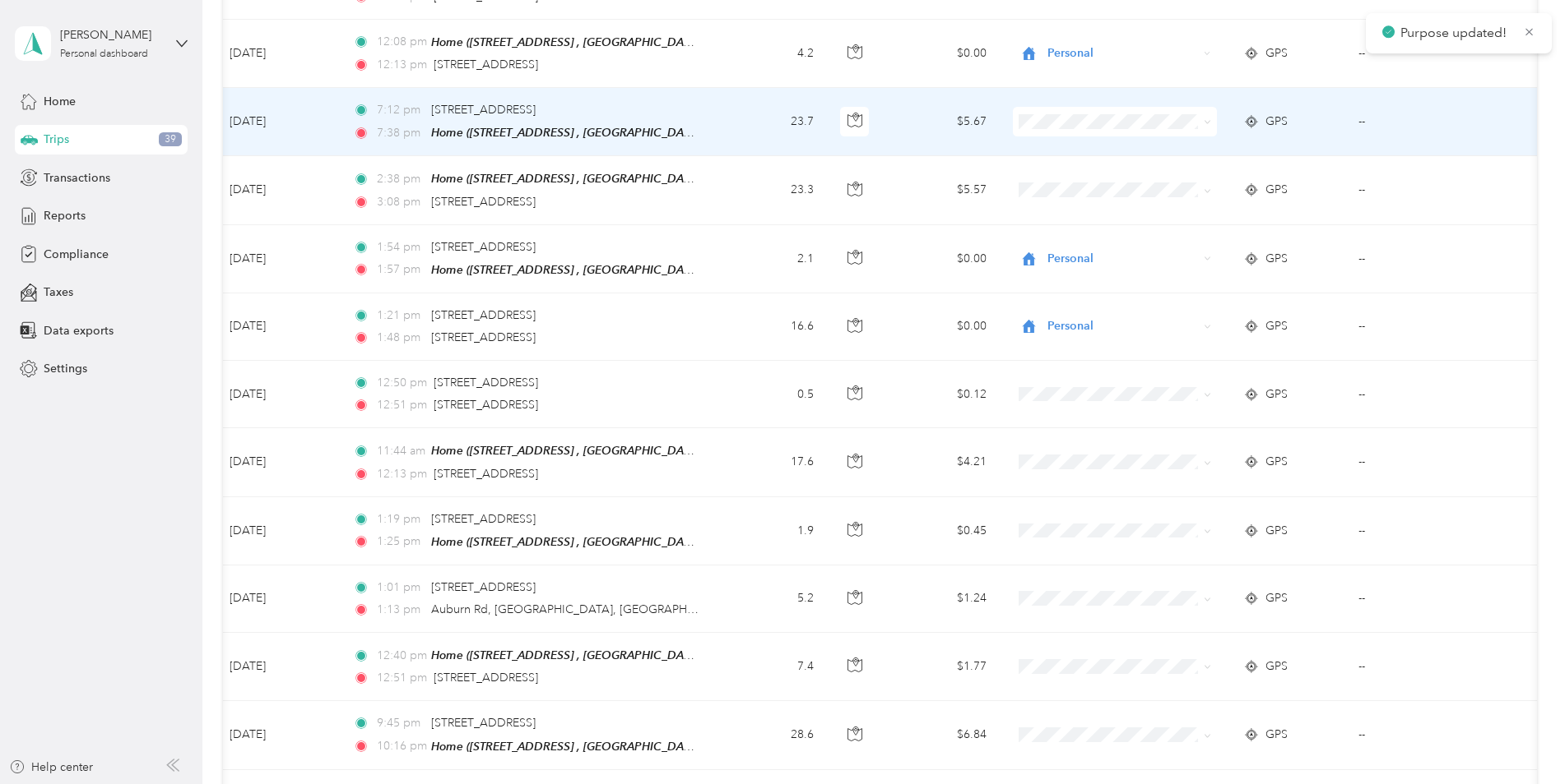
click at [1068, 146] on li "Personal" at bounding box center [1114, 140] width 204 height 29
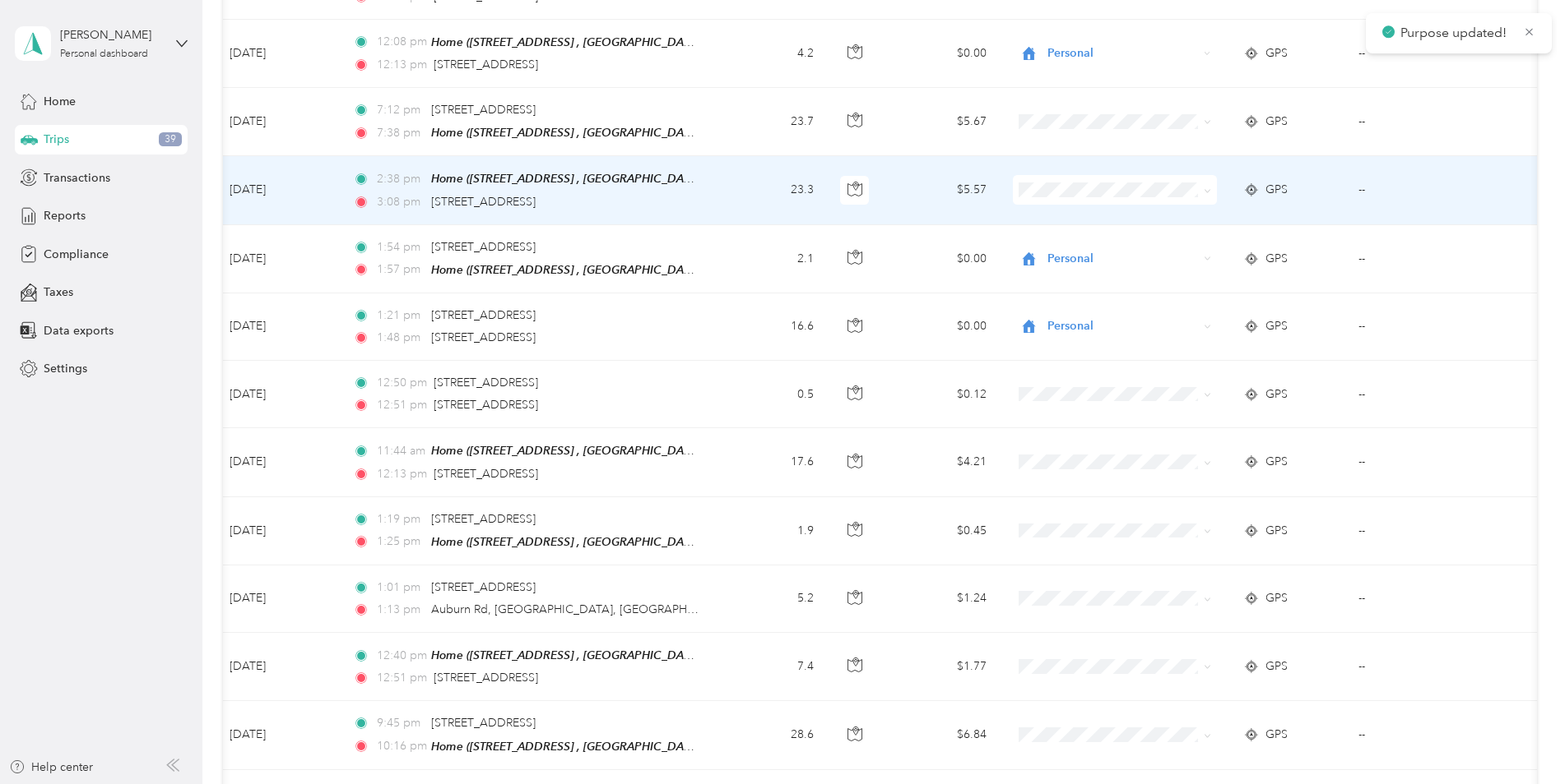
click at [1068, 208] on span "Personal" at bounding box center [1129, 201] width 152 height 17
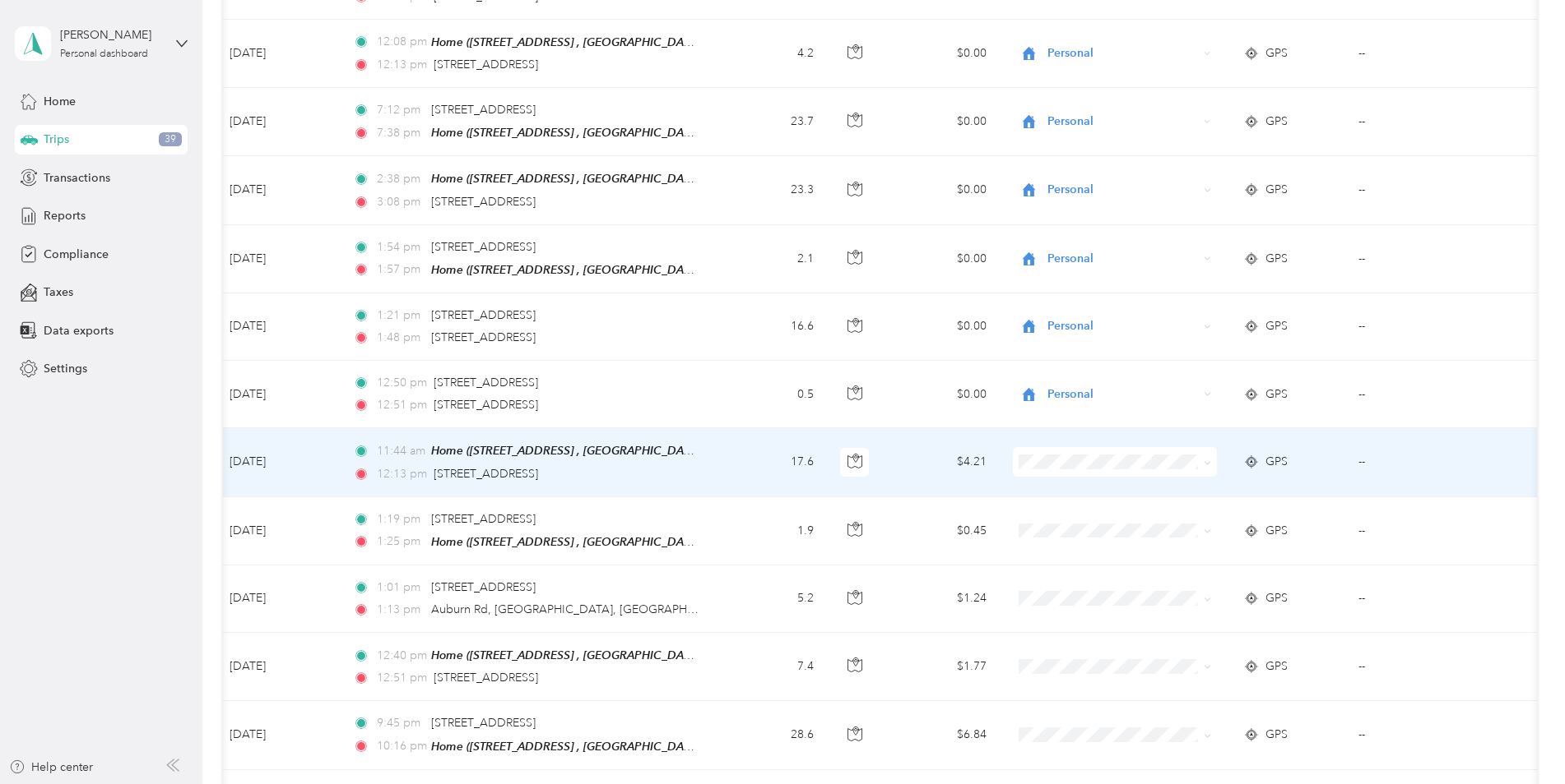
click at [1089, 483] on li "Personal" at bounding box center [1114, 476] width 204 height 29
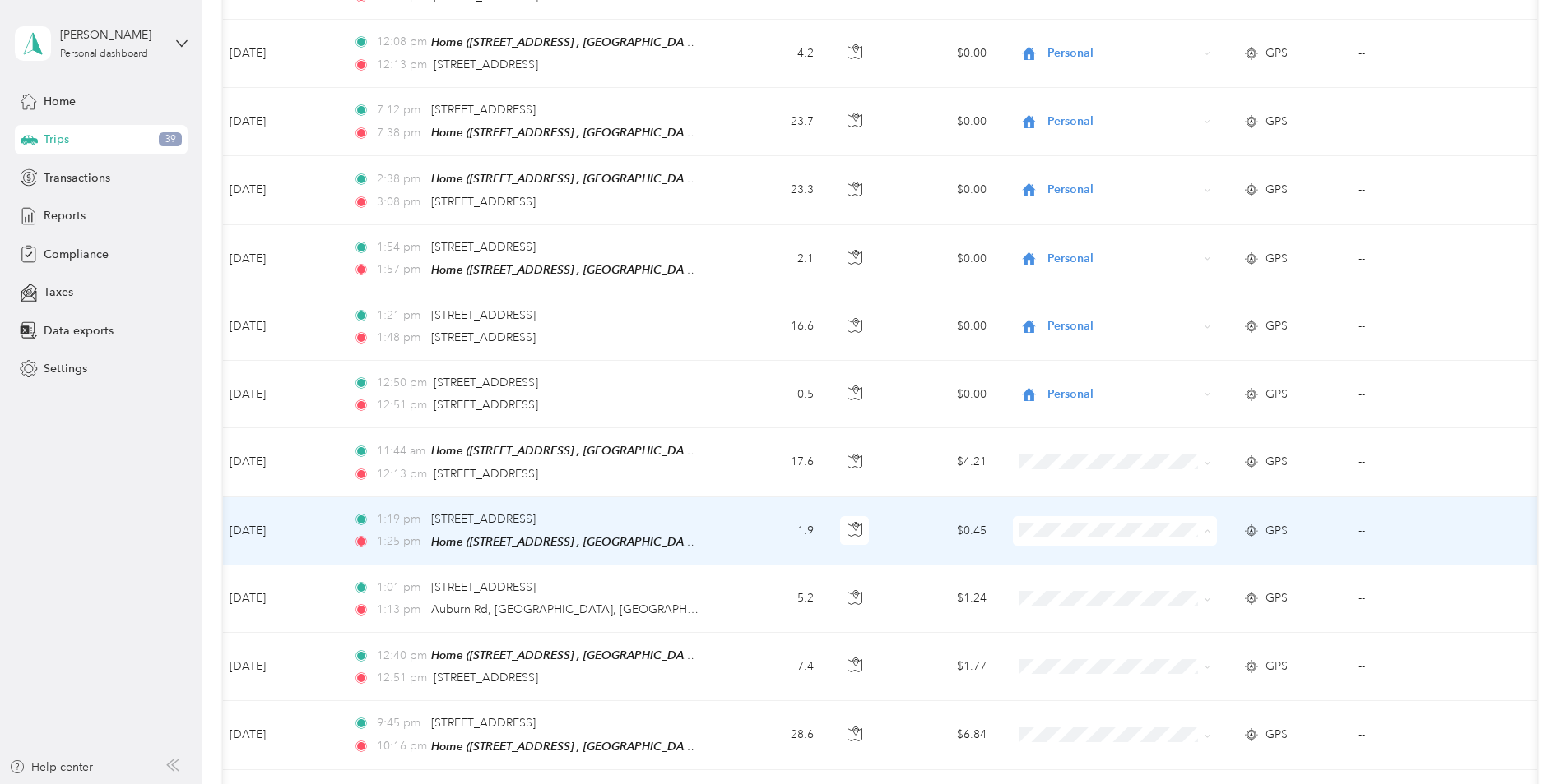
click at [1075, 551] on li "Personal" at bounding box center [1114, 548] width 204 height 29
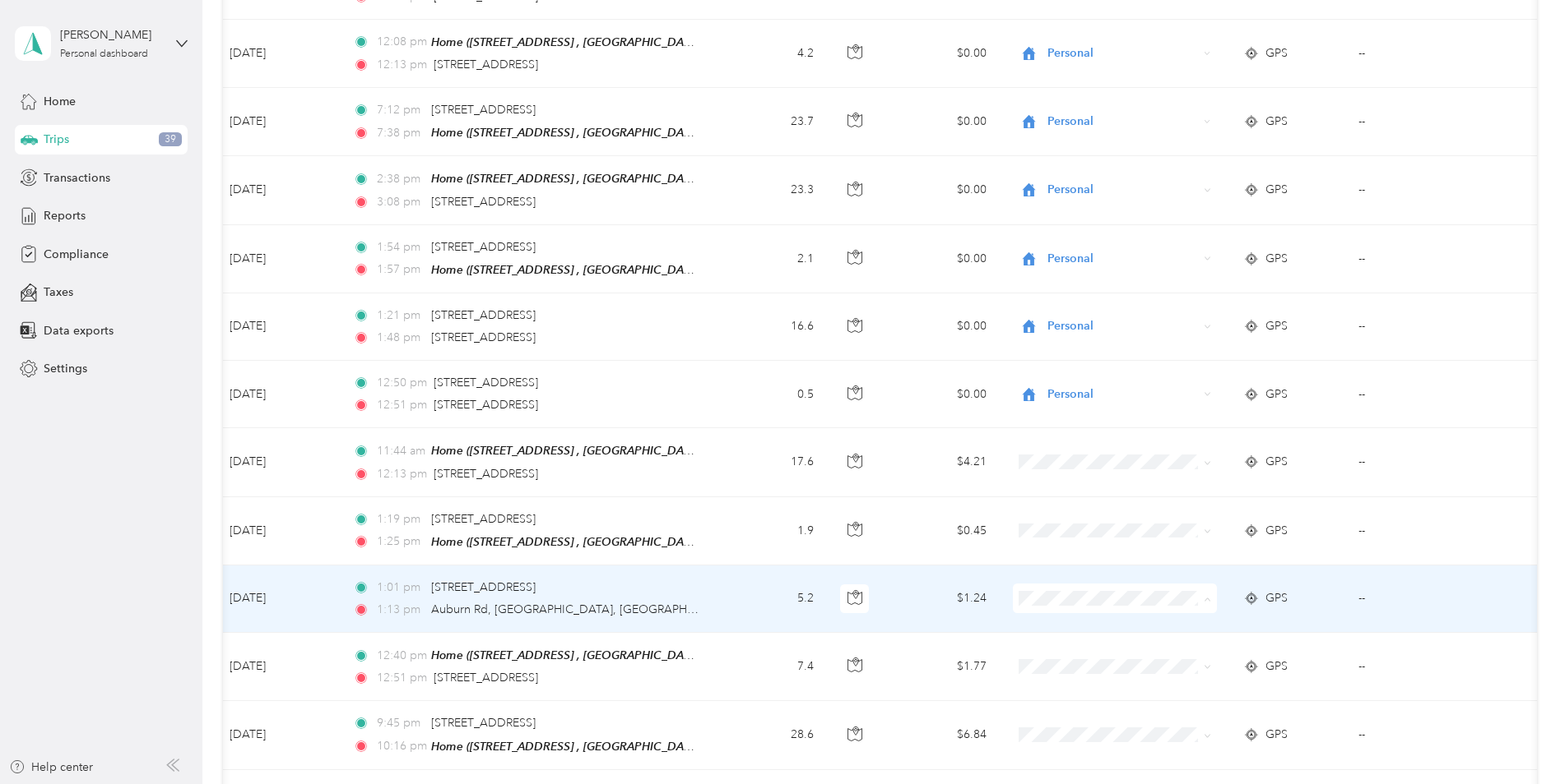
click at [1073, 619] on li "Personal" at bounding box center [1114, 616] width 204 height 29
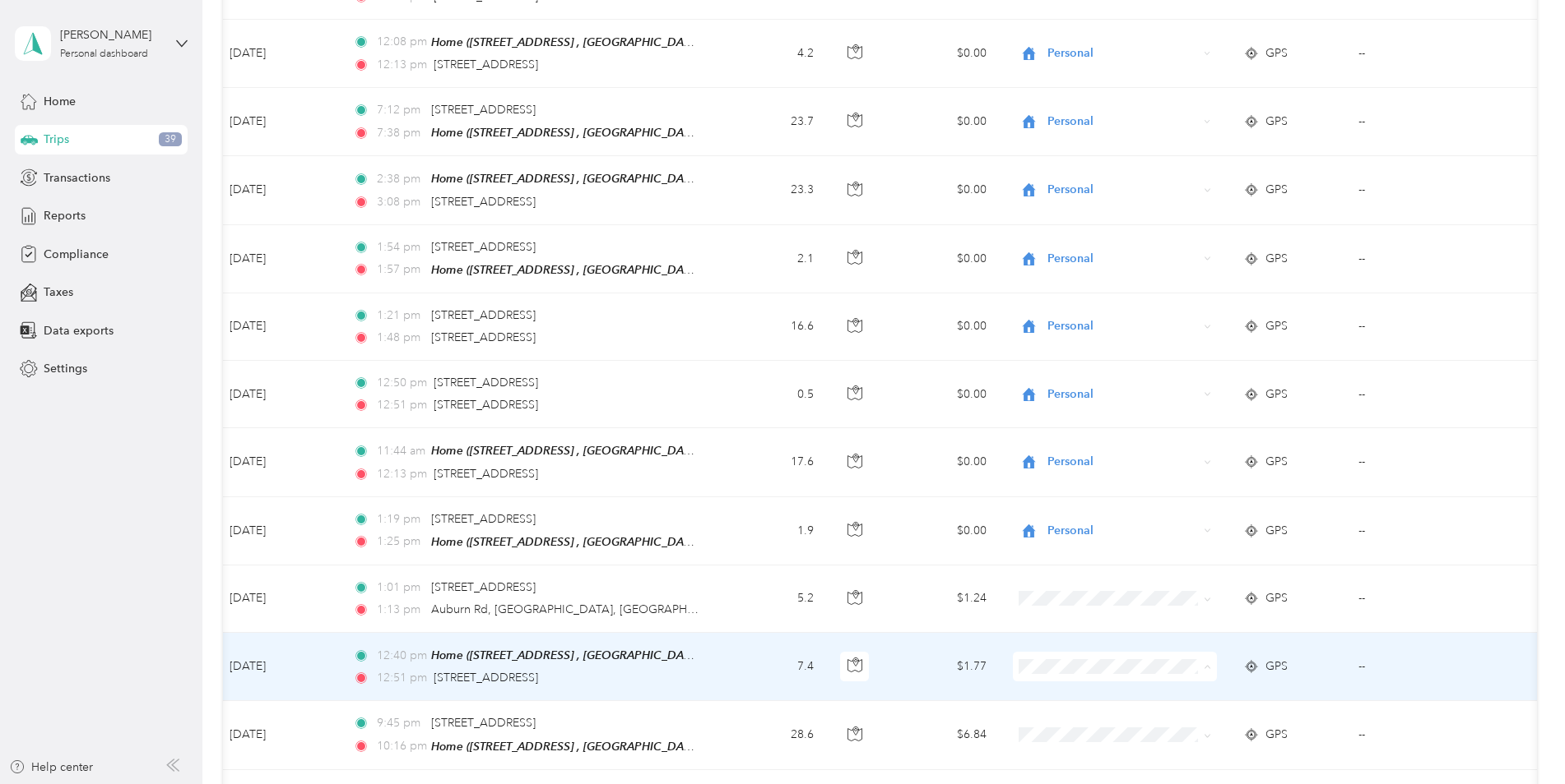
click at [1086, 681] on span "Personal" at bounding box center [1129, 684] width 152 height 17
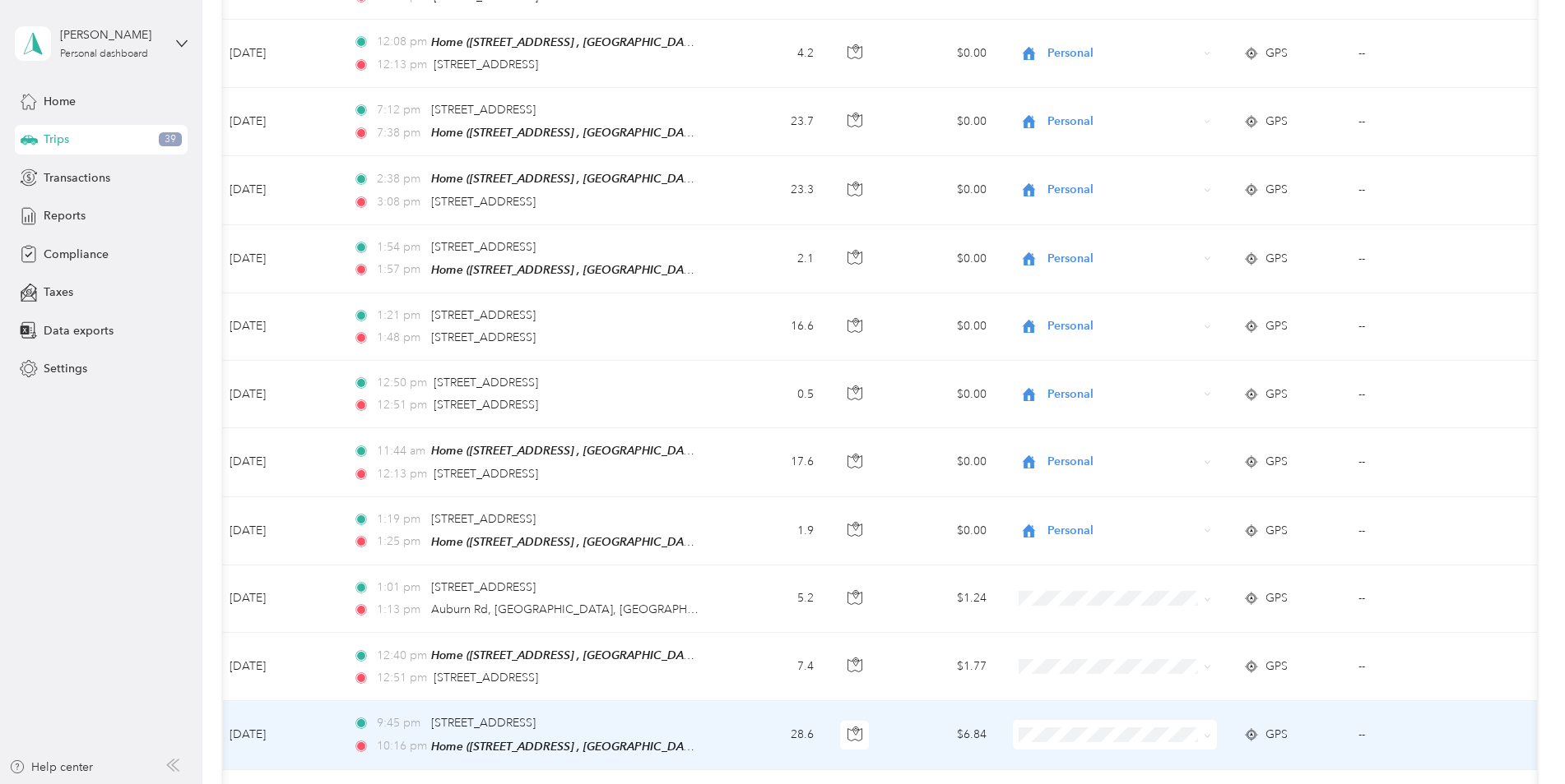
click at [1072, 750] on li "Personal" at bounding box center [1114, 746] width 204 height 29
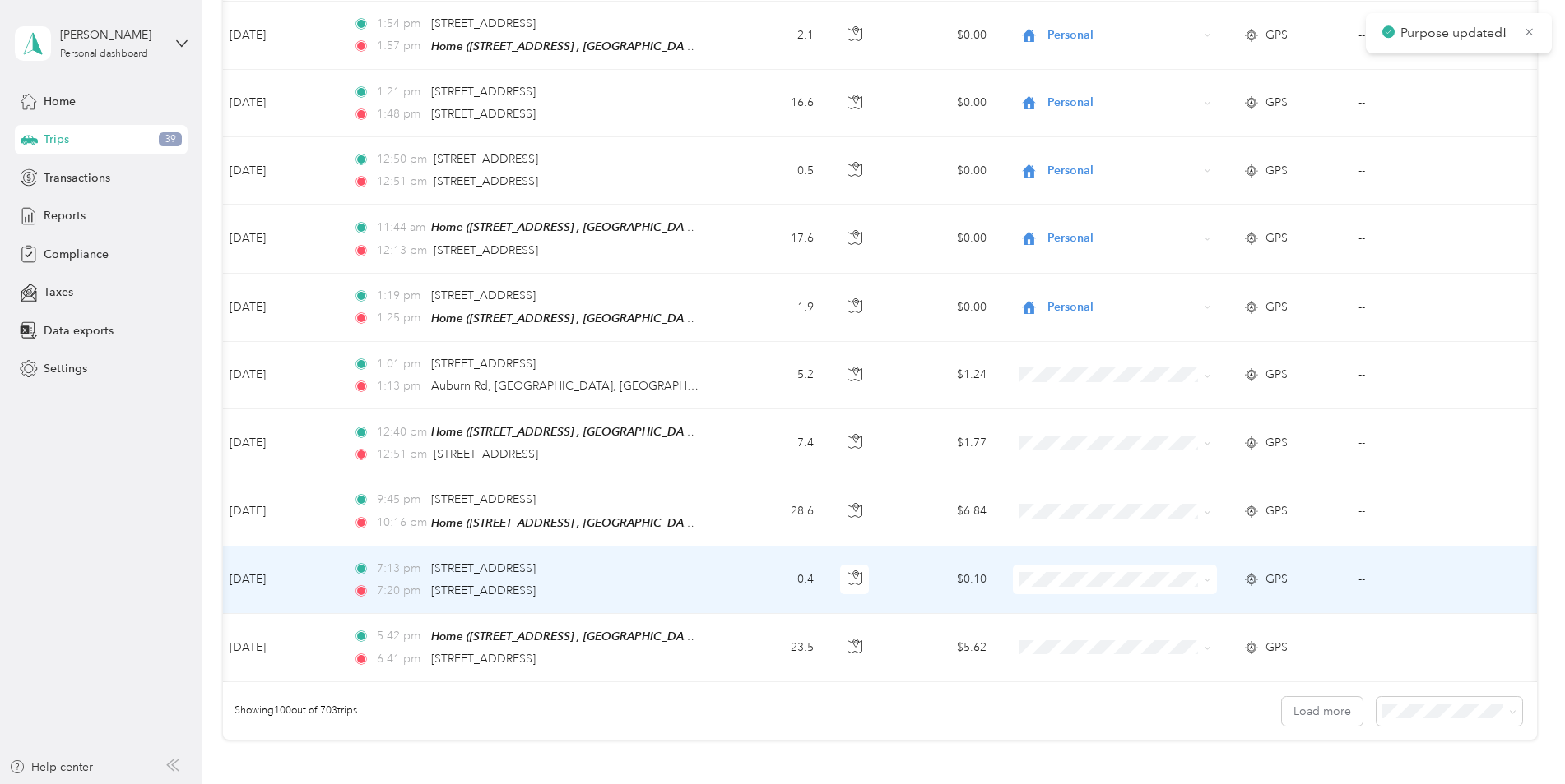
scroll to position [6425, 0]
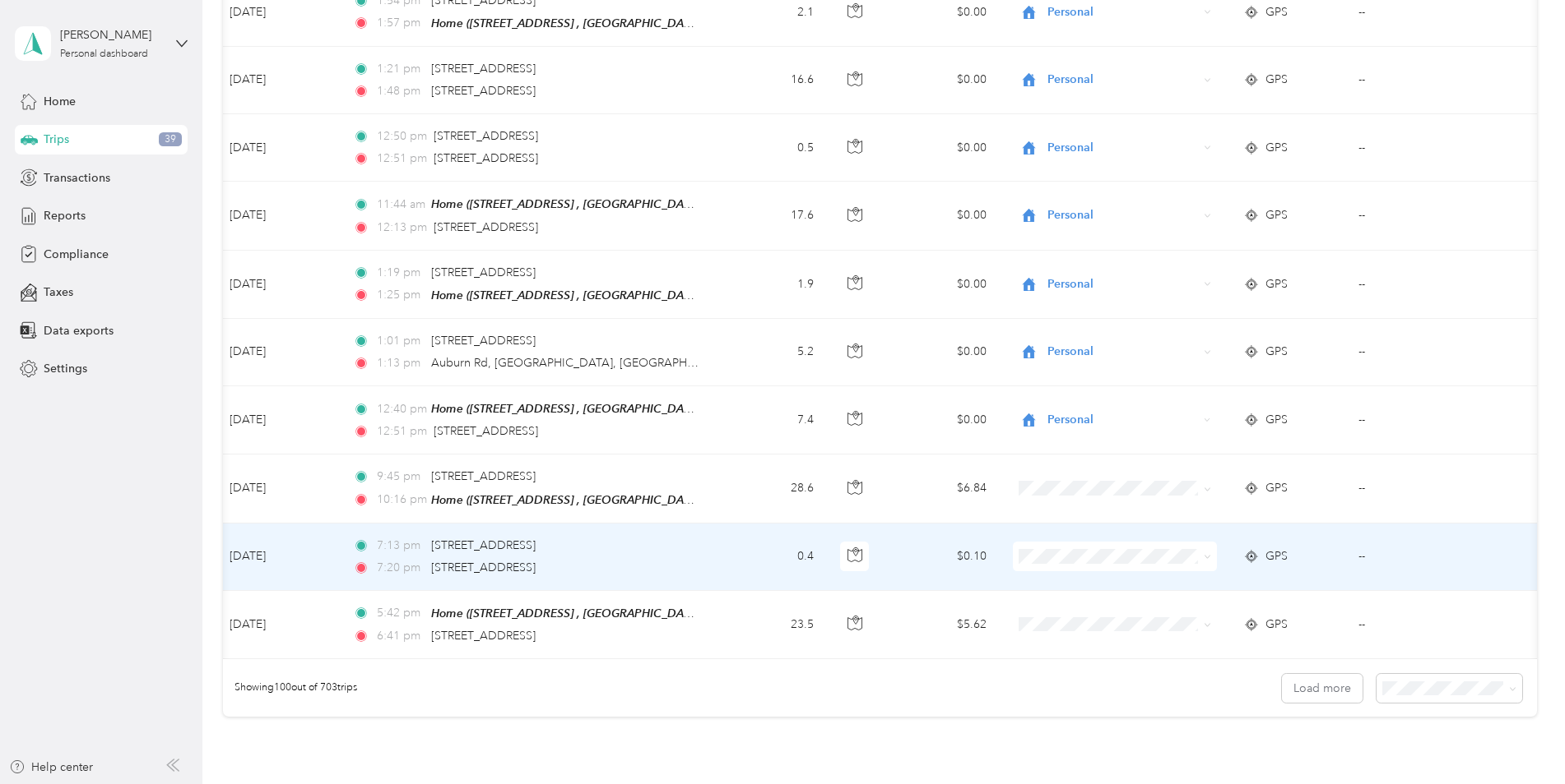
click at [1090, 566] on span "Personal" at bounding box center [1129, 564] width 152 height 17
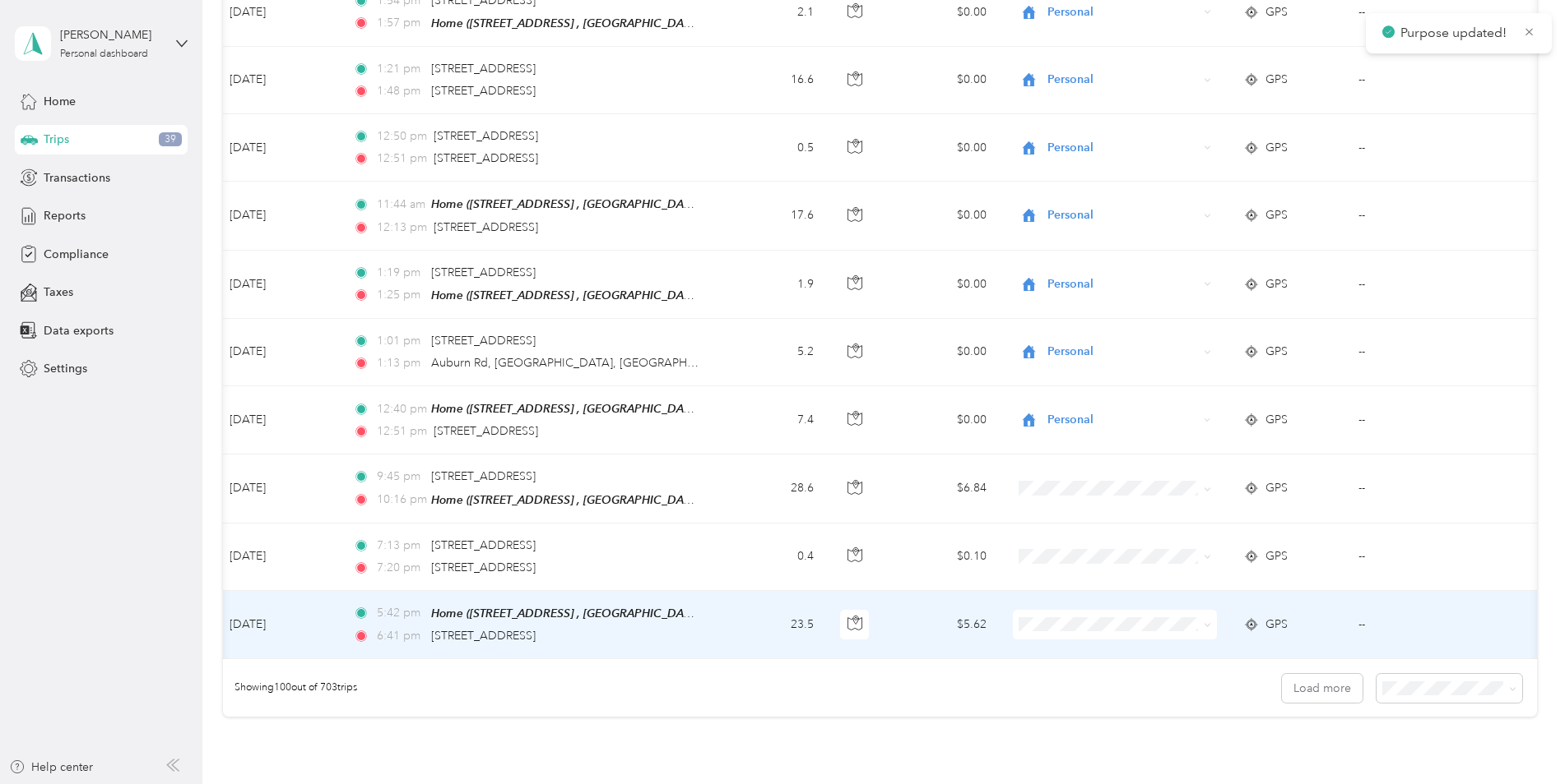
click at [1086, 647] on body "Purpose updated! [PERSON_NAME] Personal dashboard Home Trips 39 Transactions Re…" at bounding box center [778, 392] width 1556 height 784
click at [1083, 646] on body "[PERSON_NAME] Personal dashboard Home Trips 39 Transactions Reports Compliance …" at bounding box center [778, 392] width 1556 height 784
click at [1100, 646] on body "[PERSON_NAME] Personal dashboard Home Trips 39 Transactions Reports Compliance …" at bounding box center [778, 392] width 1556 height 784
drag, startPoint x: 1043, startPoint y: 644, endPoint x: 1052, endPoint y: 634, distance: 13.5
click at [1047, 639] on span "Personal" at bounding box center [1114, 639] width 181 height 17
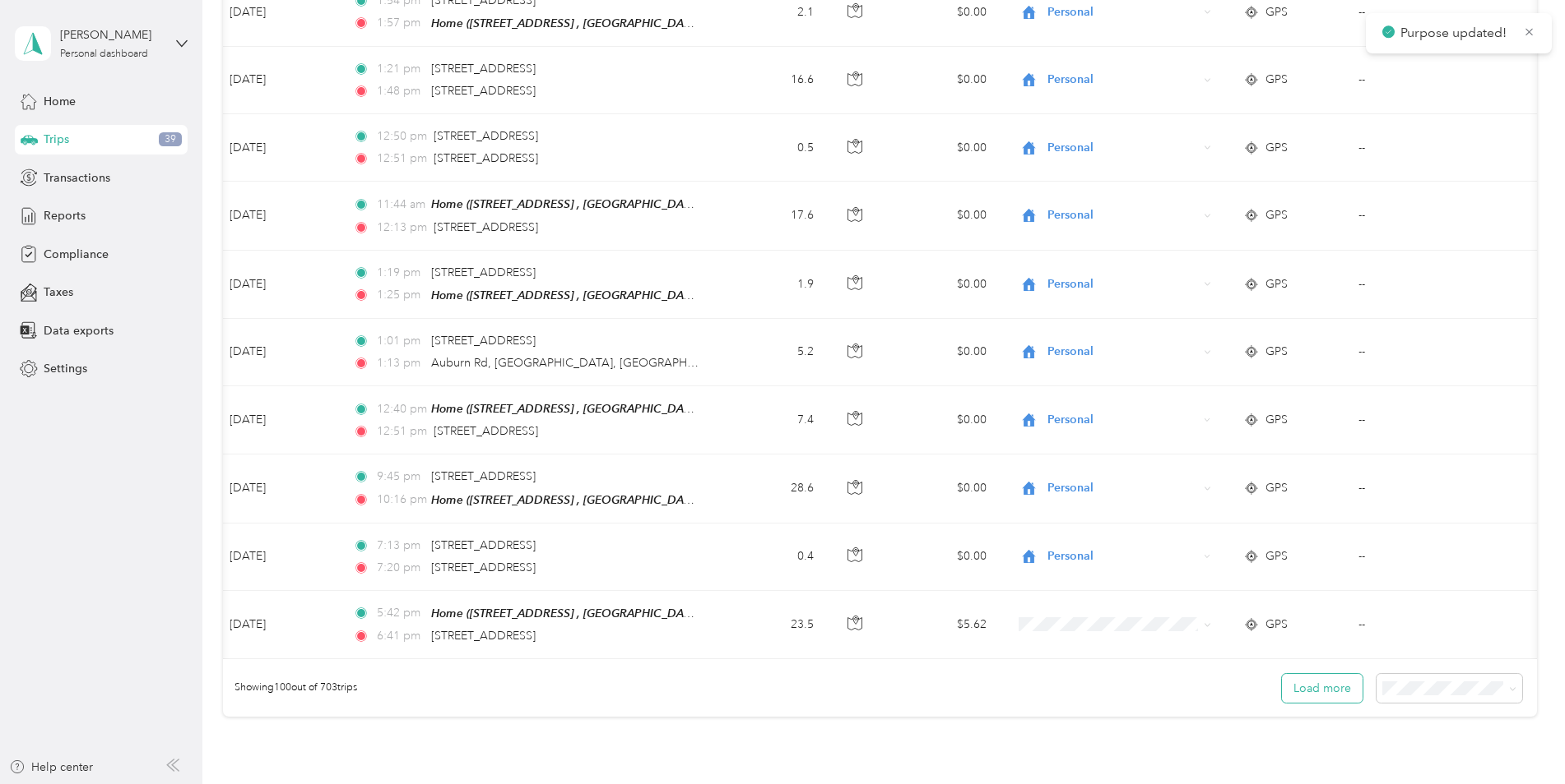
click at [1311, 674] on button "Load more" at bounding box center [1322, 689] width 81 height 29
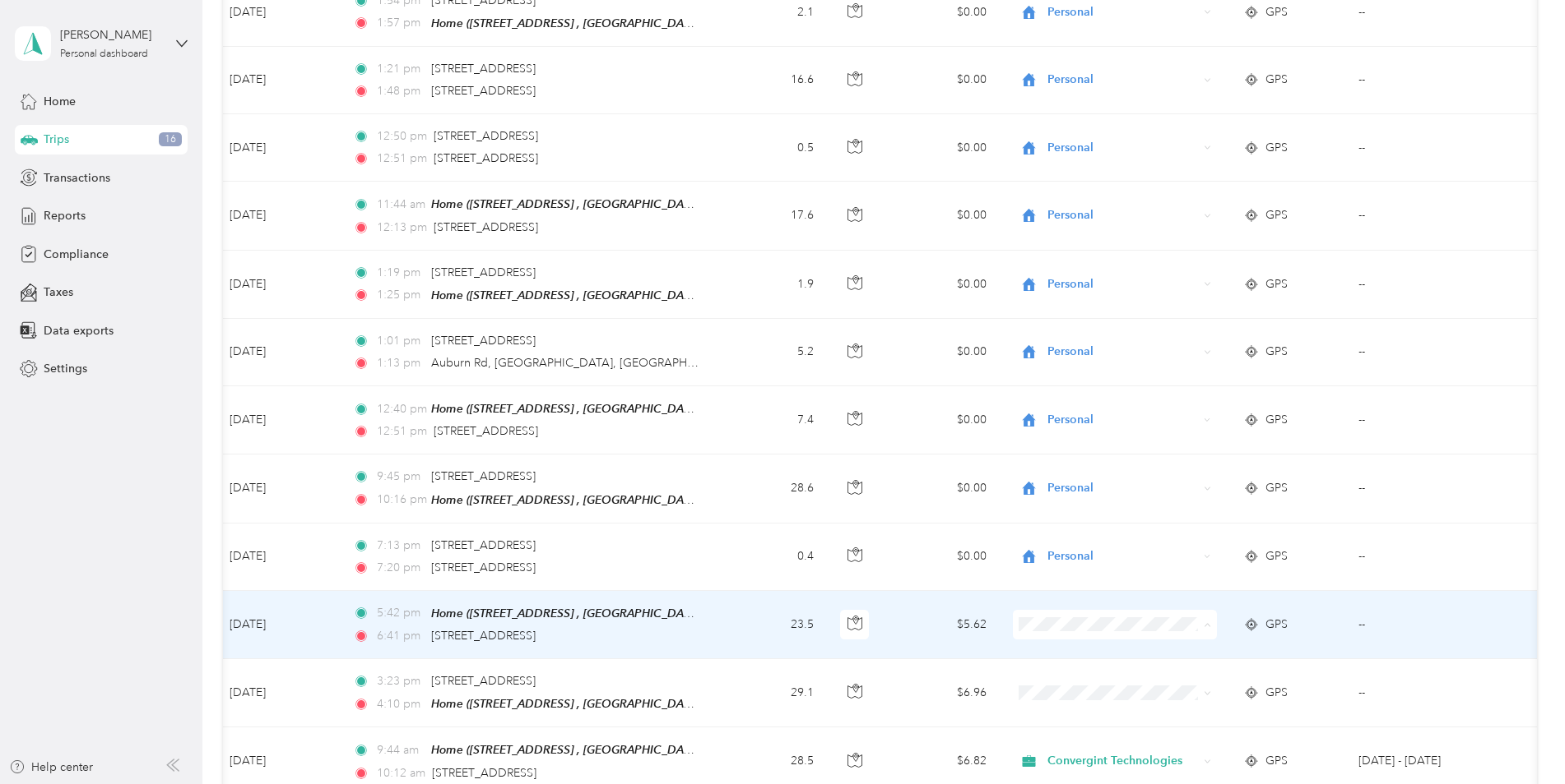
click at [1069, 641] on li "Personal" at bounding box center [1114, 639] width 204 height 29
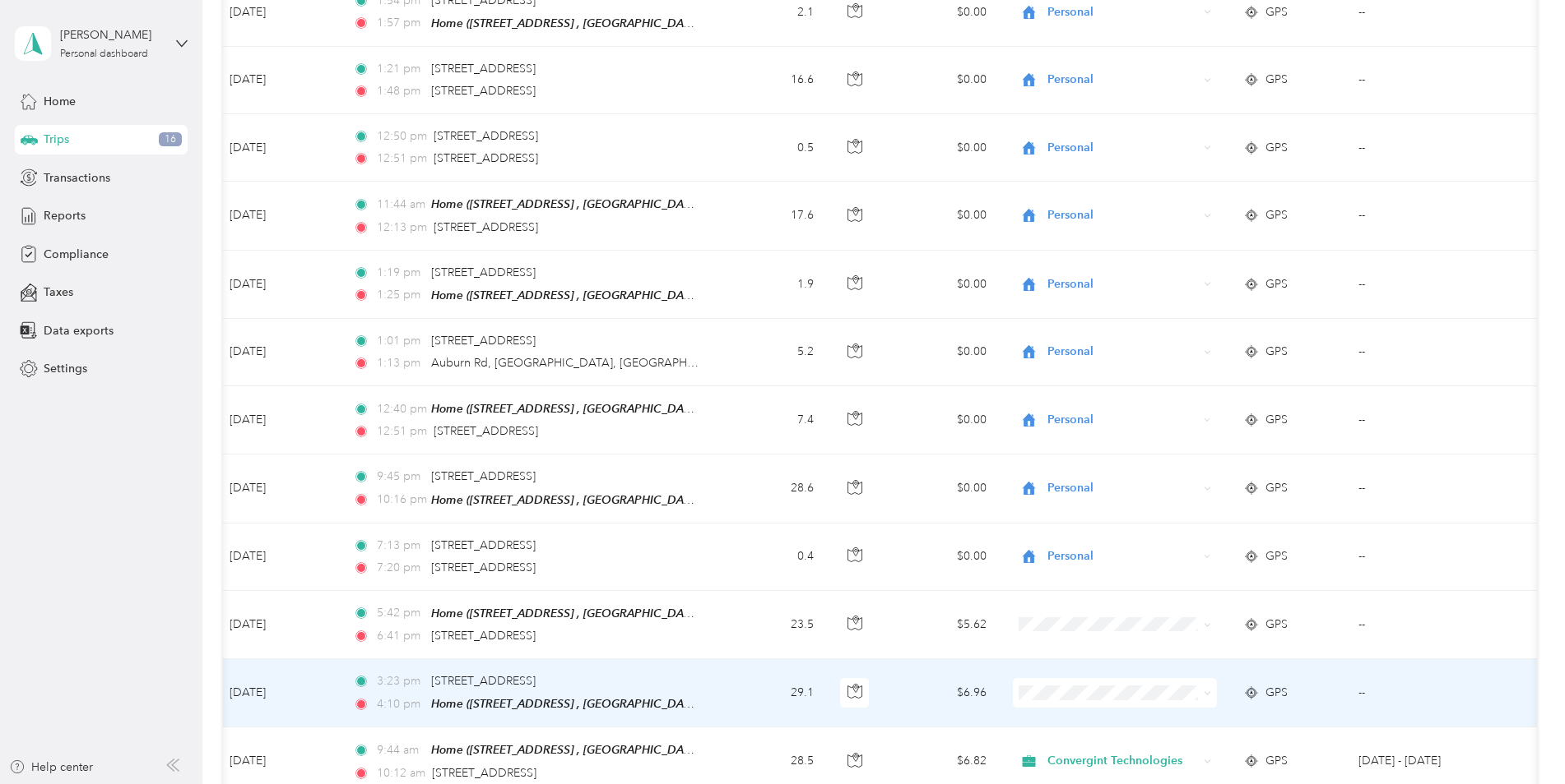
click at [1067, 677] on span "Convergint Technologies" at bounding box center [1129, 677] width 152 height 17
click at [1067, 676] on span "Convergint Technologies" at bounding box center [1129, 673] width 152 height 17
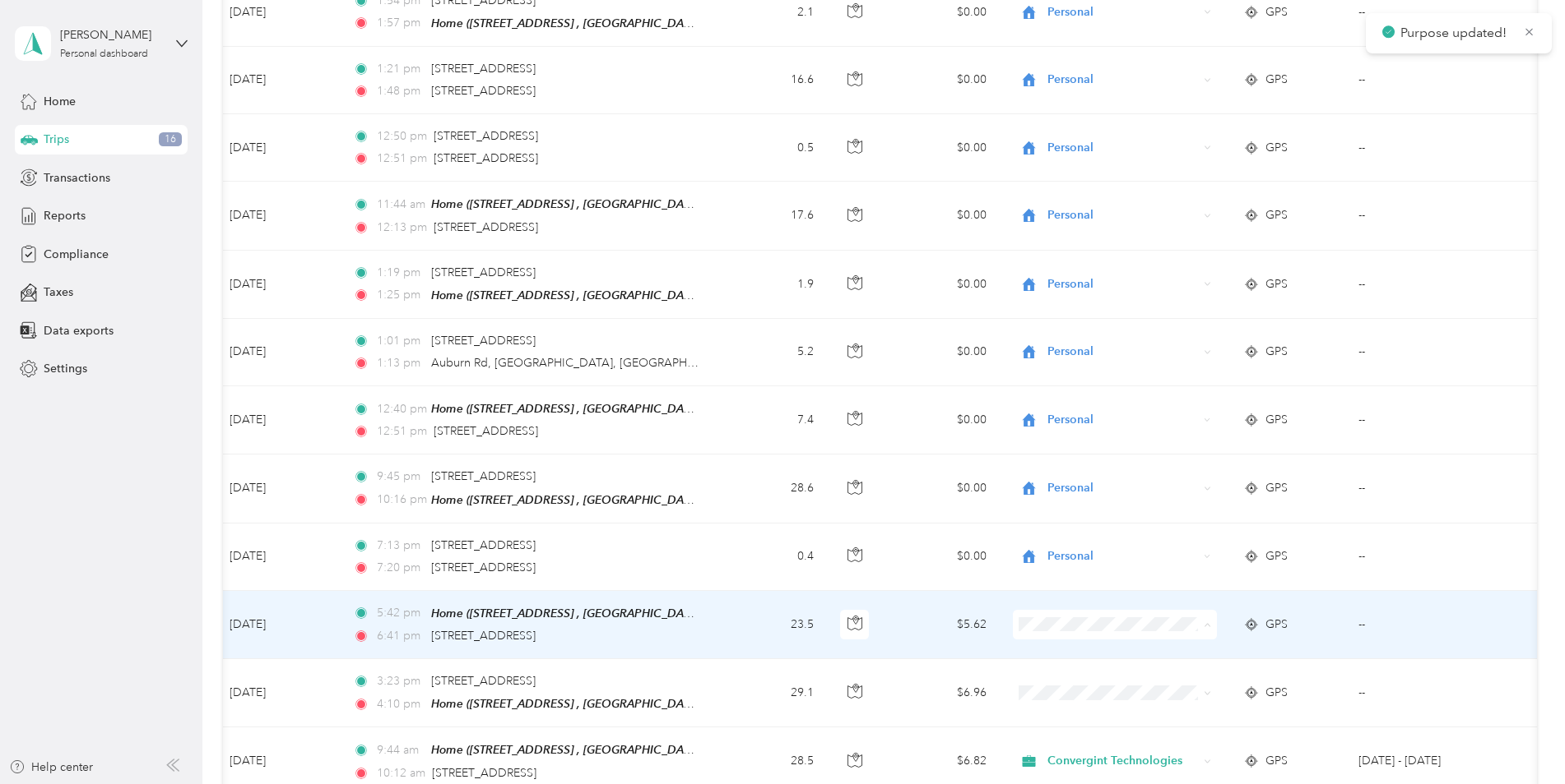
click at [1069, 636] on span "Personal" at bounding box center [1129, 639] width 152 height 17
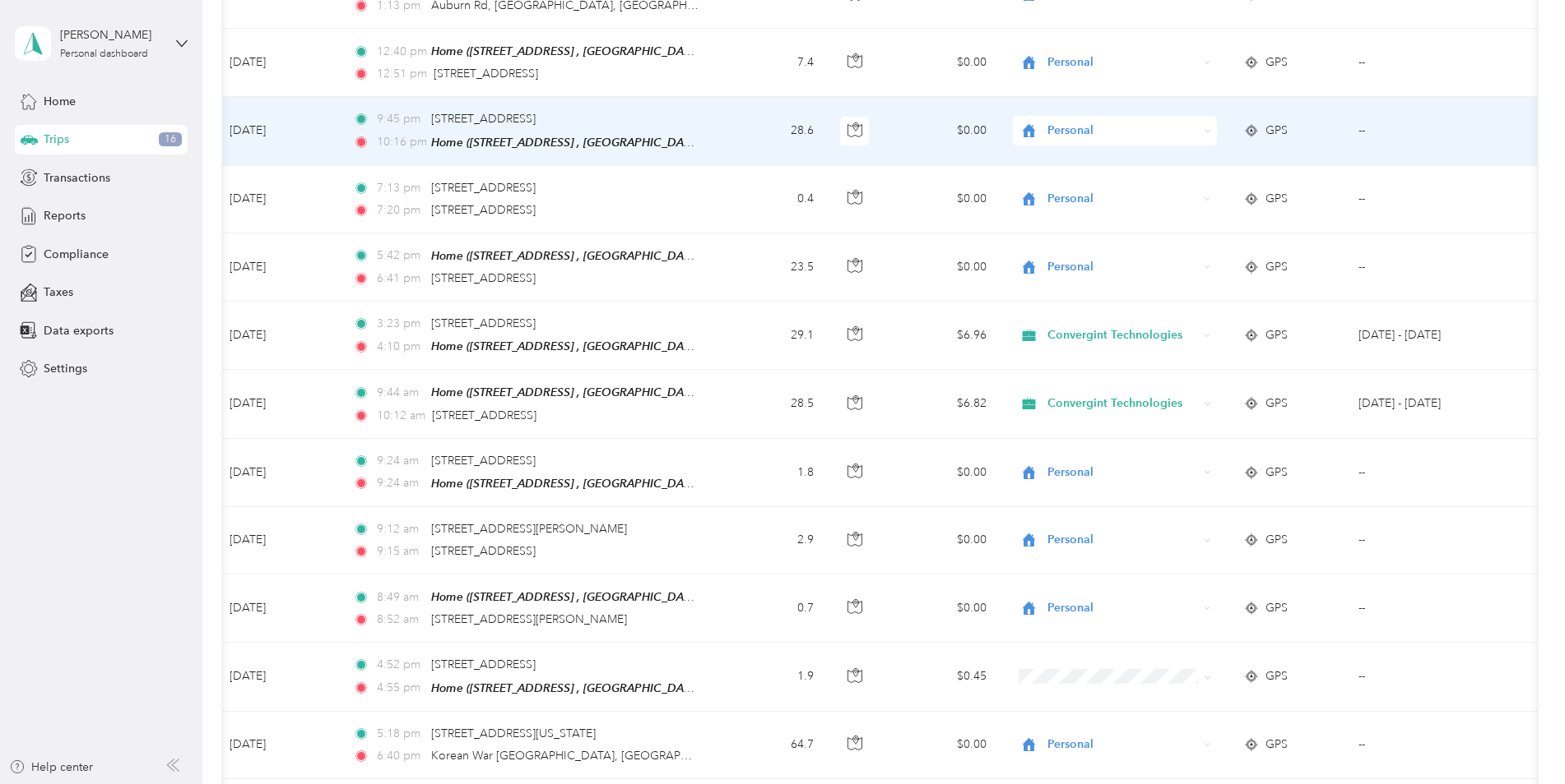
scroll to position [6836, 0]
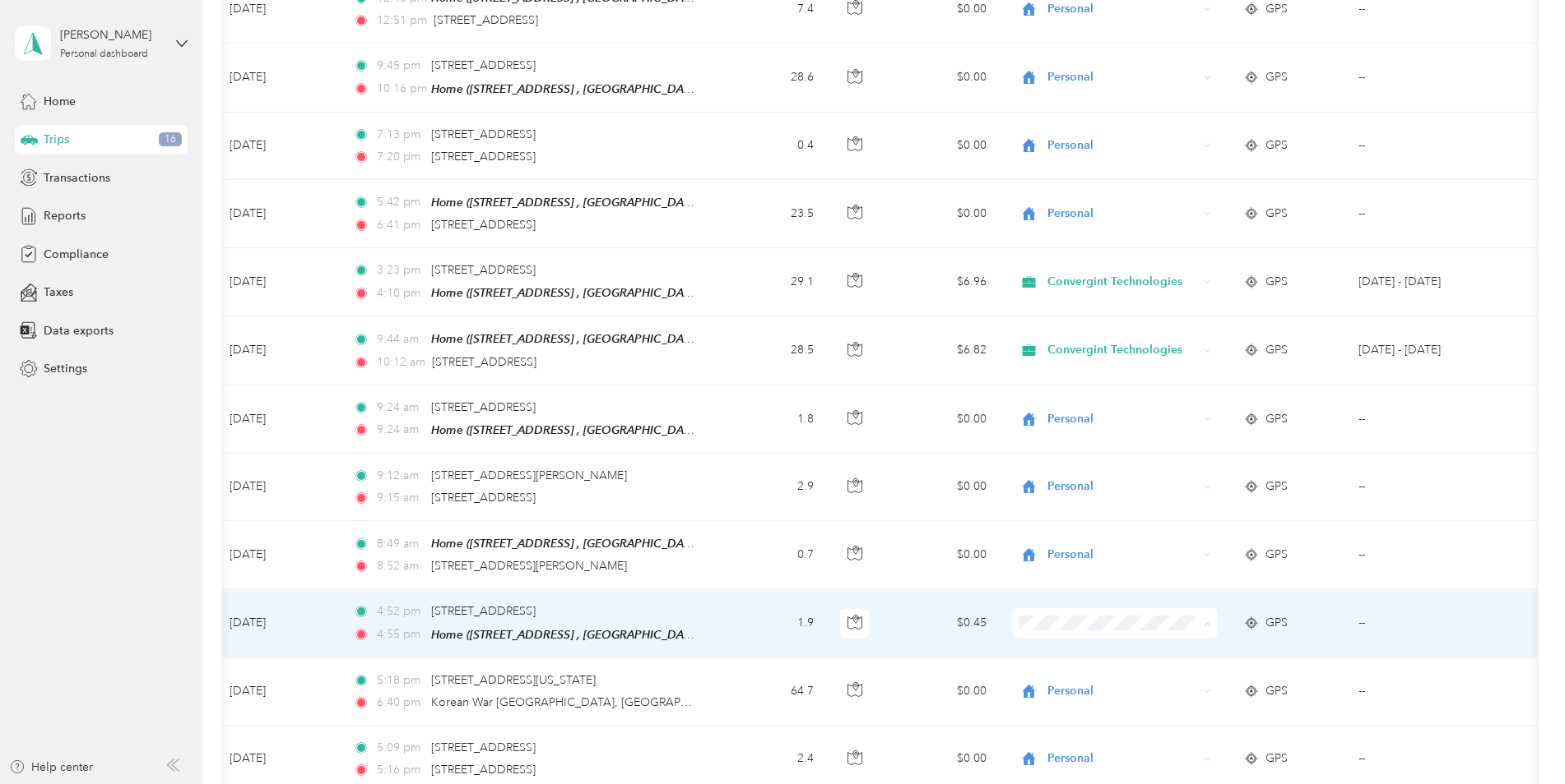
click at [1067, 631] on span "Personal" at bounding box center [1129, 634] width 152 height 17
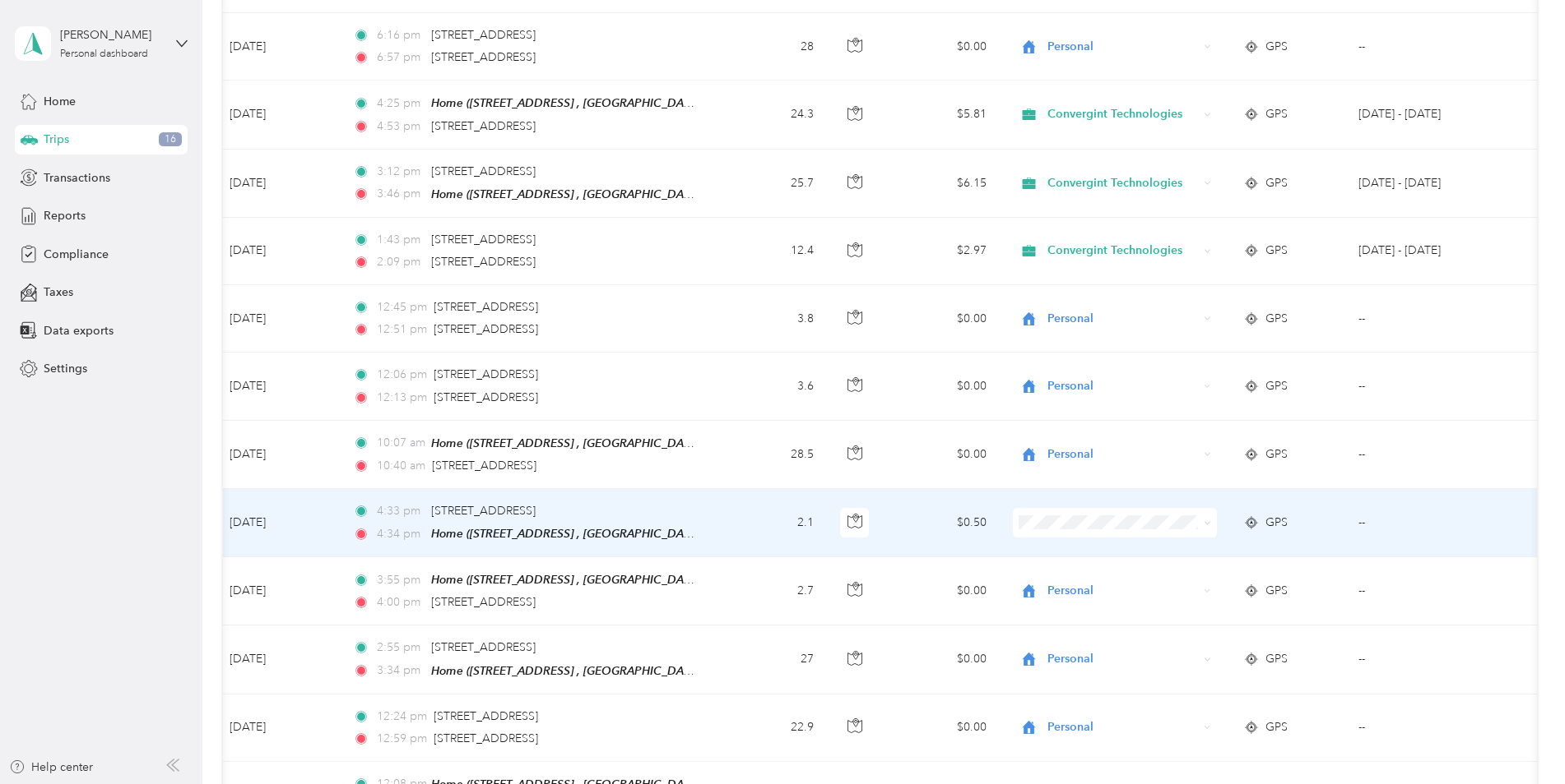
scroll to position [5438, 0]
click at [1072, 545] on li "Personal" at bounding box center [1114, 538] width 204 height 29
click at [1081, 550] on li "Personal" at bounding box center [1114, 544] width 204 height 29
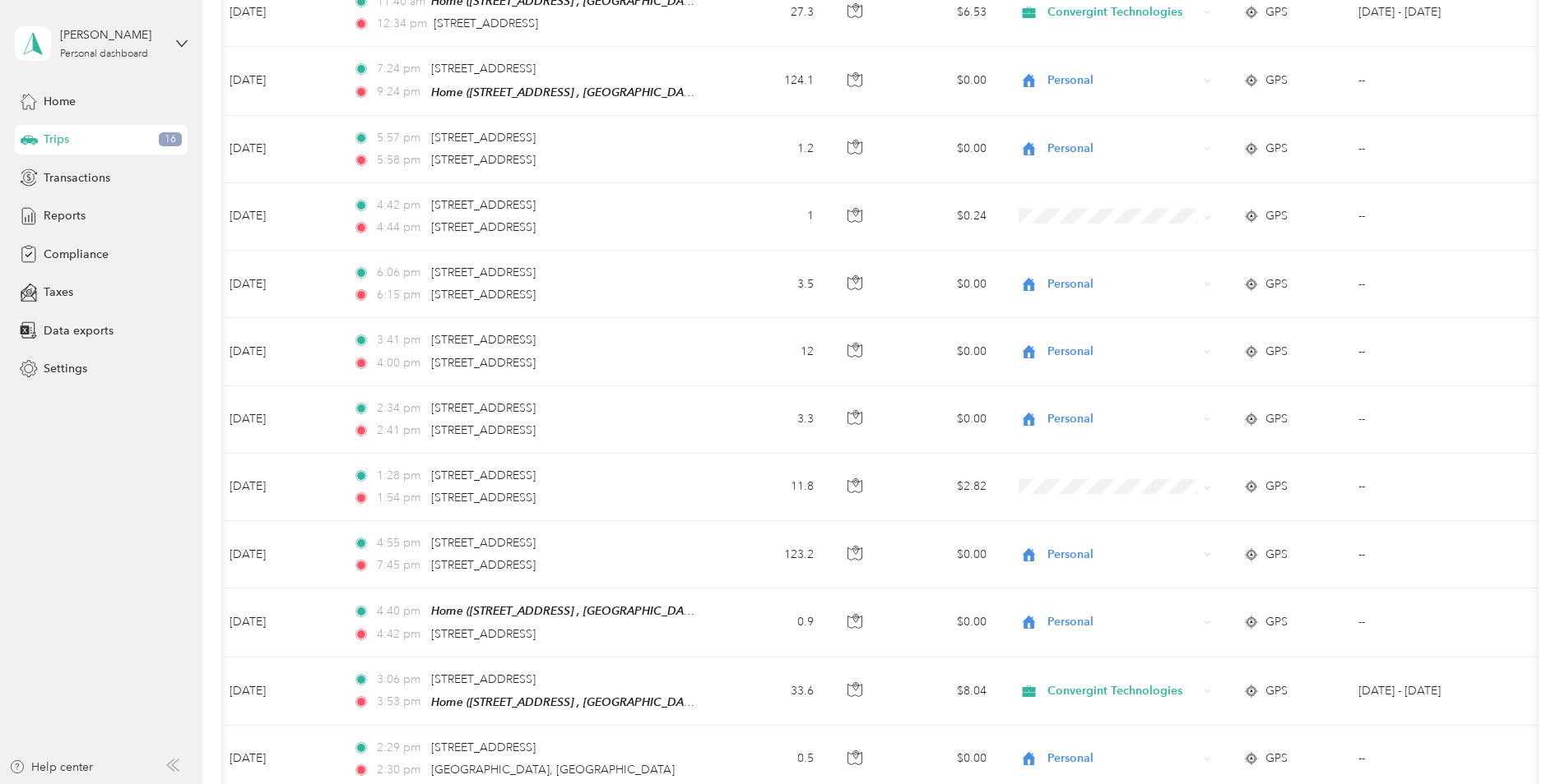
scroll to position [785, 0]
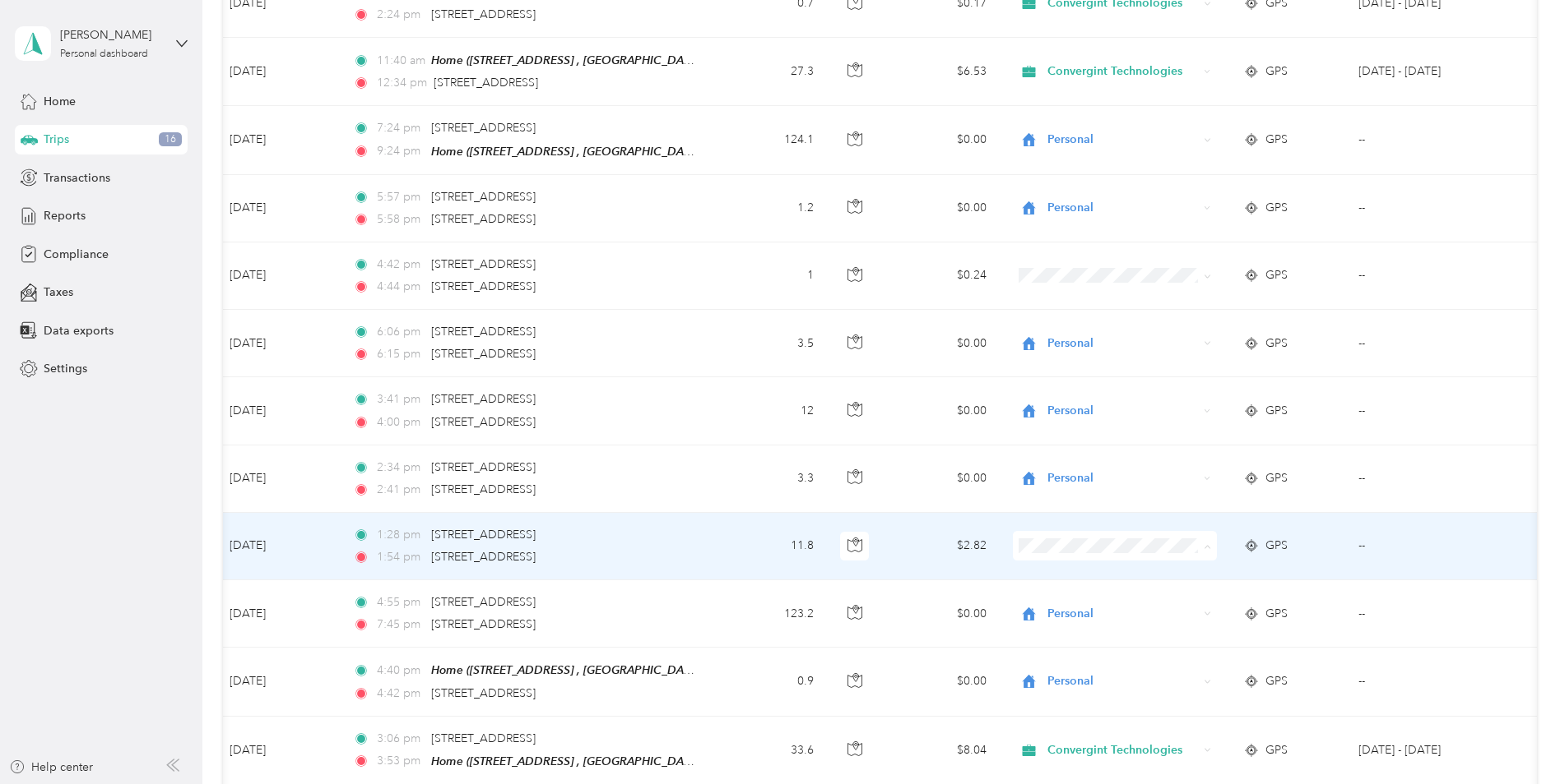
click at [1065, 601] on li "Personal" at bounding box center [1114, 599] width 204 height 29
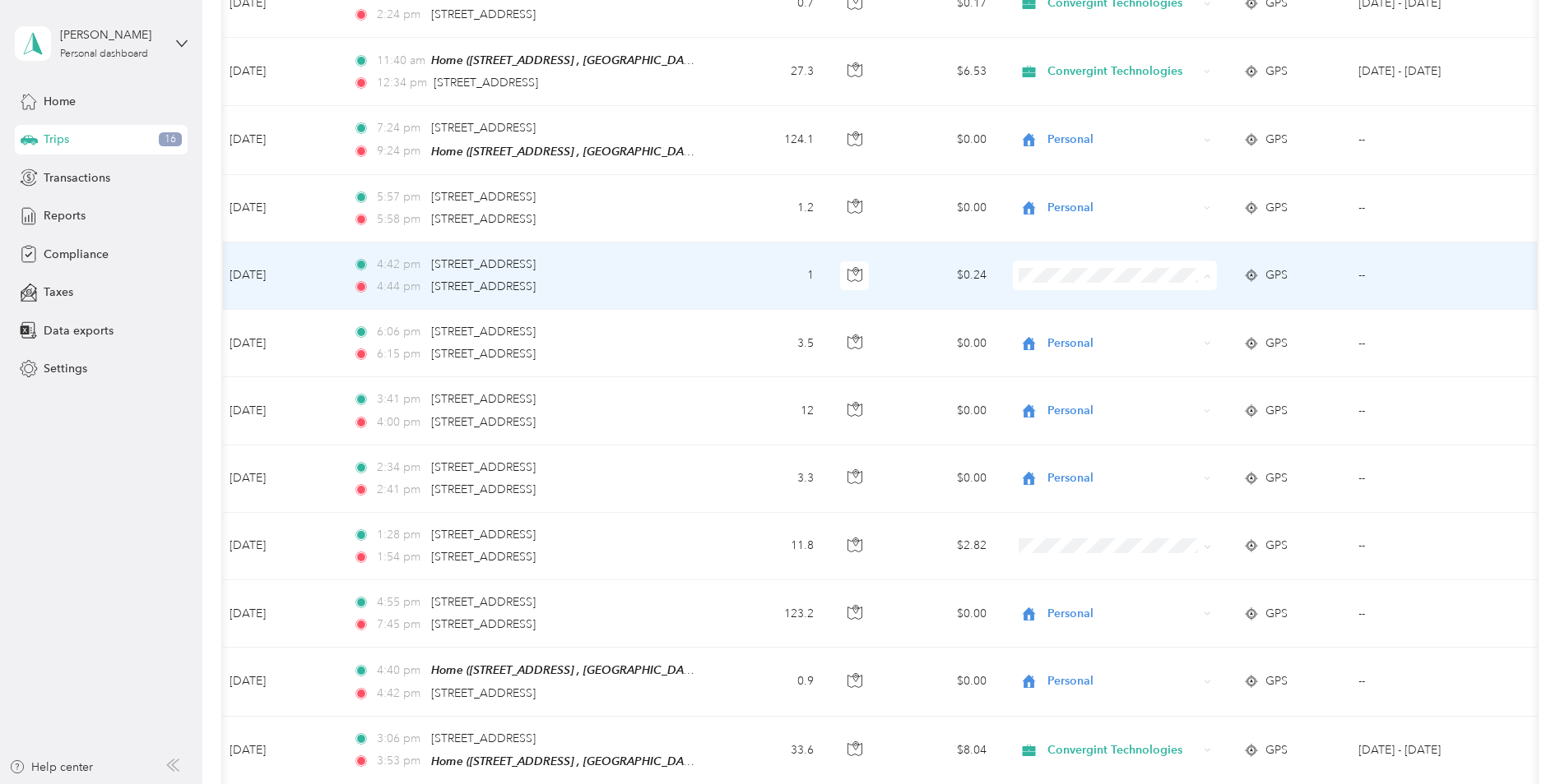
click at [1067, 328] on li "Personal" at bounding box center [1114, 329] width 204 height 29
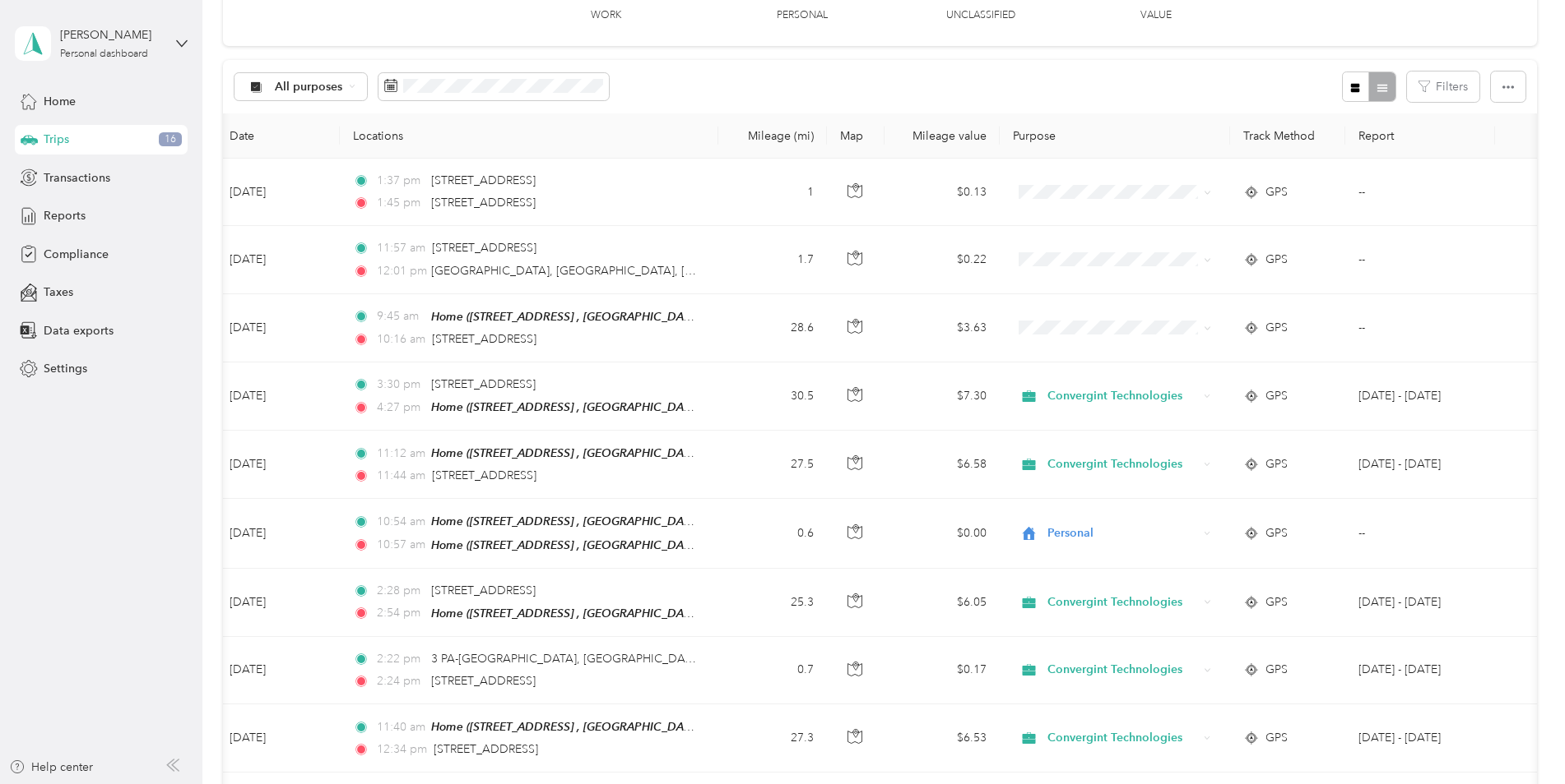
scroll to position [69, 0]
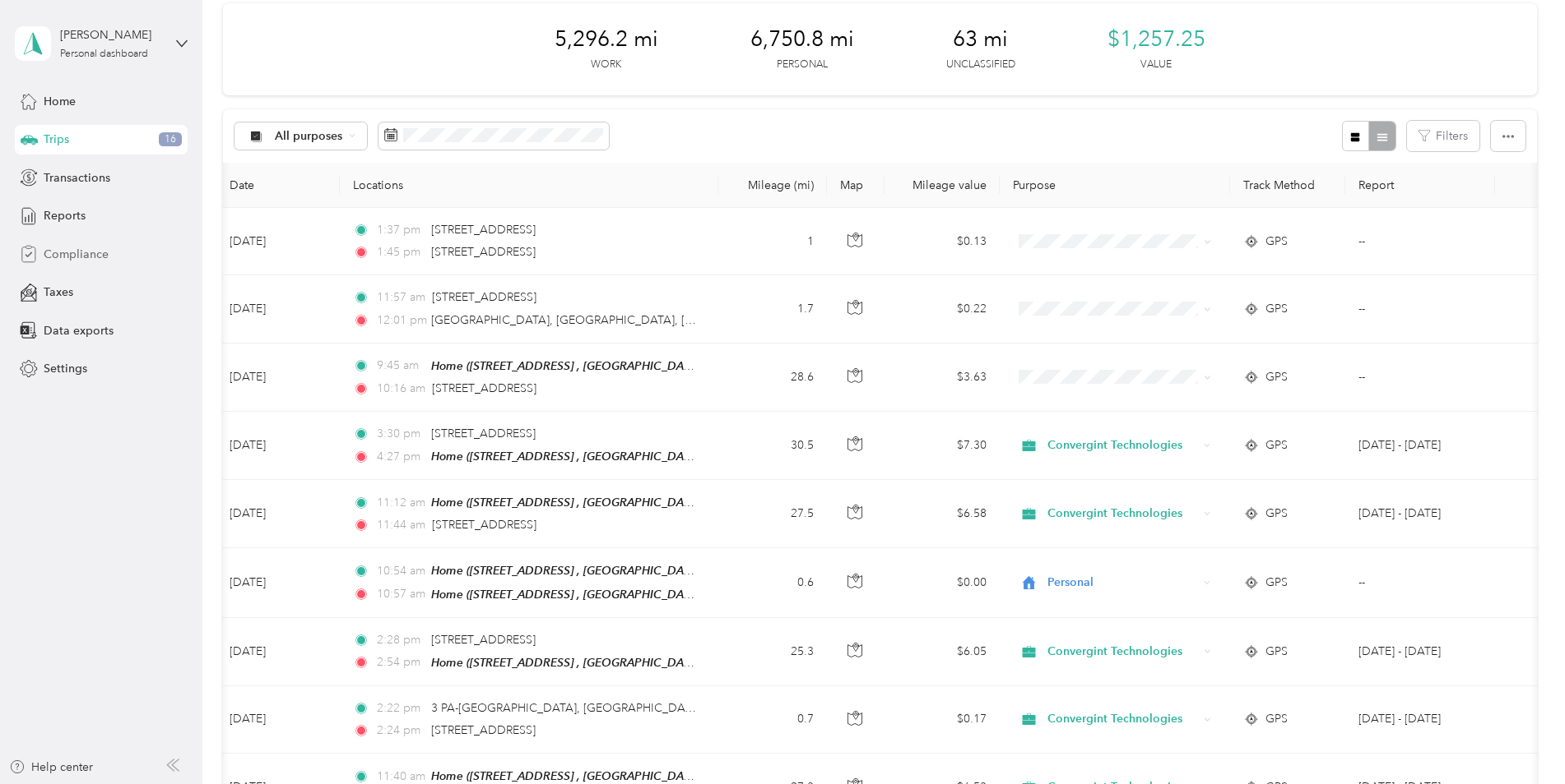
click at [86, 255] on span "Compliance" at bounding box center [76, 255] width 65 height 17
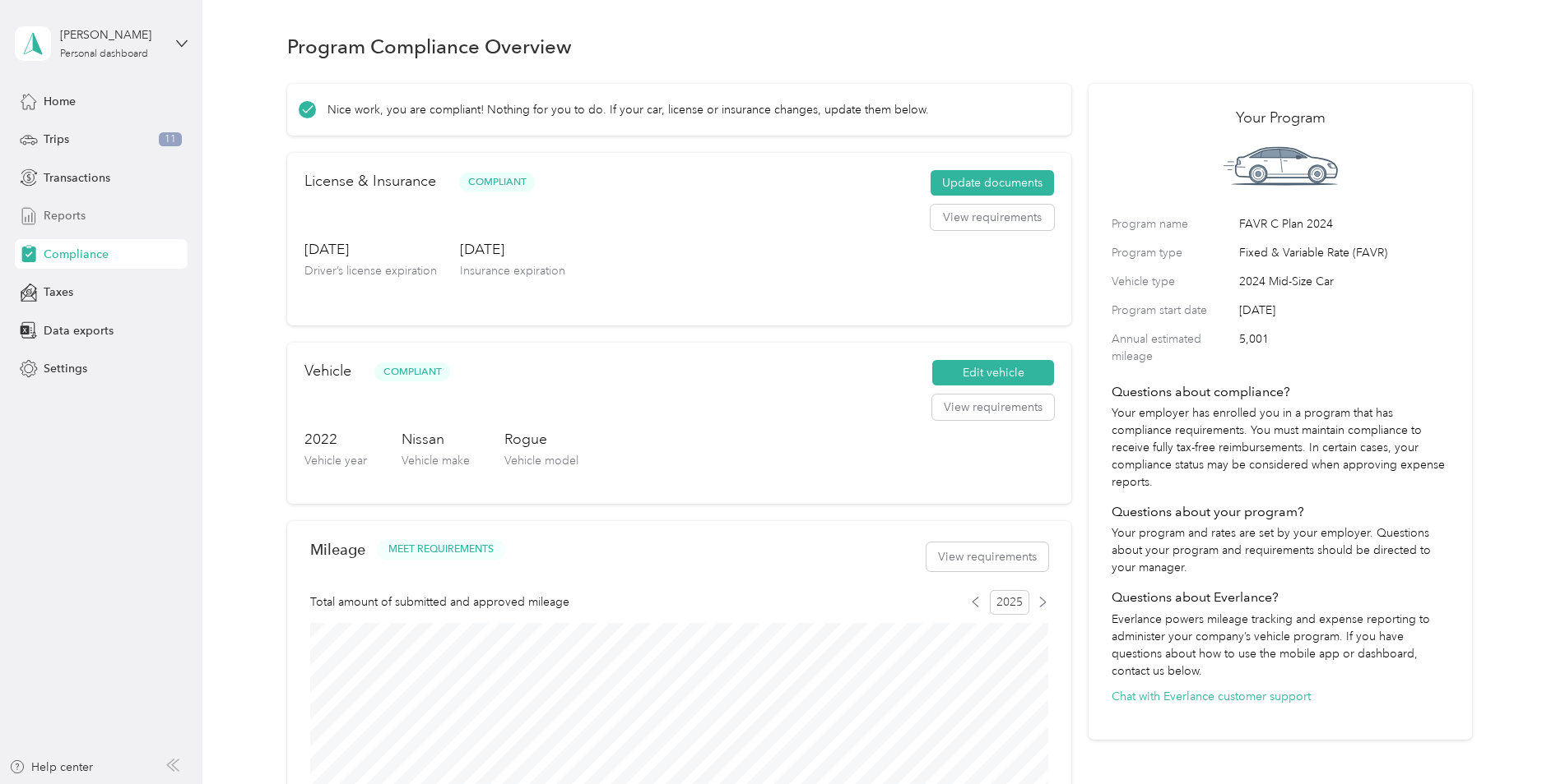
click at [77, 216] on span "Reports" at bounding box center [64, 216] width 42 height 17
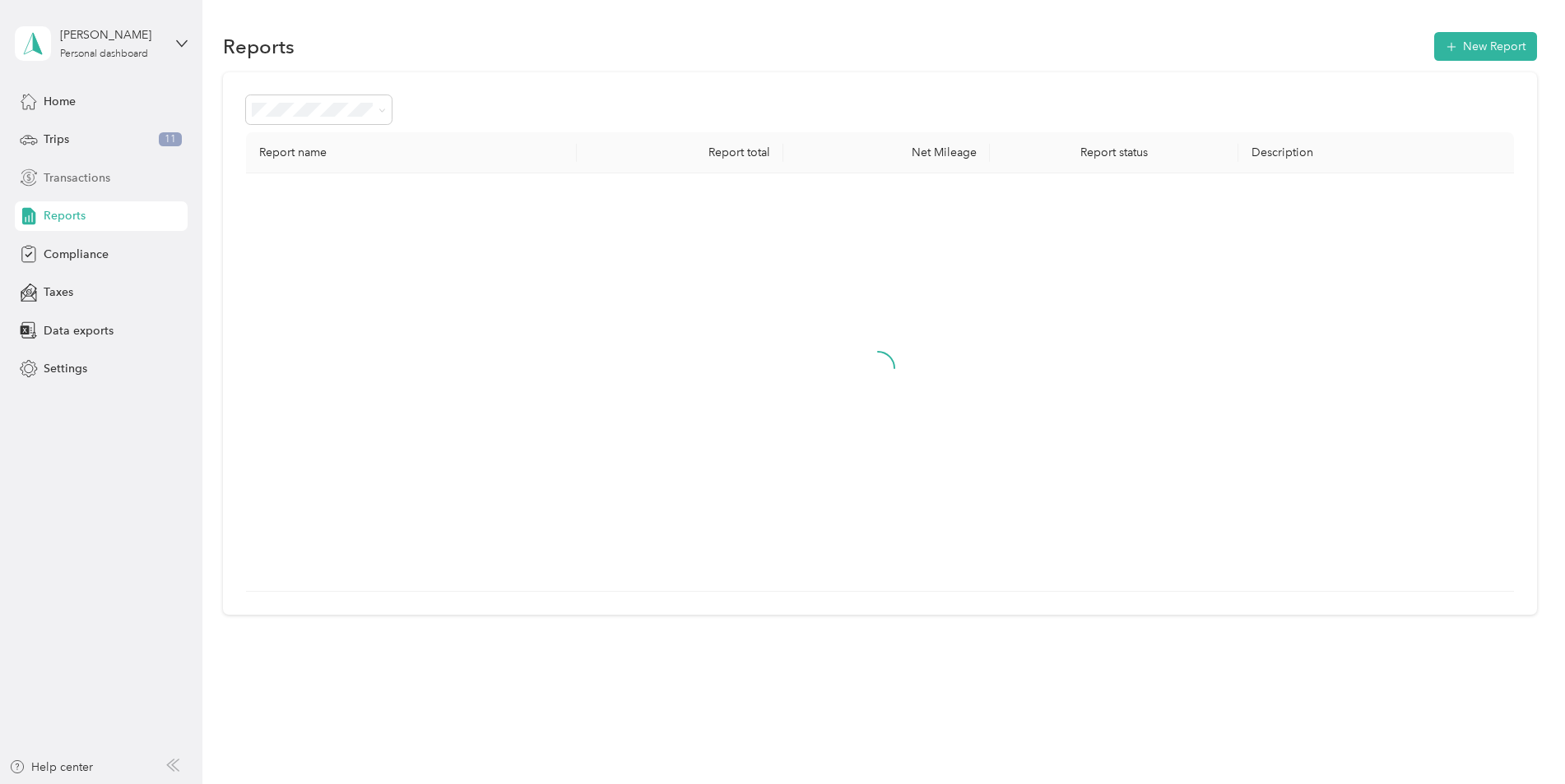
click at [89, 183] on span "Transactions" at bounding box center [76, 178] width 66 height 17
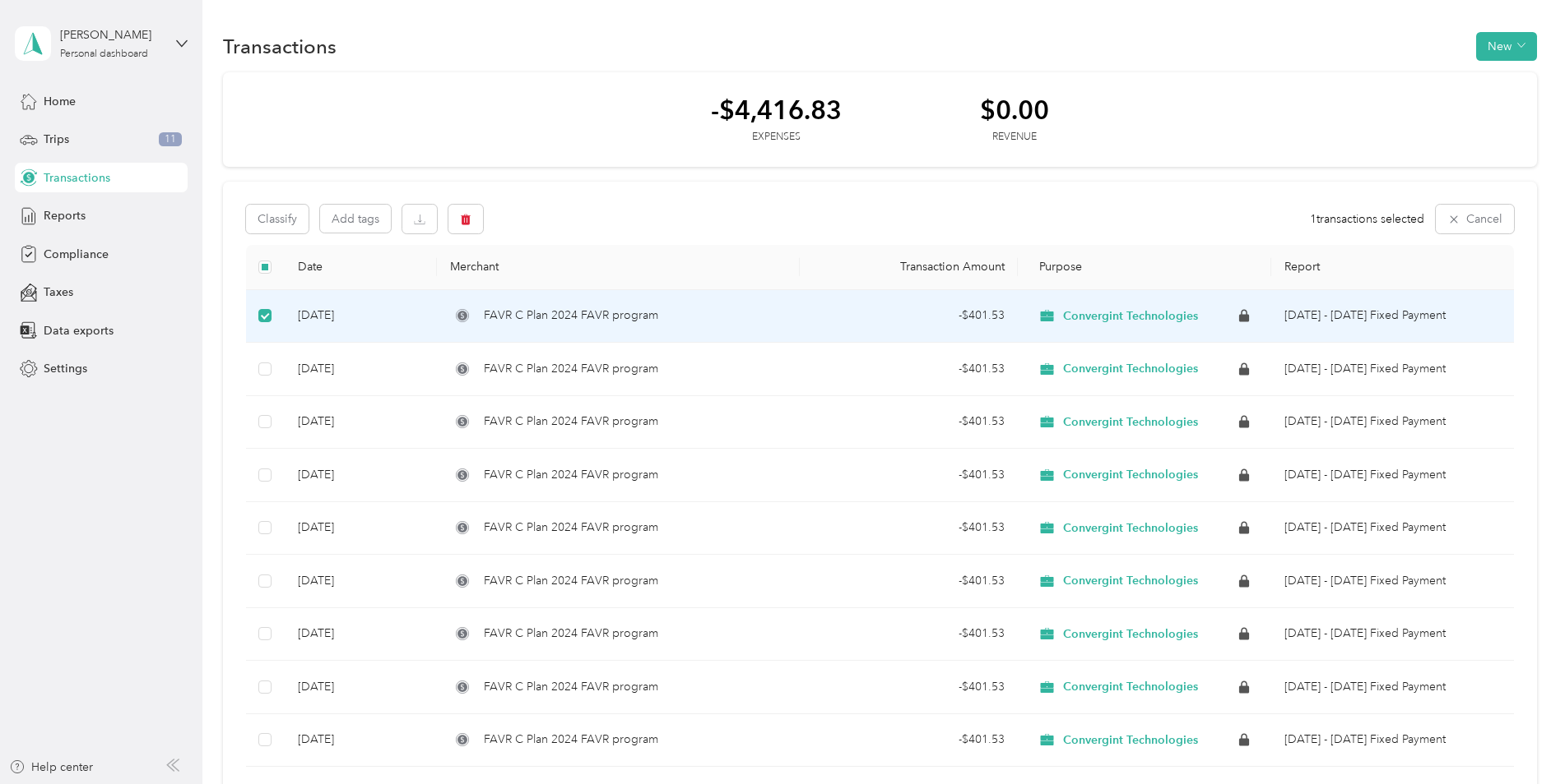
click at [533, 314] on span "FAVR C Plan 2024 FAVR program" at bounding box center [570, 315] width 174 height 18
click at [276, 310] on td at bounding box center [265, 317] width 38 height 54
click at [87, 138] on div "Trips 11" at bounding box center [101, 139] width 173 height 30
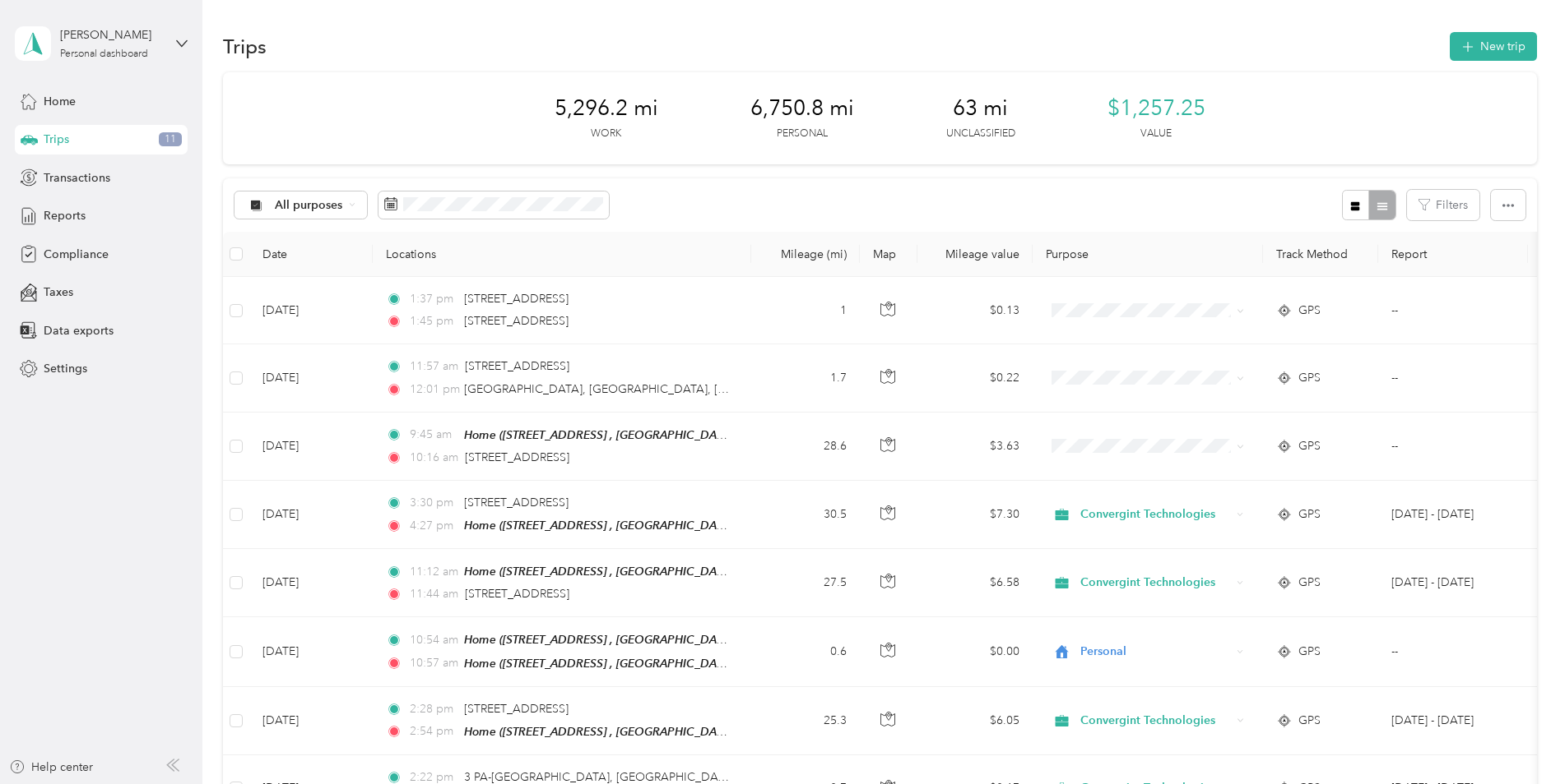
click at [713, 197] on div "All purposes Filters" at bounding box center [880, 206] width 1314 height 54
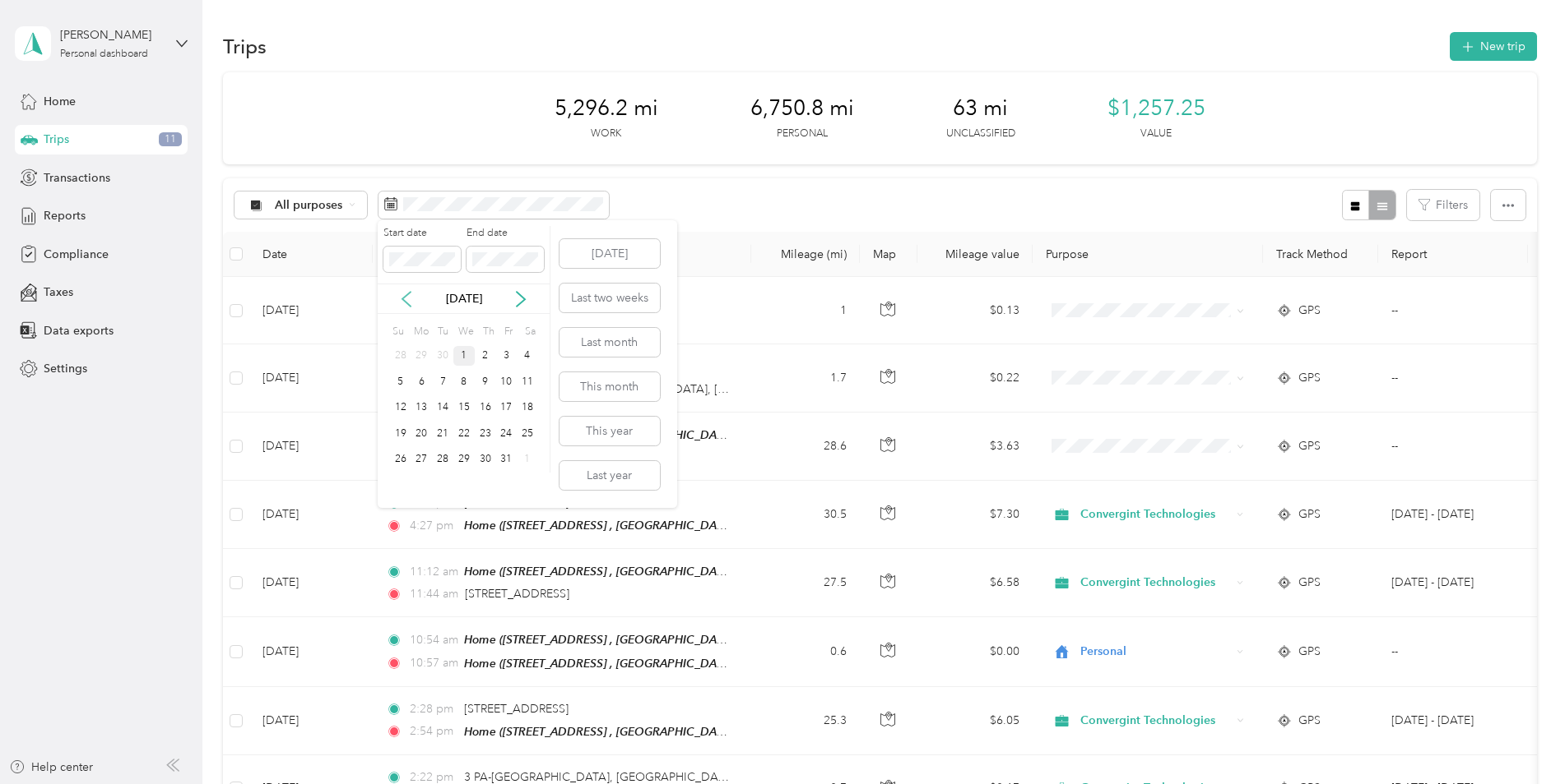
click at [408, 300] on icon at bounding box center [406, 299] width 16 height 16
click at [423, 358] on div "1" at bounding box center [422, 355] width 21 height 20
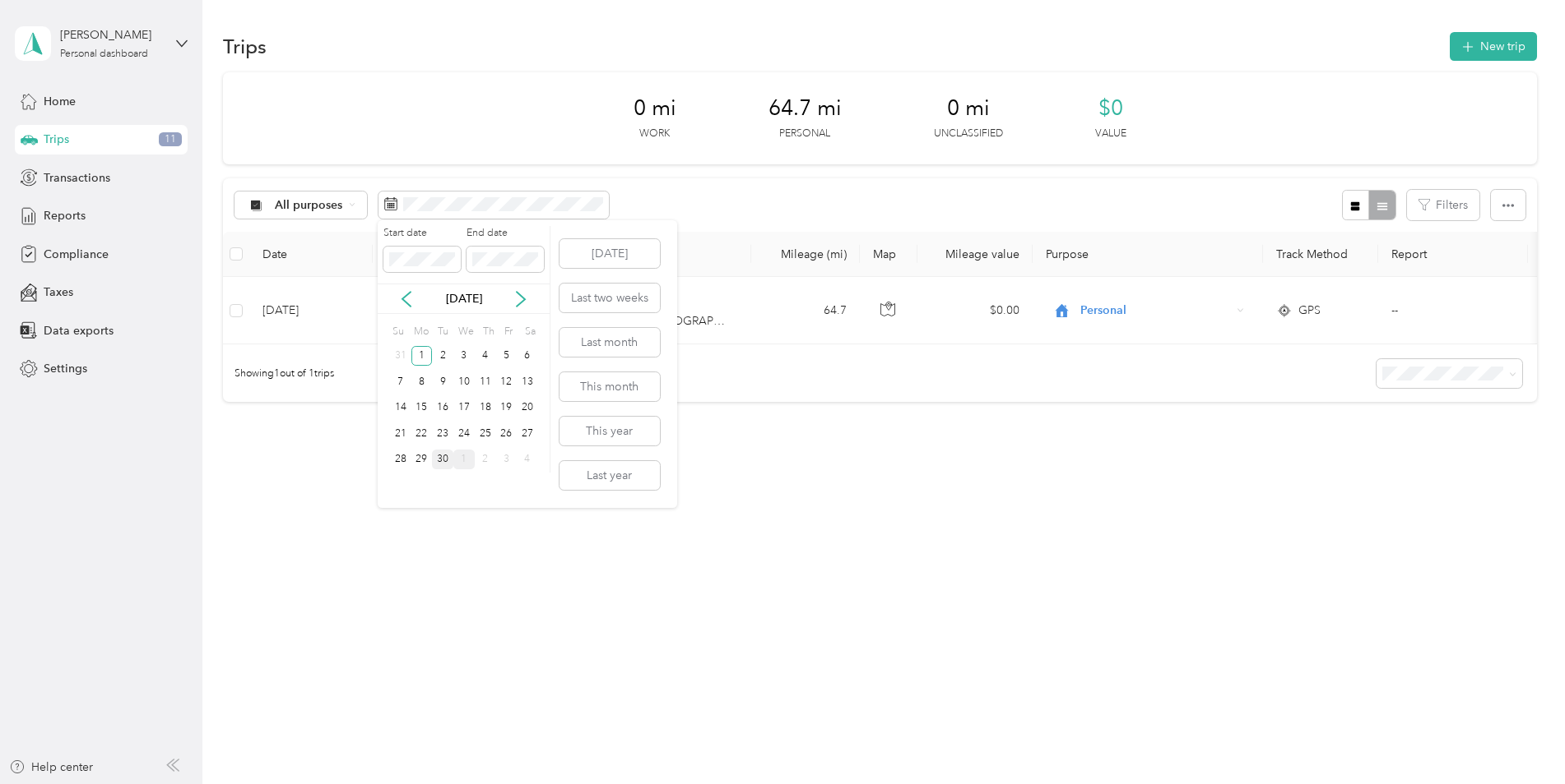
click at [447, 464] on div "30" at bounding box center [442, 459] width 21 height 20
click at [419, 356] on div "1" at bounding box center [422, 355] width 21 height 20
click at [445, 456] on div "30" at bounding box center [442, 459] width 21 height 20
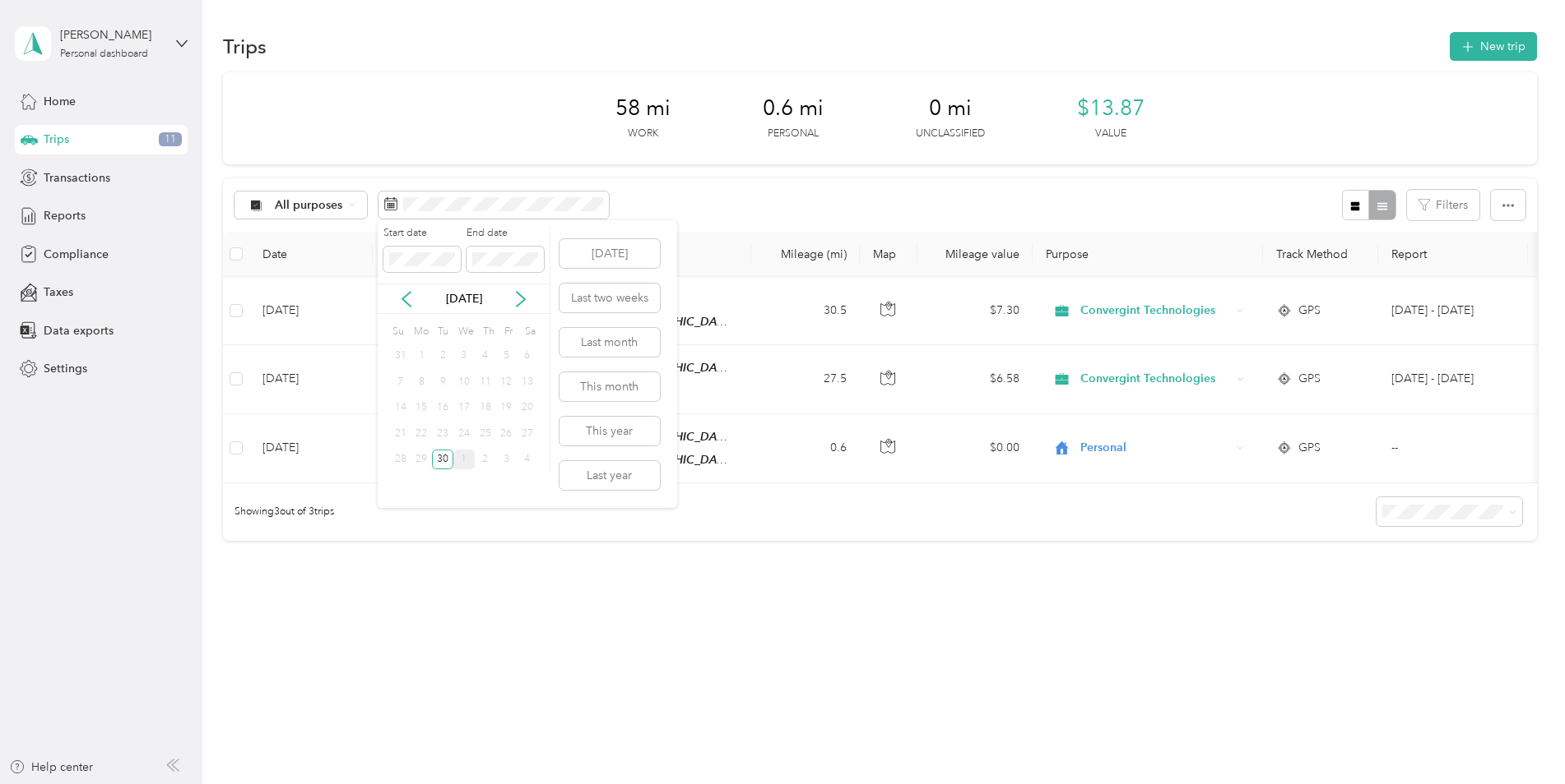
click at [423, 353] on div "1" at bounding box center [422, 355] width 21 height 20
click at [422, 353] on div "1" at bounding box center [422, 355] width 21 height 20
click at [601, 390] on button "This month" at bounding box center [609, 387] width 100 height 29
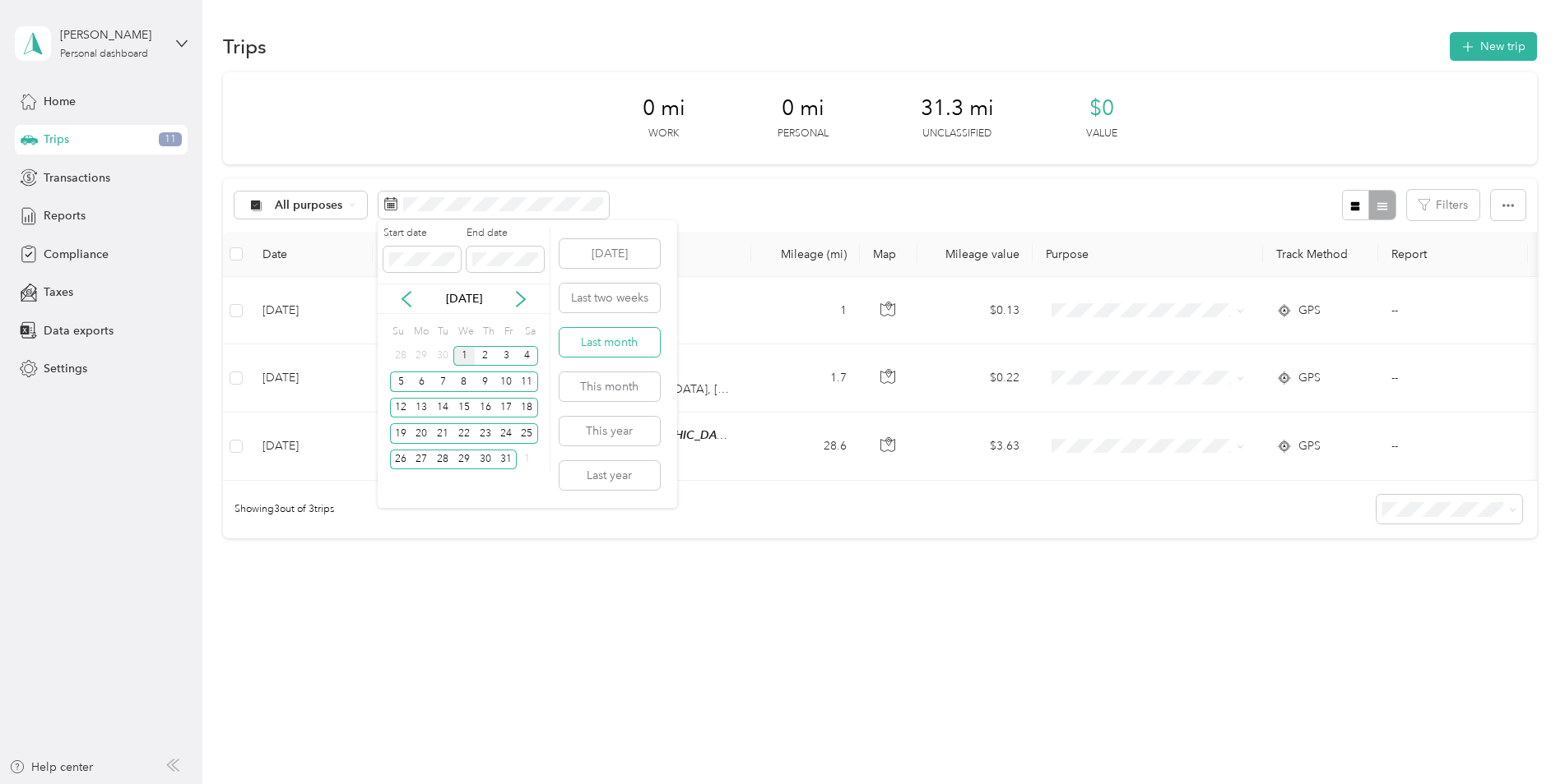
click at [613, 341] on button "Last month" at bounding box center [609, 342] width 100 height 29
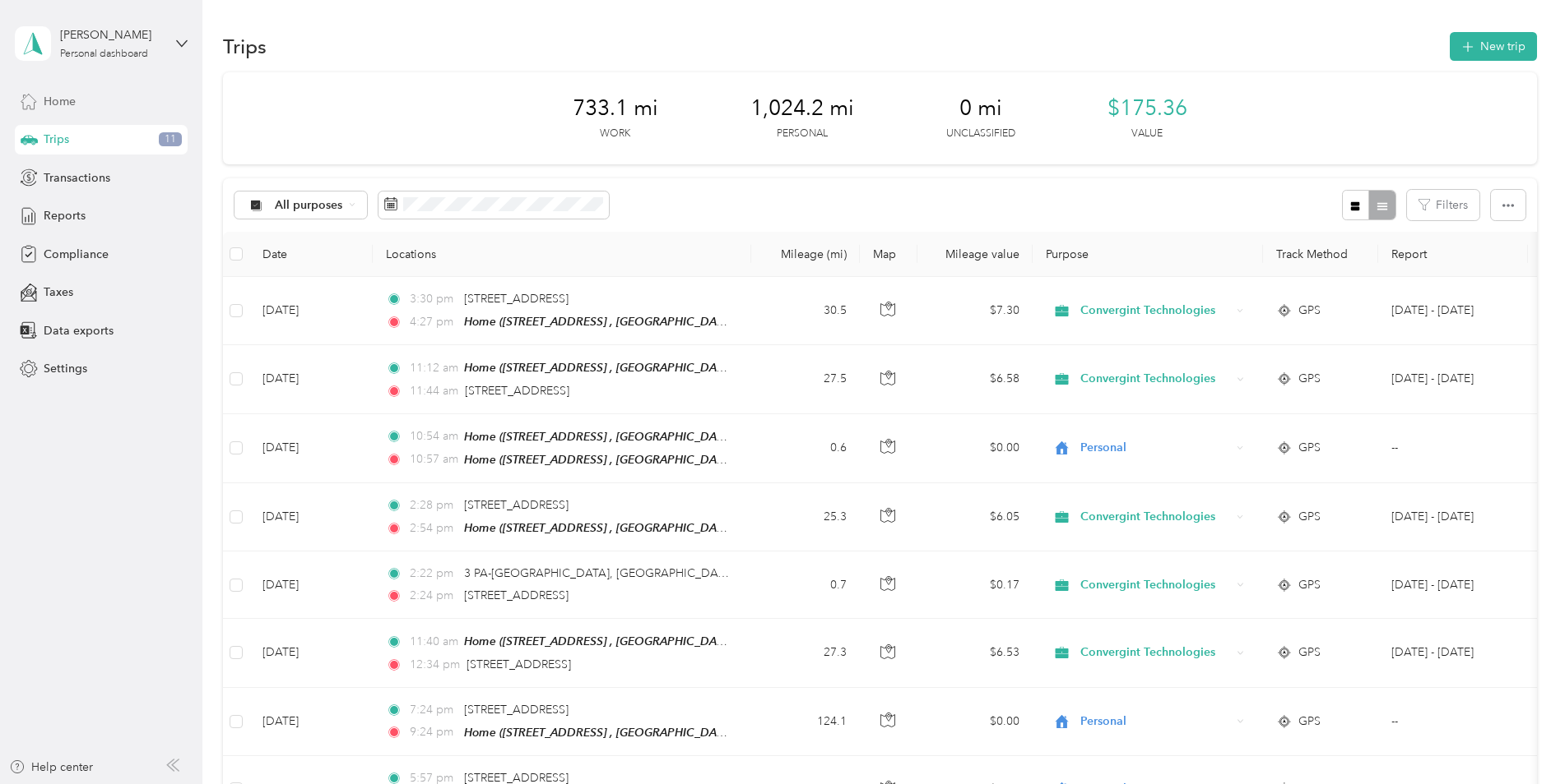
click at [107, 102] on div "Home" at bounding box center [101, 101] width 173 height 30
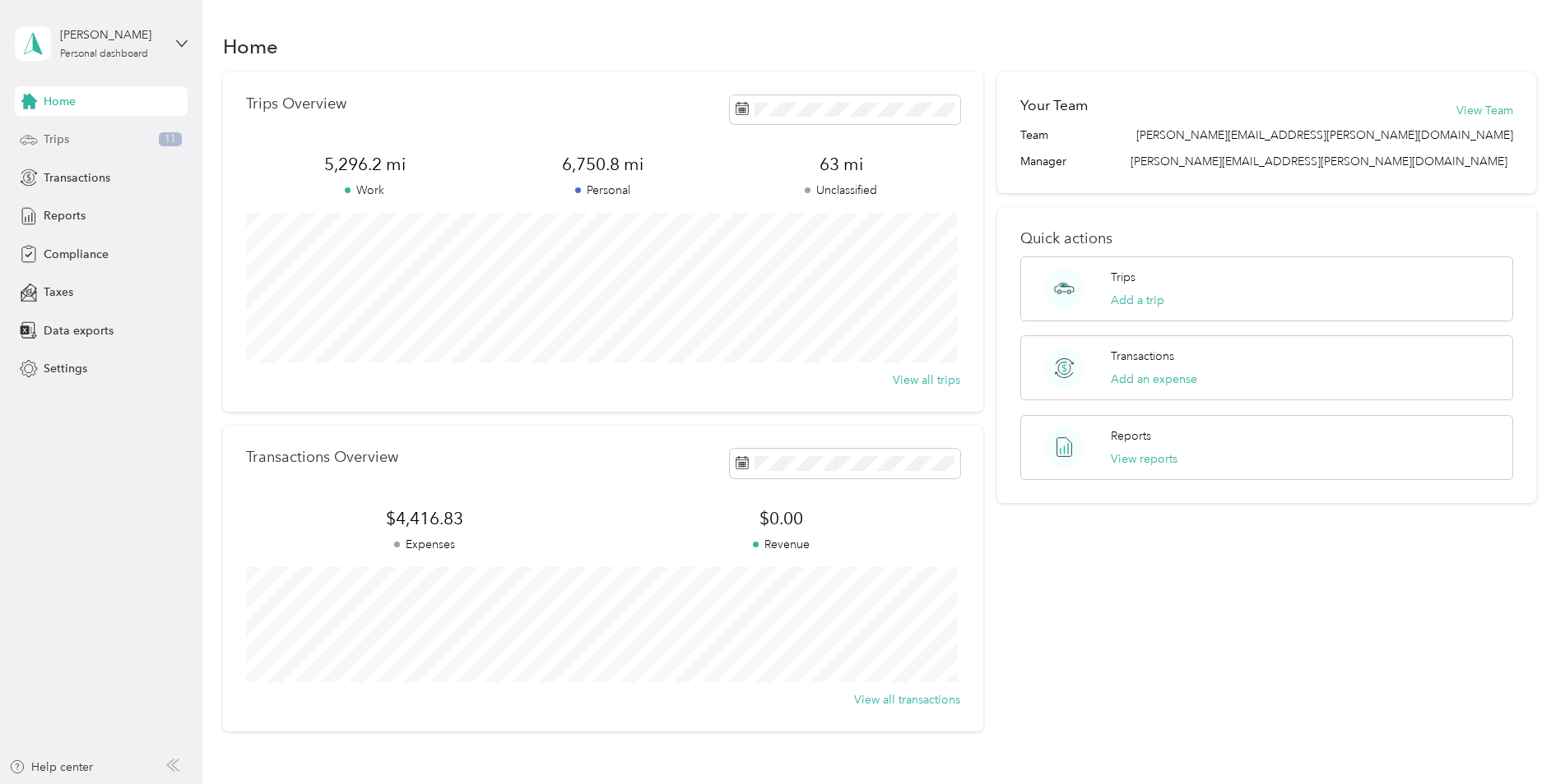
click at [64, 139] on span "Trips" at bounding box center [56, 139] width 26 height 17
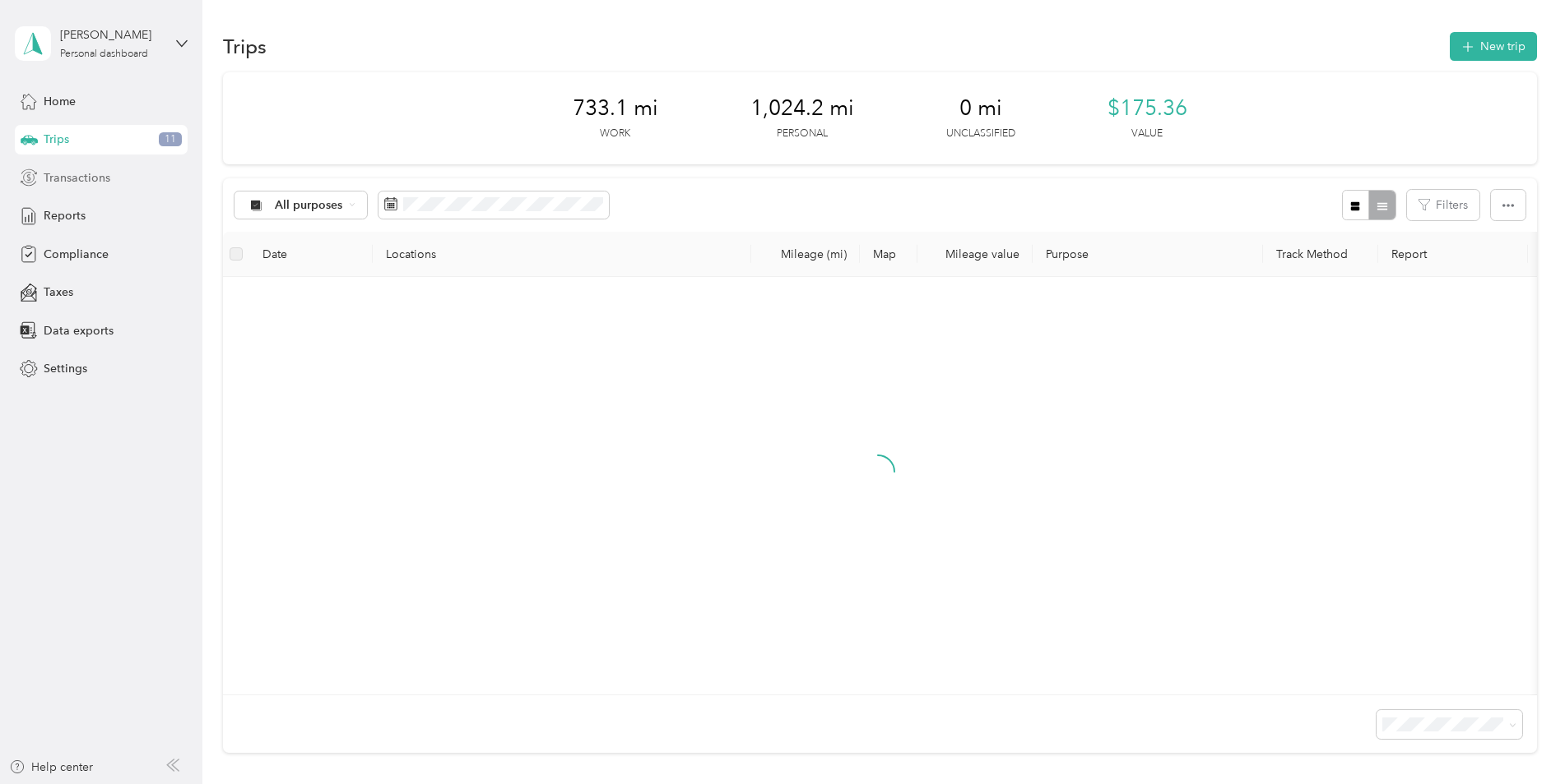
click at [65, 178] on span "Transactions" at bounding box center [76, 178] width 66 height 17
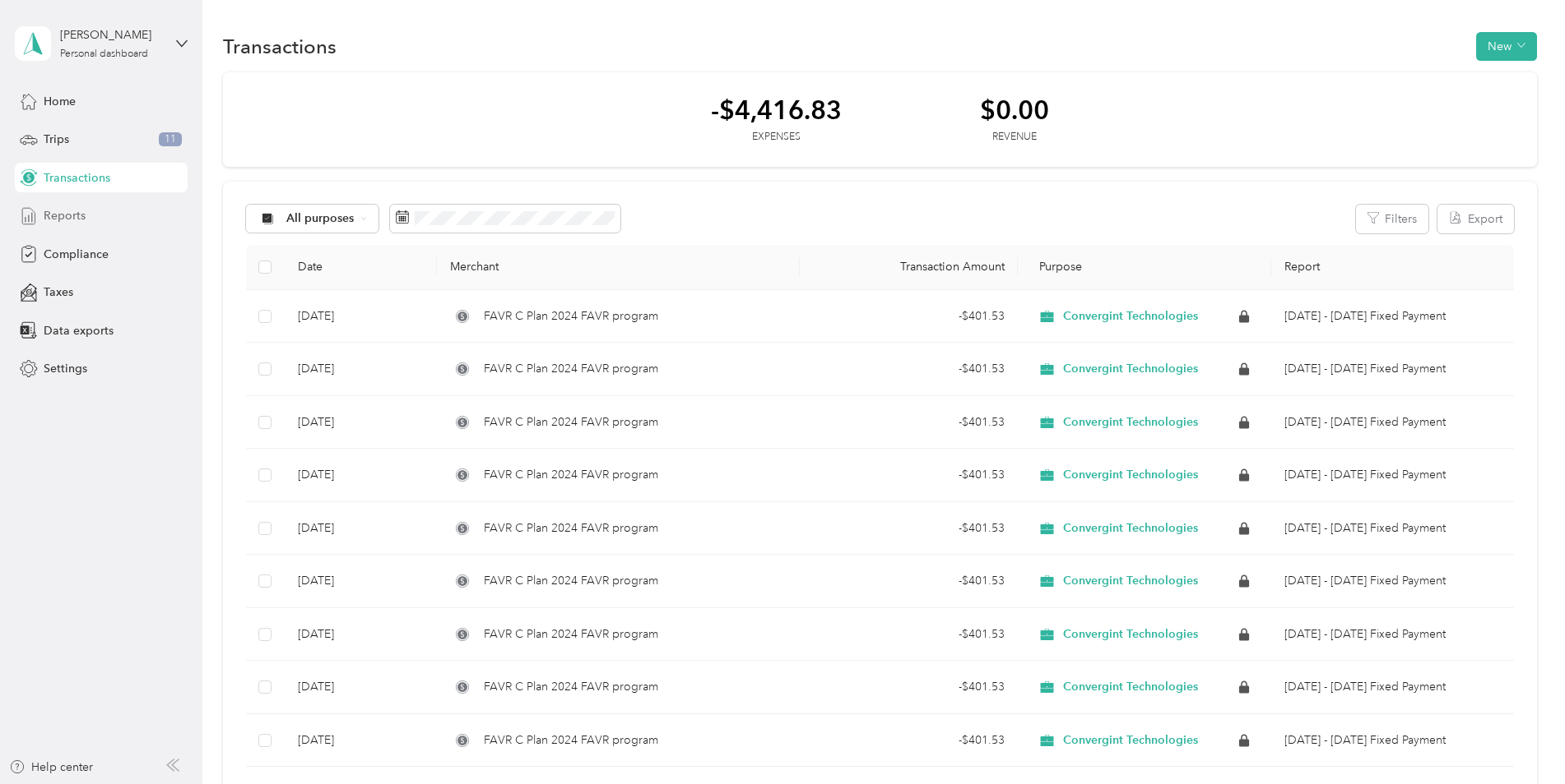
click at [66, 214] on span "Reports" at bounding box center [64, 216] width 42 height 17
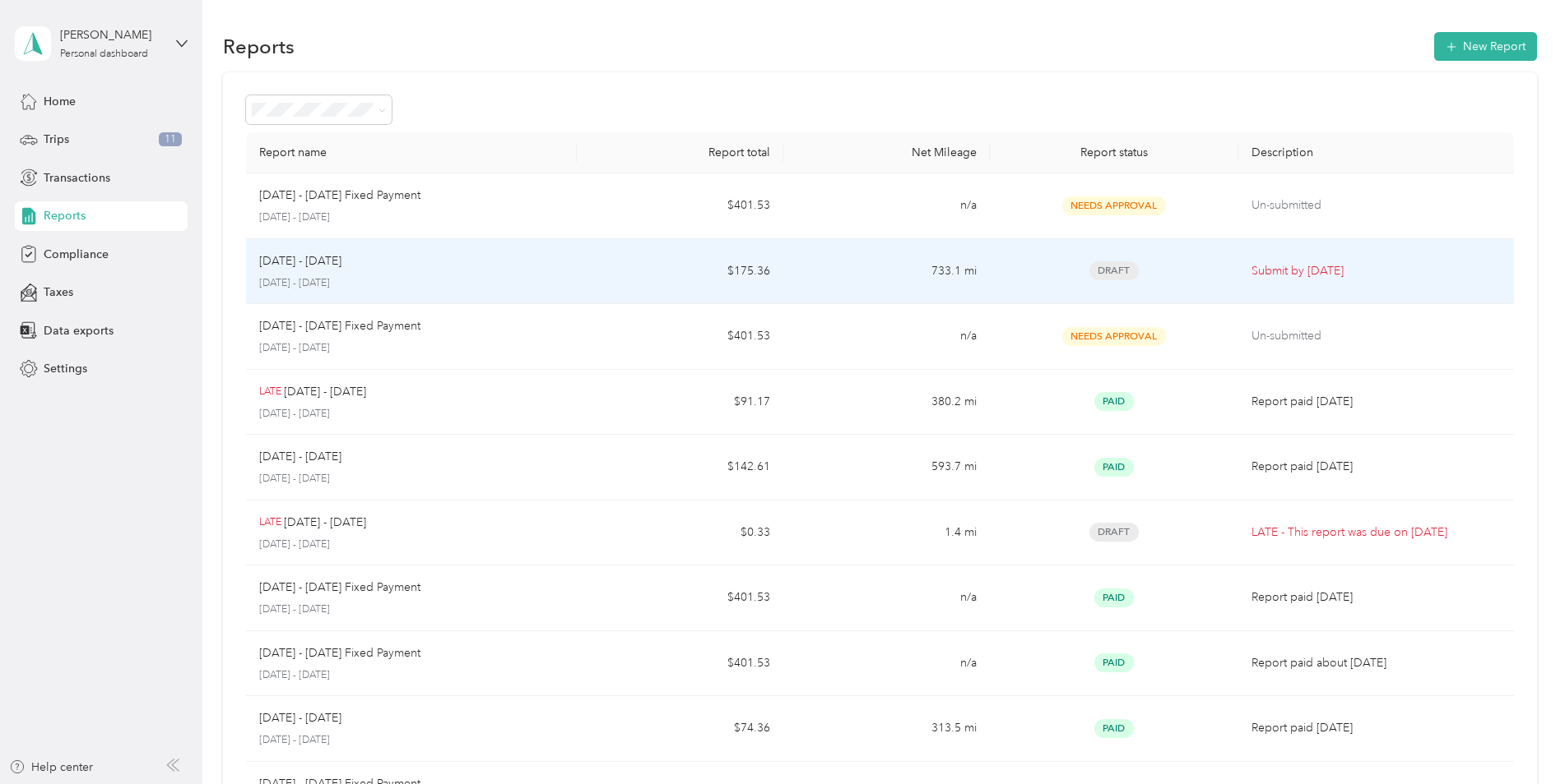
click at [1122, 266] on span "Draft" at bounding box center [1113, 271] width 49 height 19
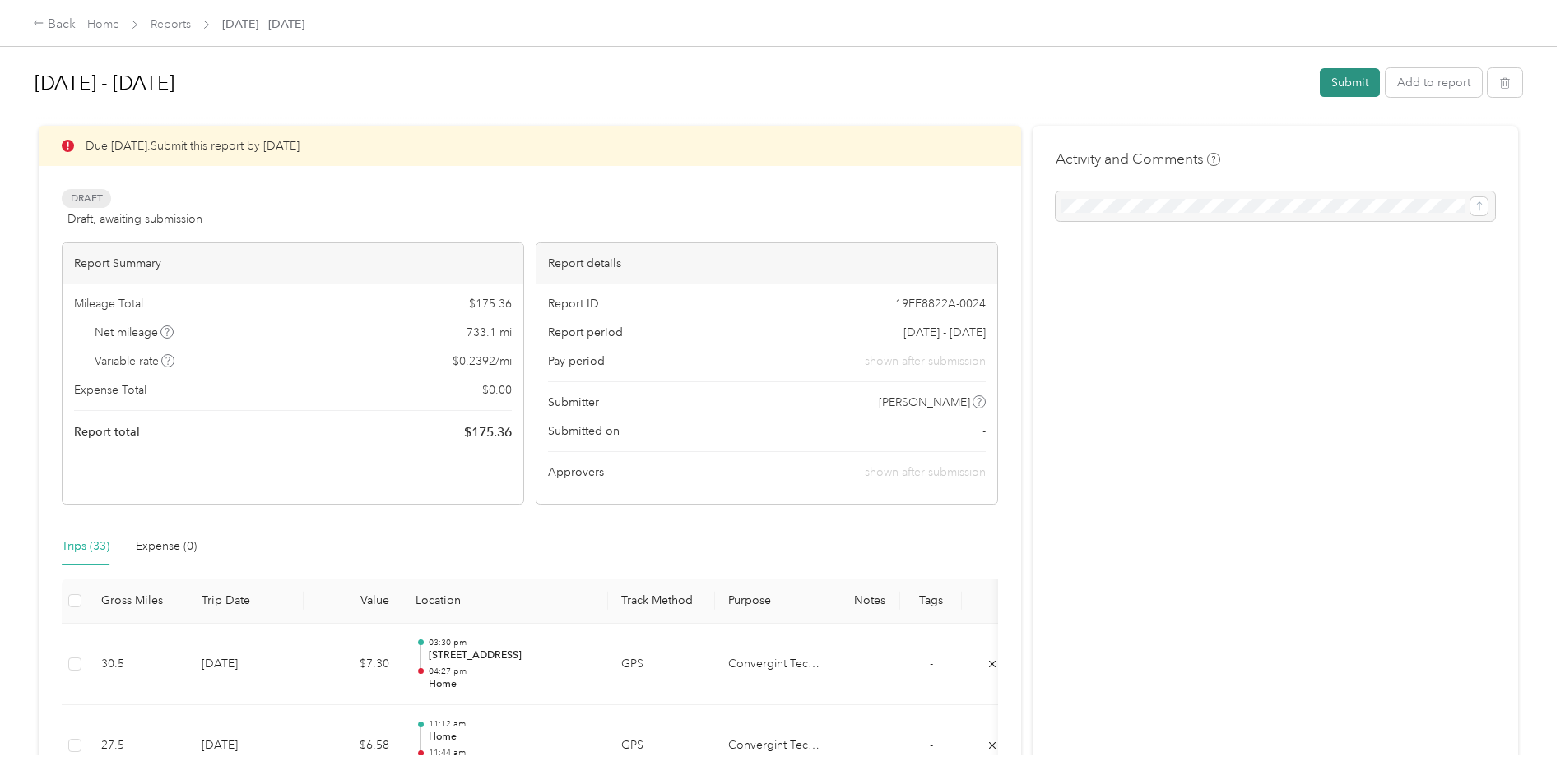
click at [1339, 80] on button "Submit" at bounding box center [1350, 83] width 60 height 29
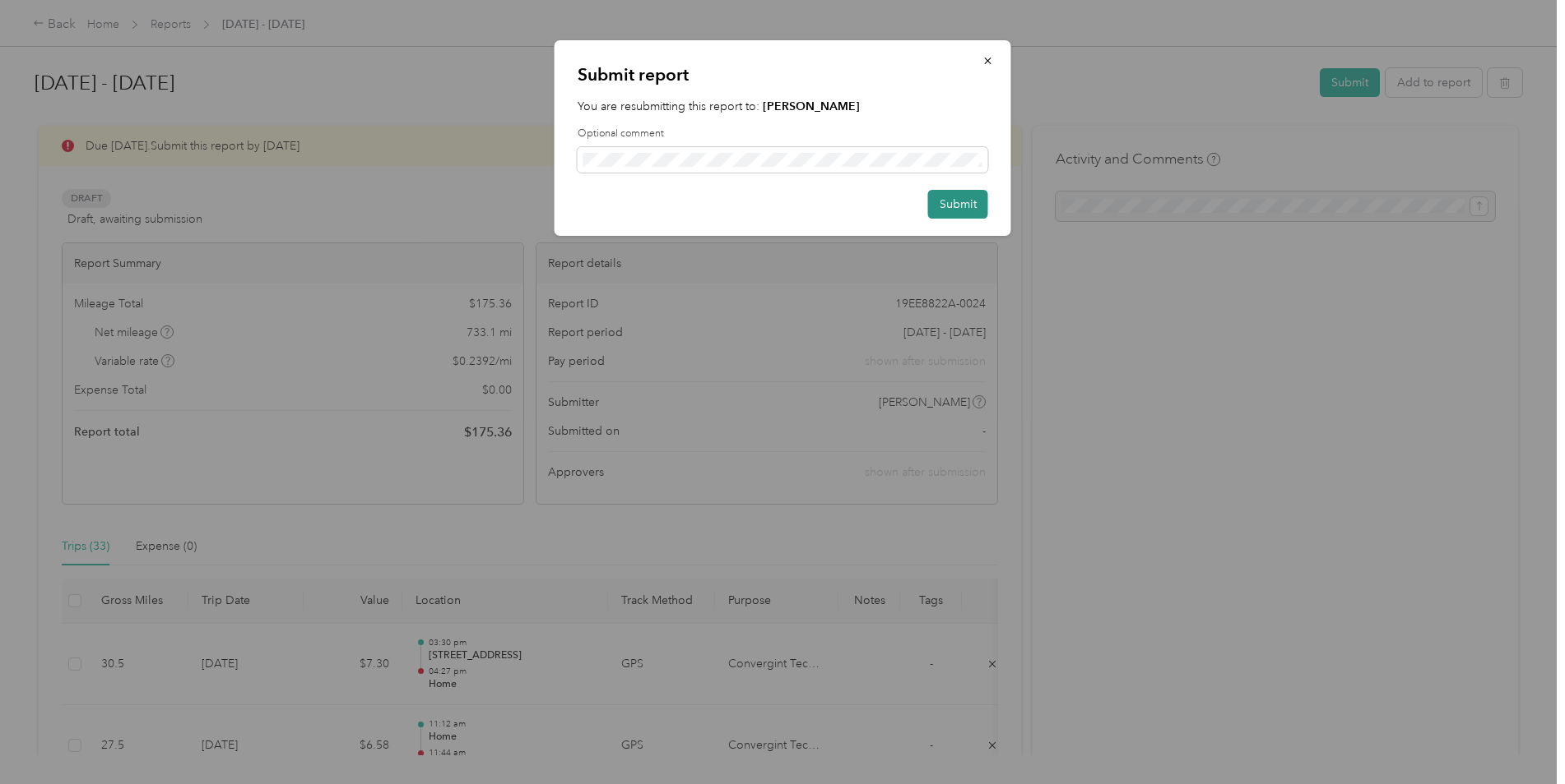
click at [940, 202] on button "Submit" at bounding box center [957, 205] width 60 height 29
